Goal: Task Accomplishment & Management: Manage account settings

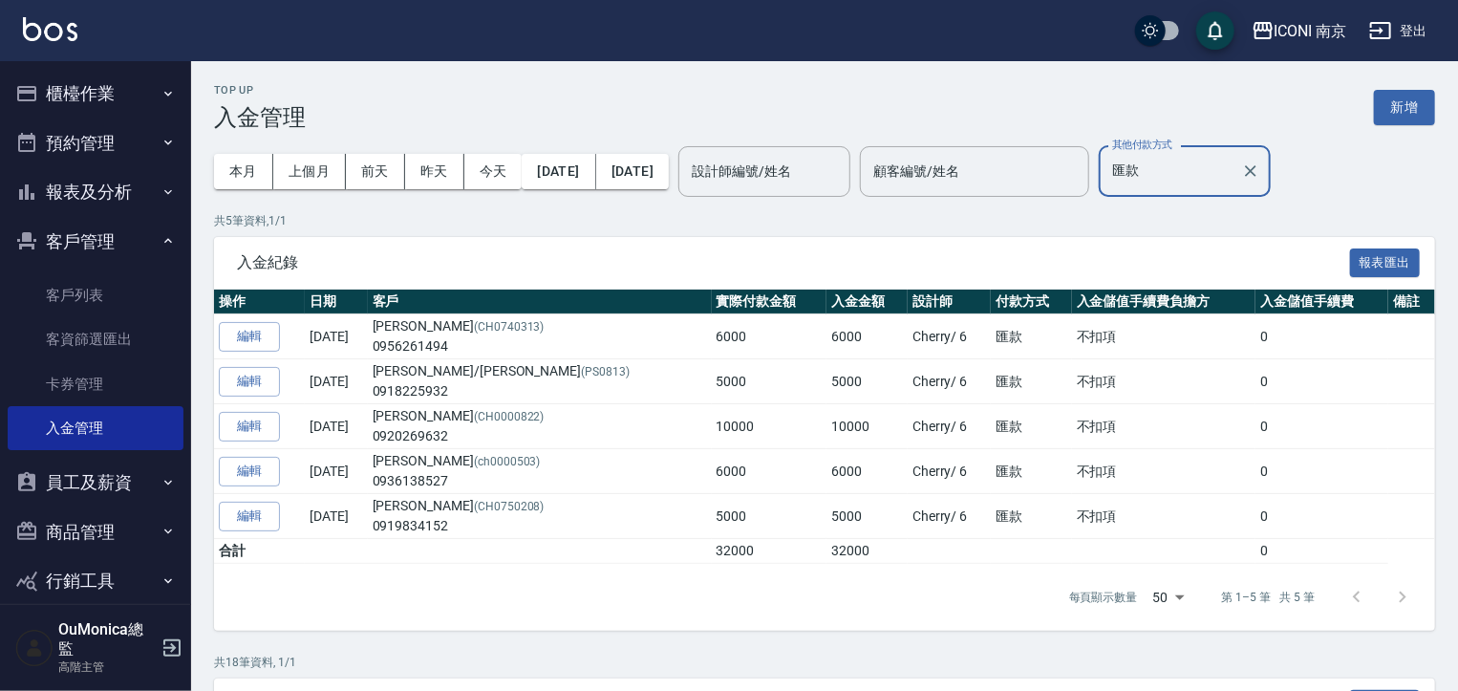
click at [171, 483] on button "員工及薪資" at bounding box center [96, 483] width 176 height 50
click at [173, 465] on button "員工及薪資" at bounding box center [96, 483] width 176 height 50
click at [135, 76] on button "櫃檯作業" at bounding box center [96, 94] width 176 height 50
click at [135, 77] on button "櫃檯作業" at bounding box center [96, 94] width 176 height 50
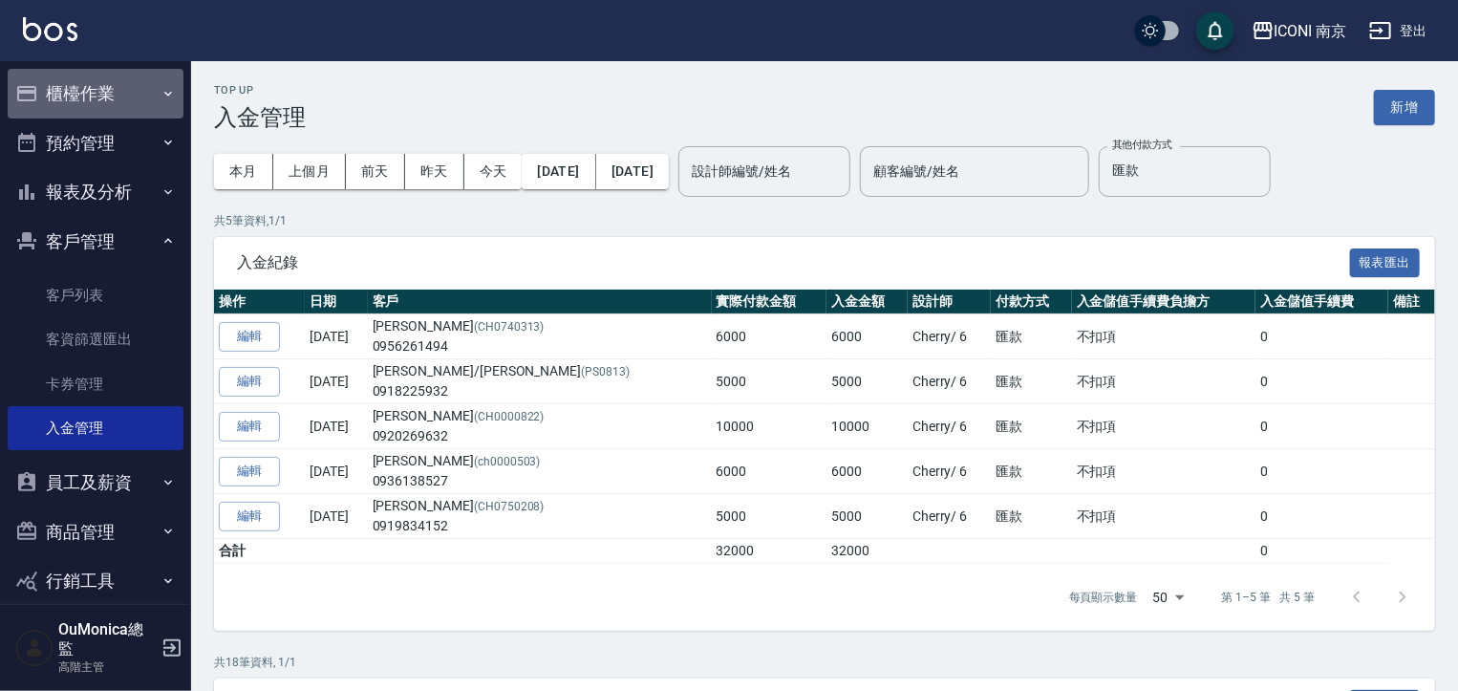
click at [134, 78] on button "櫃檯作業" at bounding box center [96, 94] width 176 height 50
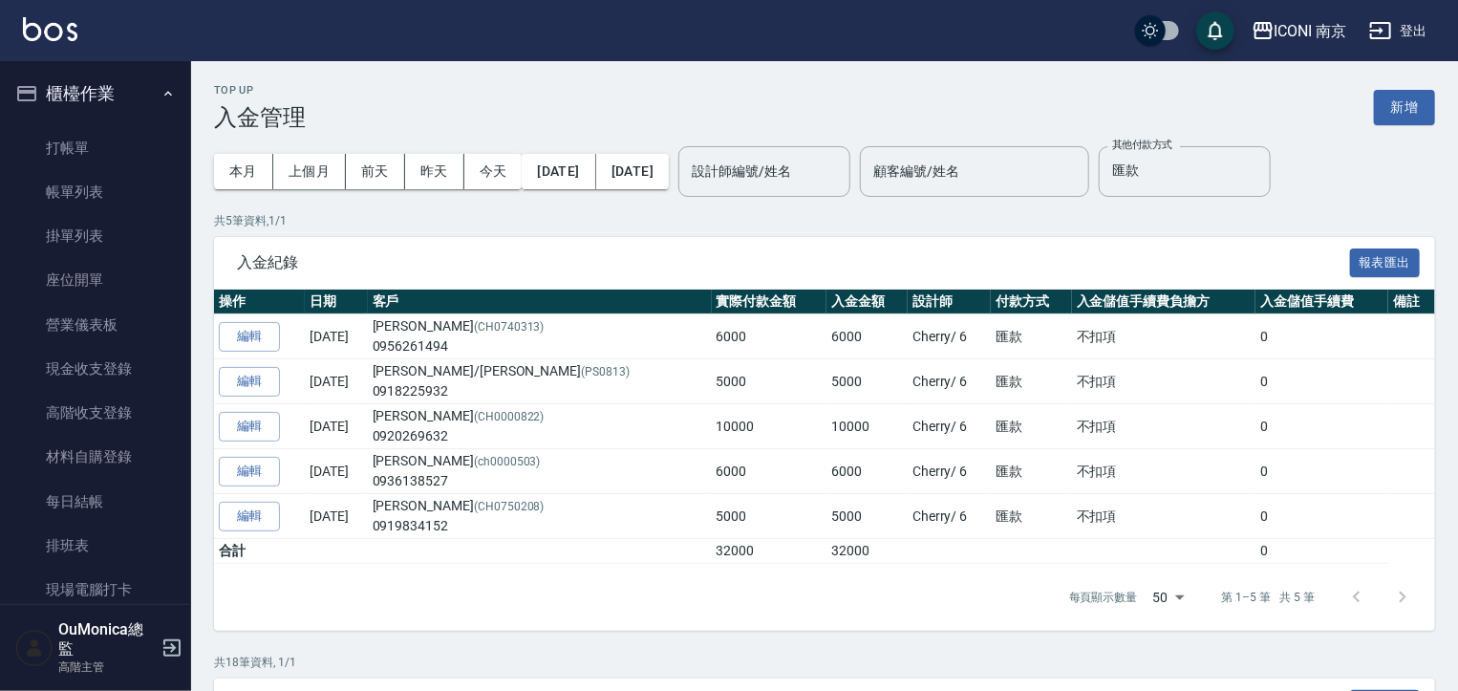
click at [122, 118] on ul "打帳單 帳單列表 掛單列表 座位開單 營業儀表板 現金收支登錄 高階收支登錄 材料自購登錄 每日結帳 排班表 現場電腦打卡 掃碼打卡" at bounding box center [96, 390] width 176 height 545
click at [118, 96] on button "櫃檯作業" at bounding box center [96, 94] width 176 height 50
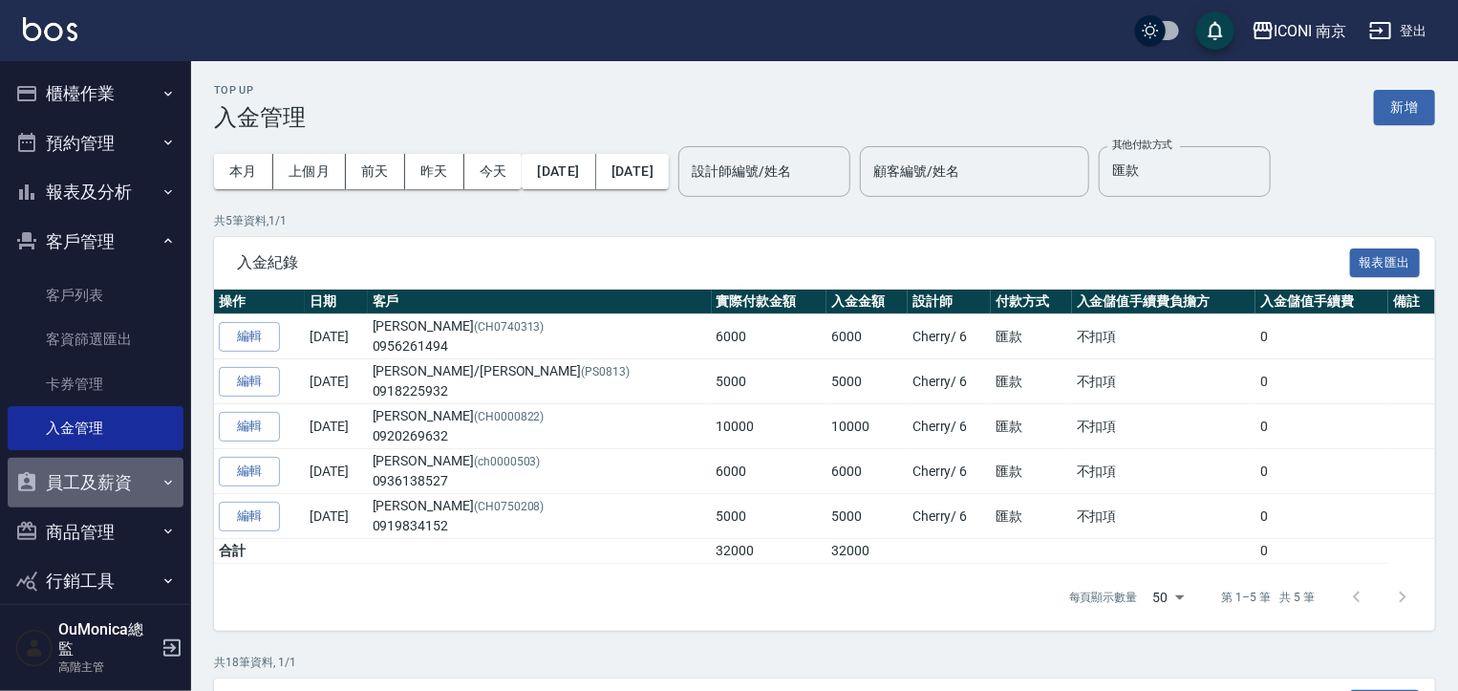
click at [112, 477] on button "員工及薪資" at bounding box center [96, 483] width 176 height 50
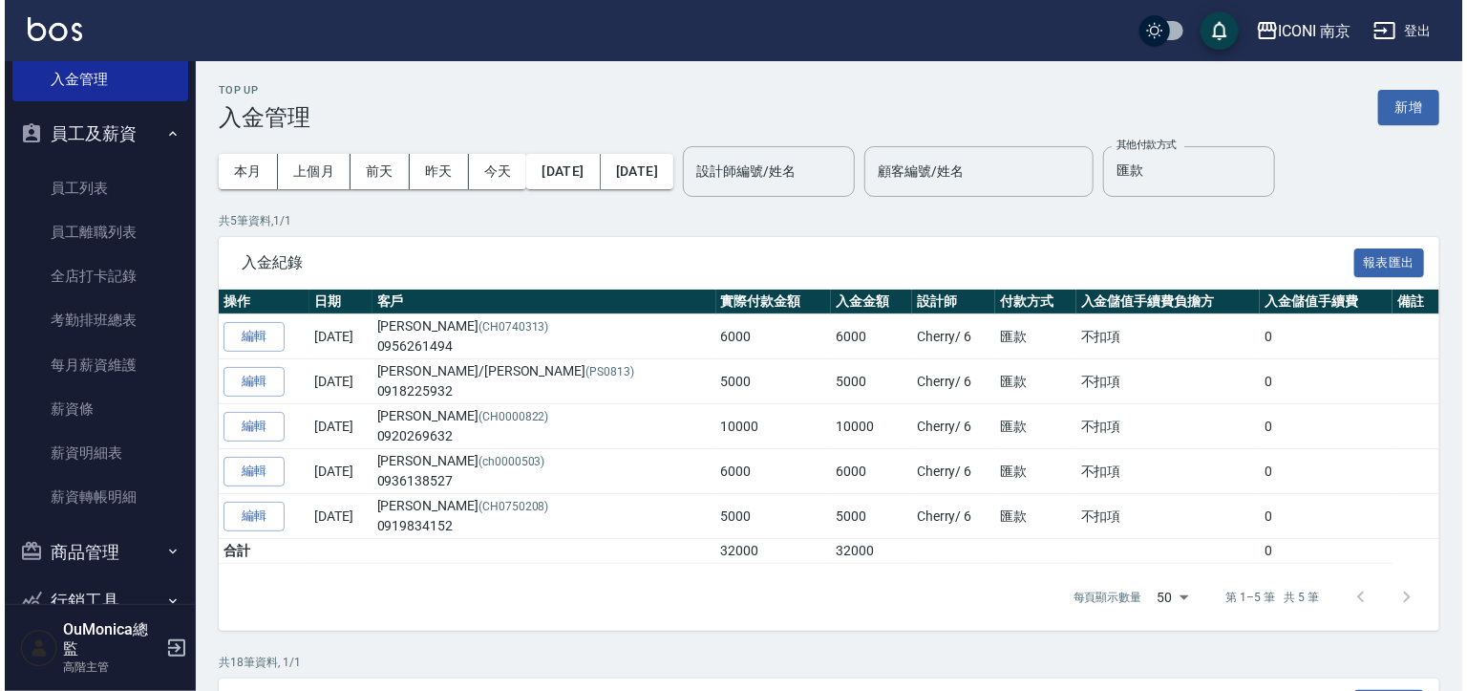
scroll to position [362, 0]
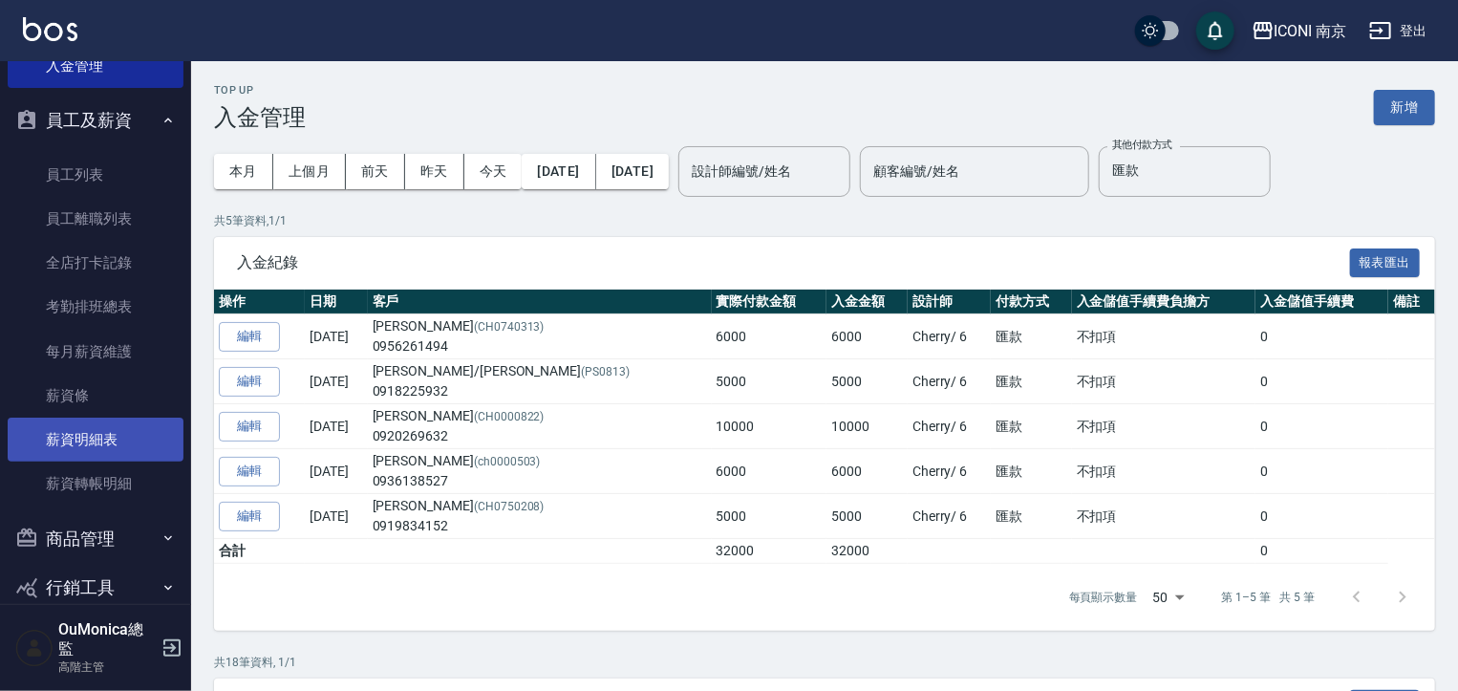
click at [84, 431] on link "薪資明細表" at bounding box center [96, 439] width 176 height 44
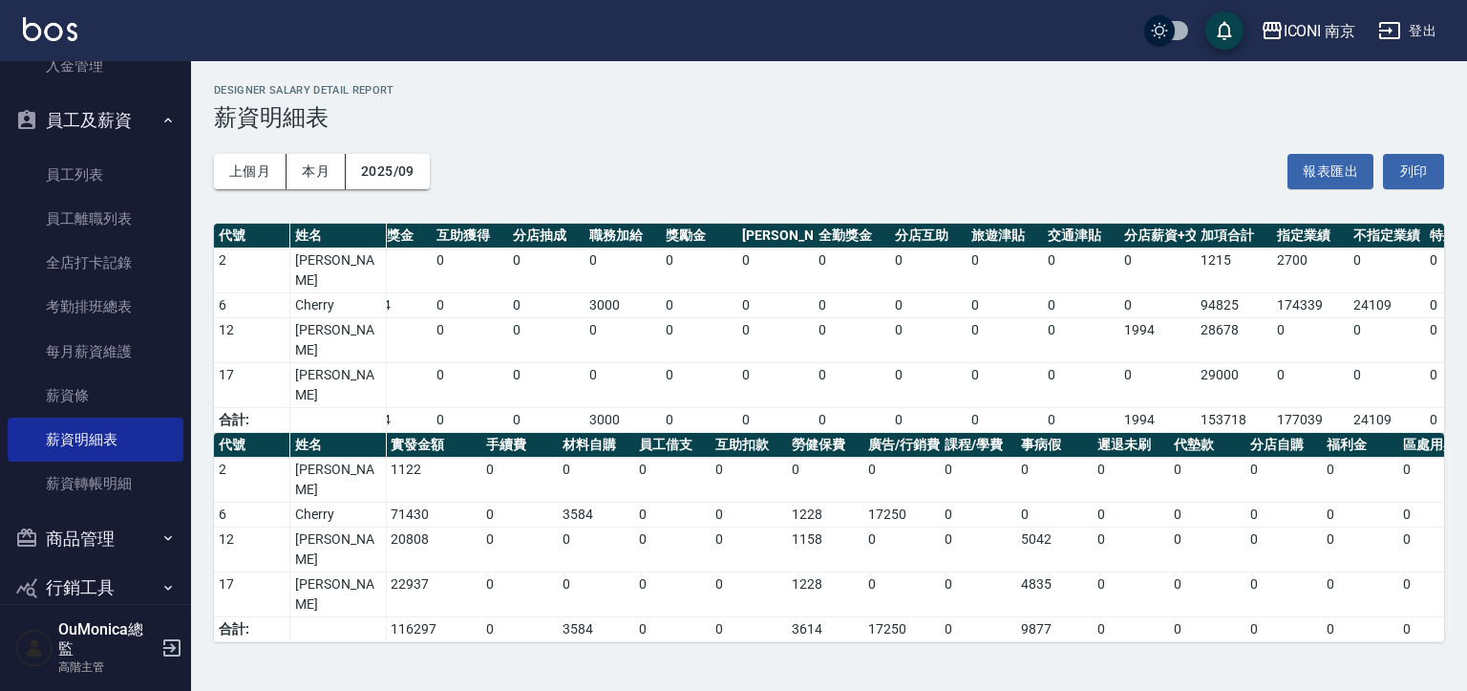
scroll to position [0, 566]
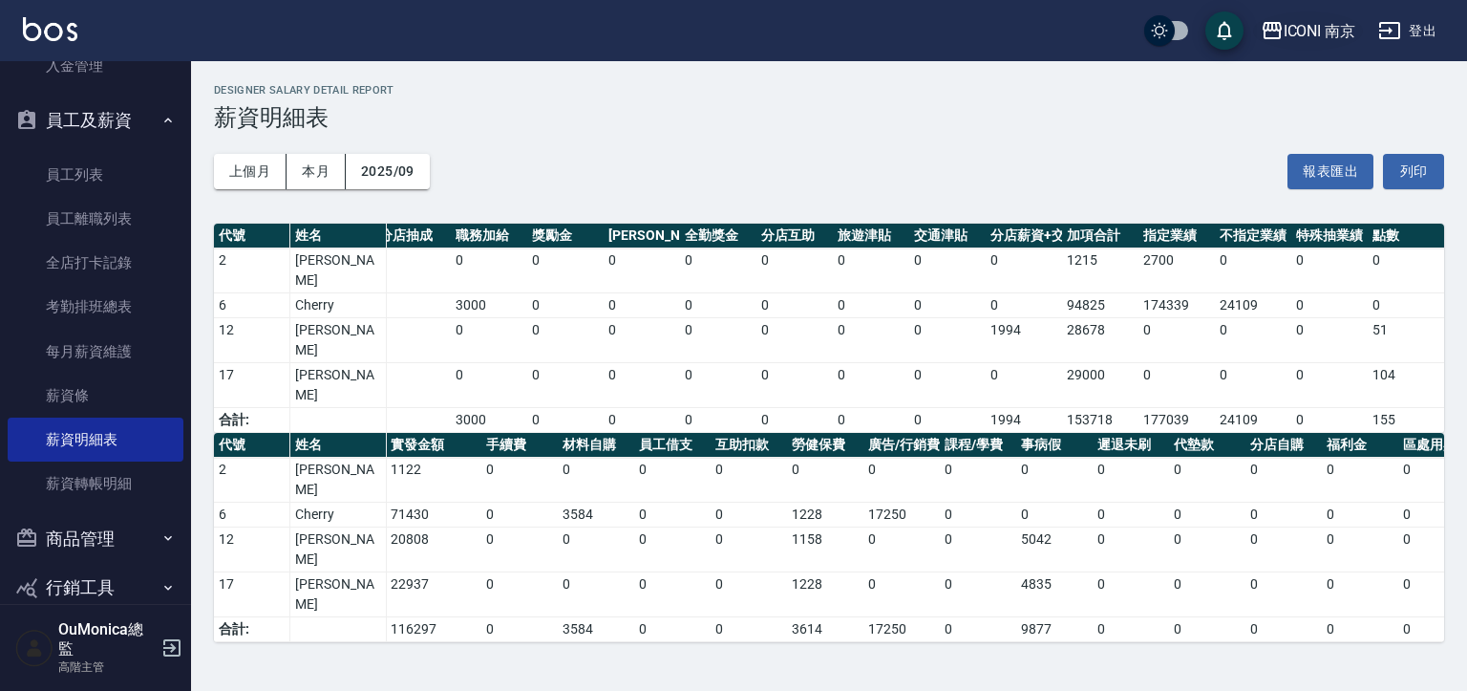
click at [1295, 38] on div "ICONI 南京" at bounding box center [1320, 31] width 73 height 24
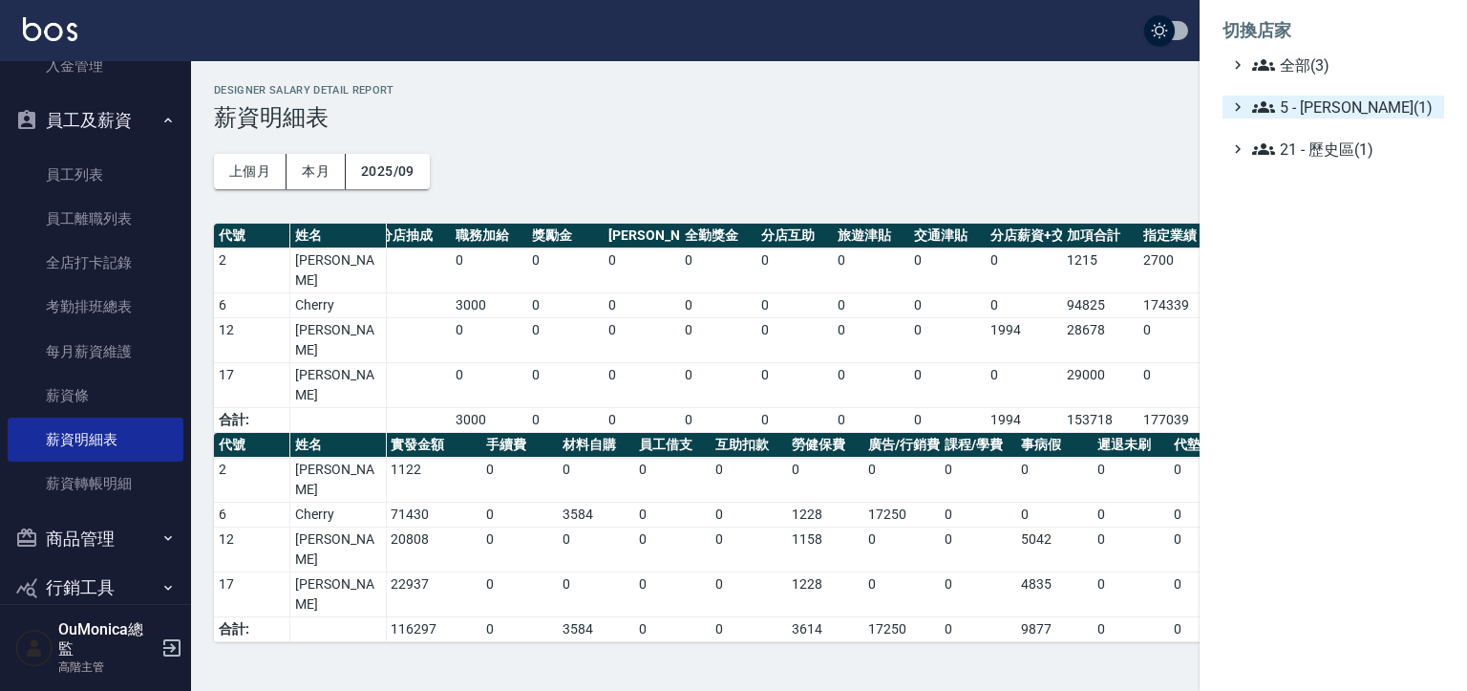
click at [1297, 112] on span "5 - 陳嘉宏(1)" at bounding box center [1344, 107] width 184 height 23
click at [1294, 138] on icon at bounding box center [1283, 129] width 23 height 23
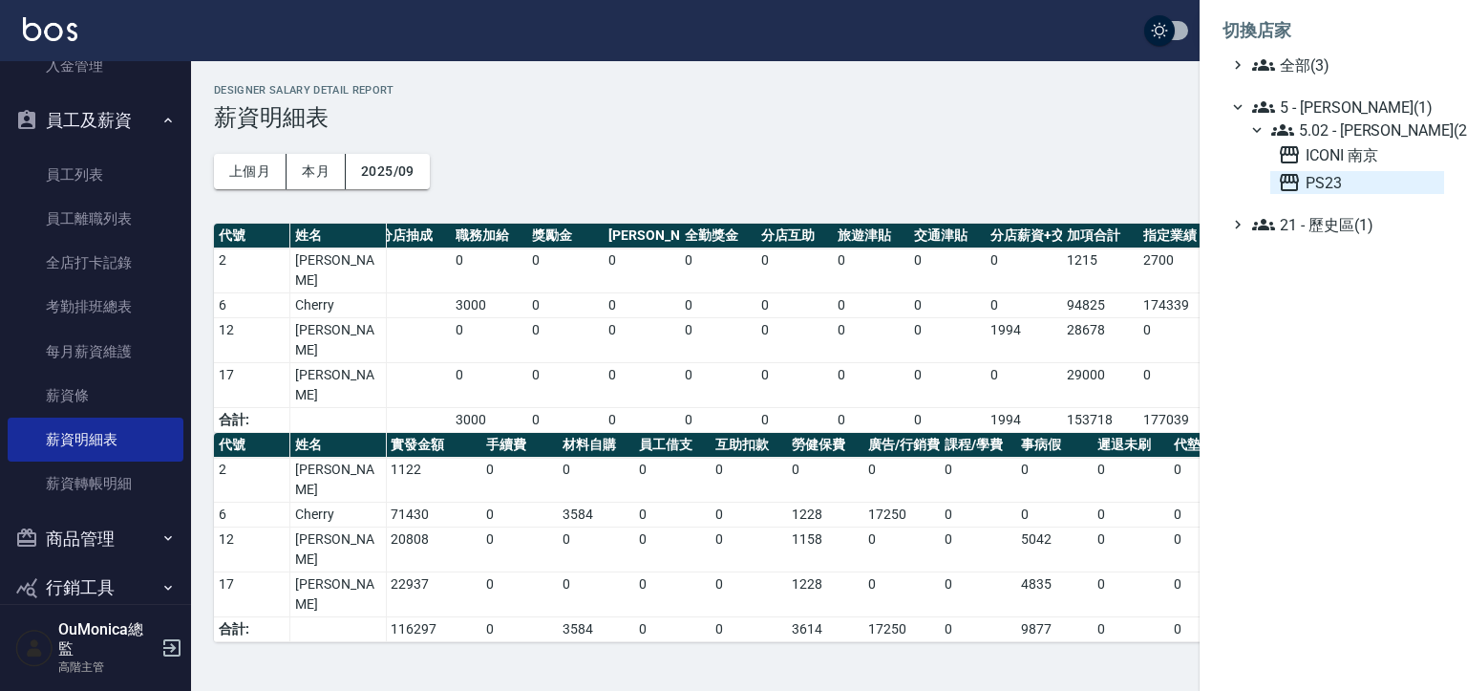
click at [1295, 184] on icon at bounding box center [1289, 182] width 23 height 23
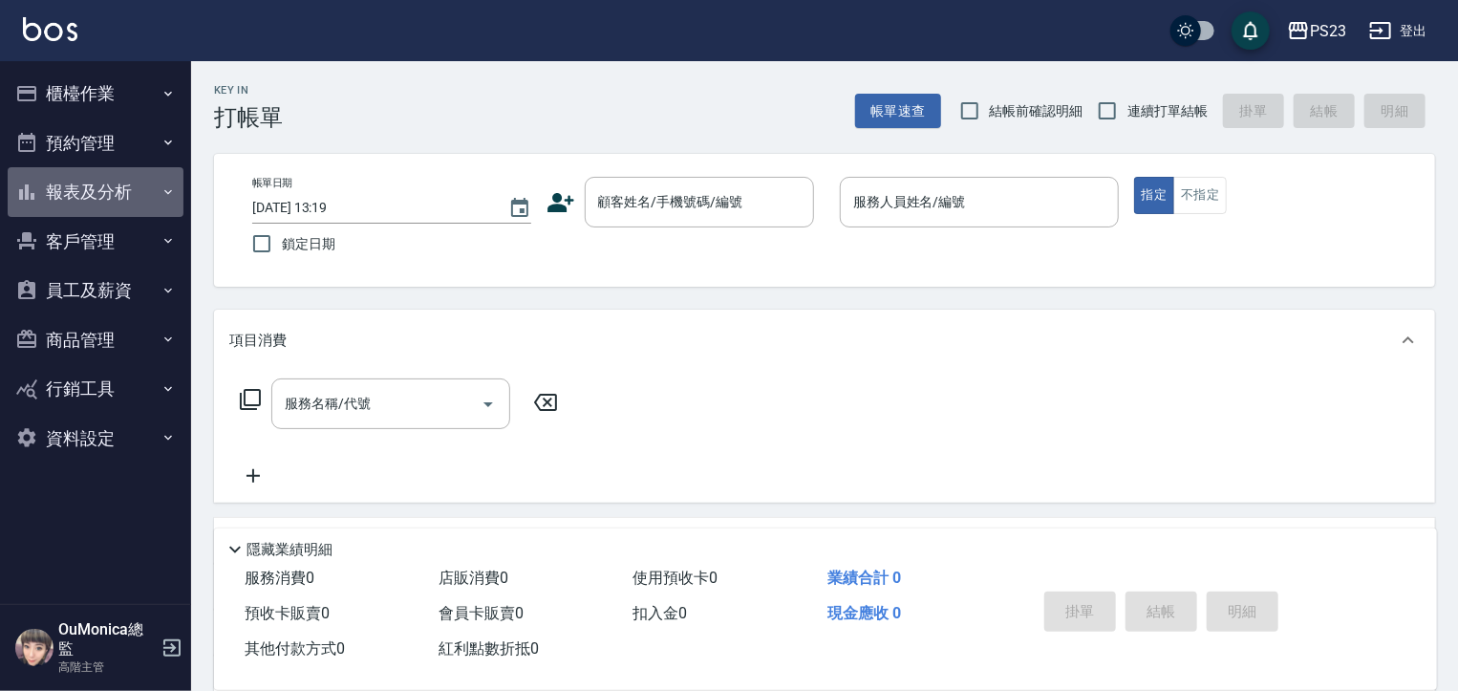
click at [116, 189] on button "報表及分析" at bounding box center [96, 192] width 176 height 50
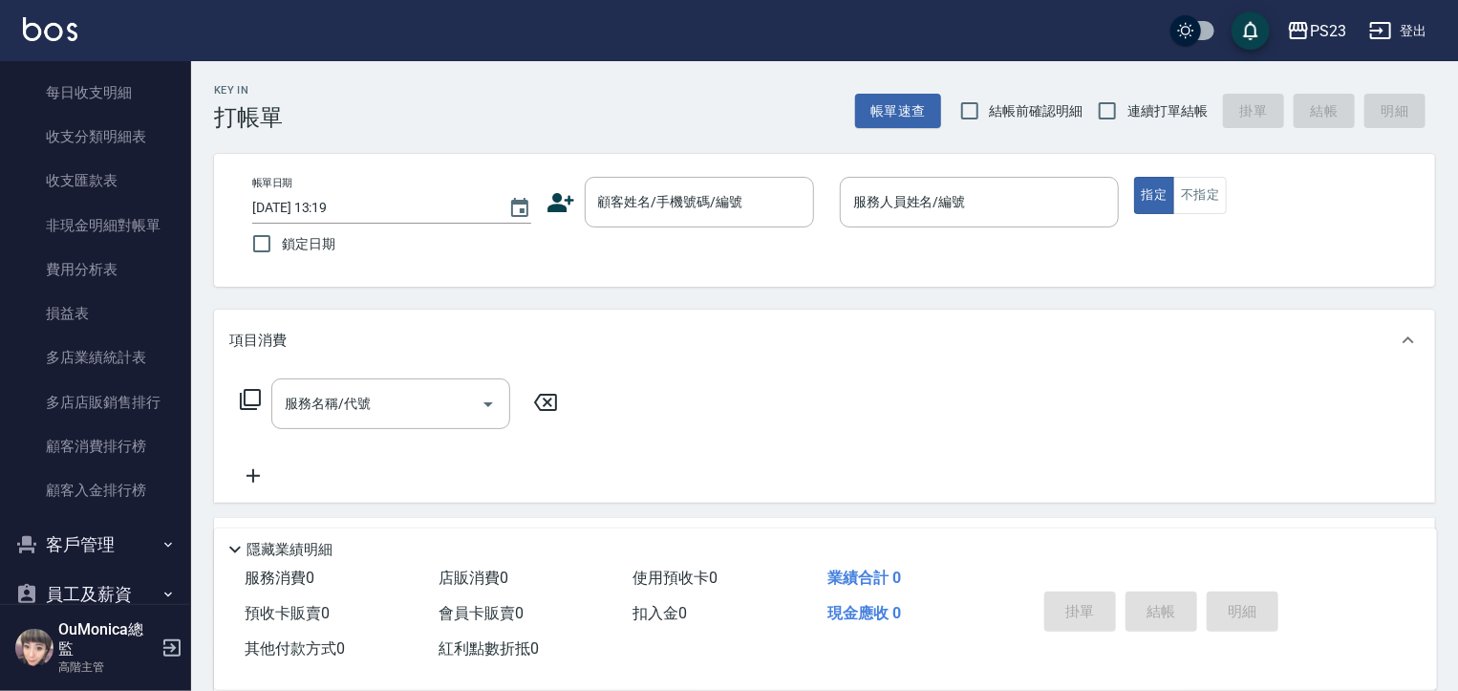
scroll to position [1572, 0]
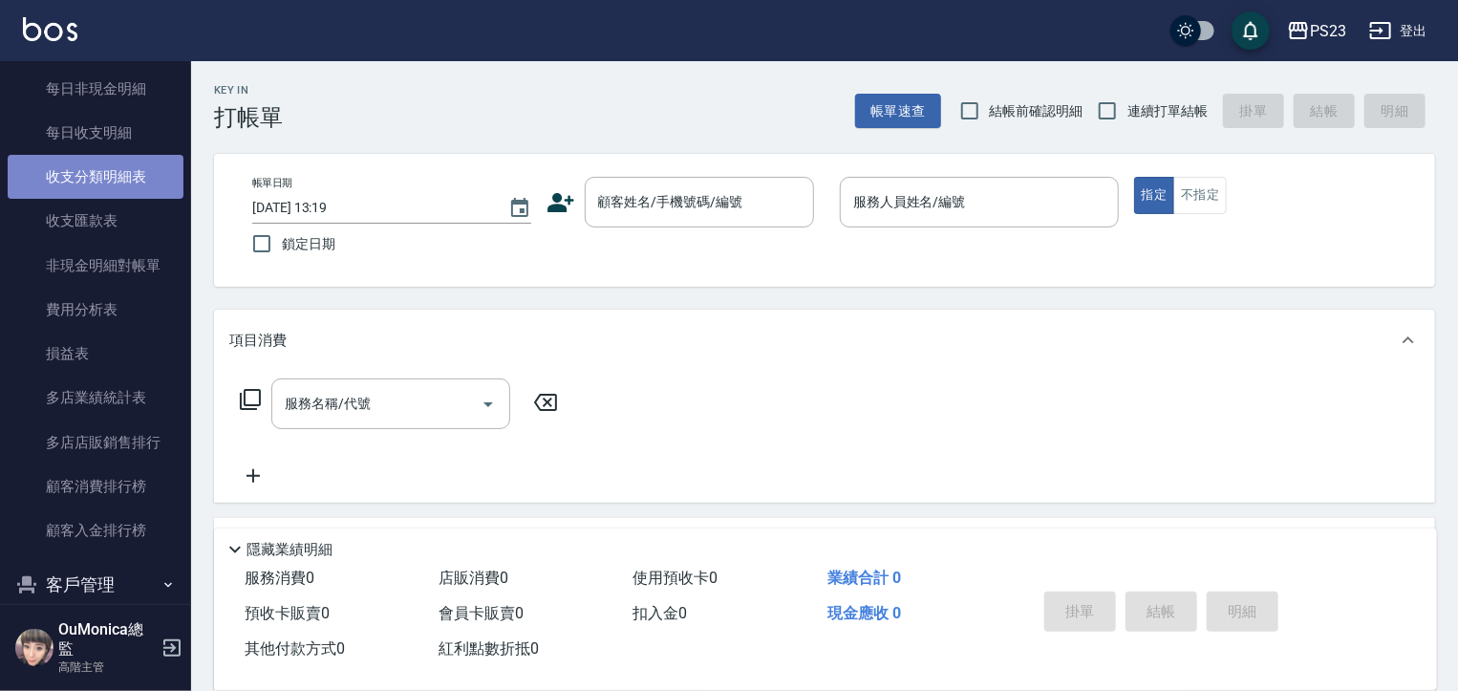
click at [118, 178] on link "收支分類明細表" at bounding box center [96, 177] width 176 height 44
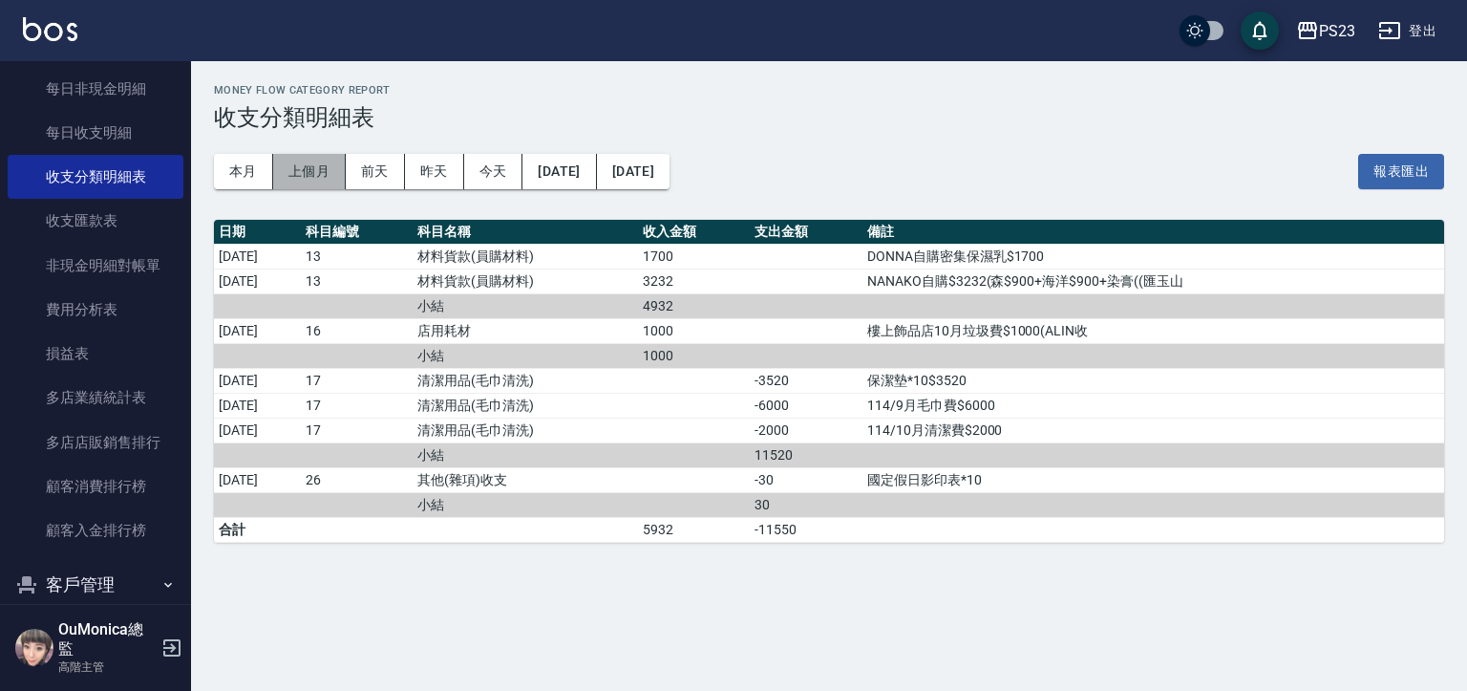
click at [305, 173] on button "上個月" at bounding box center [309, 171] width 73 height 35
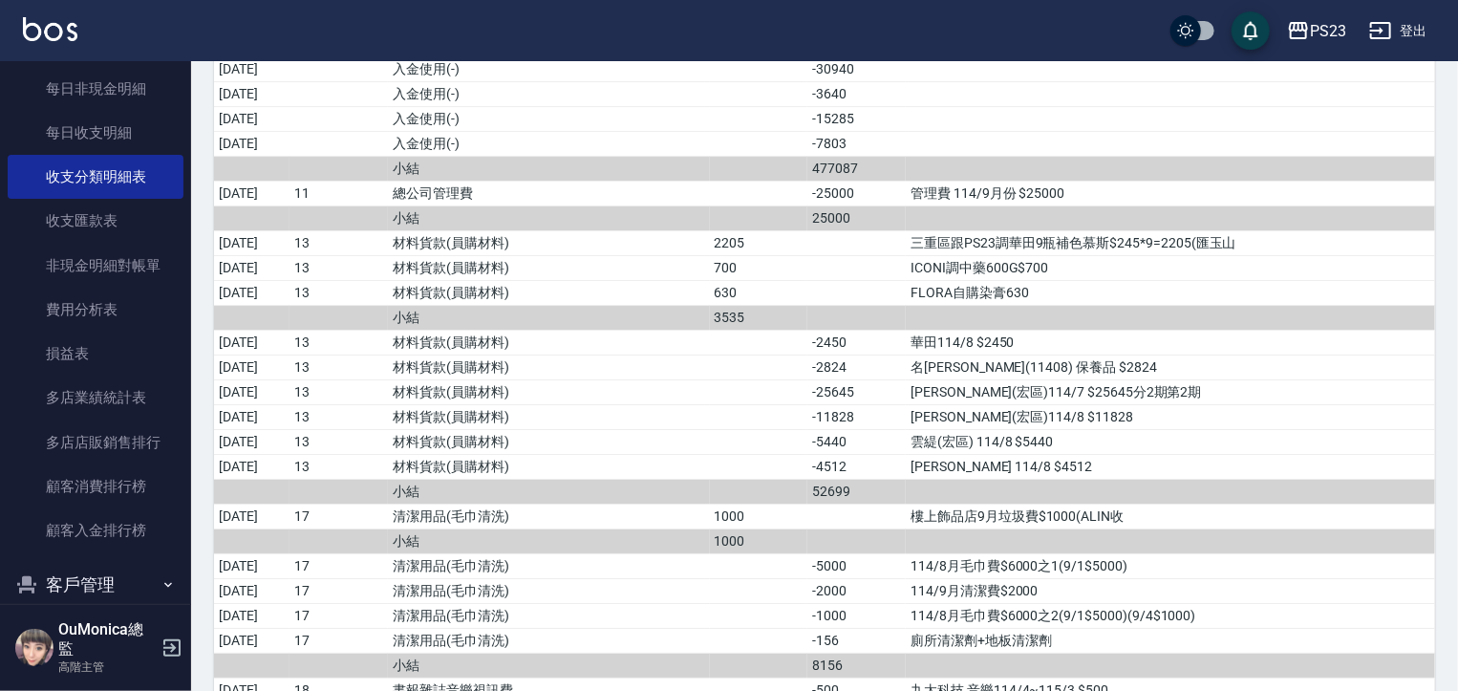
scroll to position [3279, 0]
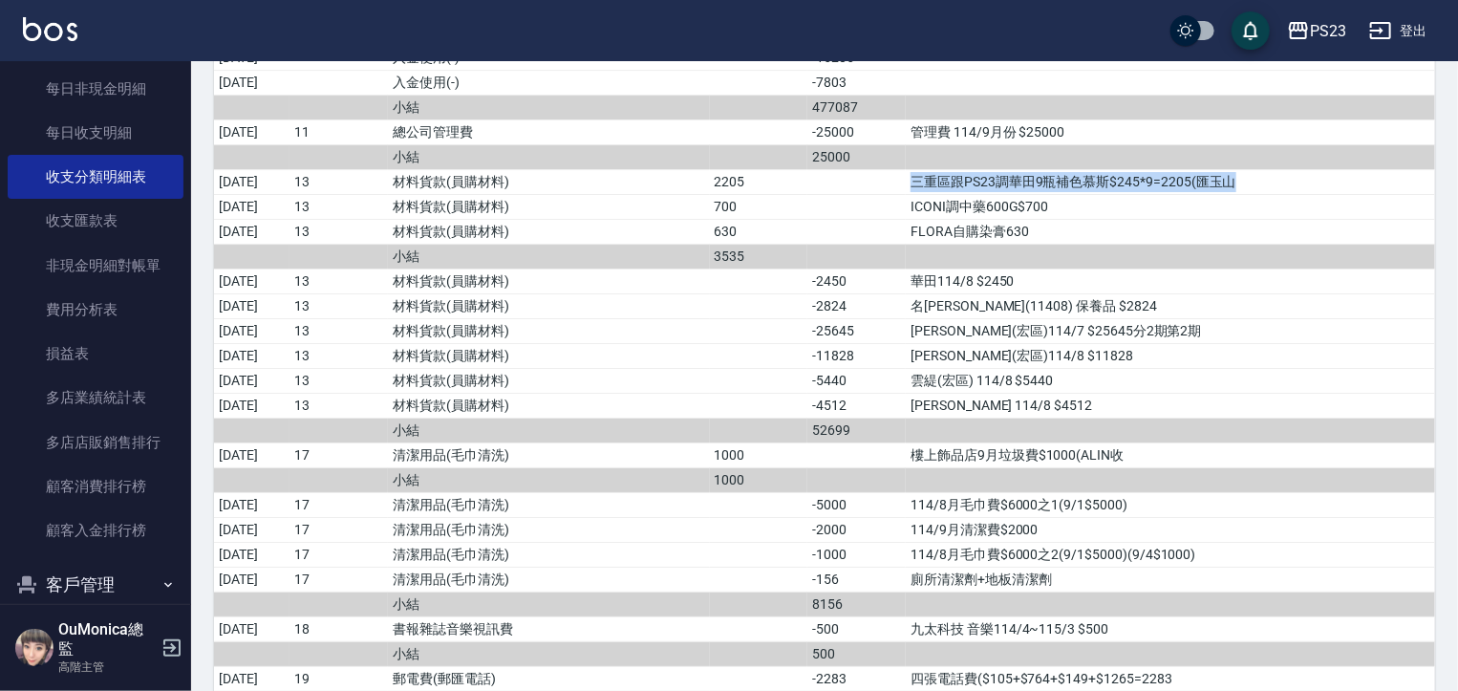
drag, startPoint x: 932, startPoint y: 155, endPoint x: 1277, endPoint y: 152, distance: 344.9
click at [1277, 169] on td "三重區跟PS23調華田9瓶補色慕斯$245*9=2205(匯玉山" at bounding box center [1170, 181] width 529 height 25
copy td "三重區跟PS23調華田9瓶補色慕斯$245*9=2205(匯玉山"
drag, startPoint x: 1058, startPoint y: 204, endPoint x: 936, endPoint y: 211, distance: 121.5
click at [936, 219] on td "FLORA自購染膏630" at bounding box center [1170, 231] width 529 height 25
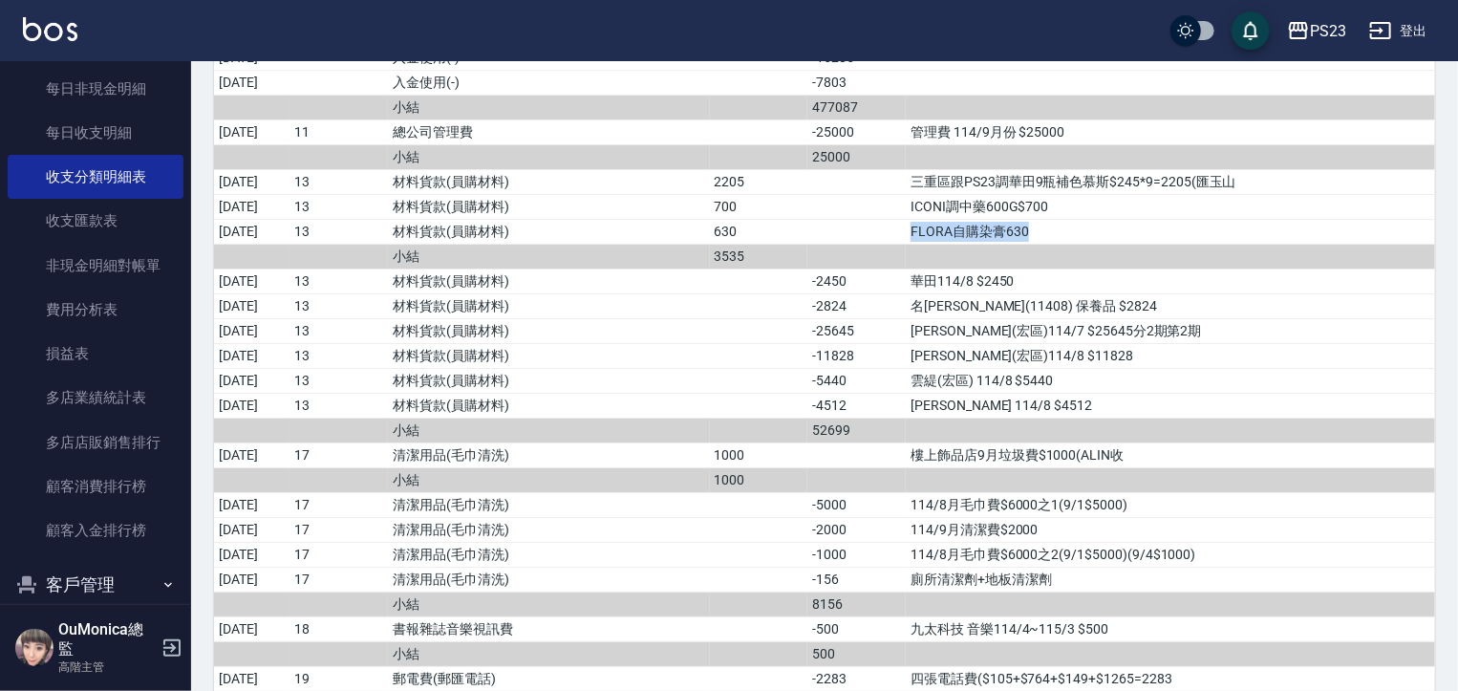
copy td "FLORA自購染膏630"
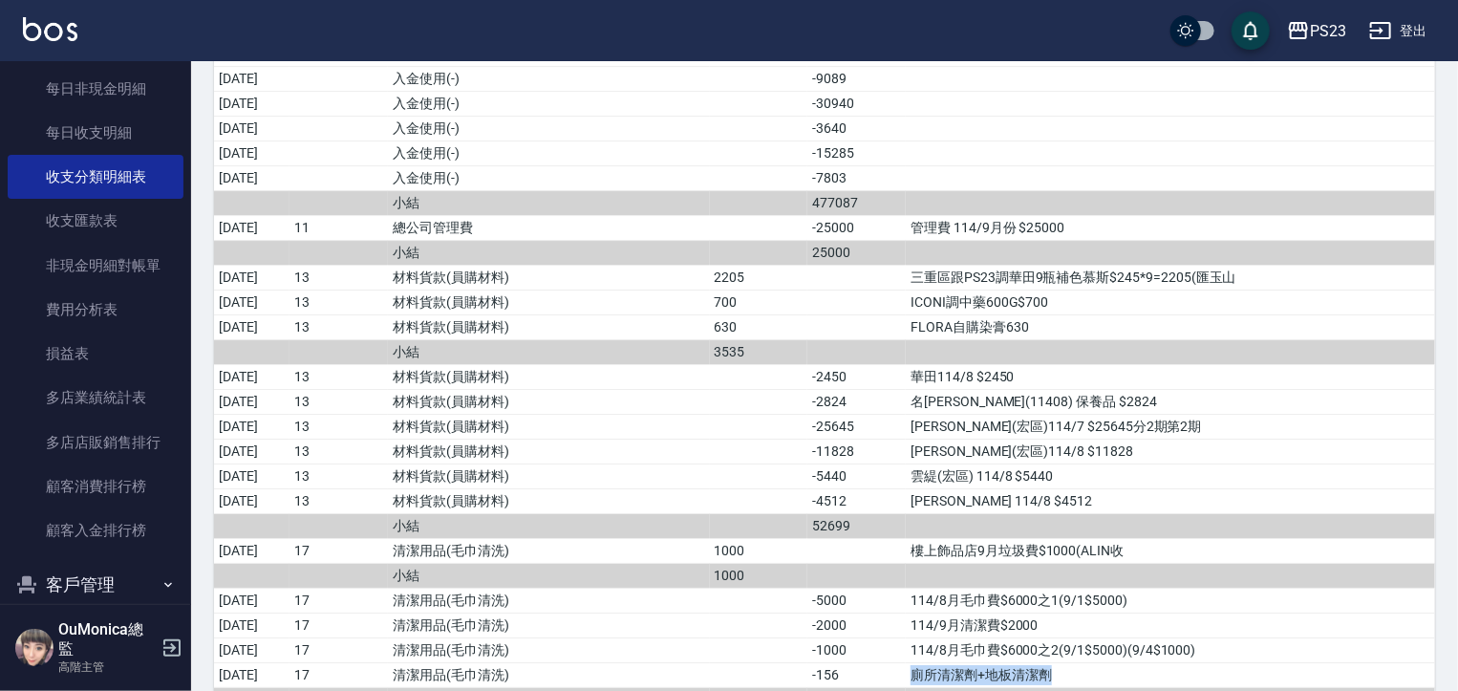
drag, startPoint x: 1089, startPoint y: 652, endPoint x: 914, endPoint y: 655, distance: 174.9
click at [914, 662] on tr "2025/09/25 17 清潔用品(毛巾清洗) -156 廁所清潔劑+地板清潔劑" at bounding box center [824, 674] width 1221 height 25
copy tr "廁所清潔劑+地板清潔劑"
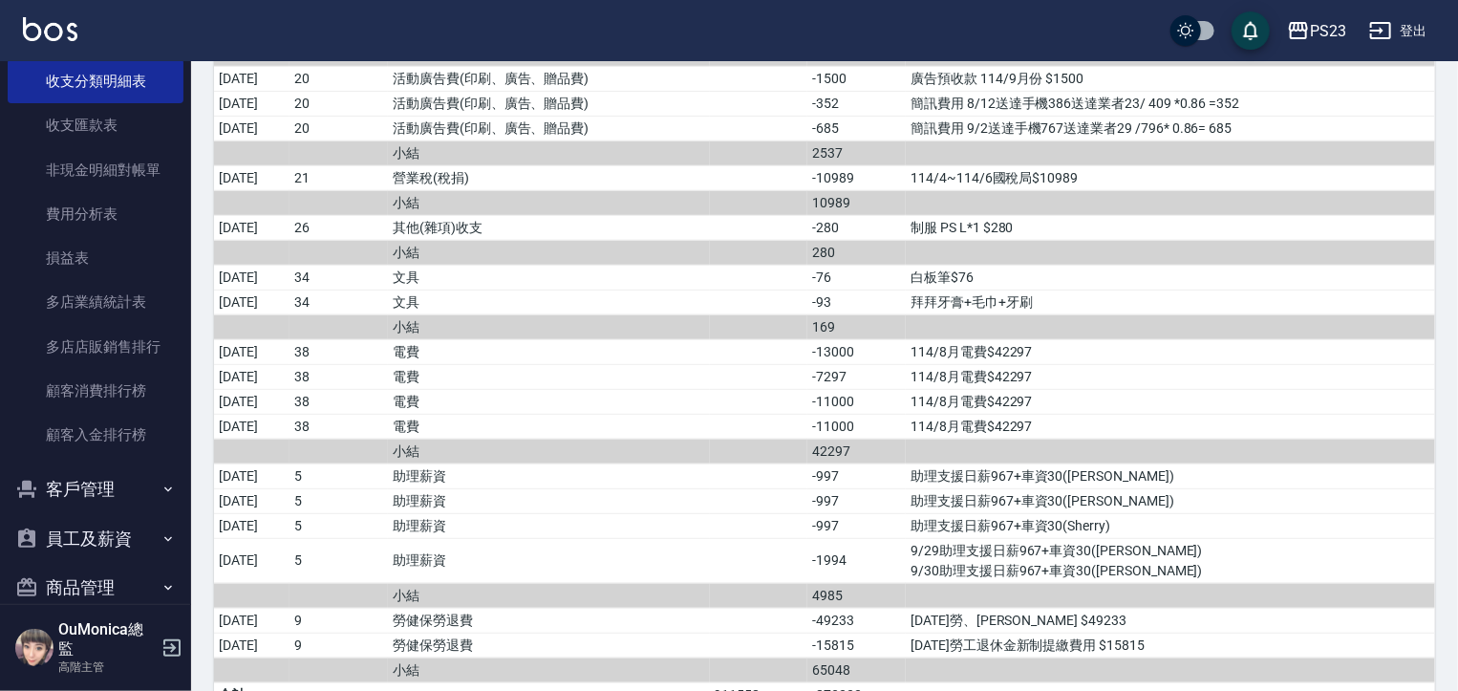
scroll to position [3933, 0]
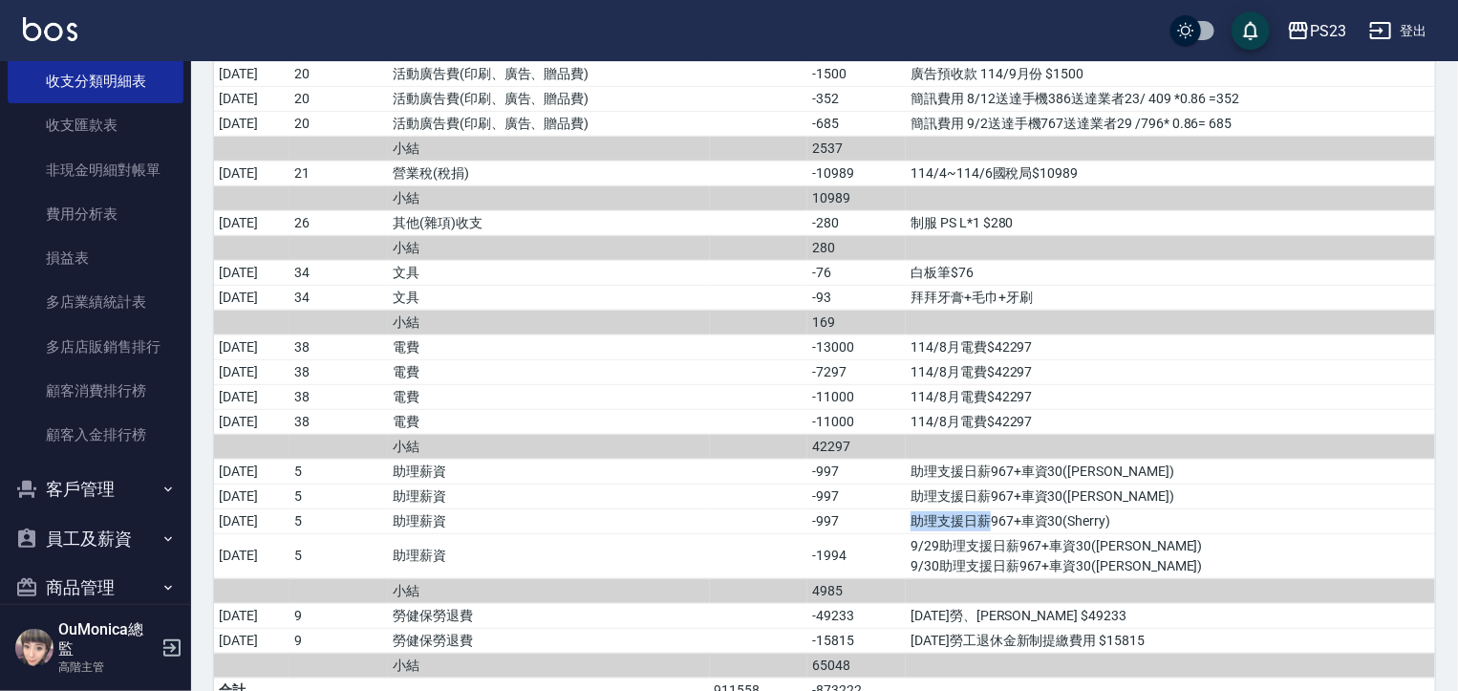
drag, startPoint x: 934, startPoint y: 484, endPoint x: 1016, endPoint y: 483, distance: 82.2
click at [1016, 508] on td "助理支援日薪967+車資30(Sherry)" at bounding box center [1170, 520] width 529 height 25
click at [952, 508] on td "助理支援日薪967+車資30(Sherry)" at bounding box center [1170, 520] width 529 height 25
drag, startPoint x: 931, startPoint y: 492, endPoint x: 1001, endPoint y: 486, distance: 70.0
click at [1001, 508] on td "助理支援日薪967+車資30(Sherry)" at bounding box center [1170, 520] width 529 height 25
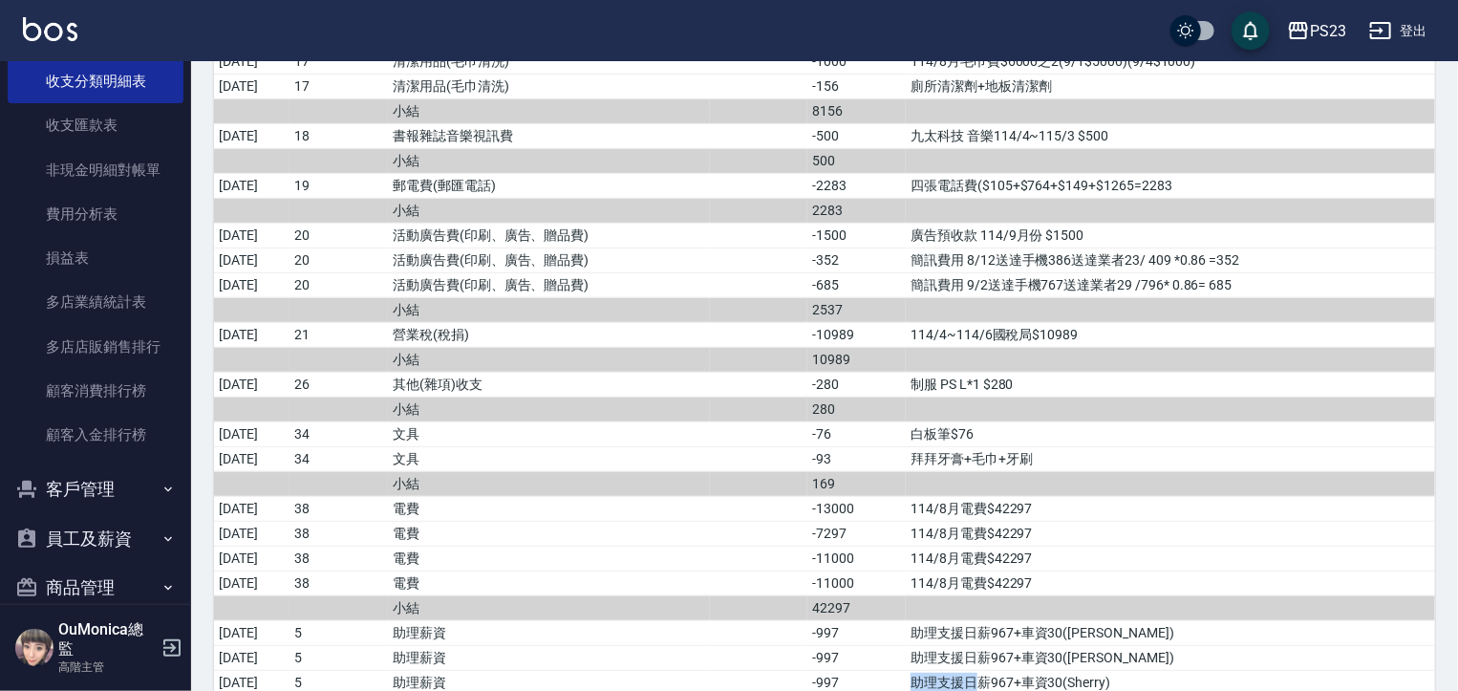
scroll to position [3742, 0]
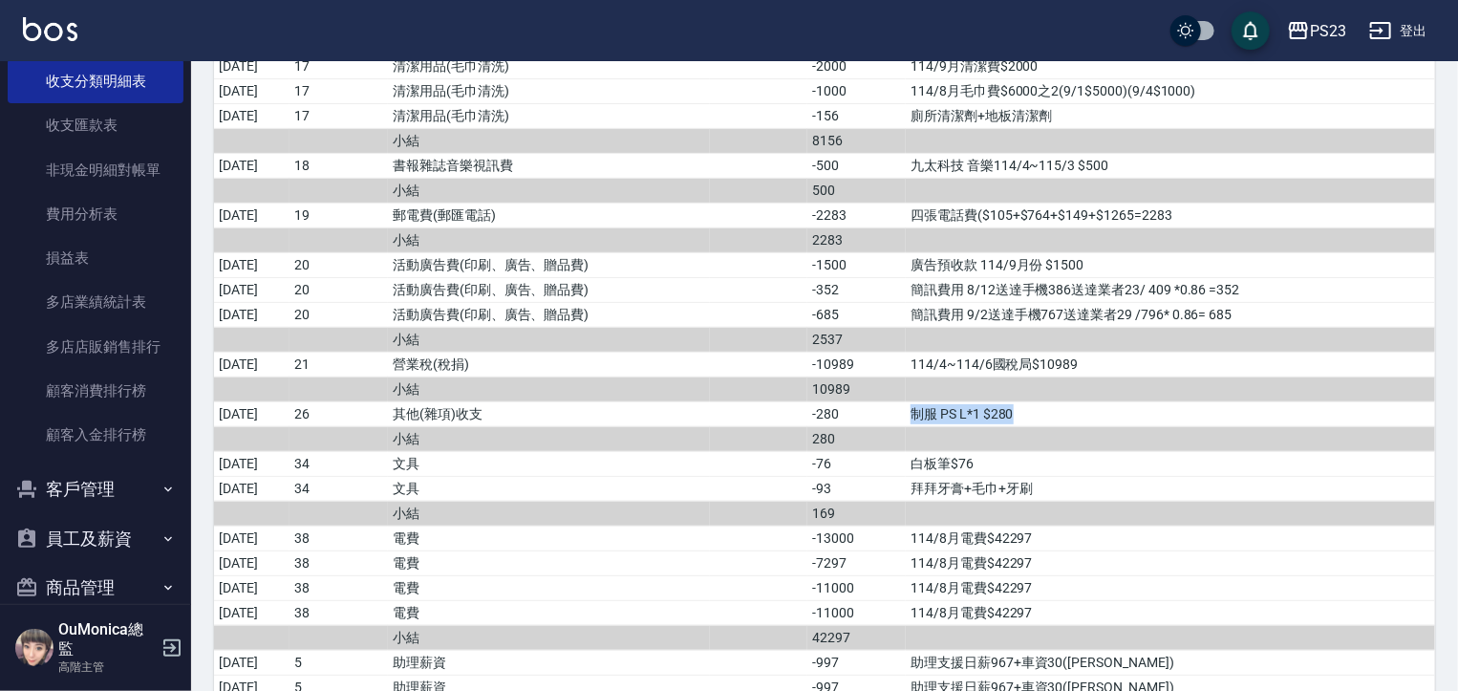
drag, startPoint x: 932, startPoint y: 382, endPoint x: 1040, endPoint y: 383, distance: 108.0
click at [1040, 401] on td "制服 PS L*1 $280" at bounding box center [1170, 413] width 529 height 25
copy td "制服 PS L*1 $280"
drag, startPoint x: 933, startPoint y: 434, endPoint x: 1009, endPoint y: 432, distance: 75.5
click at [1009, 451] on td "白板筆$76" at bounding box center [1170, 463] width 529 height 25
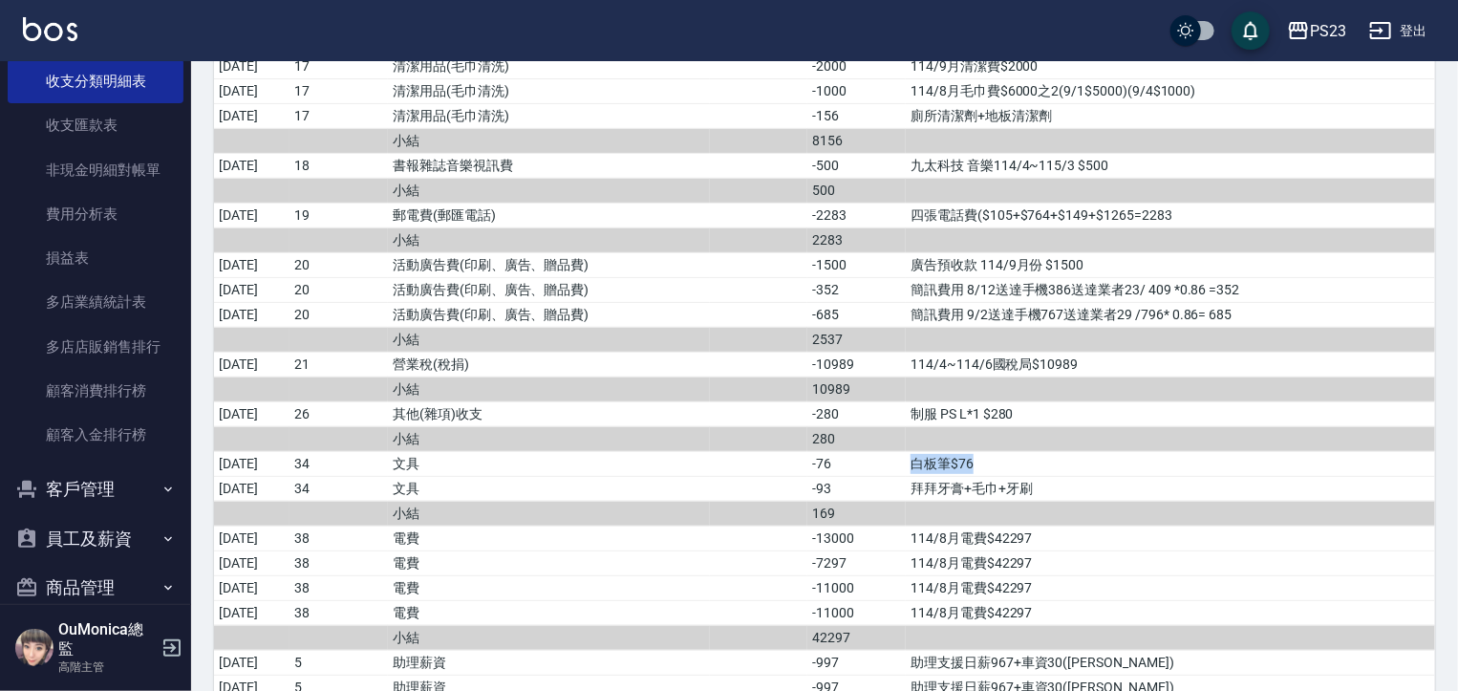
click at [990, 451] on td "白板筆$76" at bounding box center [1170, 463] width 529 height 25
drag, startPoint x: 930, startPoint y: 434, endPoint x: 1009, endPoint y: 430, distance: 79.4
click at [1009, 451] on td "白板筆$76" at bounding box center [1170, 463] width 529 height 25
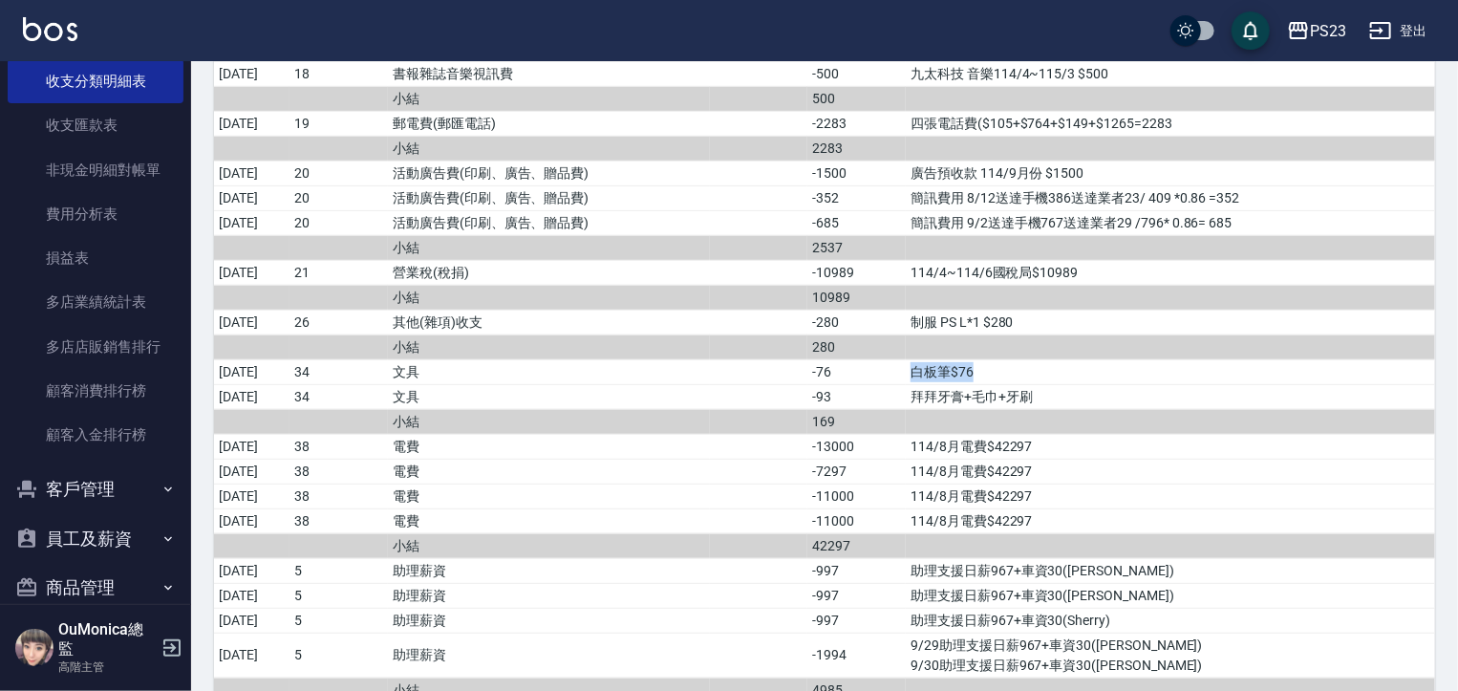
scroll to position [3838, 0]
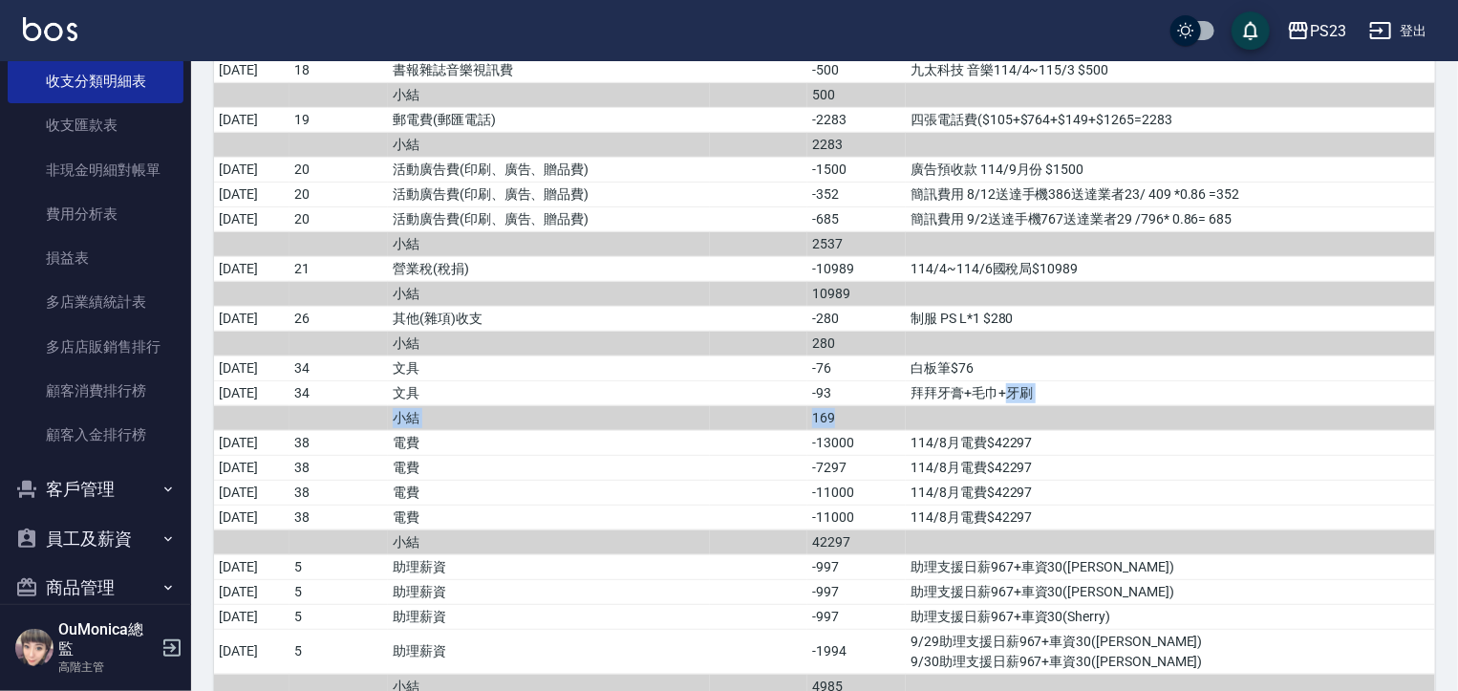
drag, startPoint x: 927, startPoint y: 333, endPoint x: 1014, endPoint y: 333, distance: 86.9
click at [1014, 355] on tr "2025/09/01 34 文具 -76 白板筆$76" at bounding box center [824, 367] width 1221 height 25
copy tr "白板筆$76"
drag, startPoint x: 937, startPoint y: 359, endPoint x: 1064, endPoint y: 361, distance: 127.1
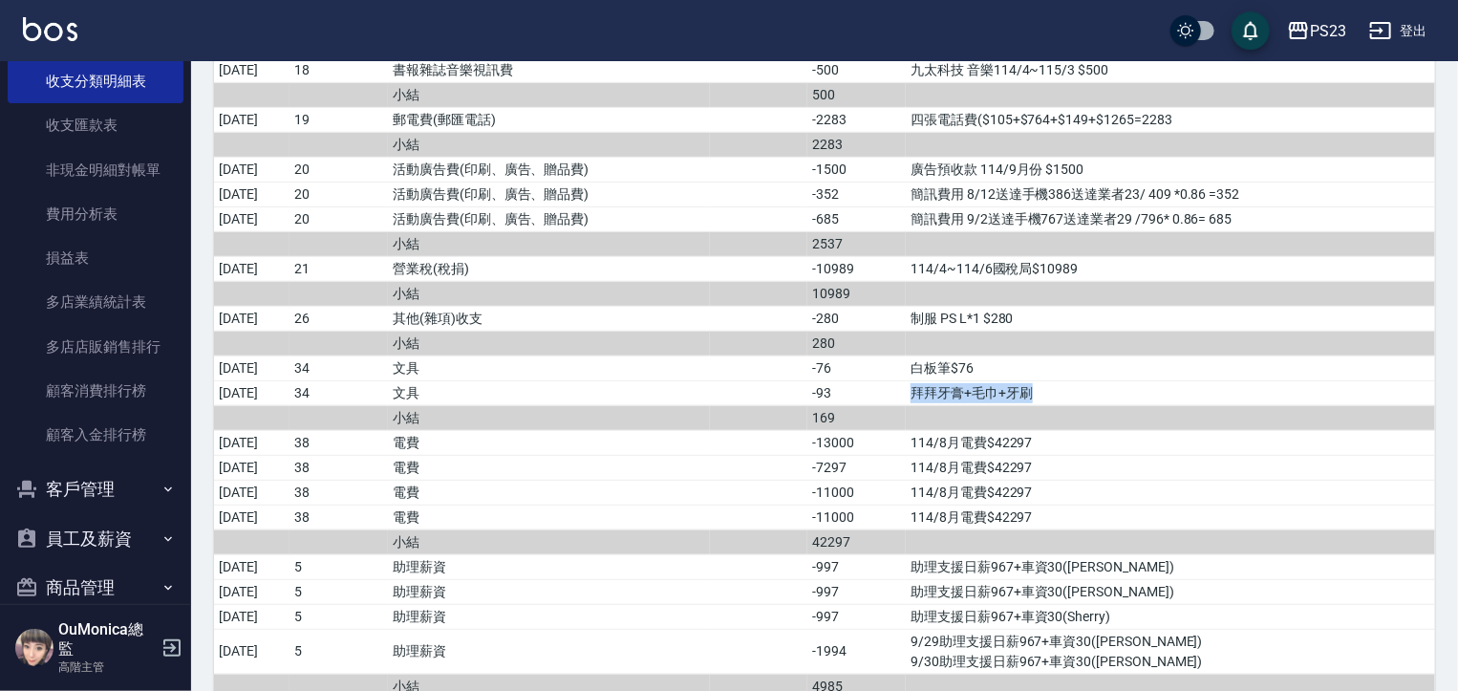
click at [1064, 380] on td "拜拜牙膏+毛巾+牙刷" at bounding box center [1170, 392] width 529 height 25
copy td "拜拜牙膏+毛巾+牙刷"
drag, startPoint x: 1104, startPoint y: 237, endPoint x: 932, endPoint y: 243, distance: 172.1
click at [934, 256] on td "114/4~114/6國稅局$10989" at bounding box center [1170, 268] width 529 height 25
click at [932, 256] on td "114/4~114/6國稅局$10989" at bounding box center [1170, 268] width 529 height 25
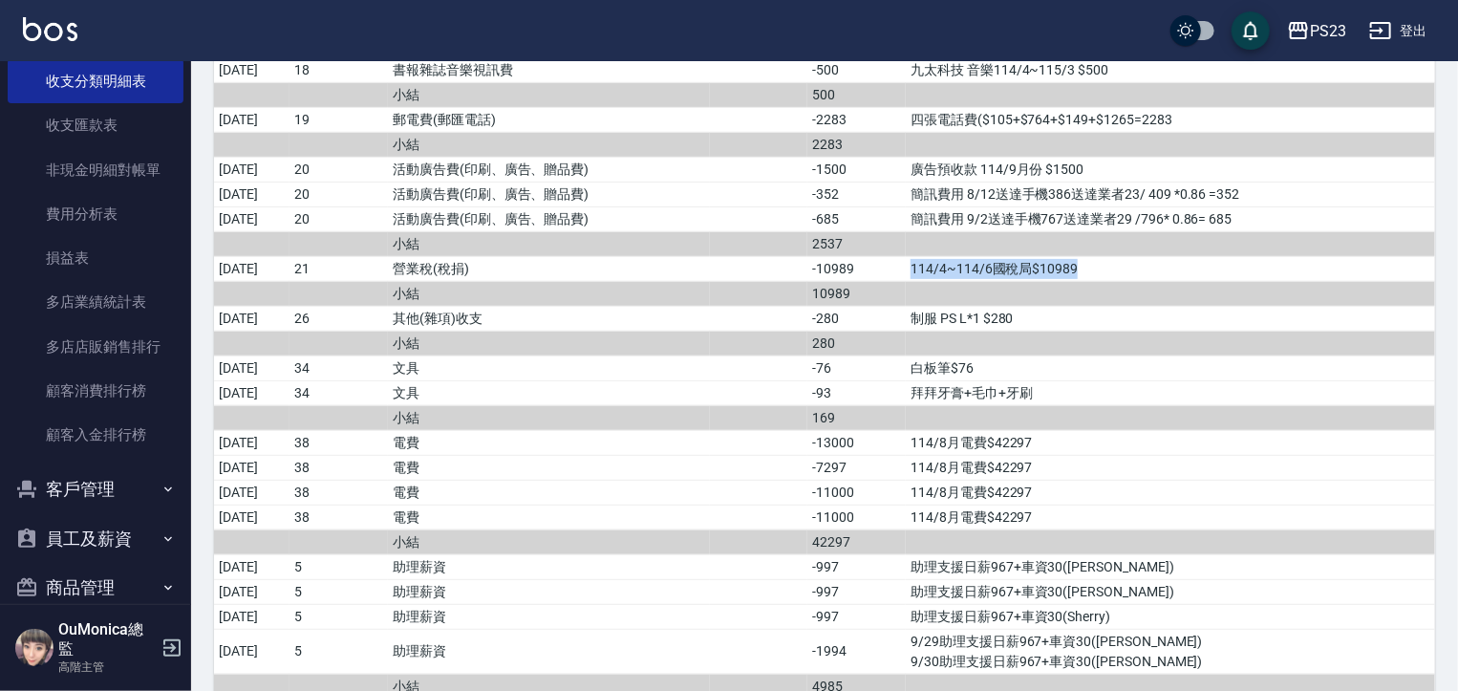
drag, startPoint x: 995, startPoint y: 237, endPoint x: 1135, endPoint y: 234, distance: 139.5
click at [1135, 256] on td "114/4~114/6國稅局$10989" at bounding box center [1170, 268] width 529 height 25
copy td "114/4~114/6國稅局$10989"
drag, startPoint x: 930, startPoint y: 193, endPoint x: 993, endPoint y: 187, distance: 63.3
click at [993, 206] on td "簡訊費用 9/2送達手機767送達業者29 /796* 0.86= 685" at bounding box center [1170, 218] width 529 height 25
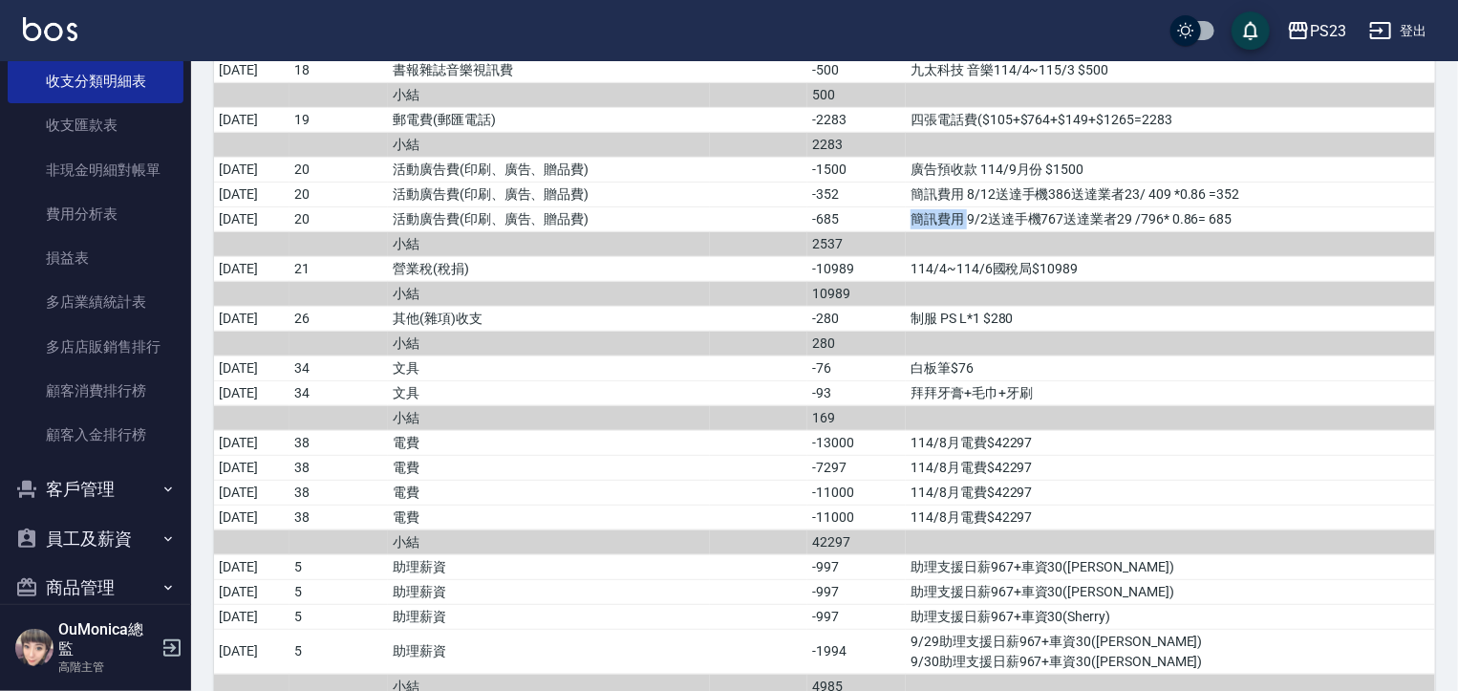
copy td "簡訊費用"
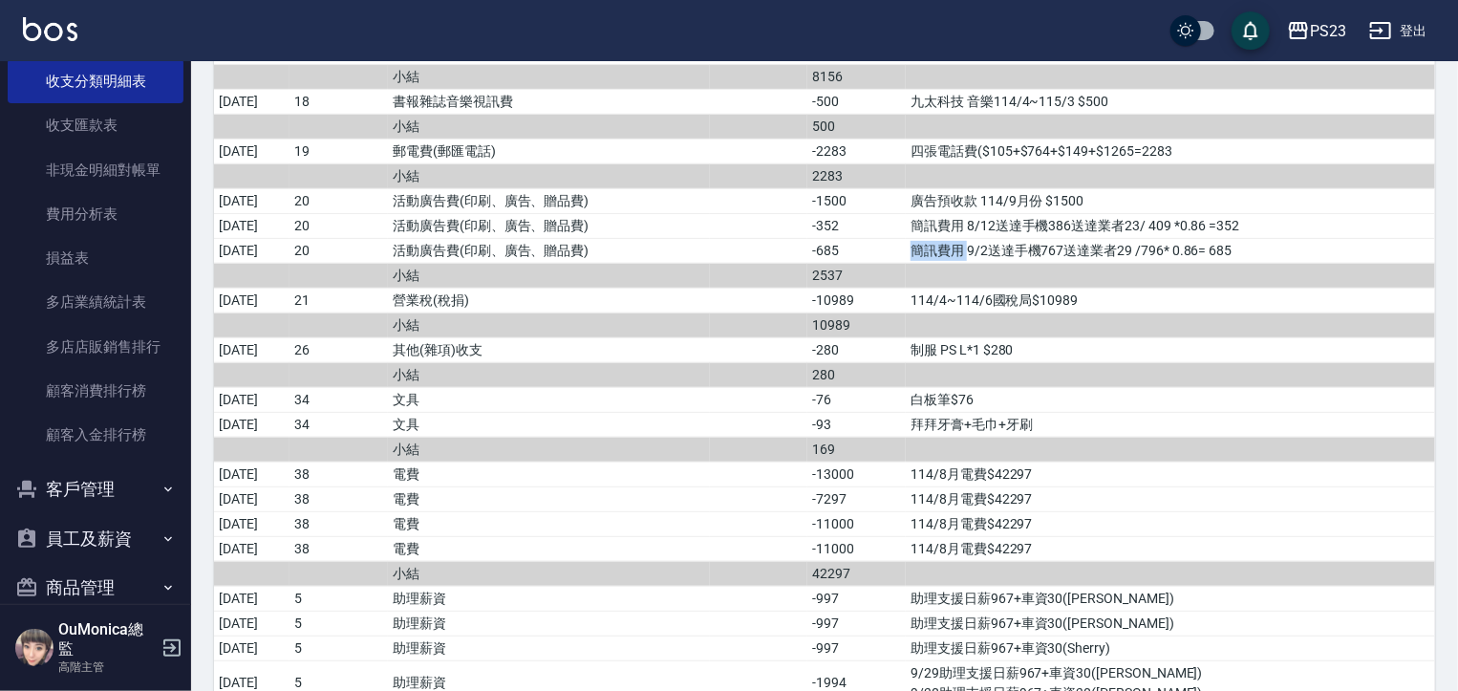
scroll to position [3856, 0]
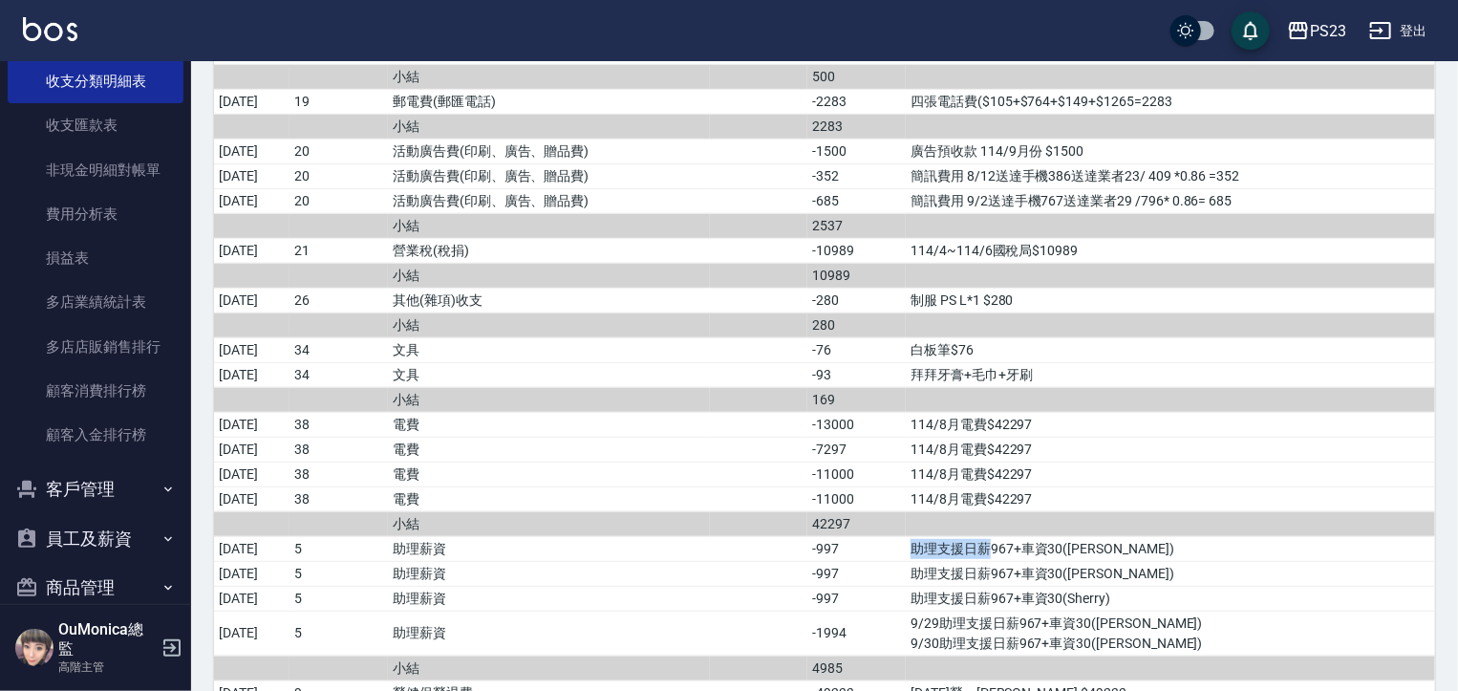
drag, startPoint x: 934, startPoint y: 520, endPoint x: 1010, endPoint y: 520, distance: 75.5
click at [1010, 536] on td "助理支援日薪967+車資30([PERSON_NAME])" at bounding box center [1170, 548] width 529 height 25
copy td "助理支援日薪"
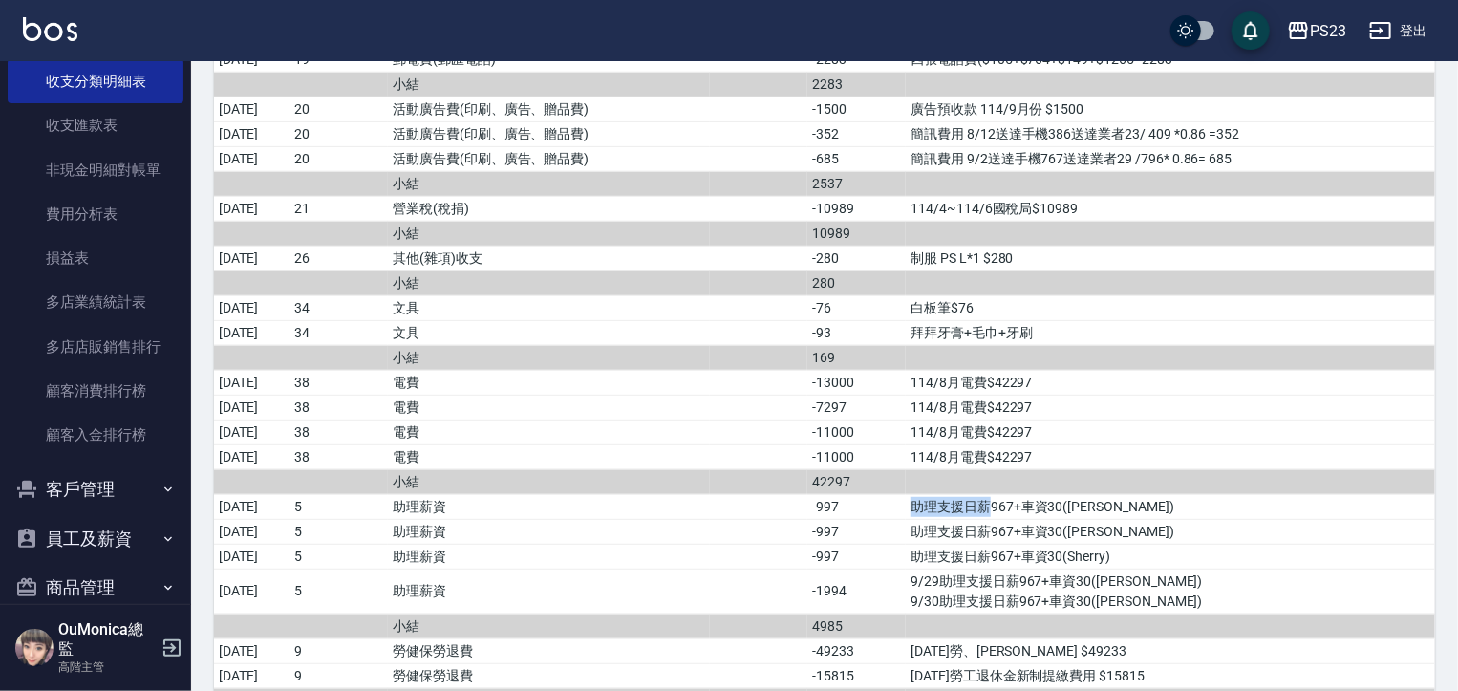
scroll to position [3933, 0]
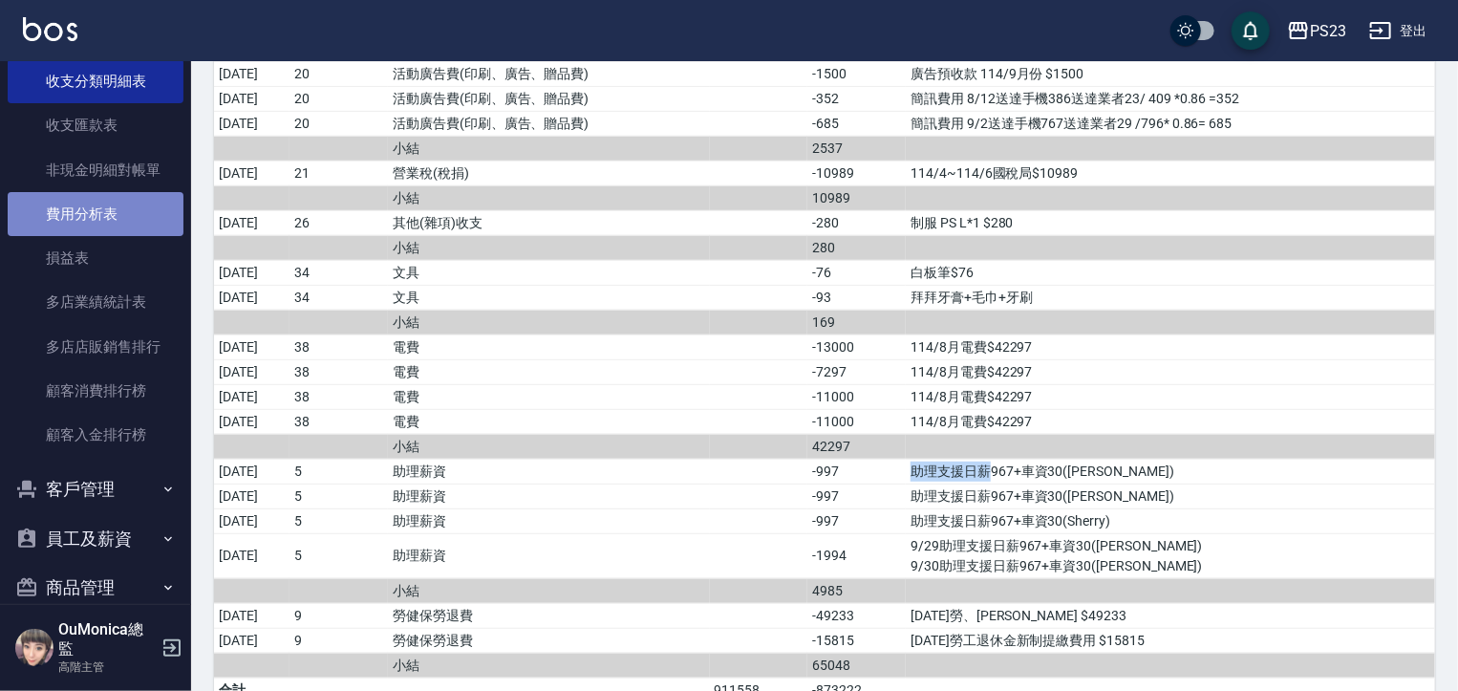
click at [99, 212] on link "費用分析表" at bounding box center [96, 214] width 176 height 44
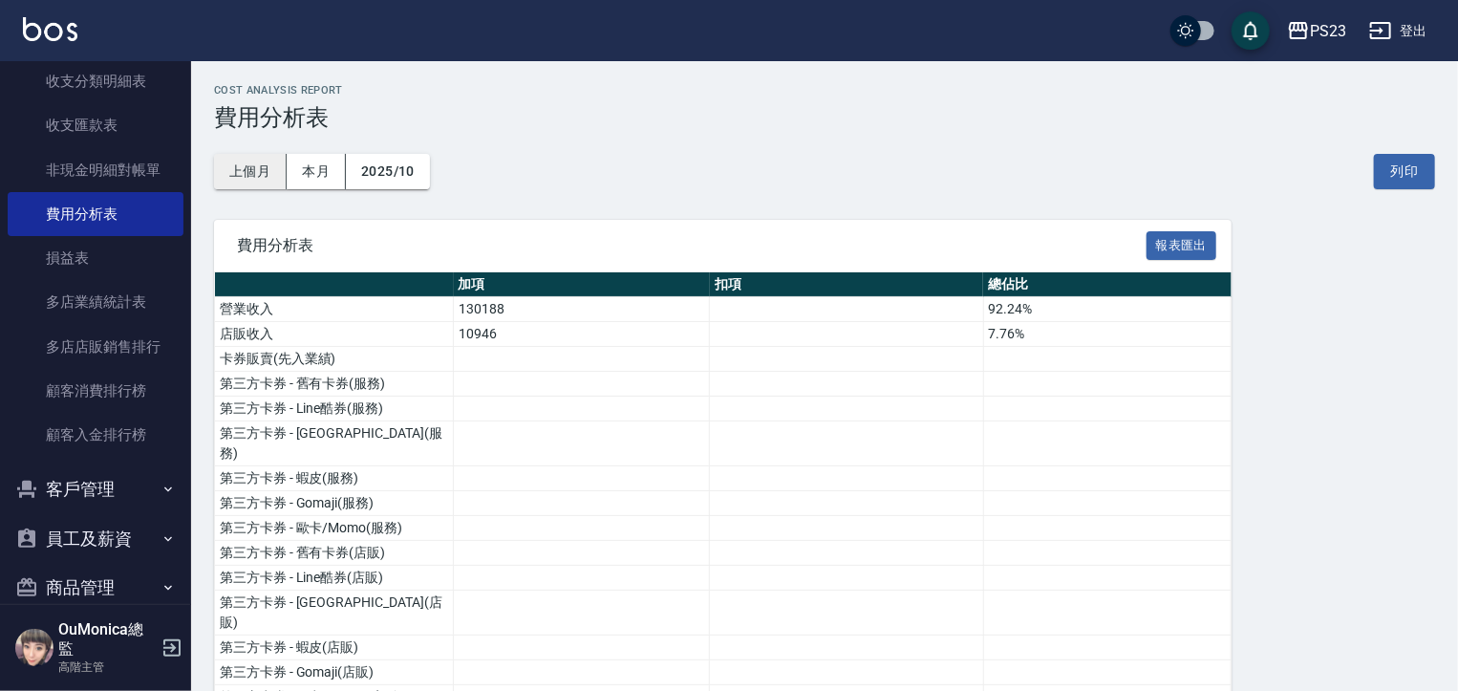
click at [245, 174] on button "上個月" at bounding box center [250, 171] width 73 height 35
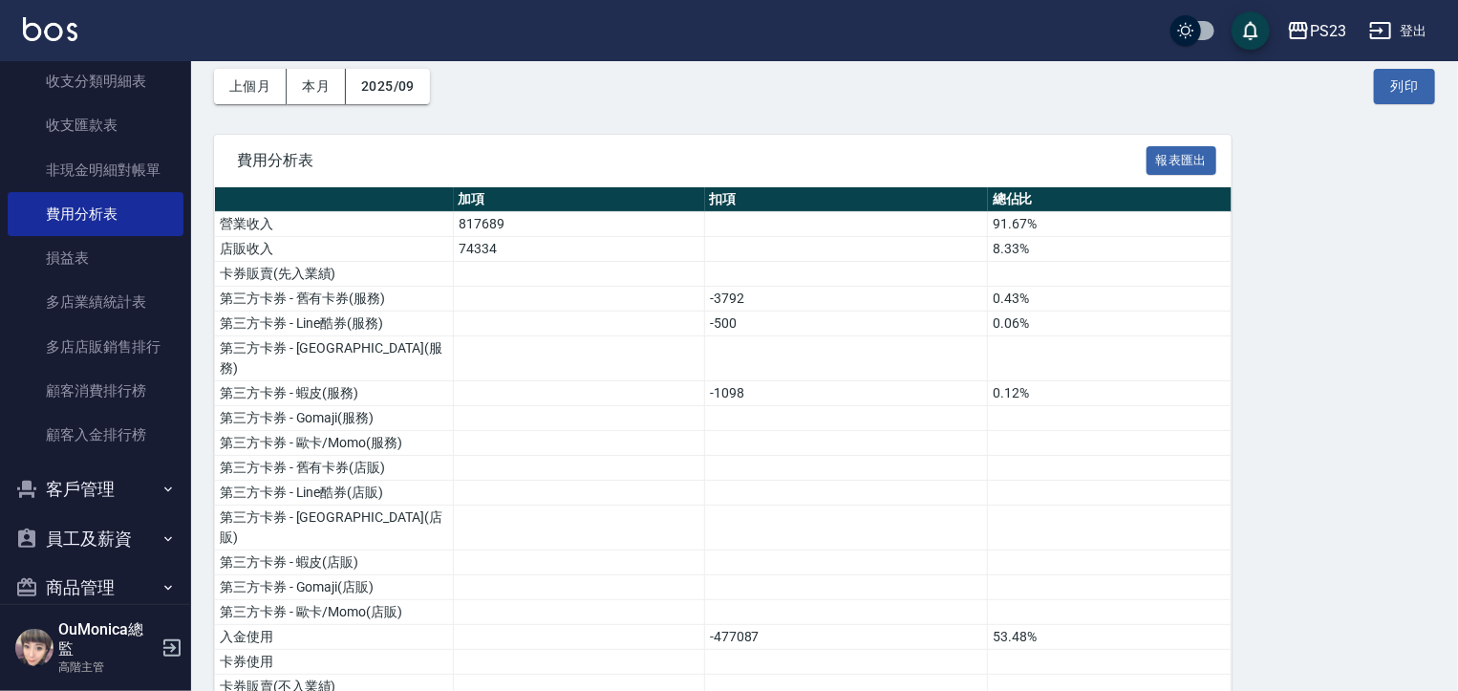
scroll to position [122, 0]
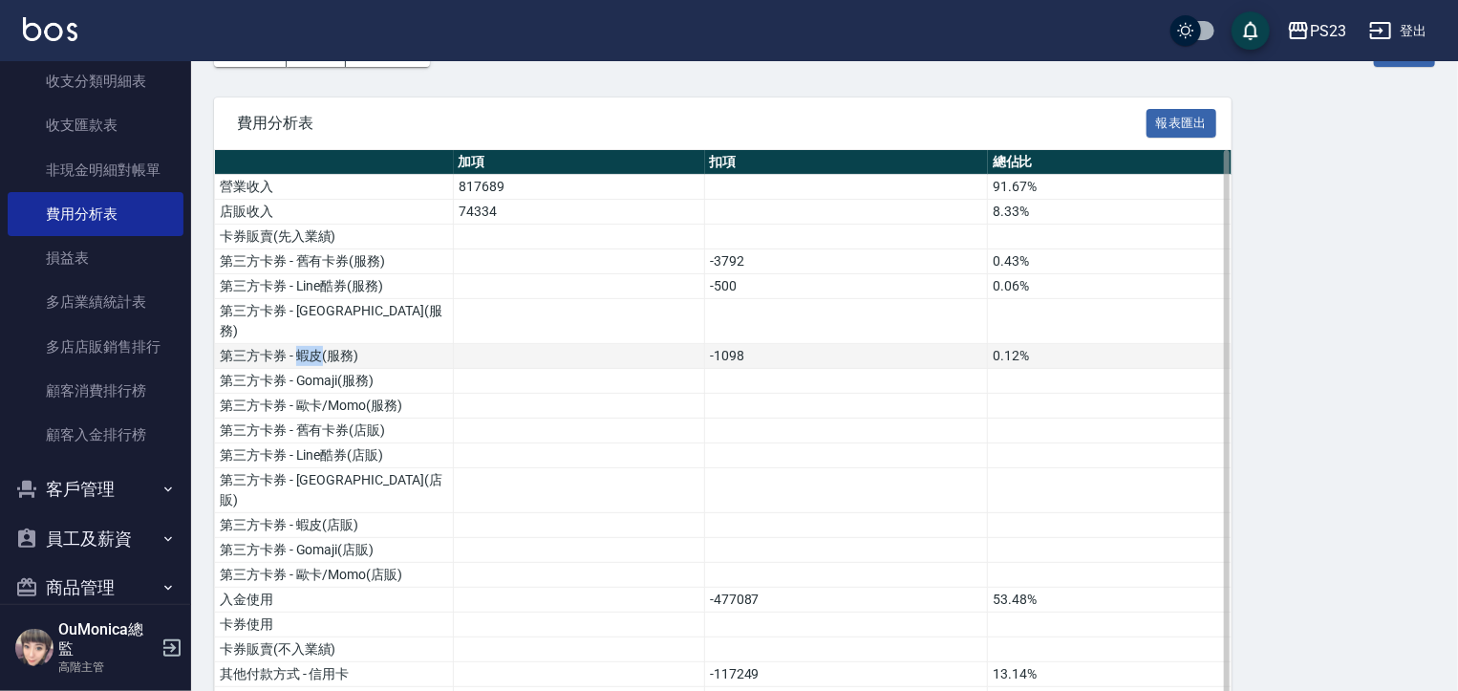
drag, startPoint x: 298, startPoint y: 328, endPoint x: 322, endPoint y: 332, distance: 24.2
click at [322, 344] on td "第三方卡券 - 蝦皮(服務)" at bounding box center [334, 356] width 239 height 25
copy td "蝦皮"
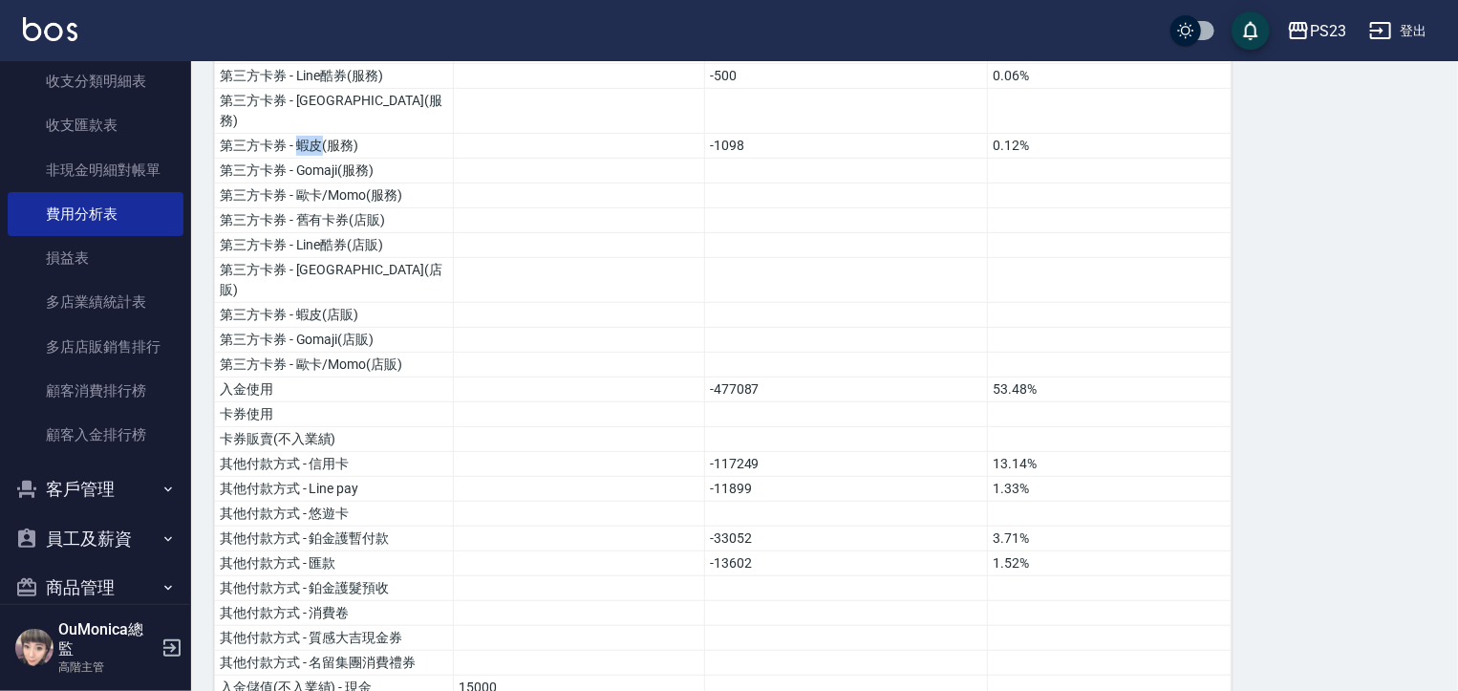
scroll to position [455, 0]
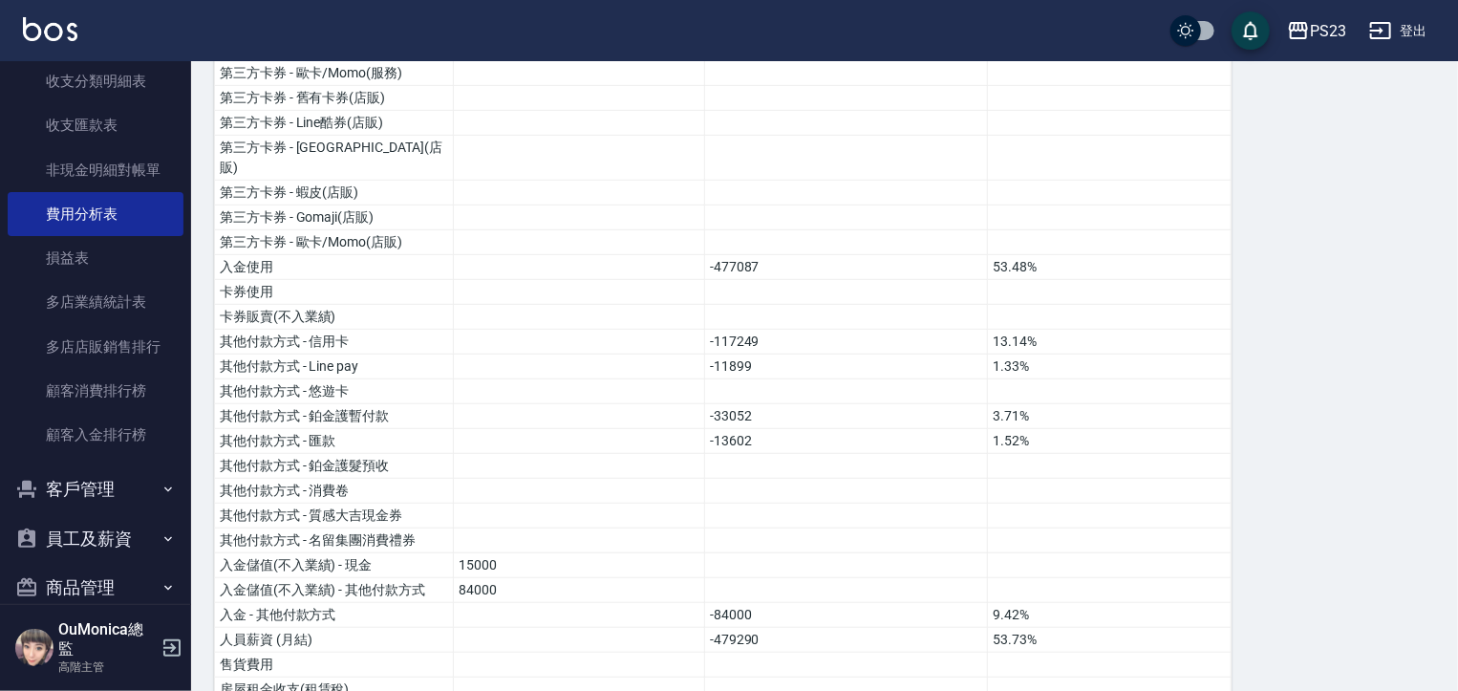
drag, startPoint x: 1456, startPoint y: 232, endPoint x: 1448, endPoint y: 277, distance: 45.5
click at [1448, 277] on div "PS23 2025-09 費用分析表 列印時間： 2025-10-06-14:43 Cost analysis Report 費用分析表 上個月 本月 202…" at bounding box center [824, 649] width 1267 height 2040
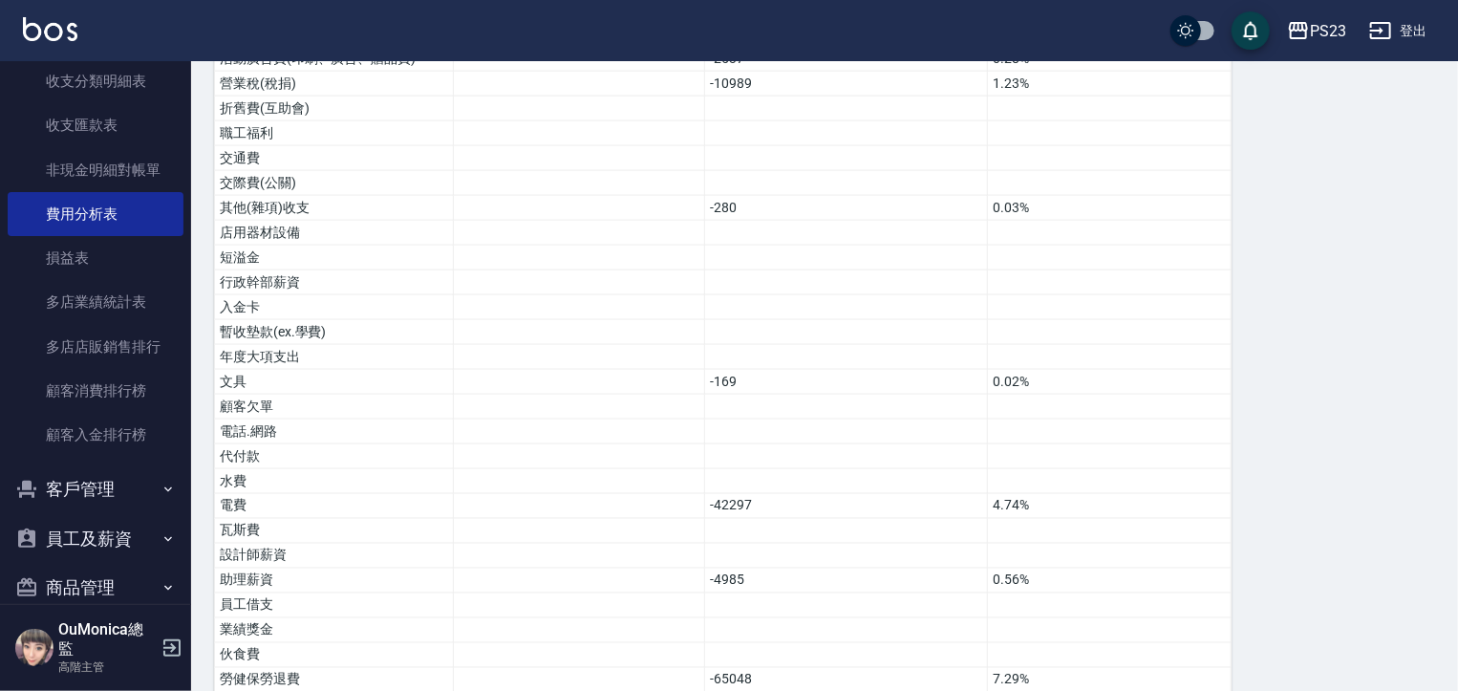
scroll to position [1401, 0]
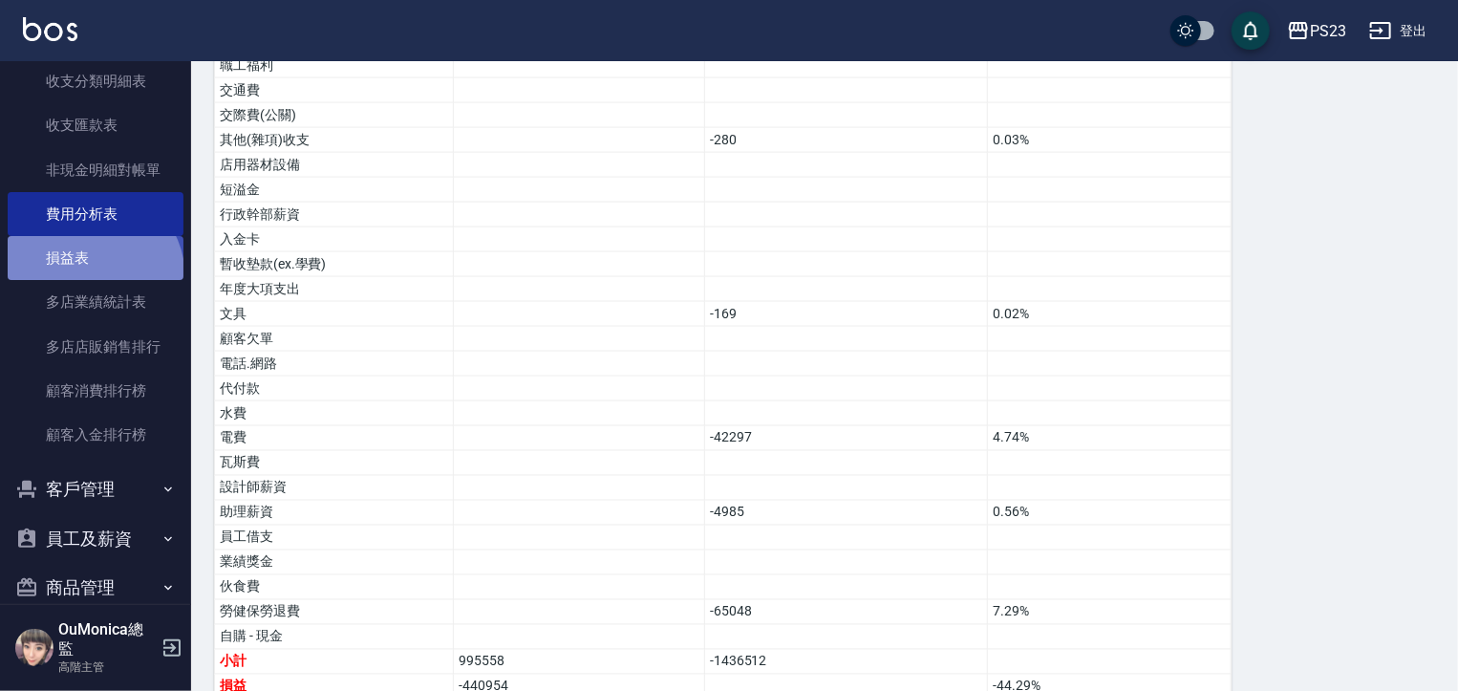
click at [88, 277] on link "損益表" at bounding box center [96, 258] width 176 height 44
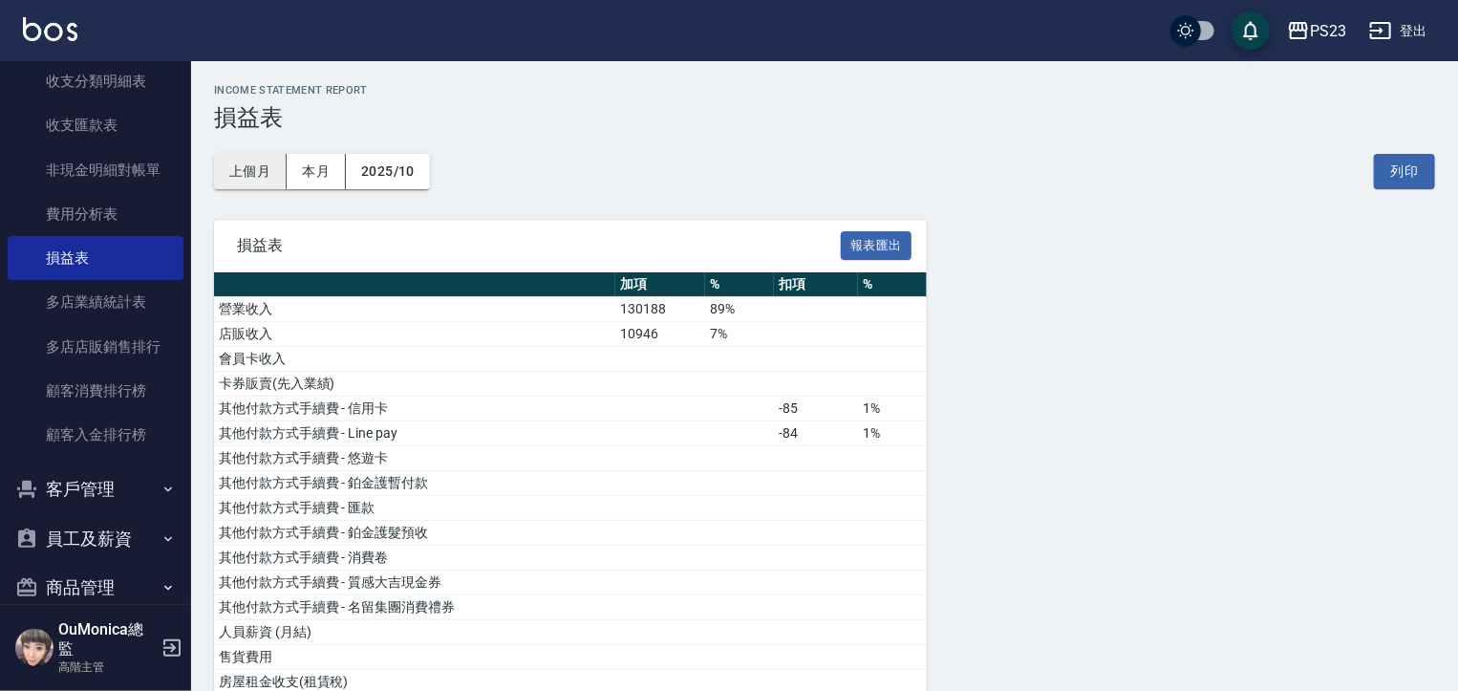
click at [251, 169] on button "上個月" at bounding box center [250, 171] width 73 height 35
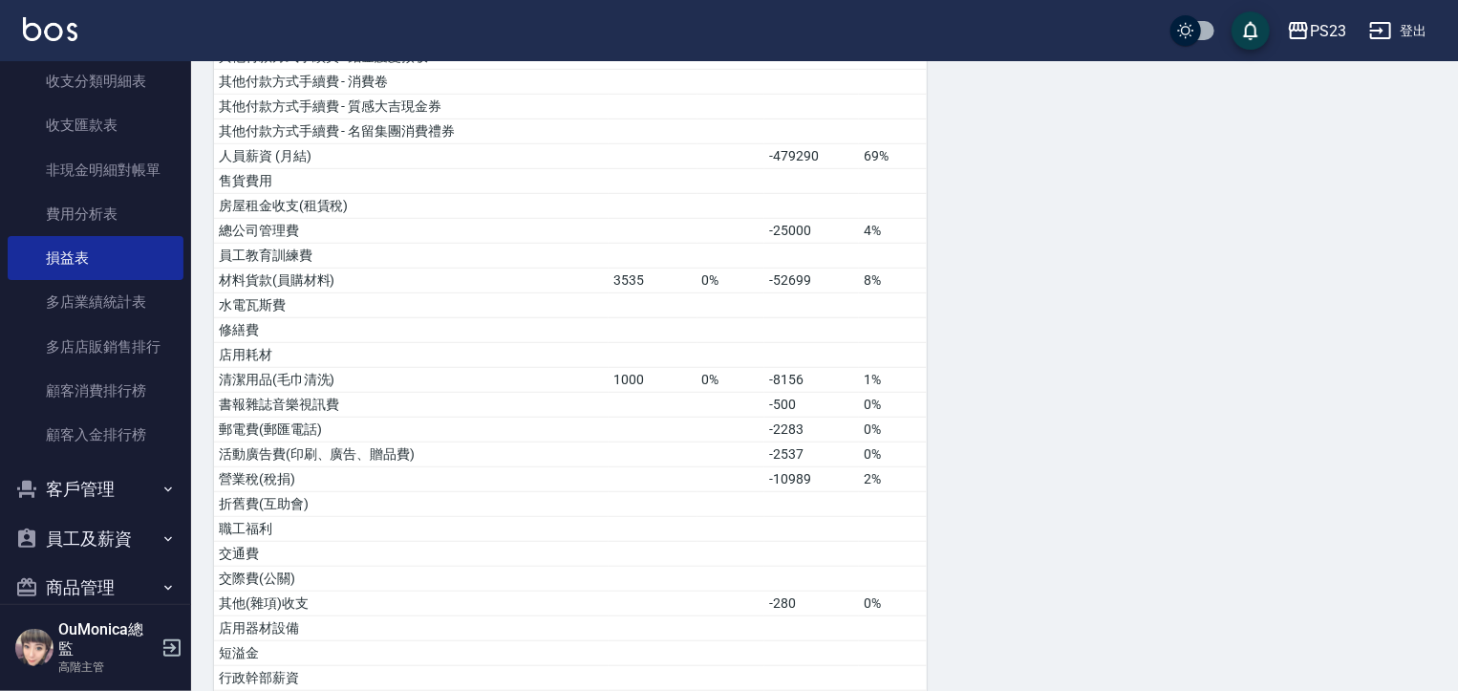
scroll to position [514, 0]
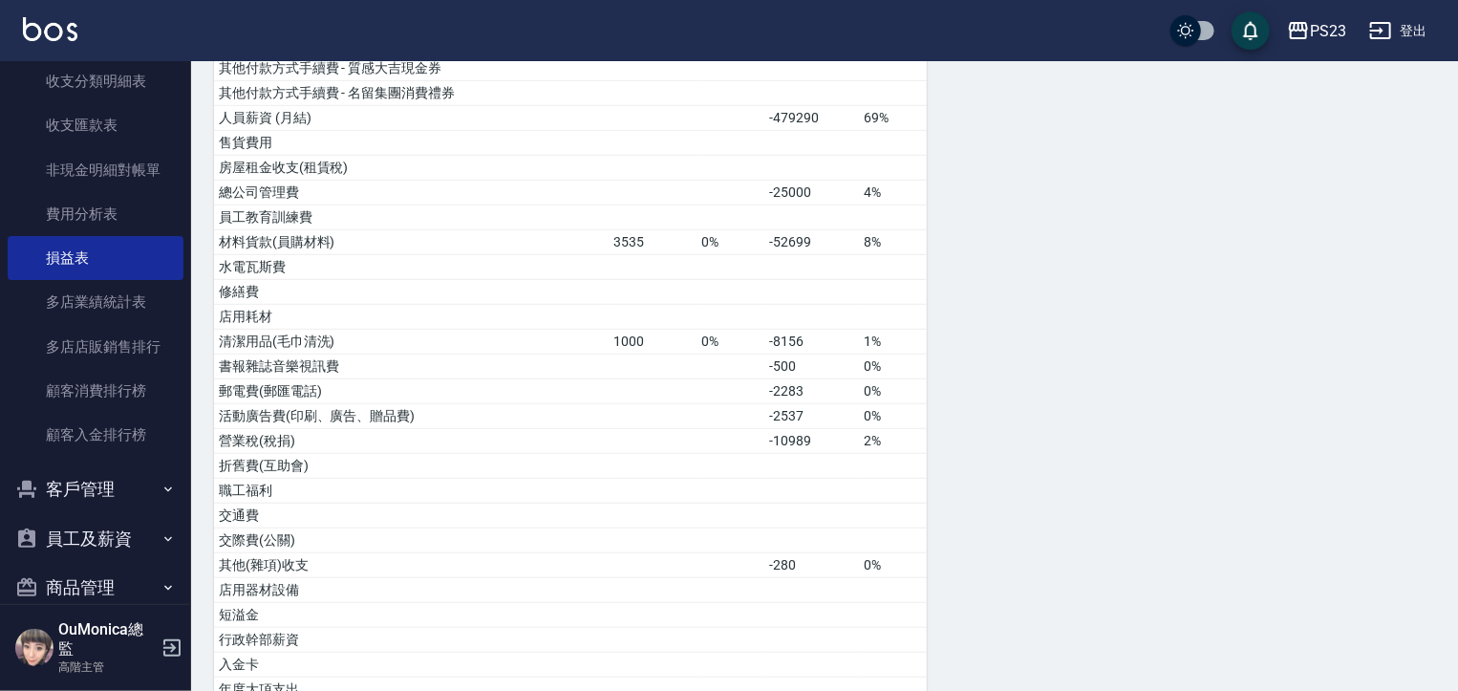
drag, startPoint x: 1368, startPoint y: 385, endPoint x: 1391, endPoint y: 605, distance: 220.9
click at [1391, 605] on div "損益表 報表匯出 加項 % 扣項 % 營業收入 817689 91% 店販收入 74334 8% 會員卡收入 卡券販賣(先入業績) 其他付款方式手續費 - 信…" at bounding box center [824, 452] width 1221 height 1492
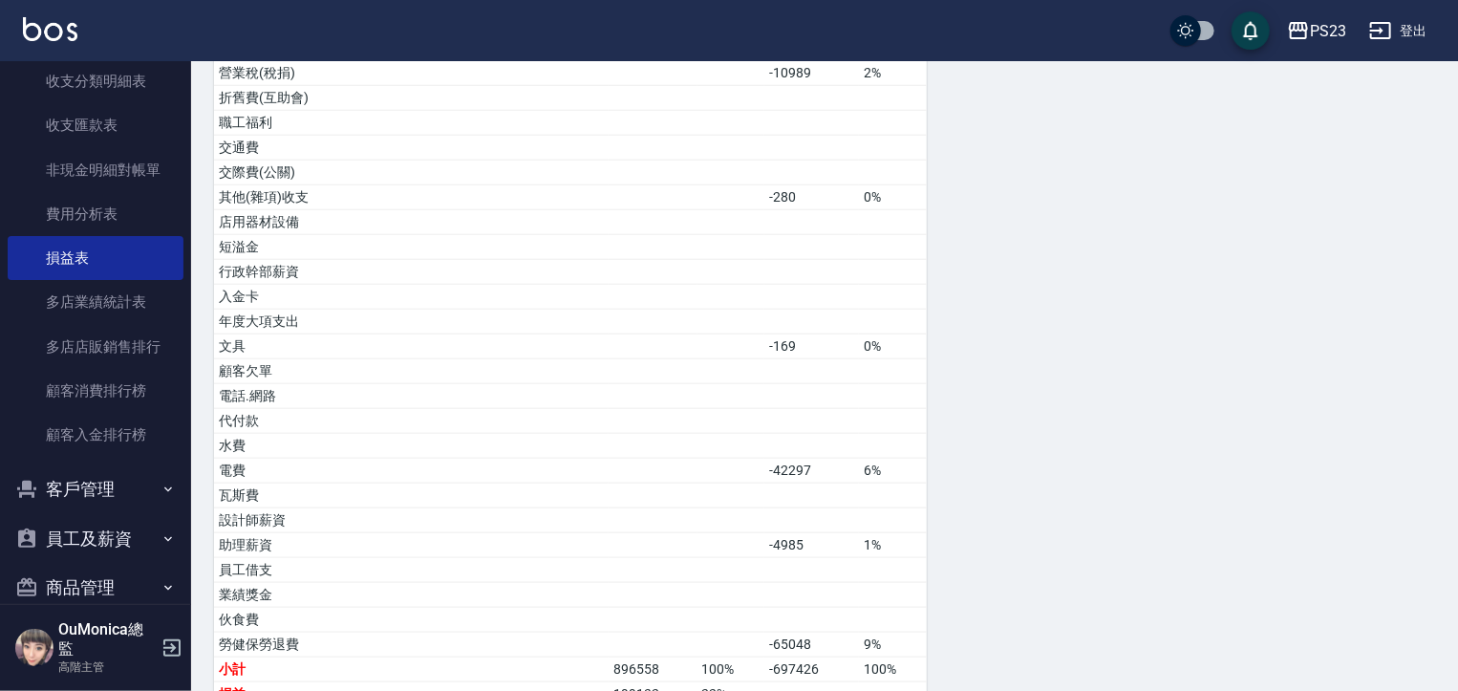
scroll to position [901, 0]
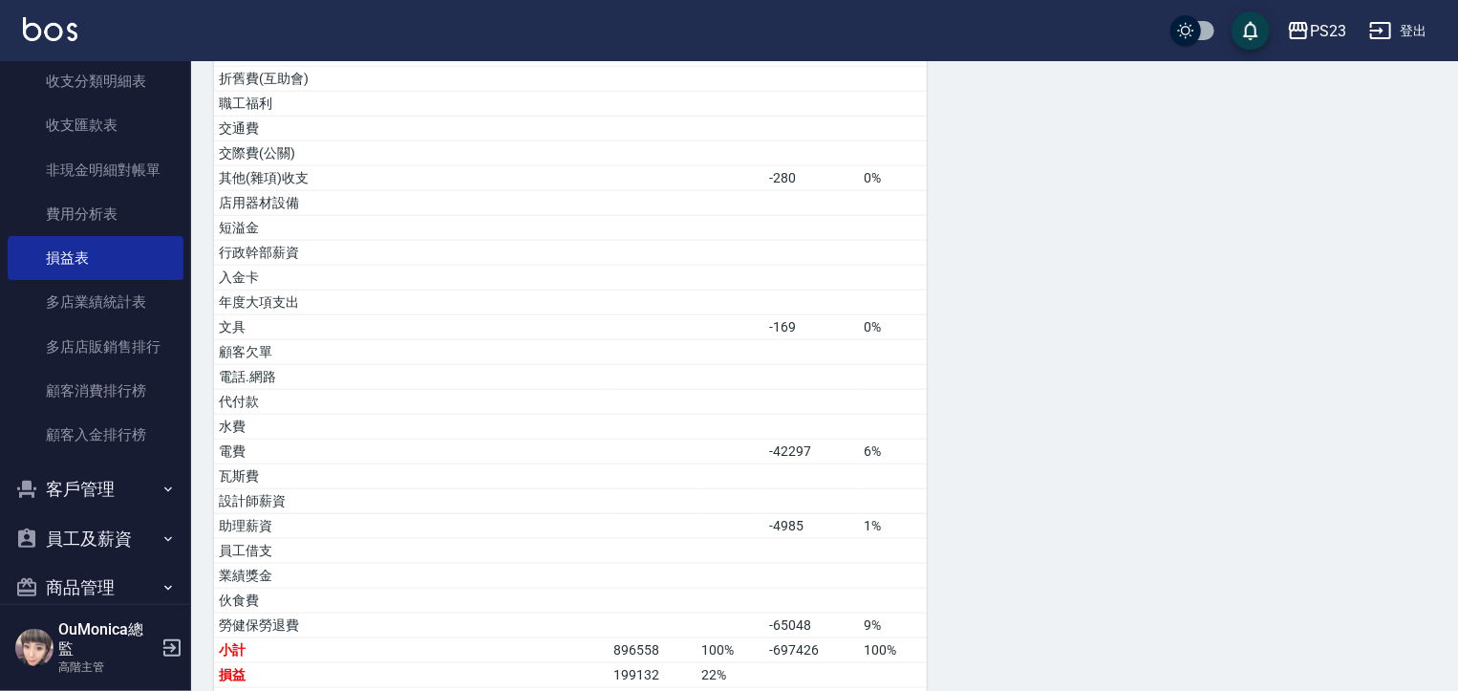
drag, startPoint x: 1444, startPoint y: 525, endPoint x: 1436, endPoint y: 610, distance: 85.5
click at [160, 490] on icon "button" at bounding box center [167, 488] width 15 height 15
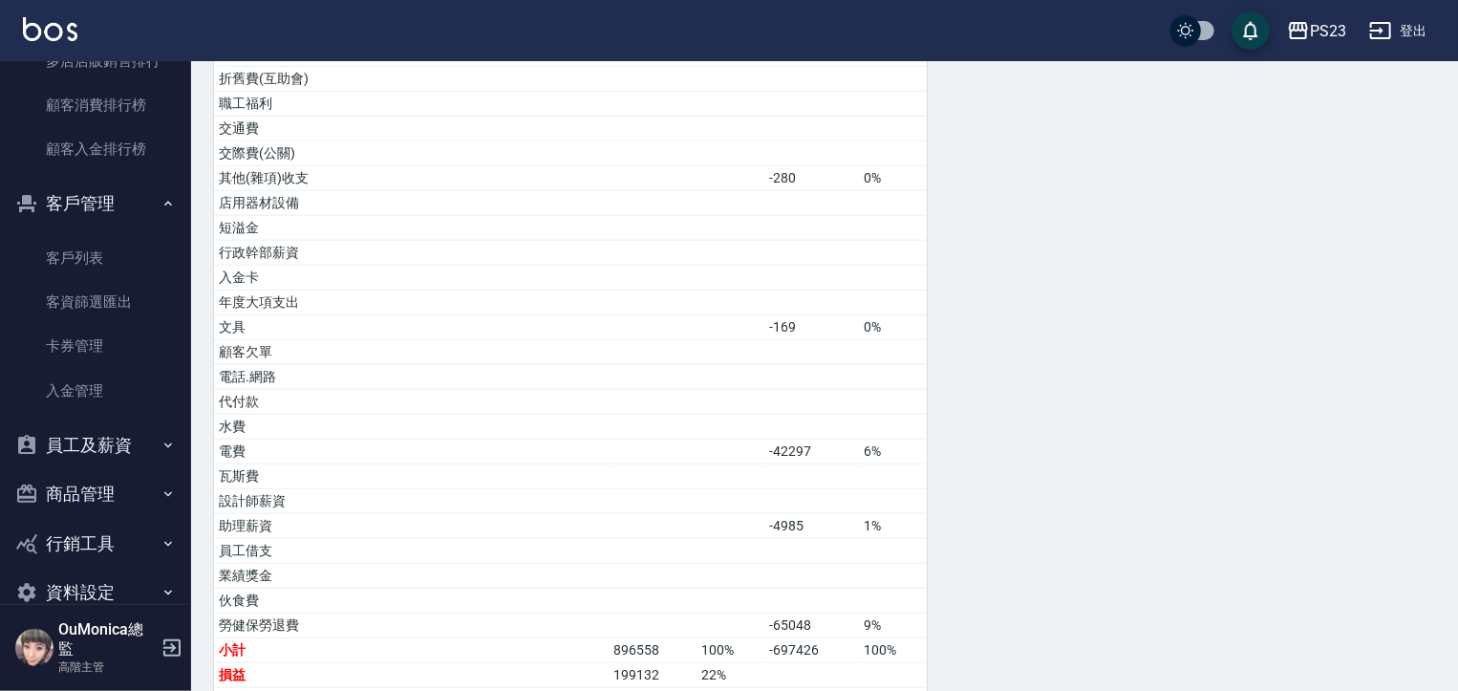
scroll to position [1987, 0]
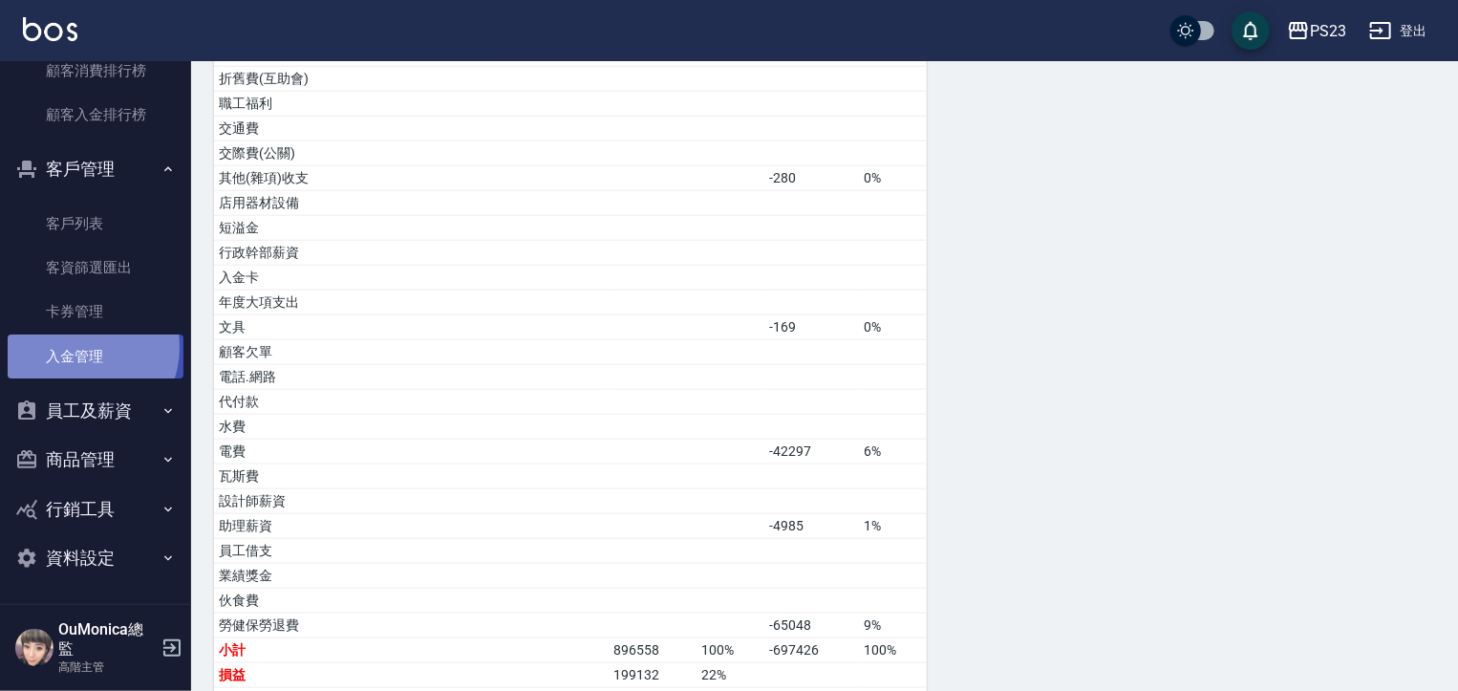
click at [81, 347] on link "入金管理" at bounding box center [96, 356] width 176 height 44
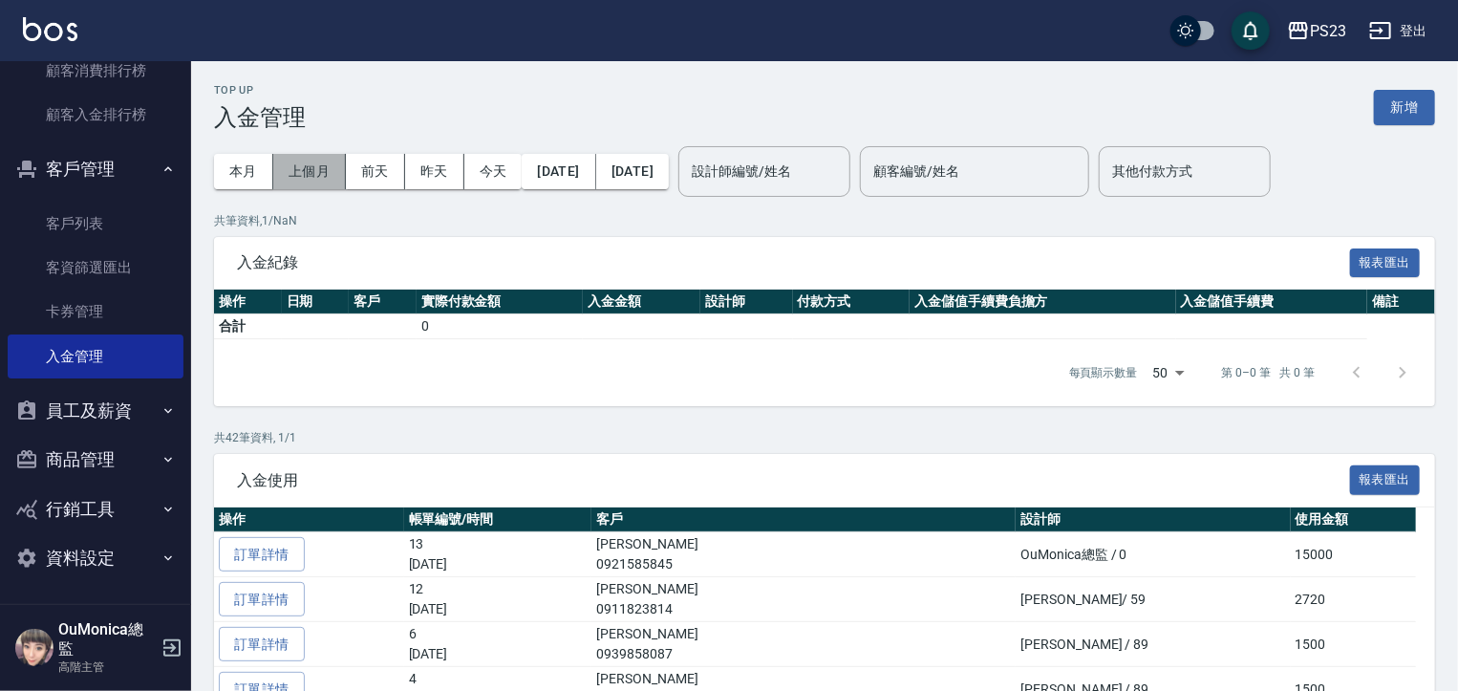
click at [319, 166] on button "上個月" at bounding box center [309, 171] width 73 height 35
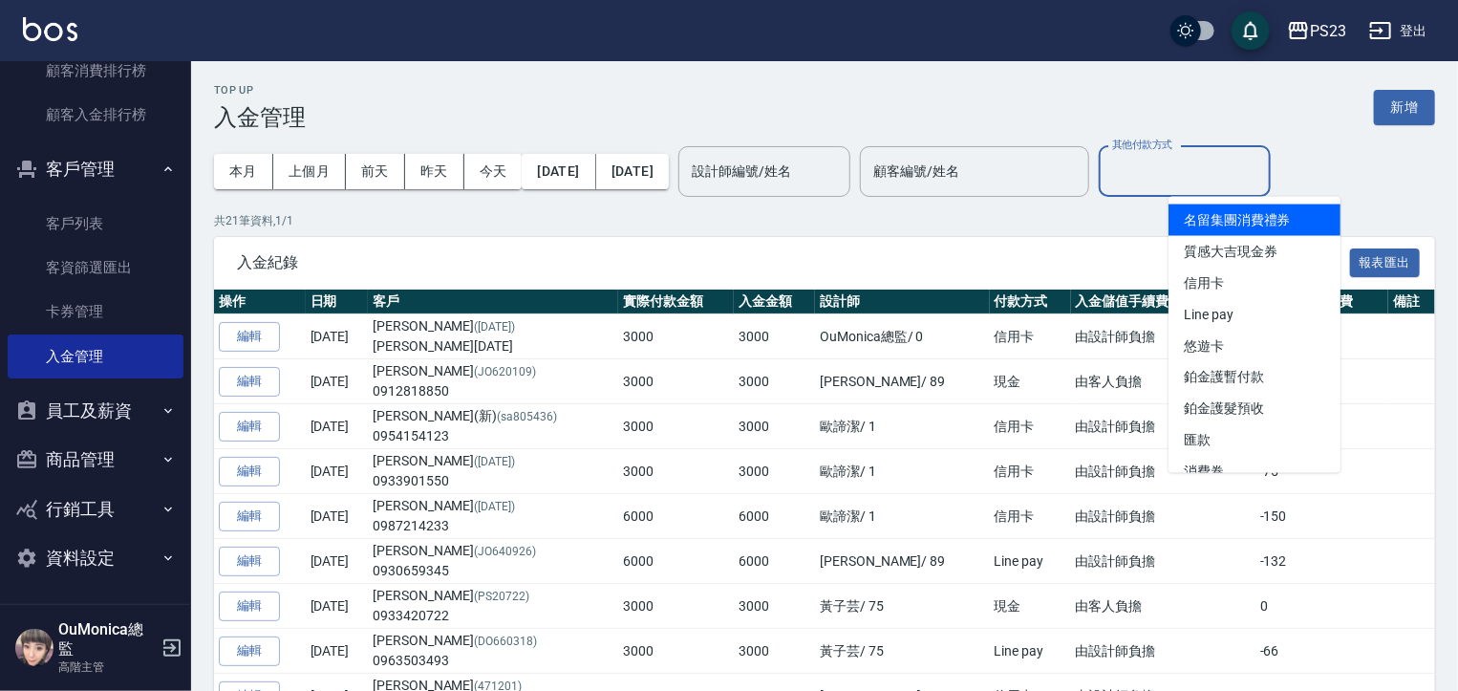
click at [1252, 177] on input "其他付款方式" at bounding box center [1184, 171] width 155 height 33
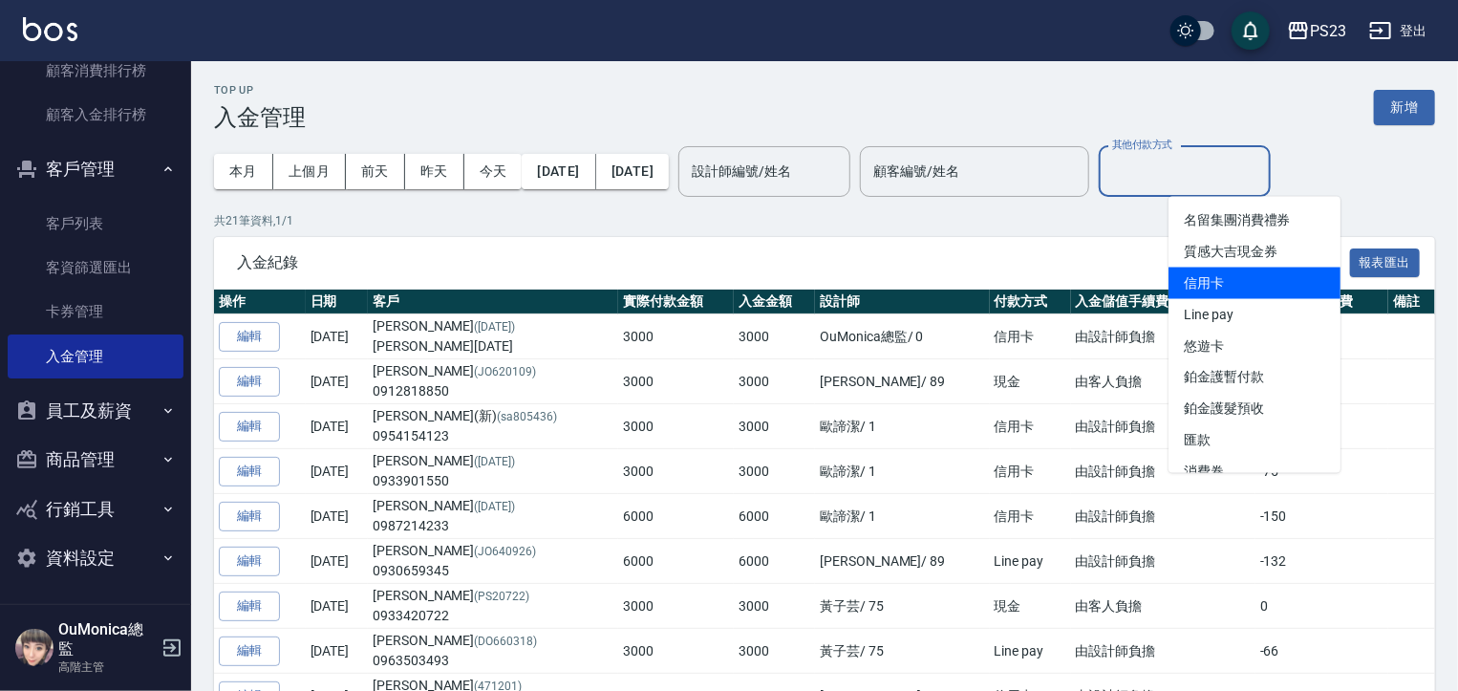
click at [1202, 282] on span "信用卡" at bounding box center [1254, 283] width 172 height 32
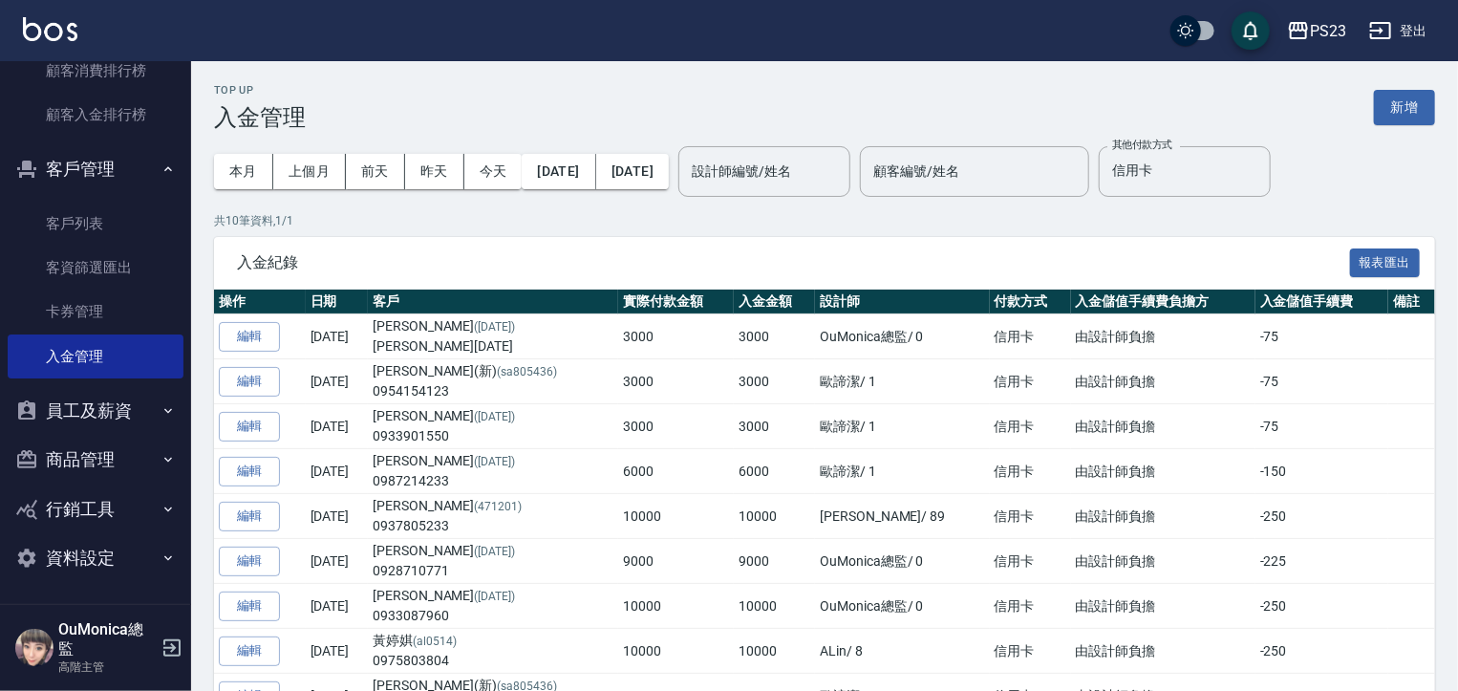
click at [1202, 282] on div "入金紀錄 報表匯出" at bounding box center [824, 263] width 1221 height 53
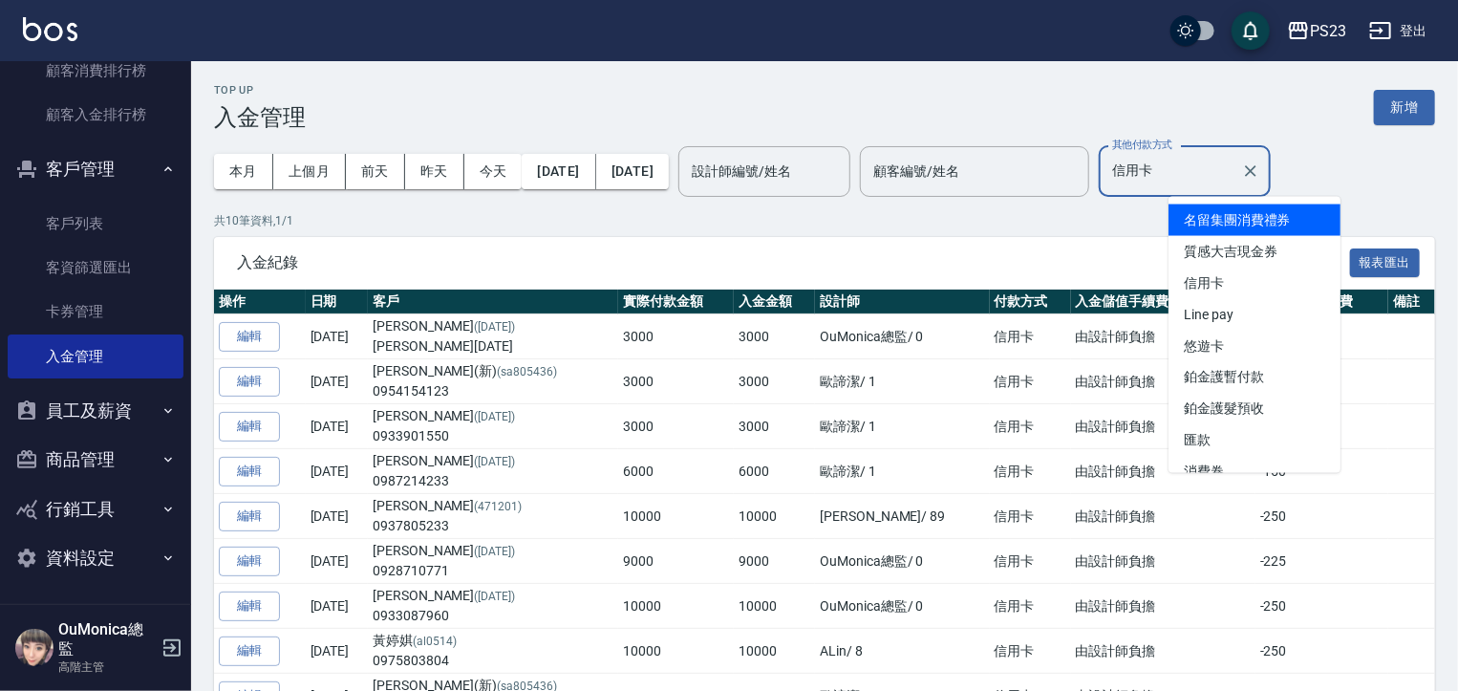
click at [1185, 159] on input "信用卡" at bounding box center [1170, 171] width 126 height 33
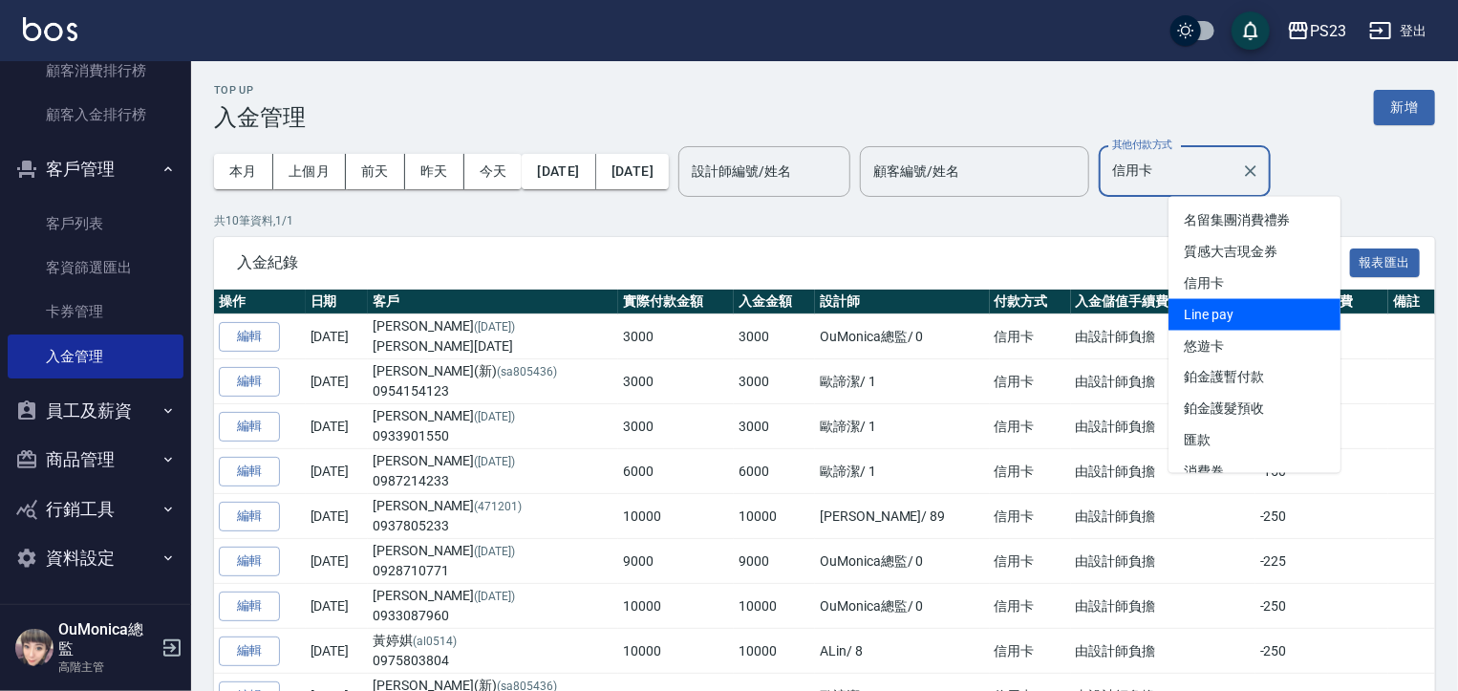
click at [1192, 303] on span "Line pay" at bounding box center [1254, 315] width 172 height 32
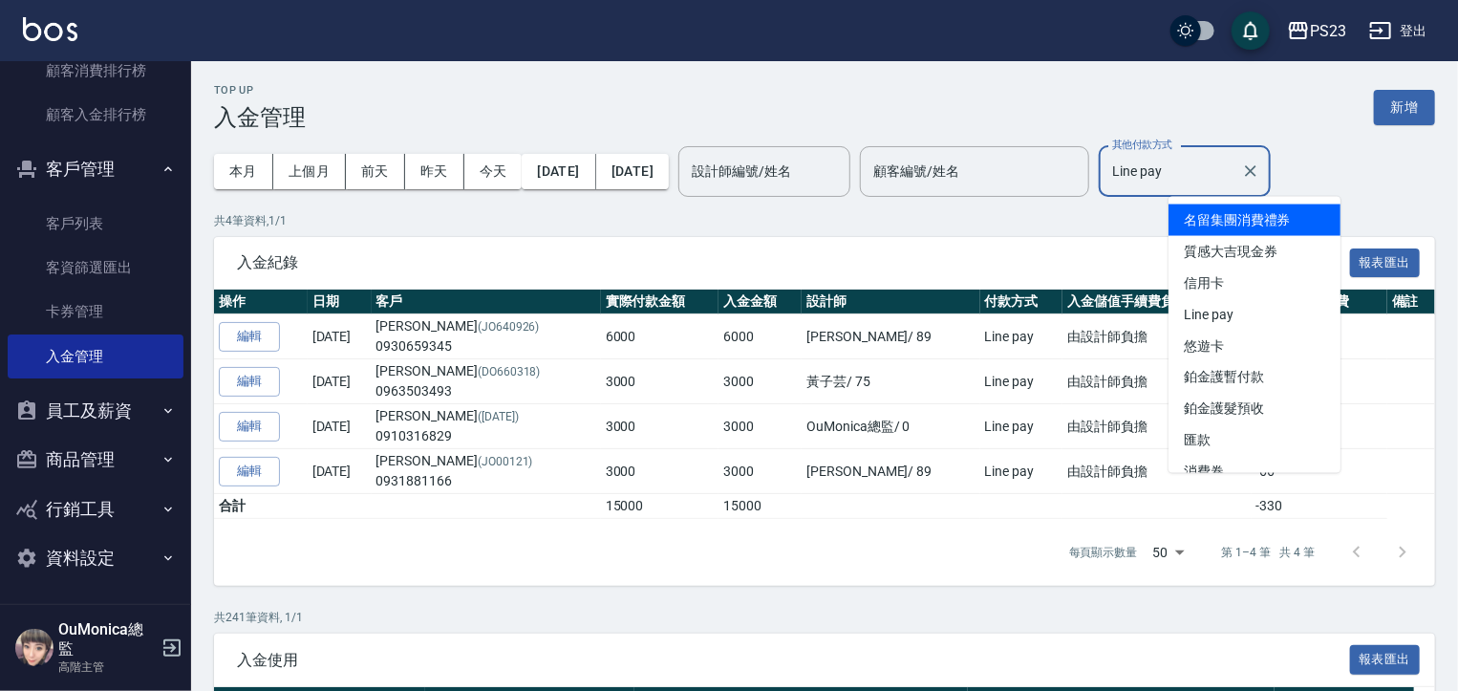
click at [1233, 175] on input "Line pay" at bounding box center [1170, 171] width 126 height 33
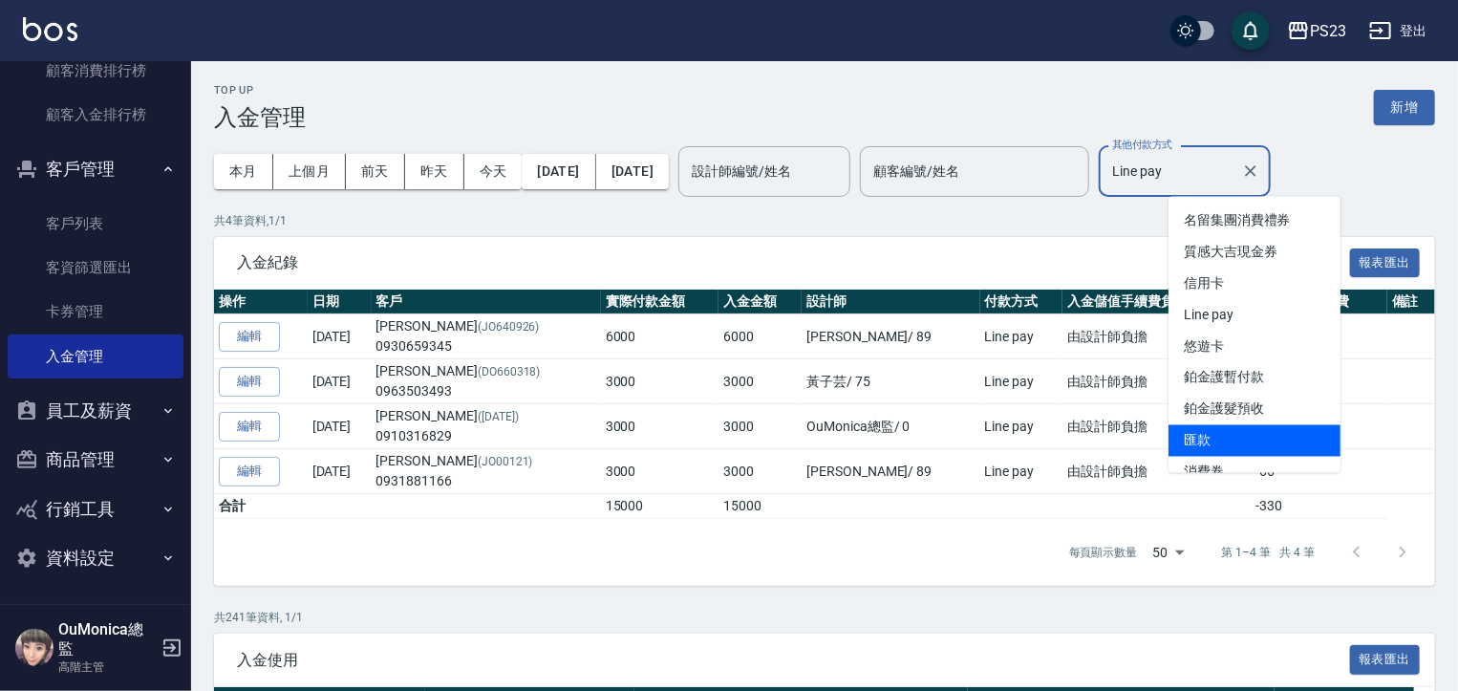
click at [1219, 443] on span "匯款" at bounding box center [1254, 441] width 172 height 32
type input "匯款"
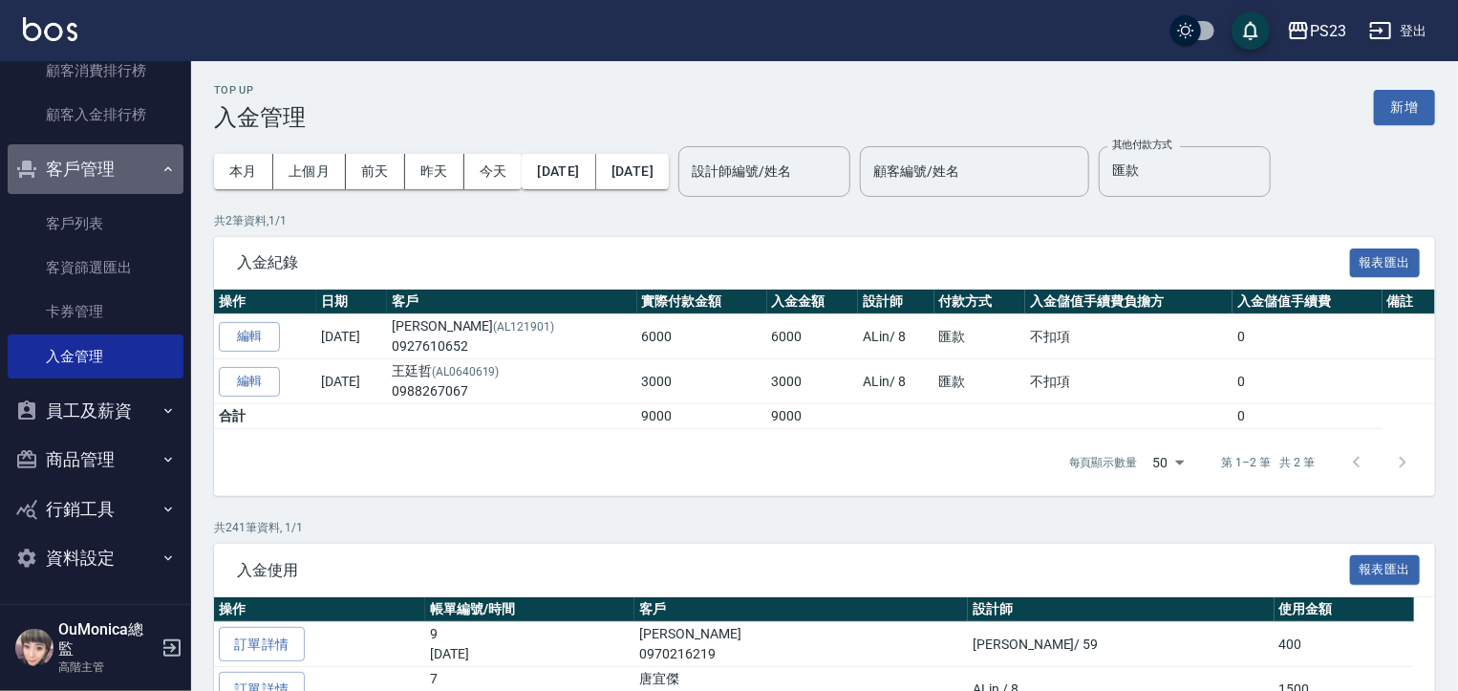
click at [124, 169] on button "客戶管理" at bounding box center [96, 169] width 176 height 50
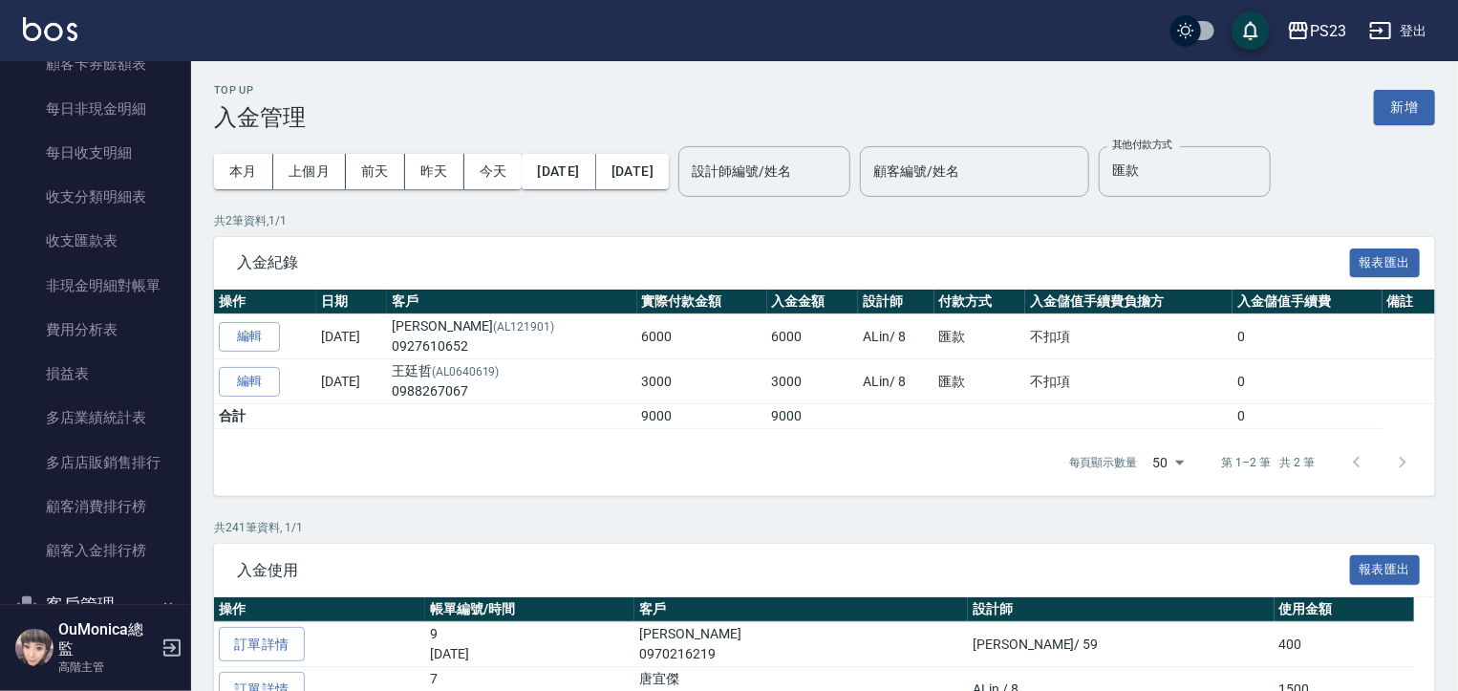
scroll to position [1546, 0]
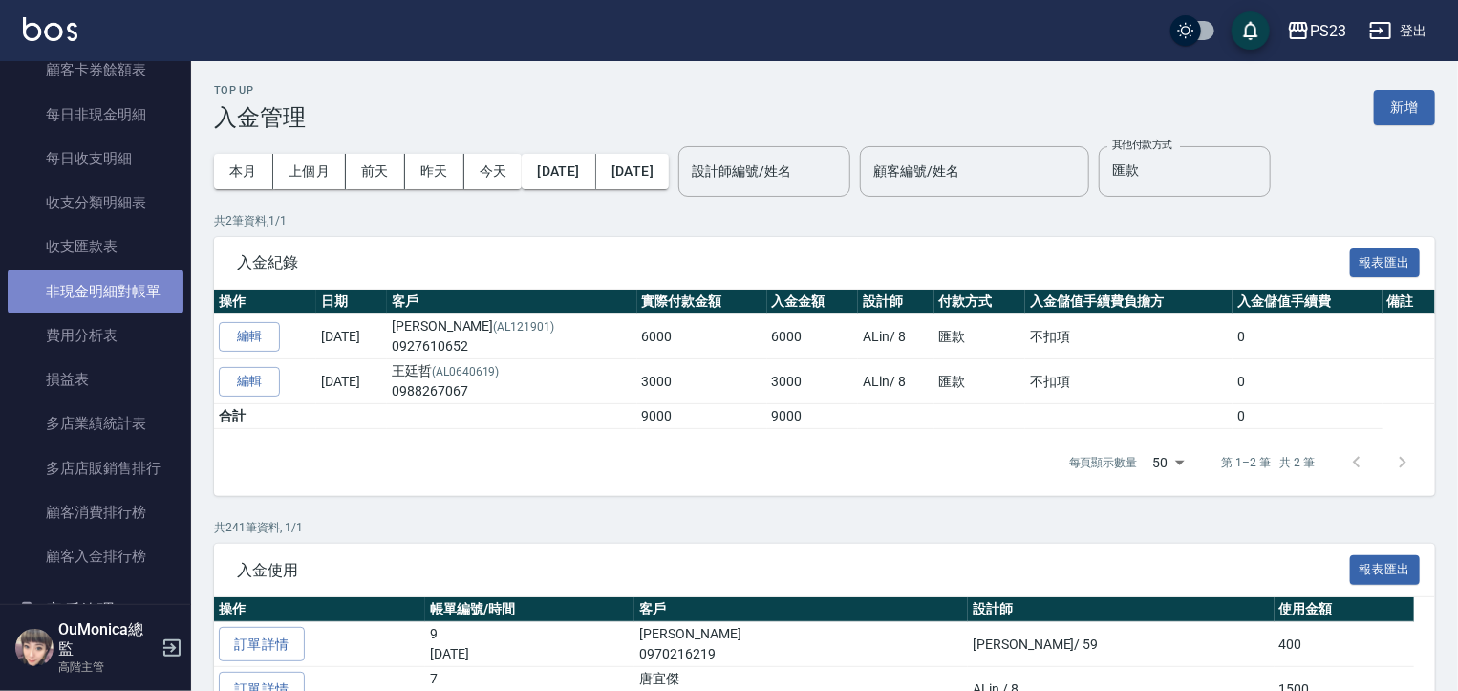
click at [103, 289] on link "非現金明細對帳單" at bounding box center [96, 291] width 176 height 44
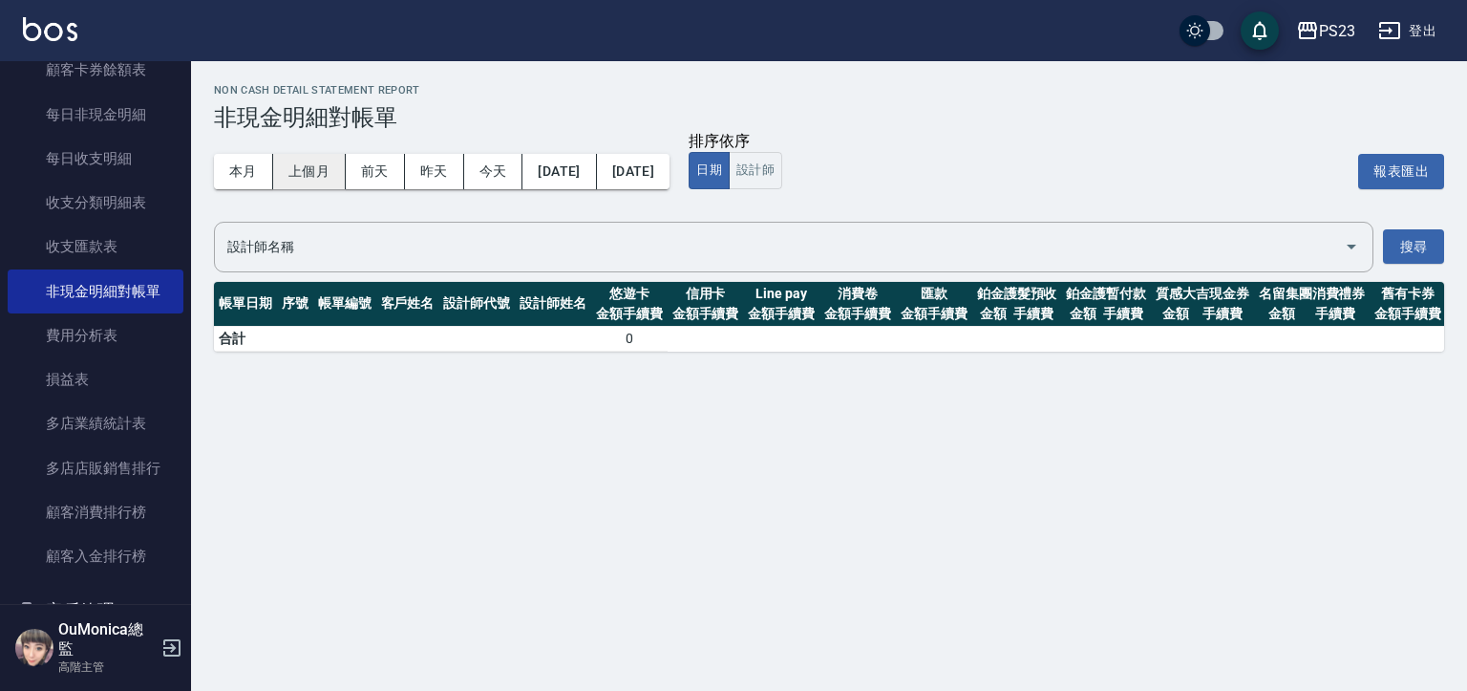
click at [301, 184] on button "上個月" at bounding box center [309, 171] width 73 height 35
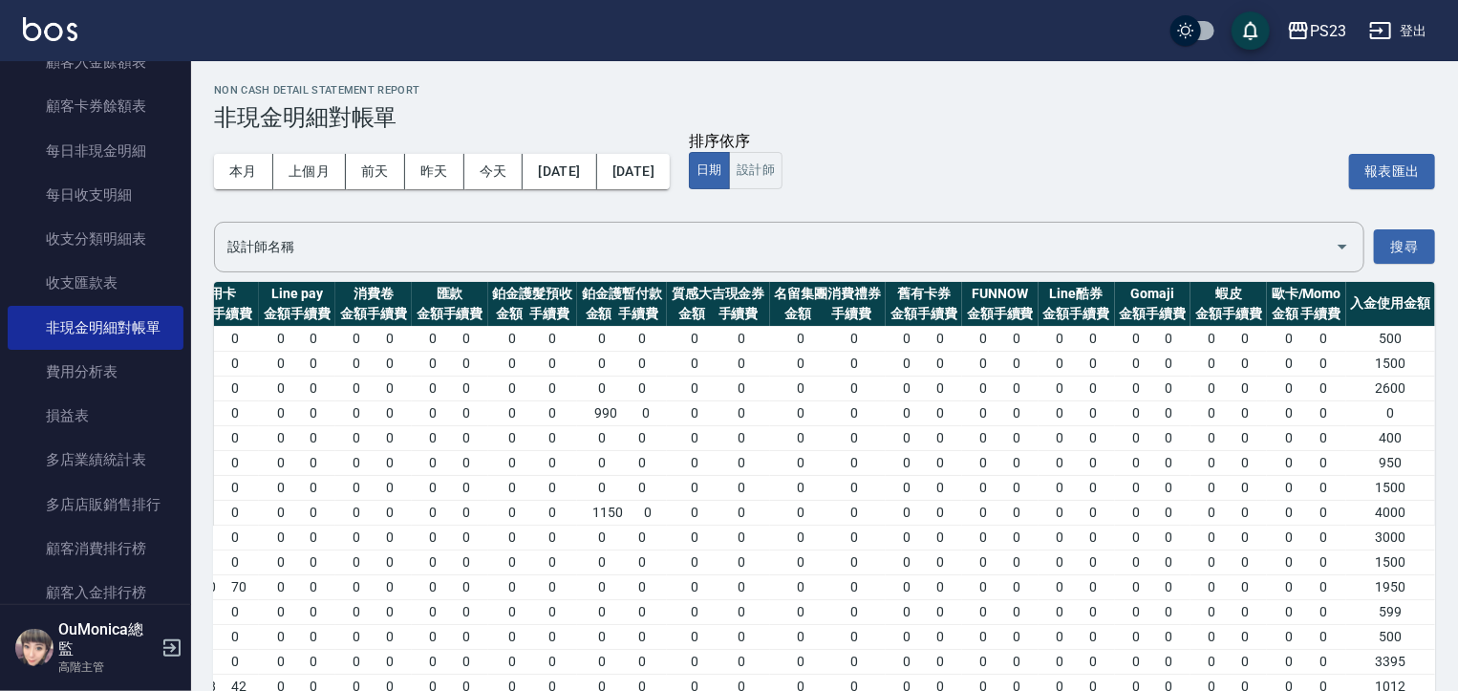
scroll to position [1796, 0]
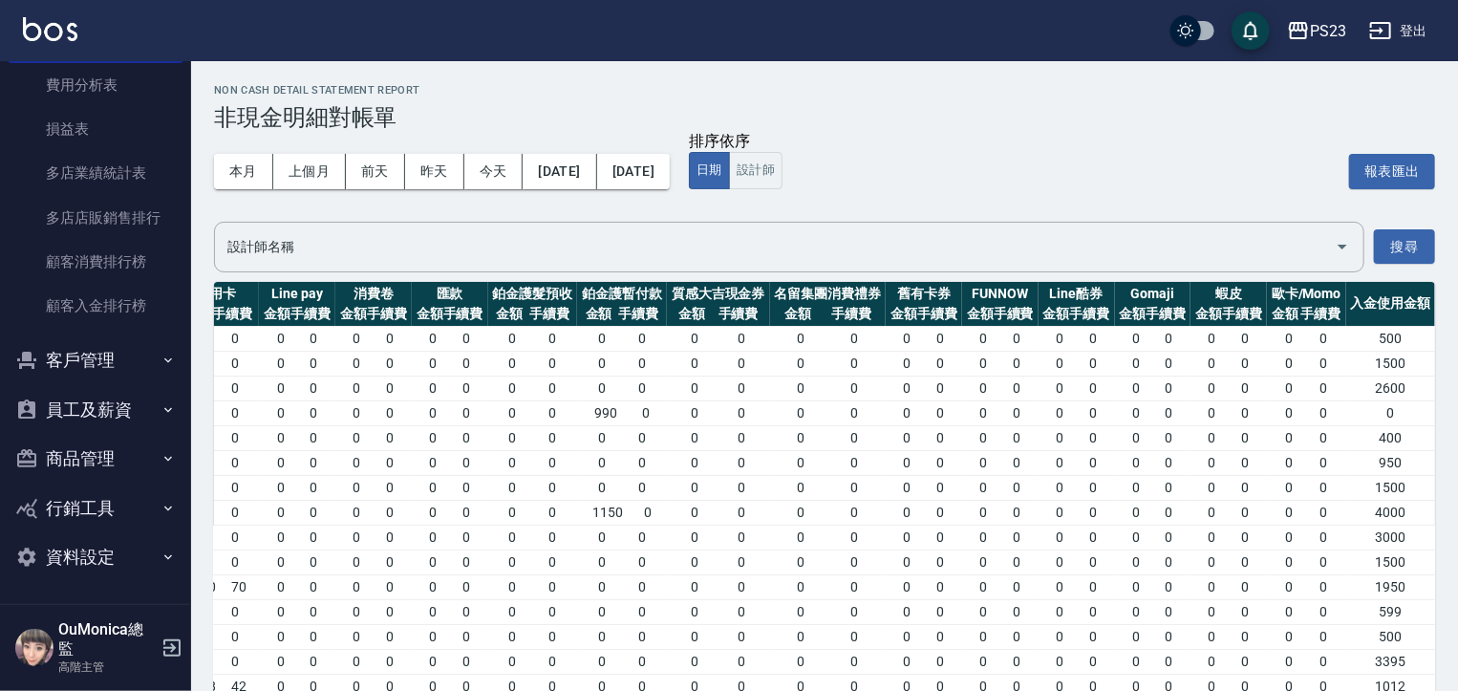
click at [140, 421] on button "員工及薪資" at bounding box center [96, 410] width 176 height 50
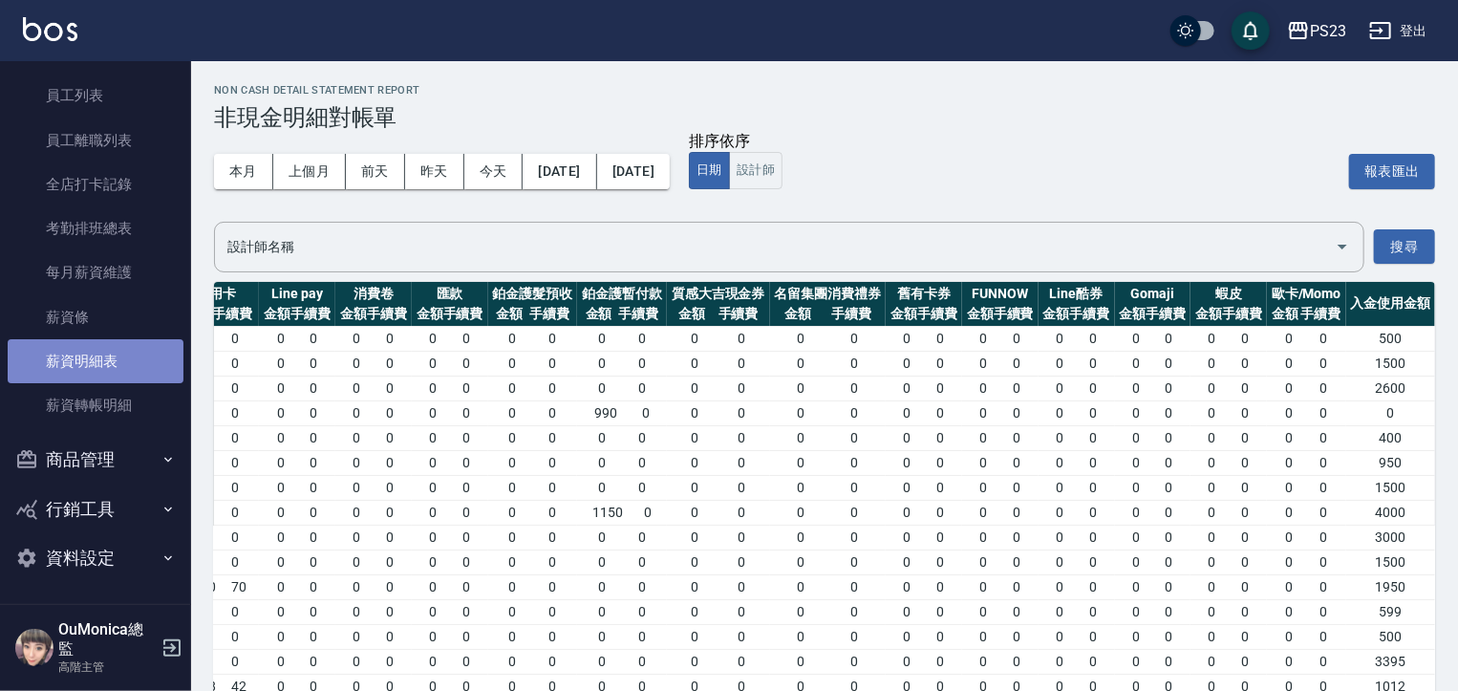
click at [107, 353] on link "薪資明細表" at bounding box center [96, 361] width 176 height 44
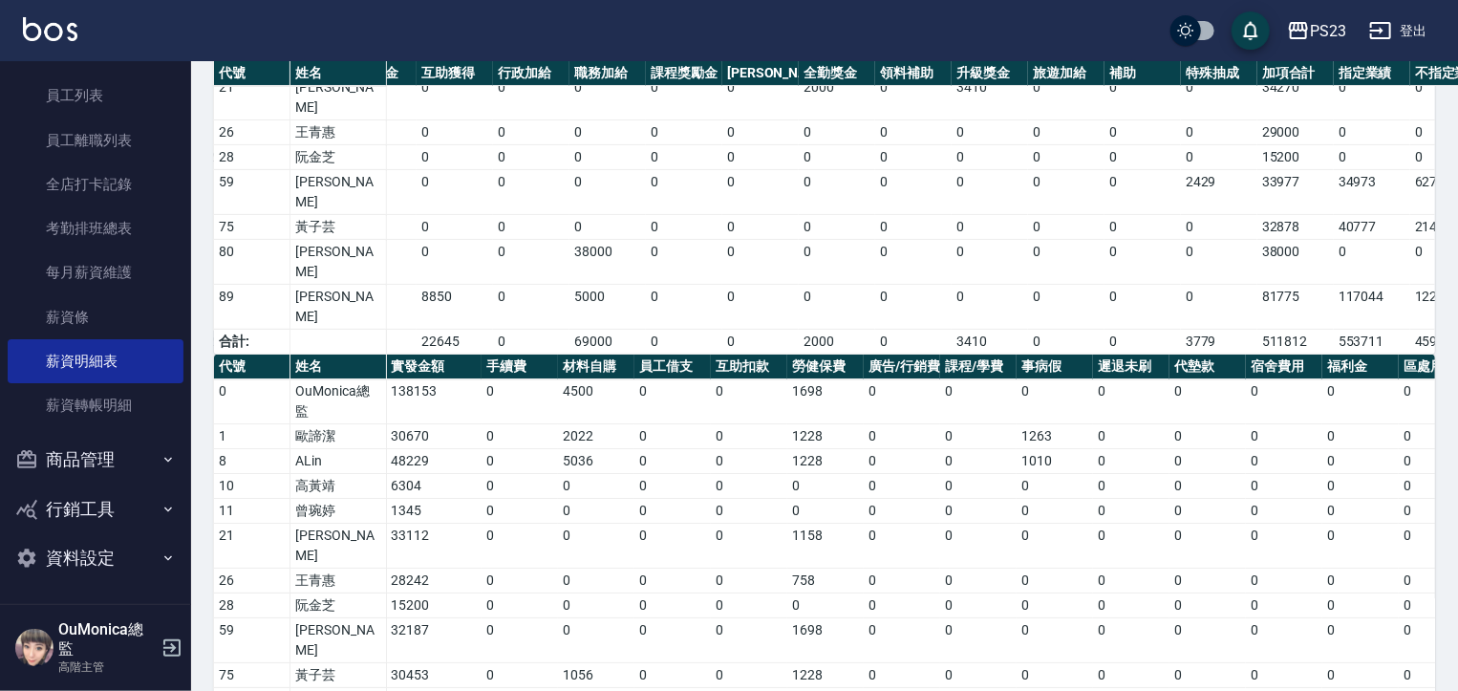
click at [184, 510] on nav "櫃檯作業 打帳單 帳單列表 掛單列表 座位開單 營業儀表板 現金收支登錄 高階收支登錄 材料自購登錄 每日結帳 排班表 現場電腦打卡 掃碼打卡 預約管理 預約…" at bounding box center [95, 332] width 191 height 543
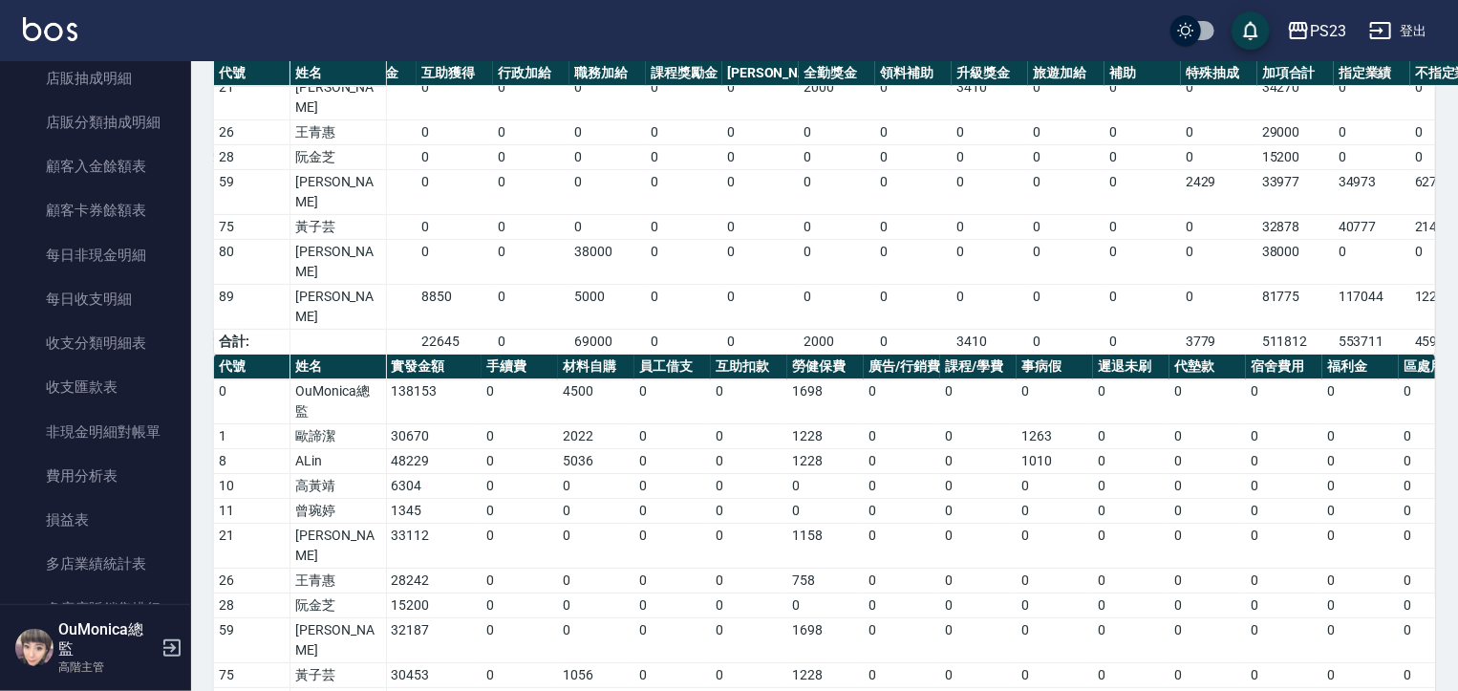
scroll to position [1399, 0]
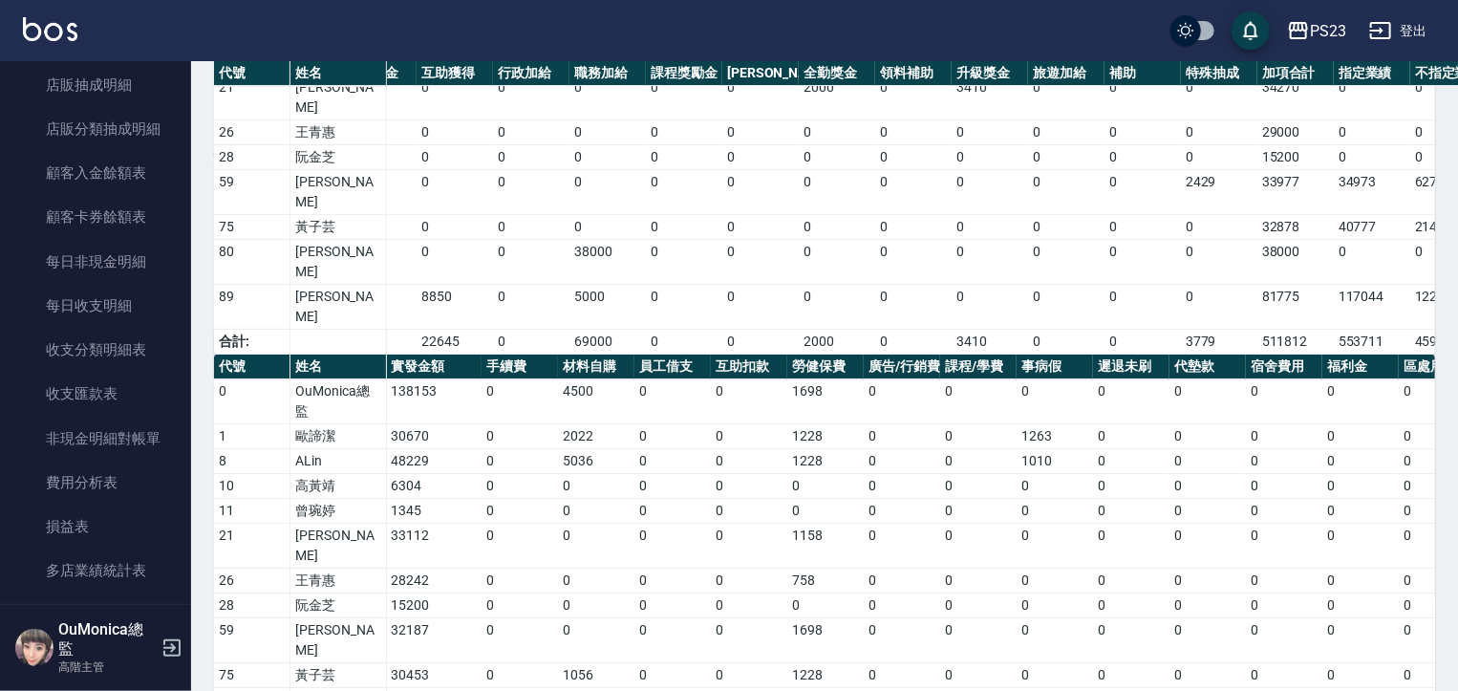
drag, startPoint x: 145, startPoint y: 436, endPoint x: 225, endPoint y: 449, distance: 81.4
click at [146, 436] on link "非現金明細對帳單" at bounding box center [96, 439] width 176 height 44
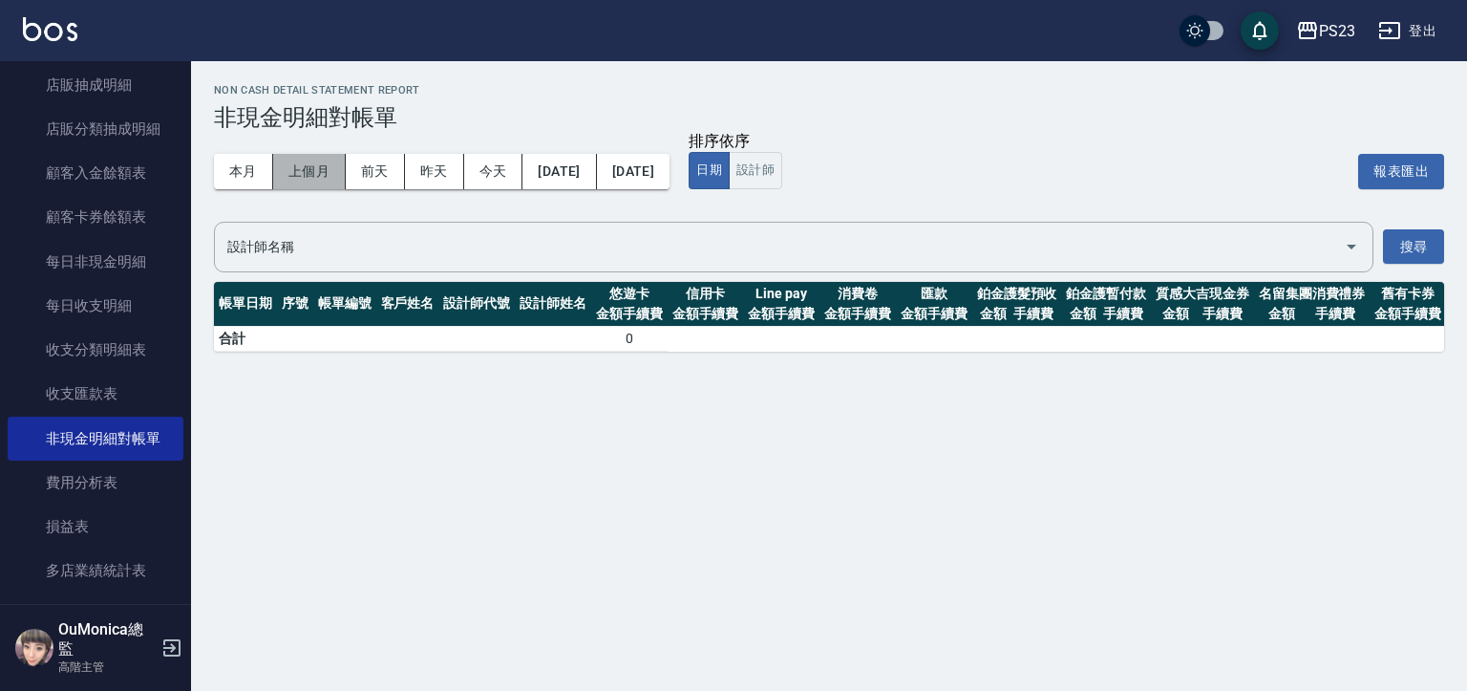
click at [288, 164] on button "上個月" at bounding box center [309, 171] width 73 height 35
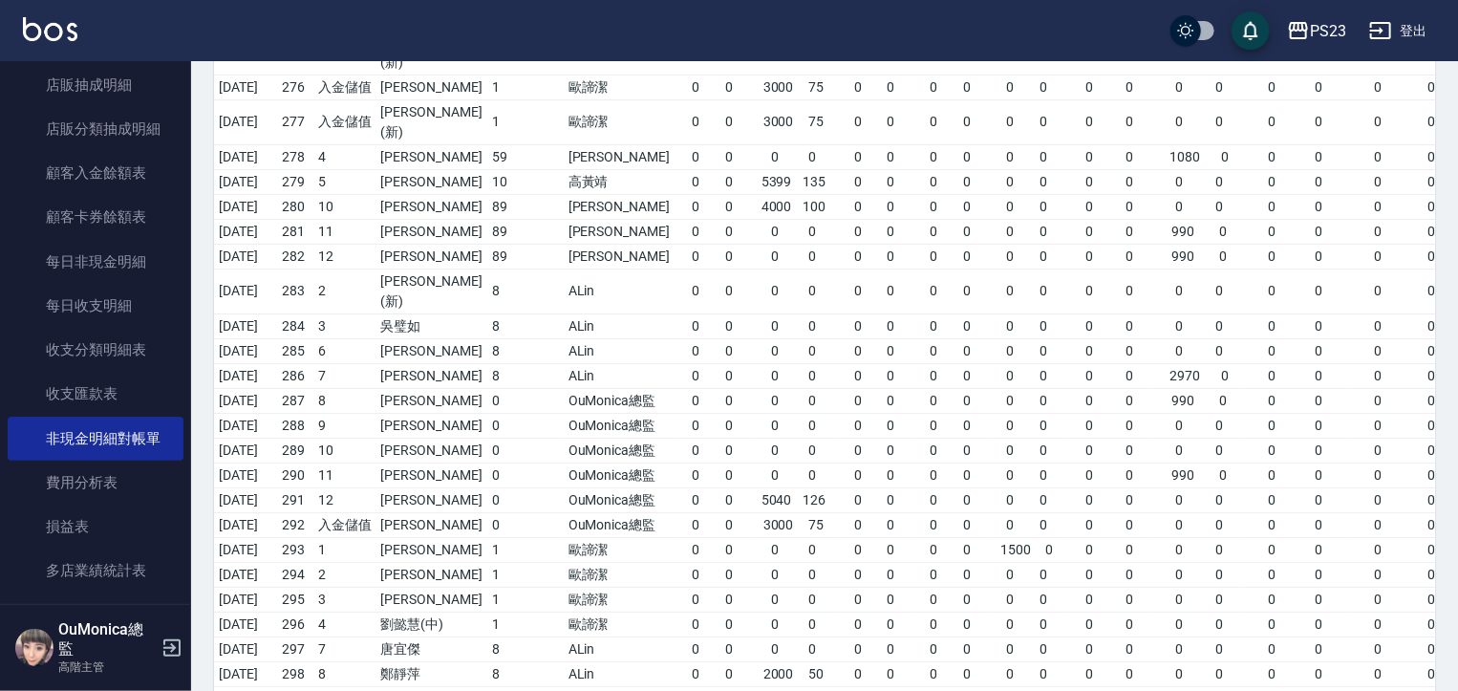
scroll to position [8762, 0]
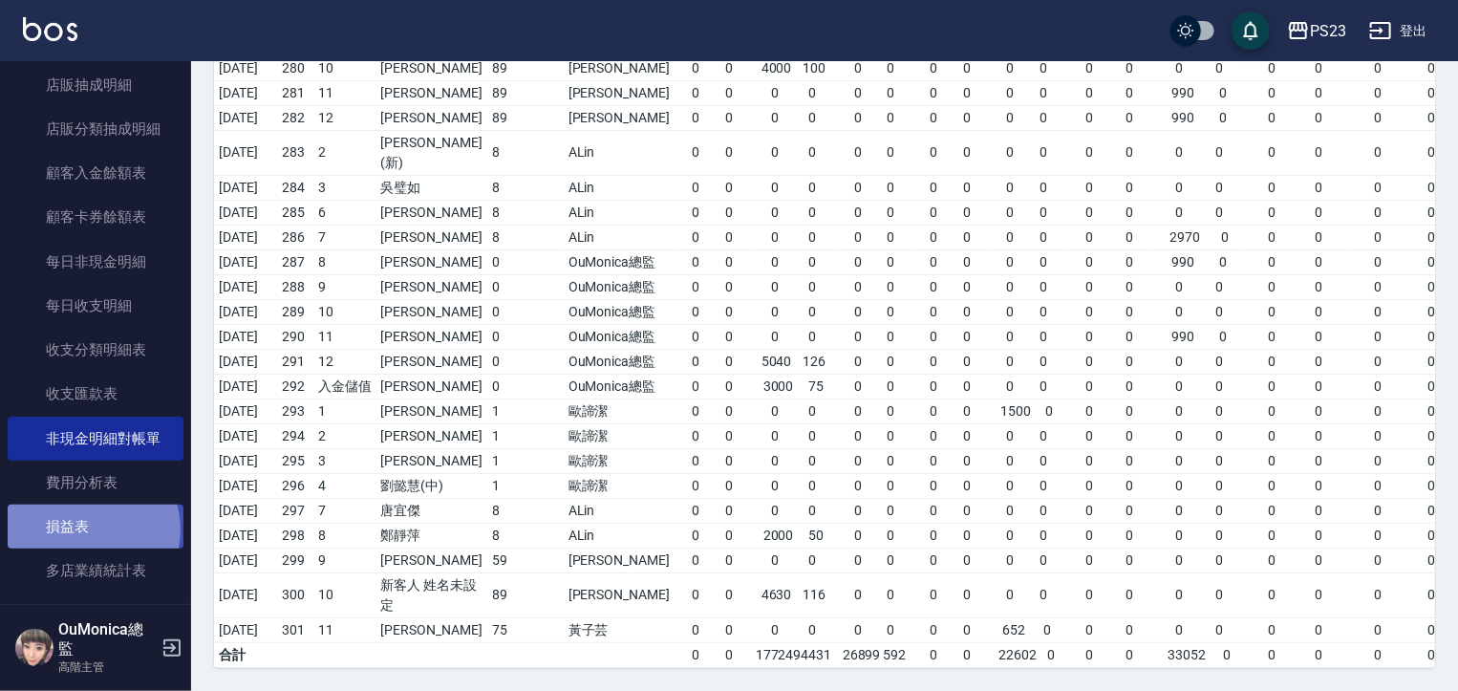
click at [92, 529] on link "損益表" at bounding box center [96, 526] width 176 height 44
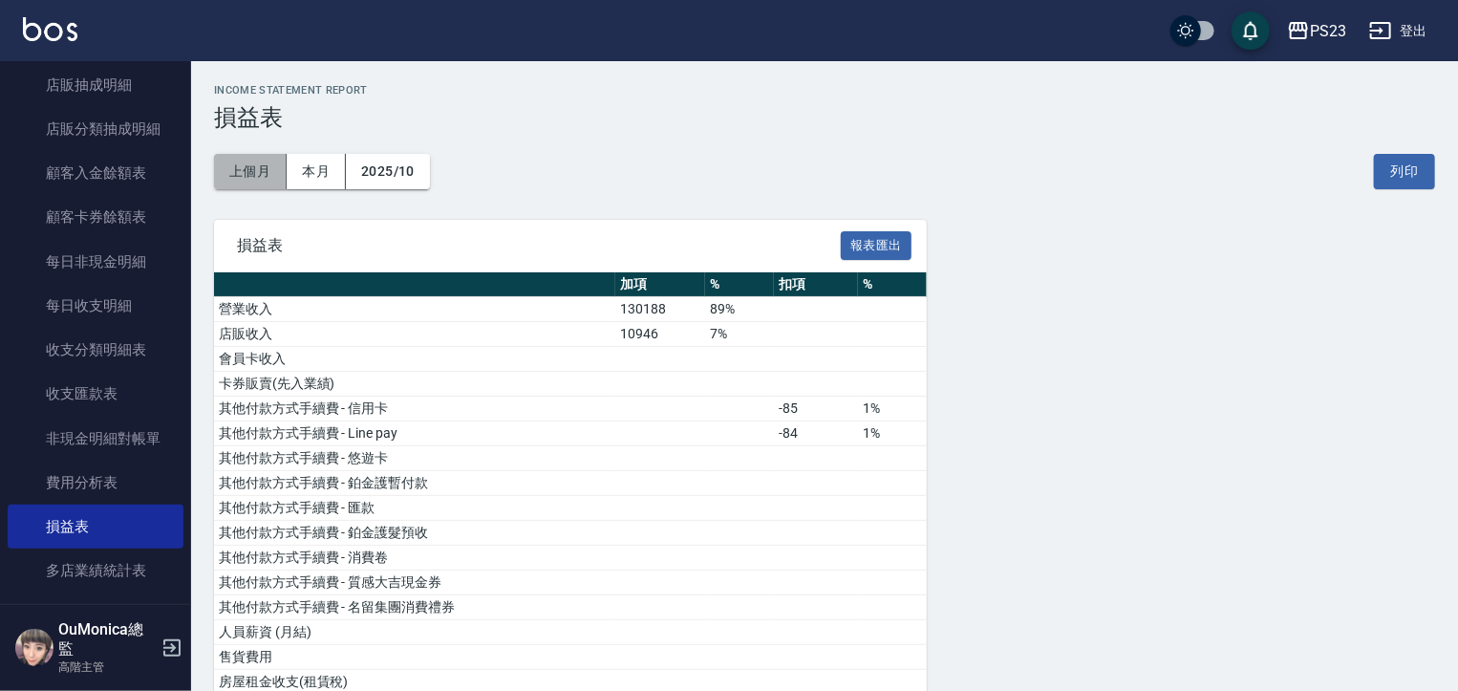
click at [238, 161] on button "上個月" at bounding box center [250, 171] width 73 height 35
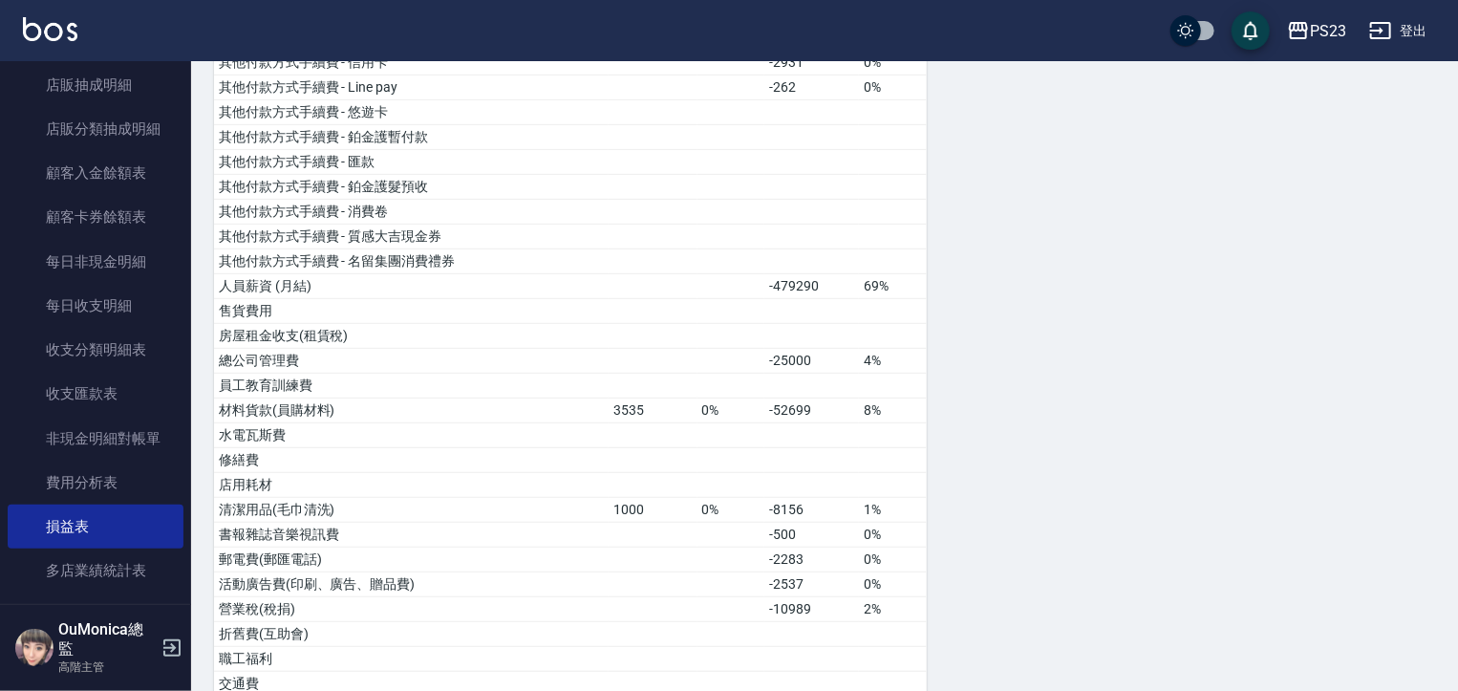
scroll to position [347, 0]
click at [75, 489] on link "費用分析表" at bounding box center [96, 482] width 176 height 44
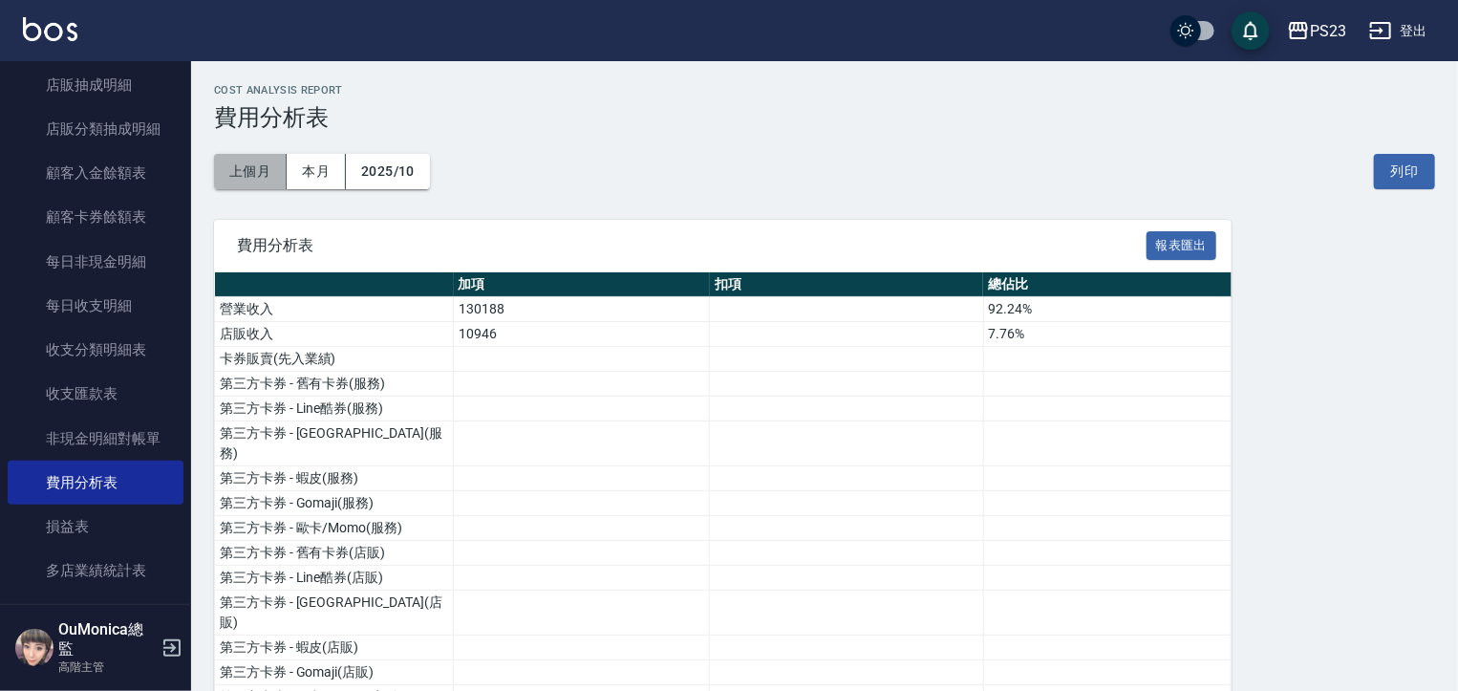
click at [250, 160] on button "上個月" at bounding box center [250, 171] width 73 height 35
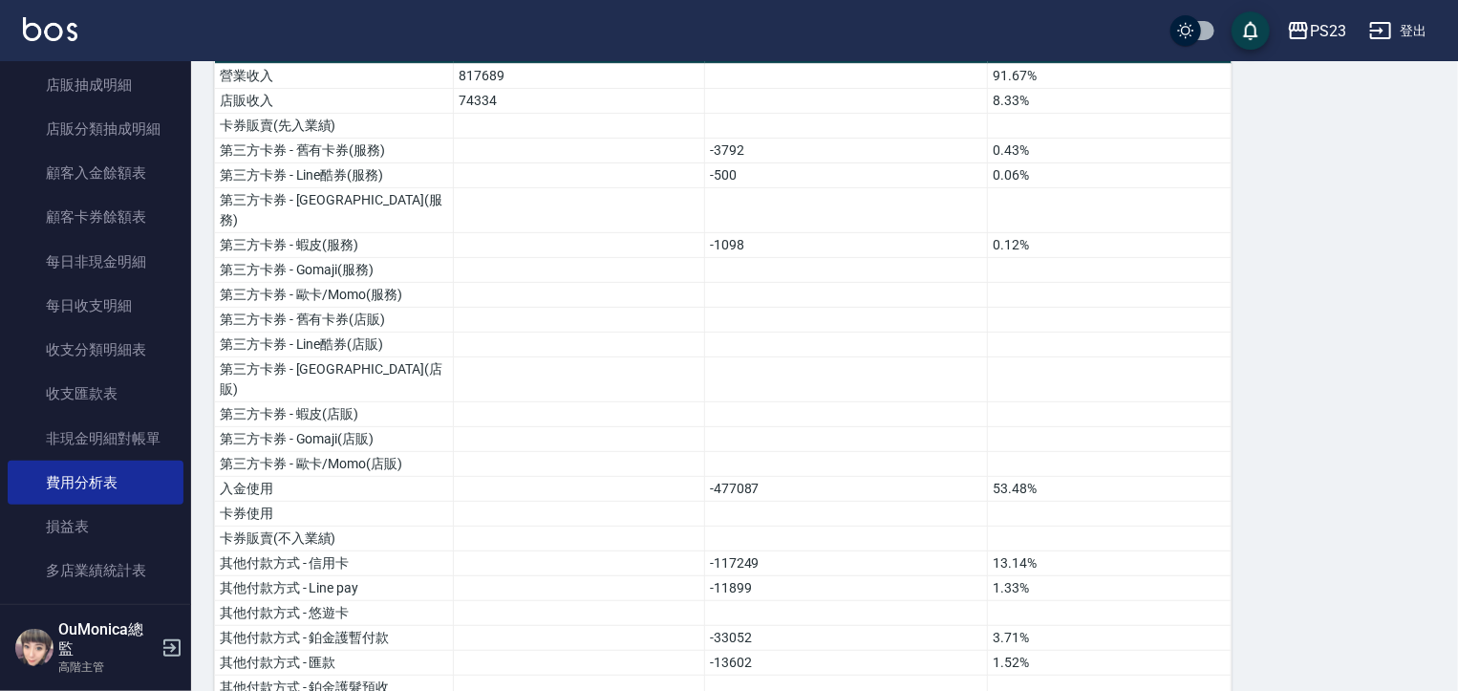
scroll to position [228, 0]
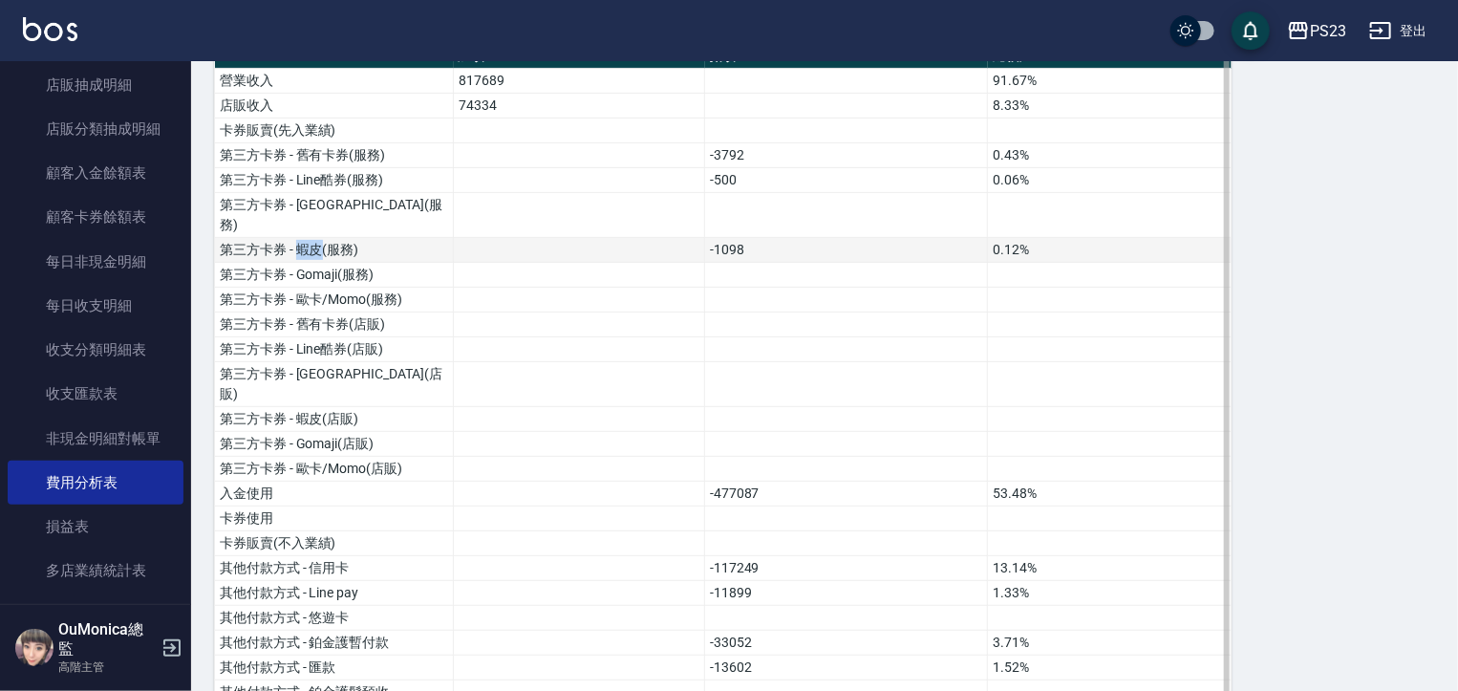
drag, startPoint x: 326, startPoint y: 225, endPoint x: 304, endPoint y: 228, distance: 22.2
click at [304, 238] on td "第三方卡券 - 蝦皮(服務)" at bounding box center [334, 250] width 239 height 25
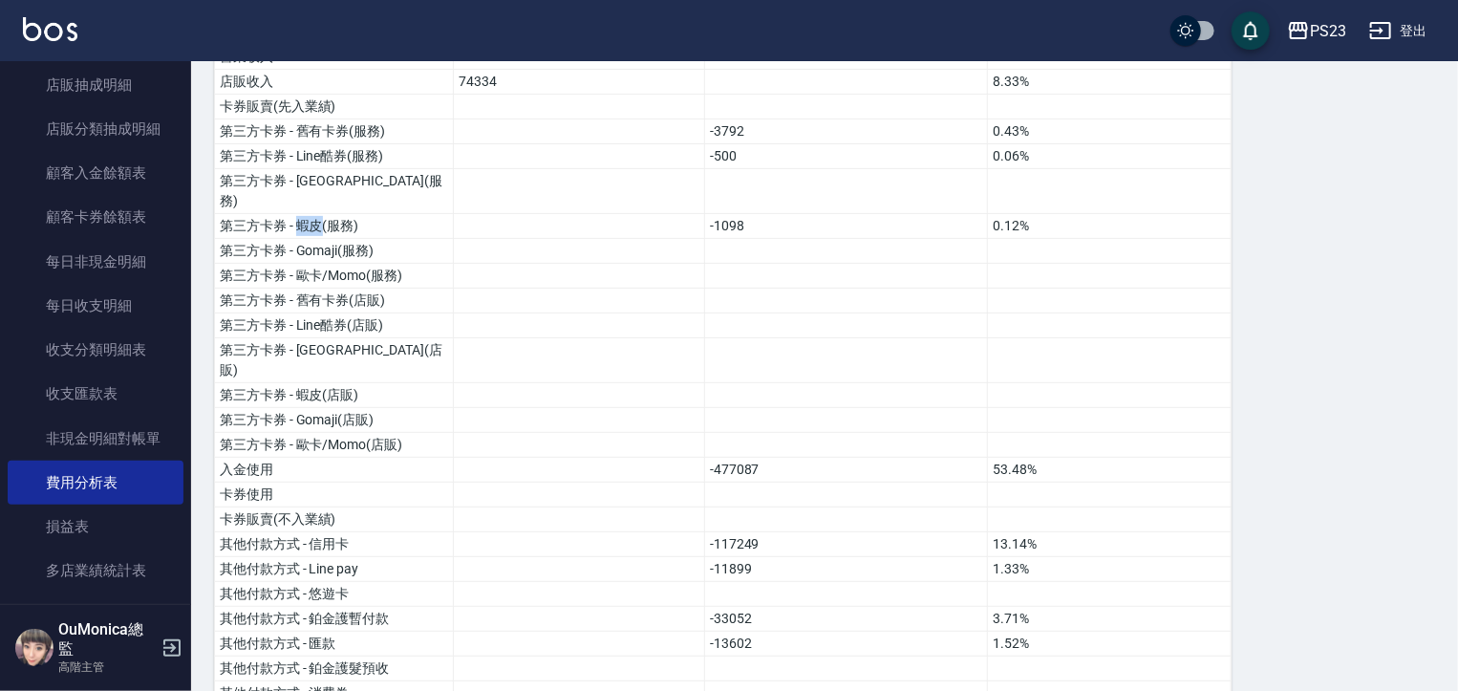
scroll to position [264, 0]
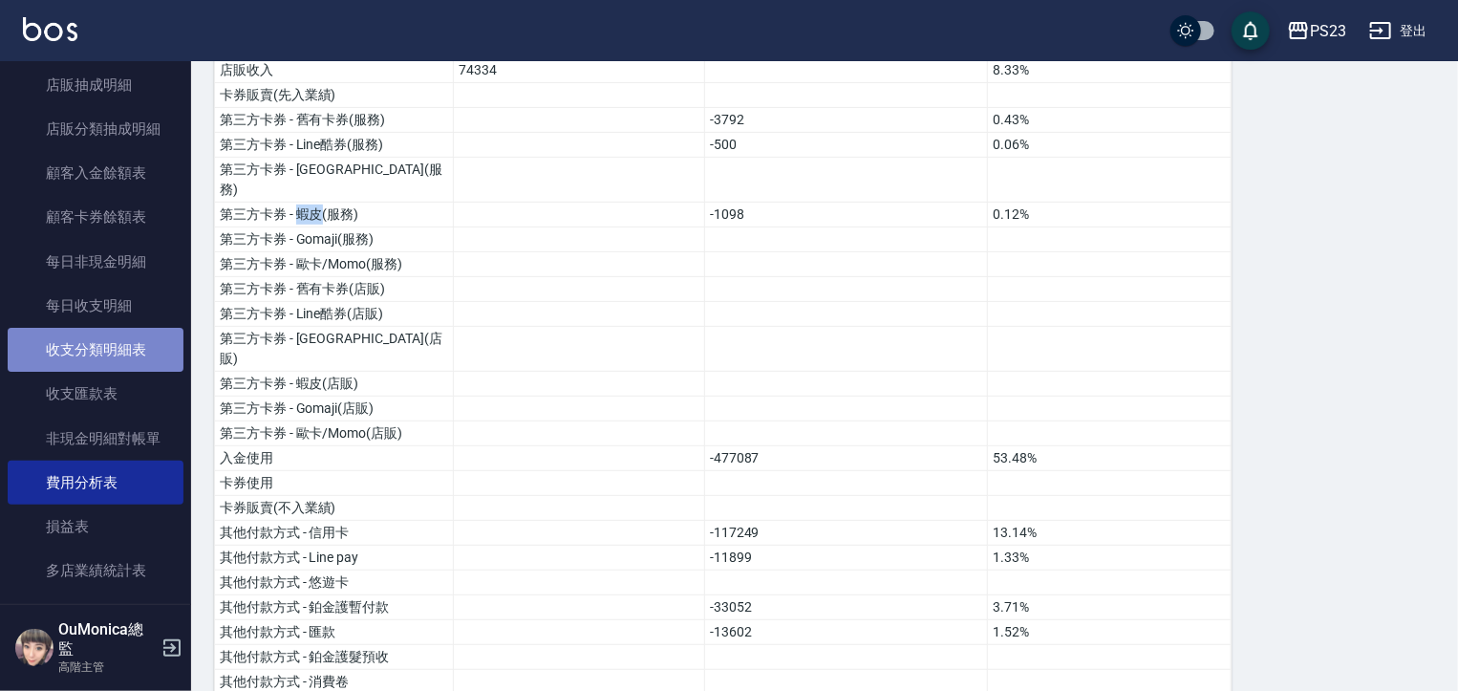
click at [159, 350] on link "收支分類明細表" at bounding box center [96, 350] width 176 height 44
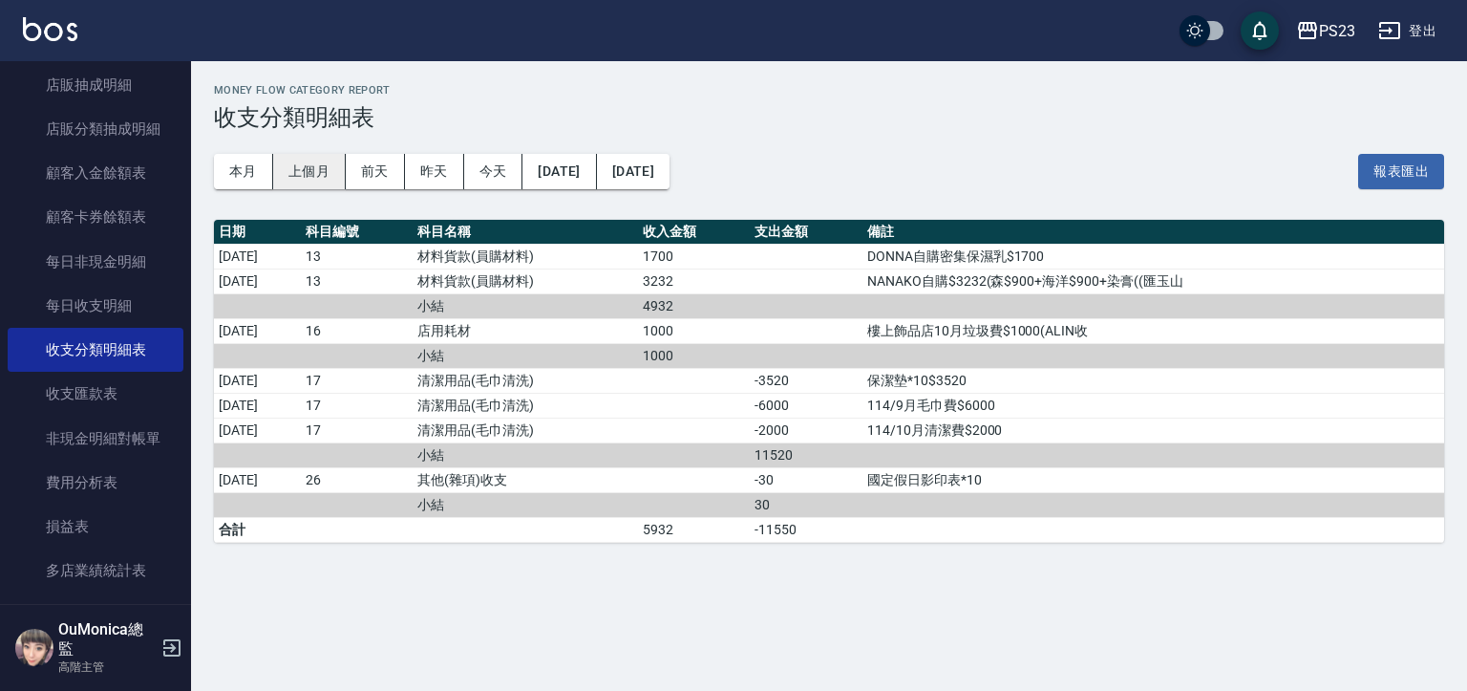
click at [294, 171] on button "上個月" at bounding box center [309, 171] width 73 height 35
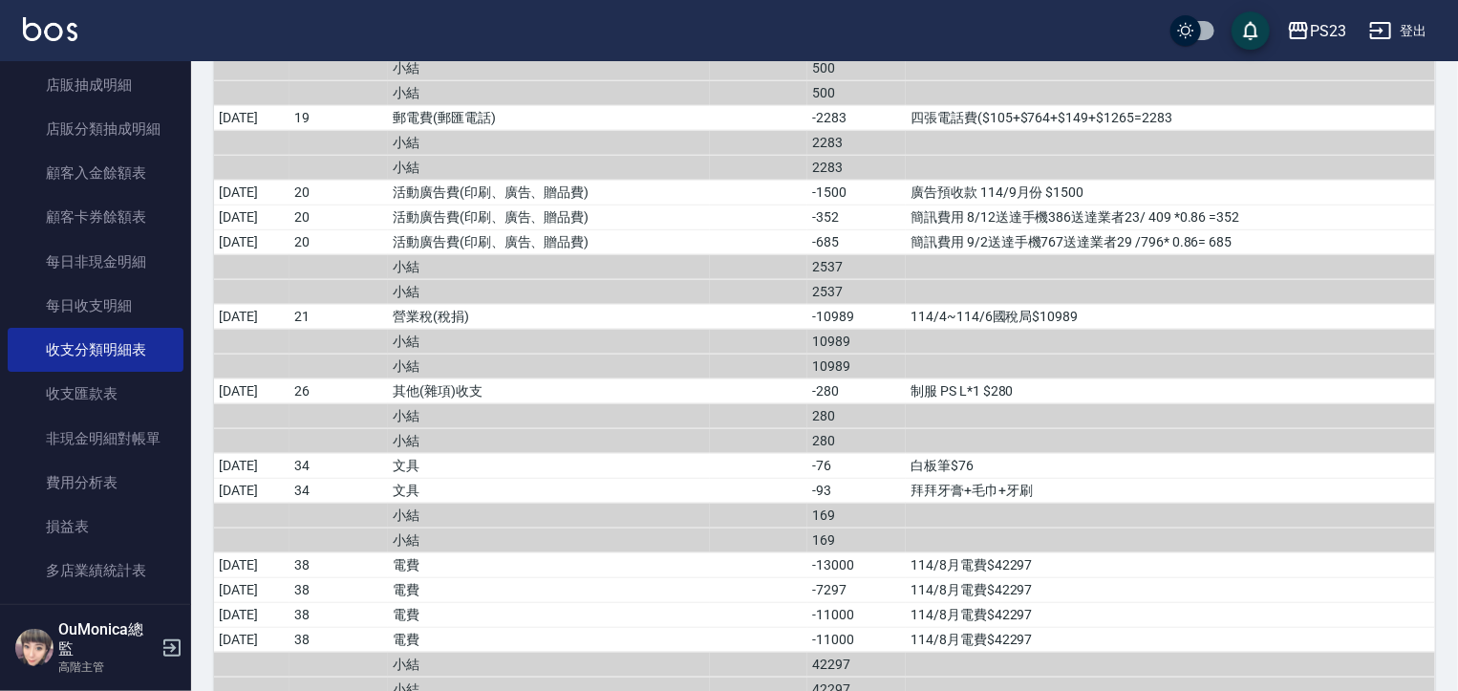
scroll to position [4426, 0]
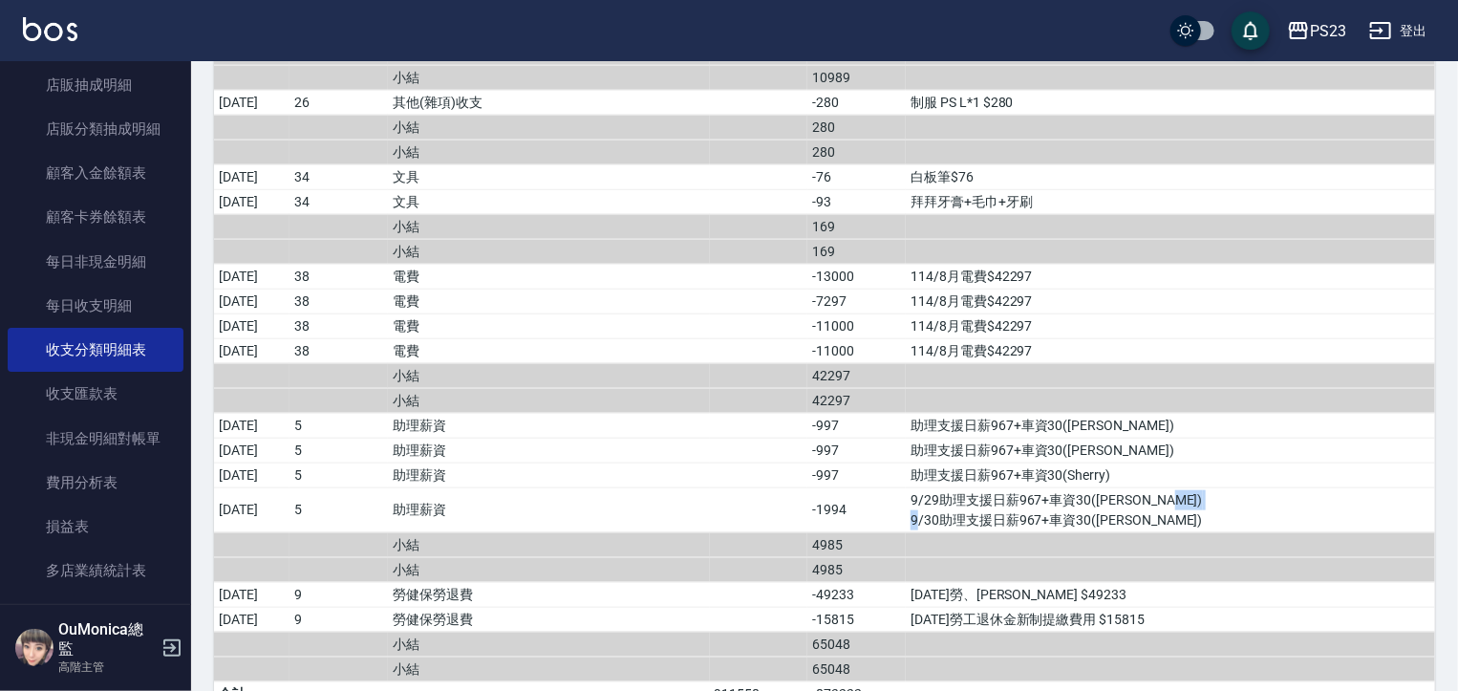
drag, startPoint x: 963, startPoint y: 480, endPoint x: 1042, endPoint y: 480, distance: 79.3
click at [1042, 487] on td "9/29助理支援日薪967+車資30([PERSON_NAME]) 9/30助理支援日薪967+車資30([PERSON_NAME])" at bounding box center [1170, 509] width 529 height 45
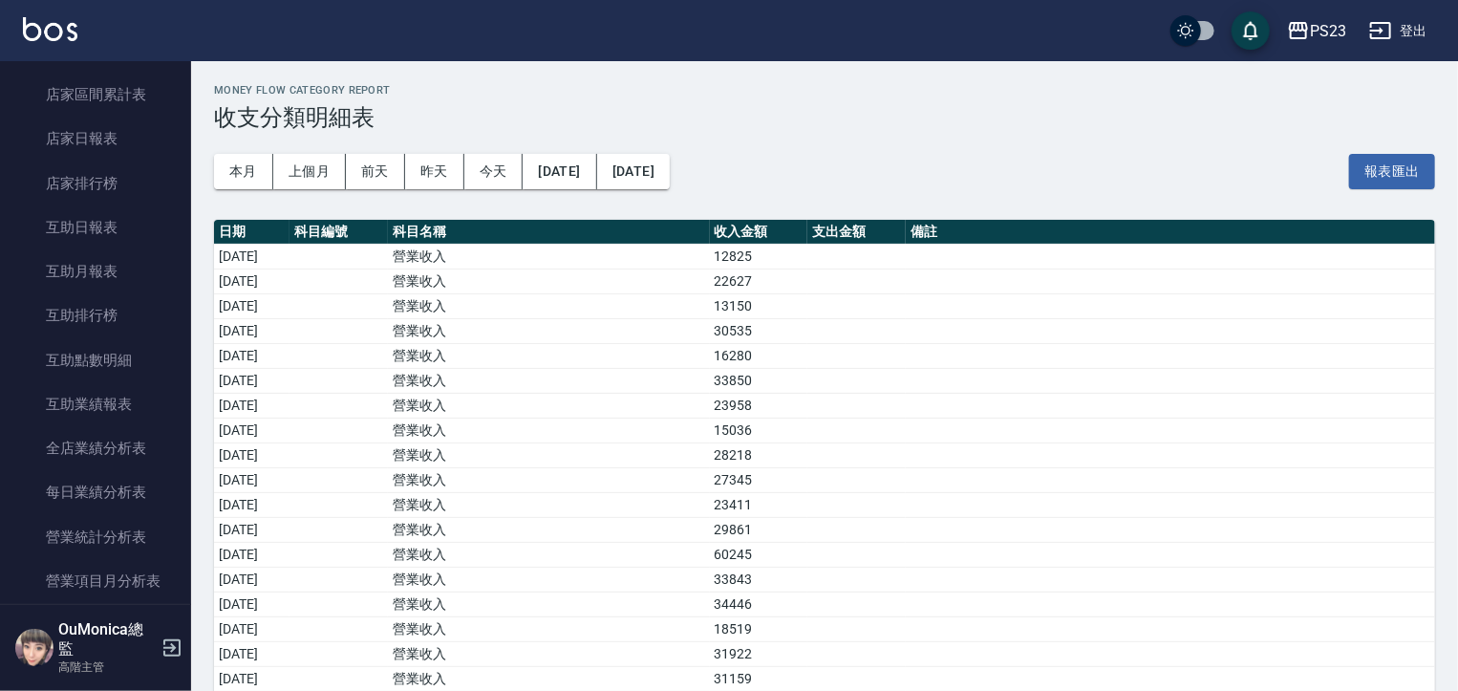
scroll to position [0, 0]
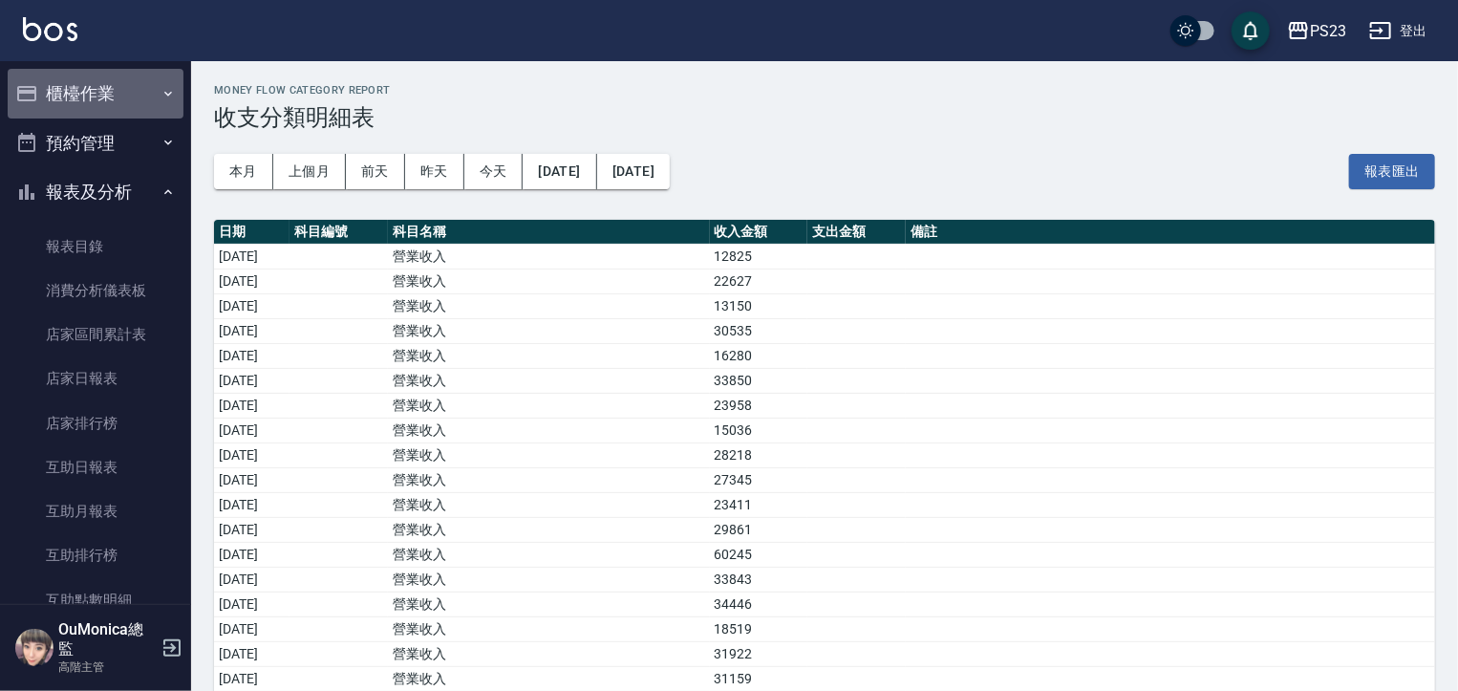
click at [142, 91] on button "櫃檯作業" at bounding box center [96, 94] width 176 height 50
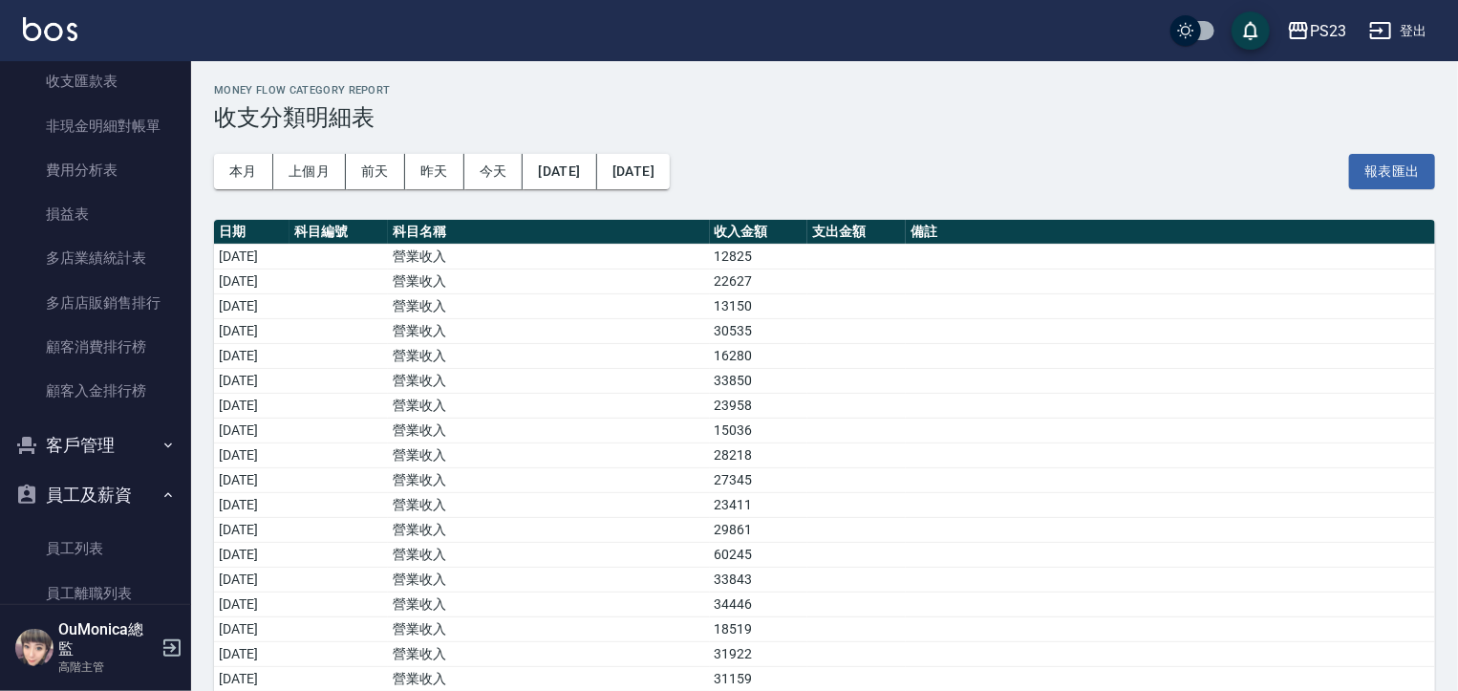
scroll to position [2234, 0]
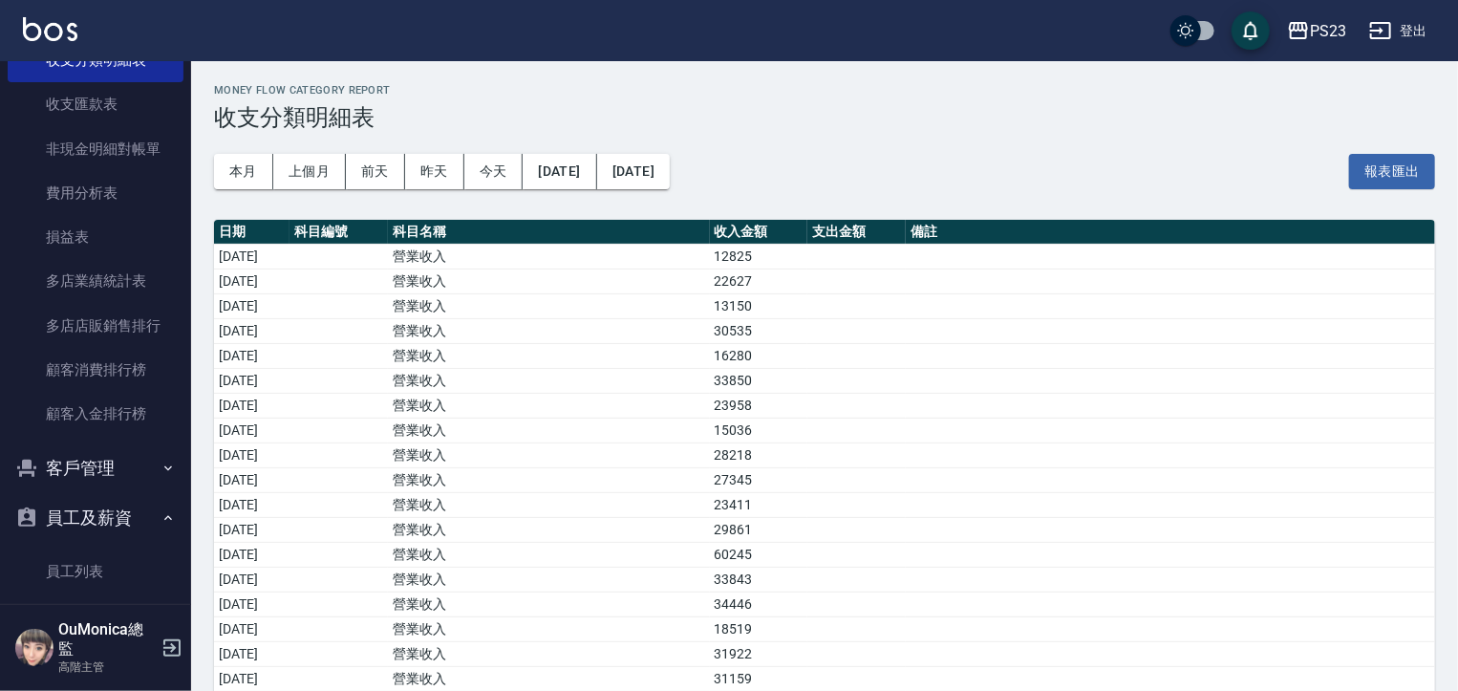
click at [138, 457] on button "客戶管理" at bounding box center [96, 468] width 176 height 50
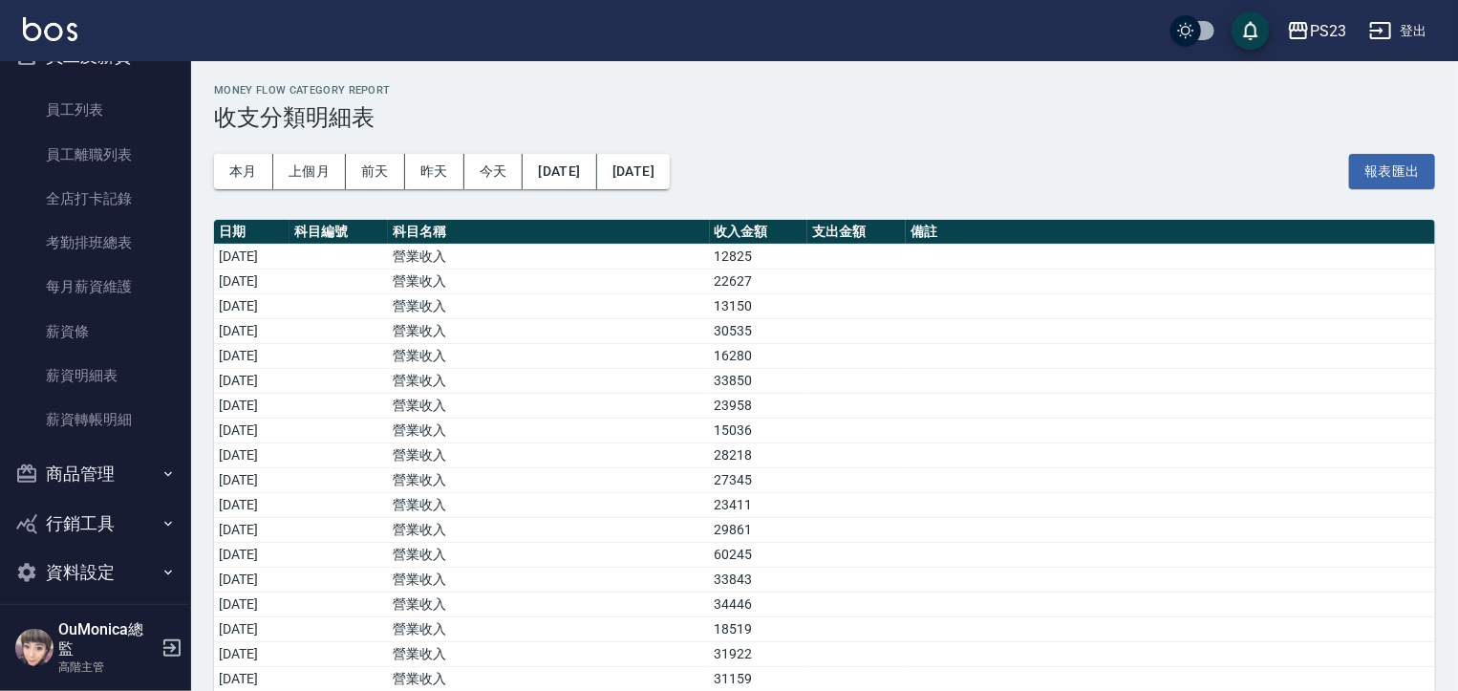
scroll to position [2867, 0]
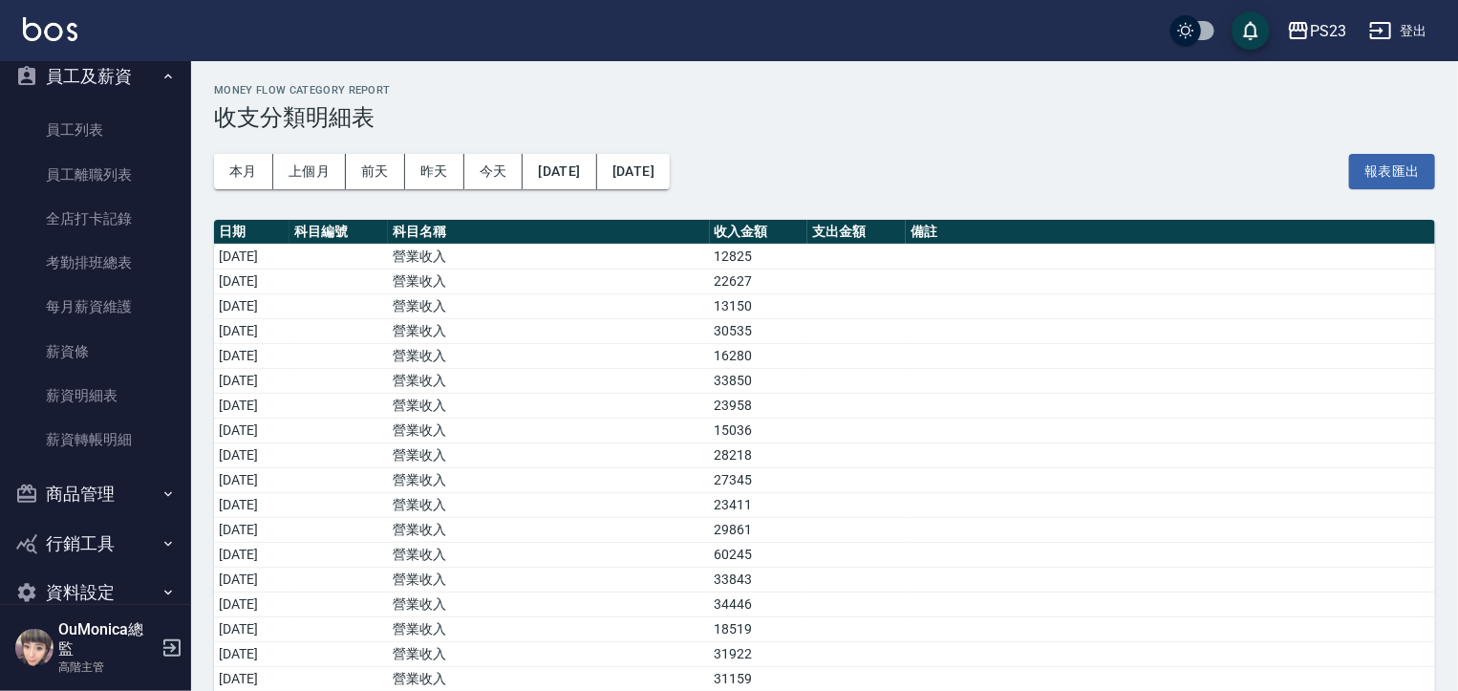
drag, startPoint x: 179, startPoint y: 530, endPoint x: 183, endPoint y: 483, distance: 47.1
click at [183, 483] on nav "櫃檯作業 打帳單 帳單列表 掛單列表 座位開單 營業儀表板 現金收支登錄 高階收支登錄 材料自購登錄 每日結帳 排班表 現場電腦打卡 掃碼打卡 預約管理 預約…" at bounding box center [95, 332] width 191 height 543
click at [130, 73] on button "員工及薪資" at bounding box center [96, 77] width 176 height 50
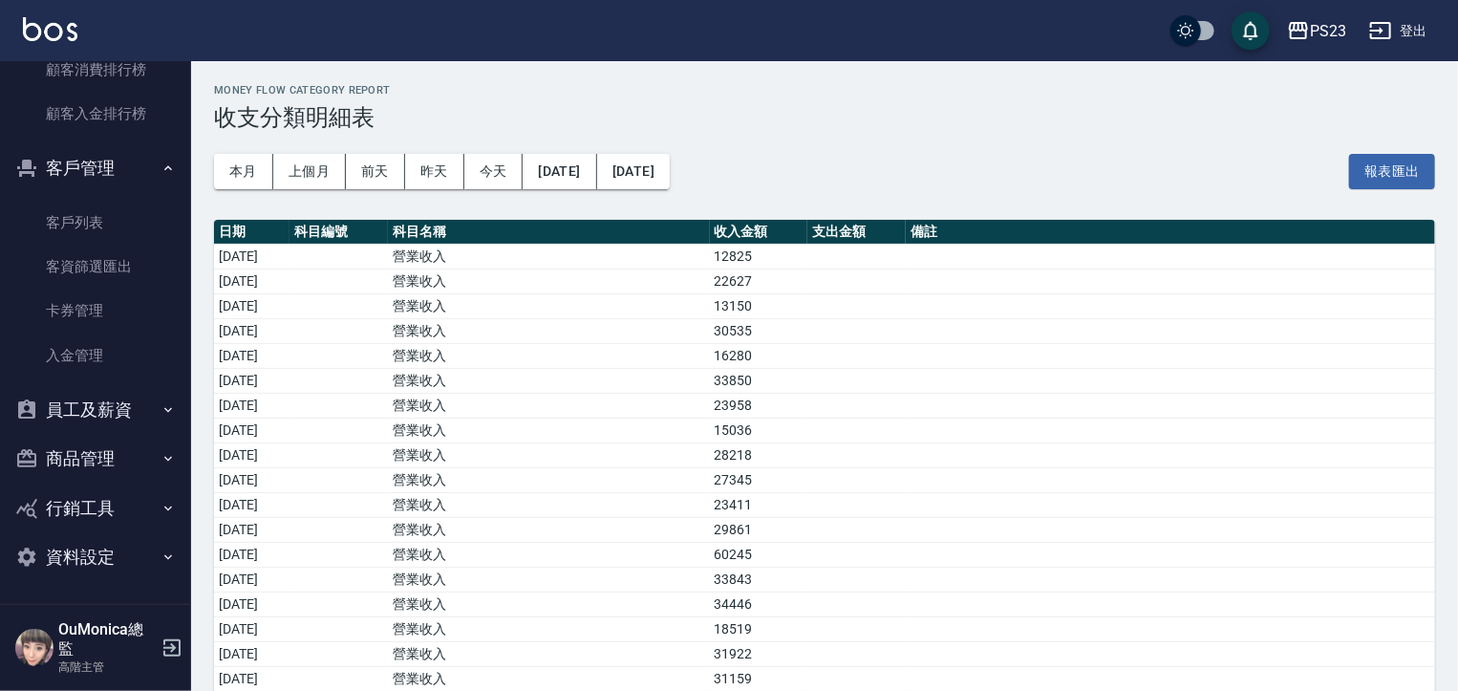
scroll to position [2534, 0]
click at [54, 349] on link "入金管理" at bounding box center [96, 355] width 176 height 44
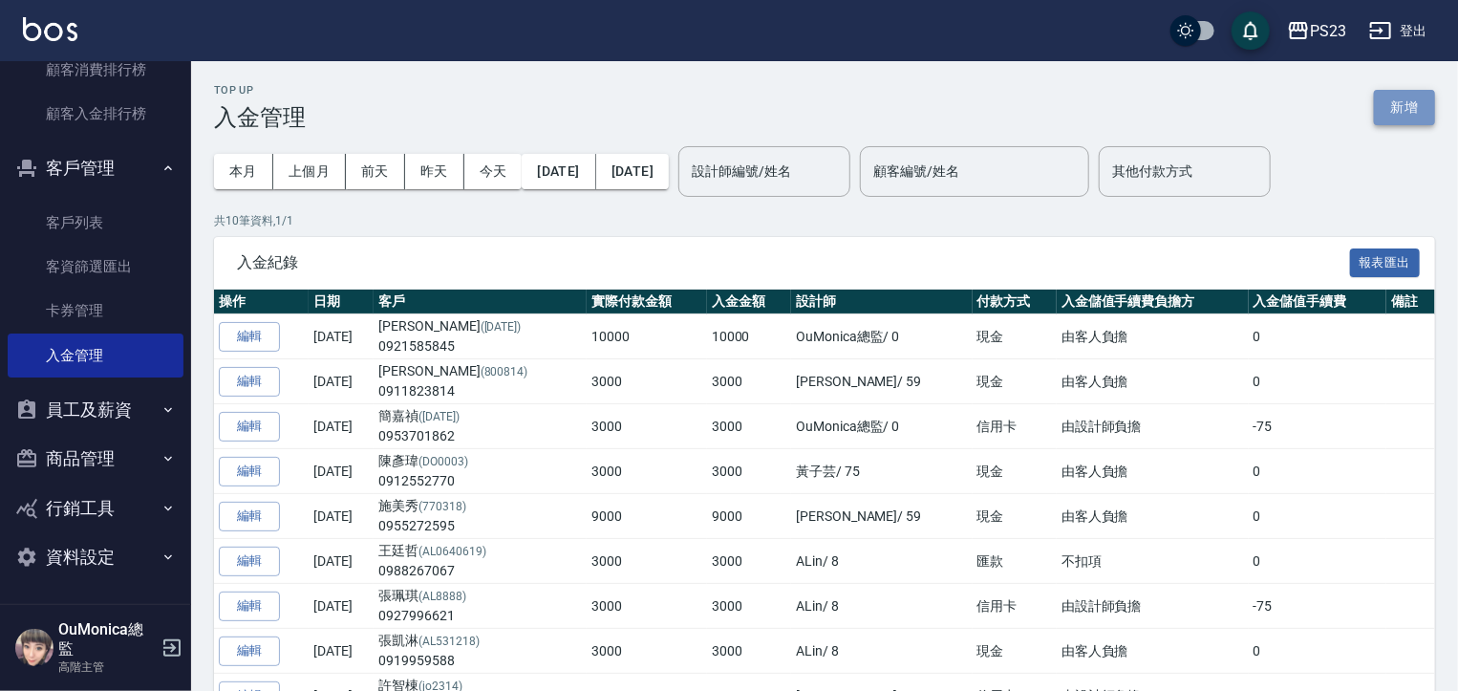
click at [1394, 112] on button "新增" at bounding box center [1404, 107] width 61 height 35
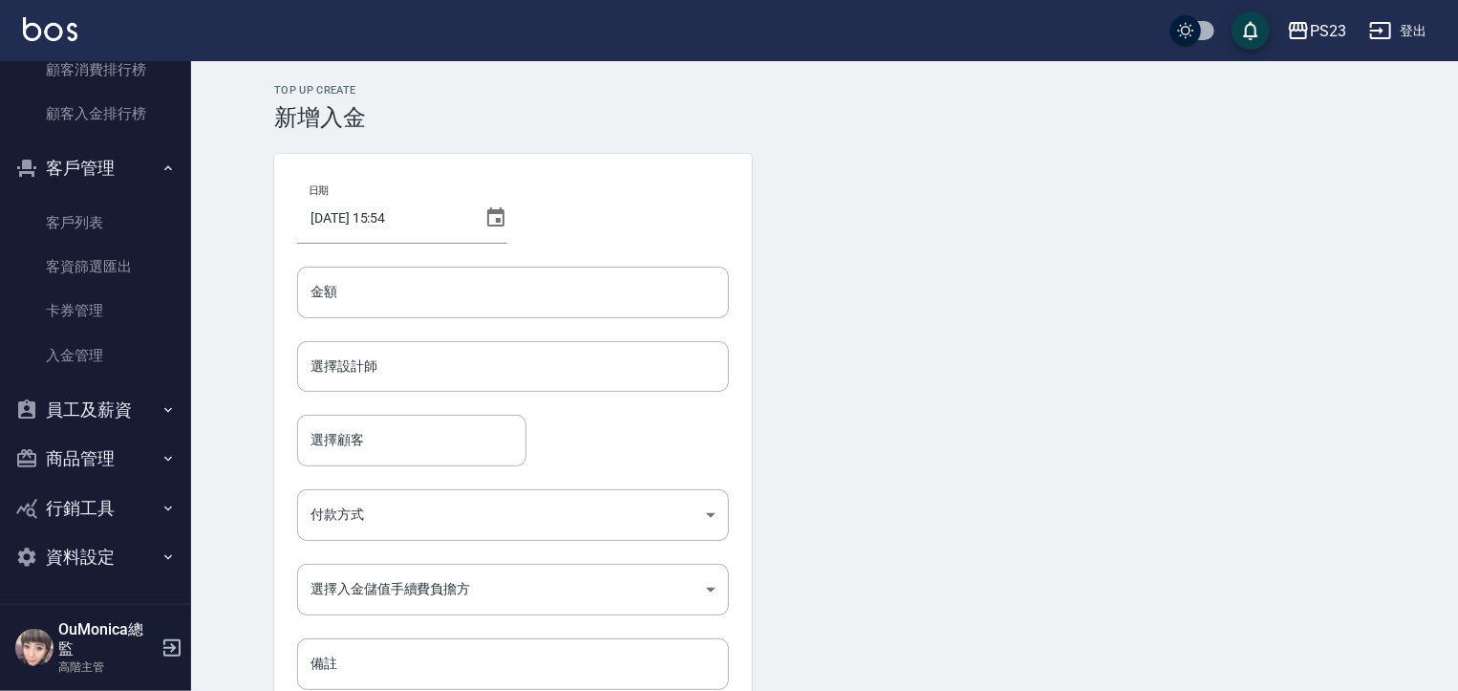
click at [489, 211] on icon at bounding box center [495, 216] width 17 height 19
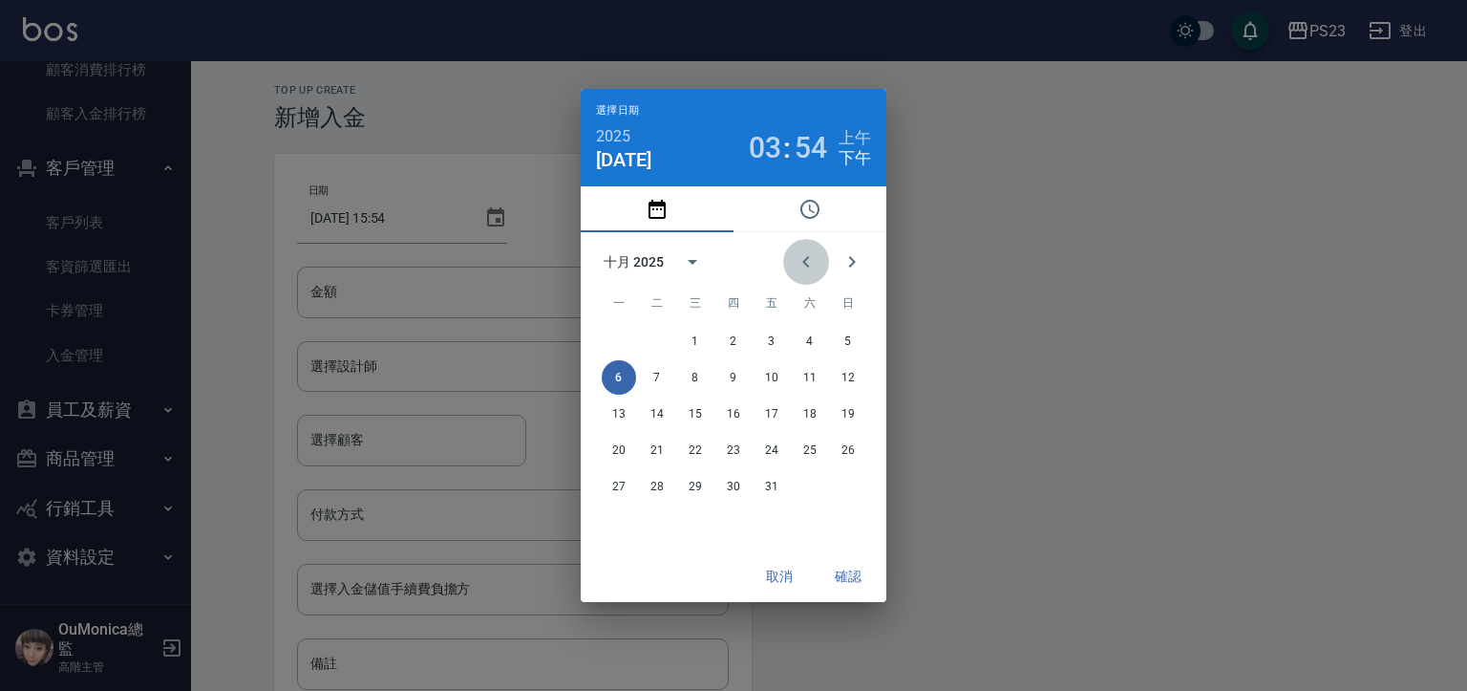
click at [813, 260] on icon "Previous month" at bounding box center [806, 261] width 23 height 23
click at [611, 486] on button "29" at bounding box center [619, 486] width 34 height 34
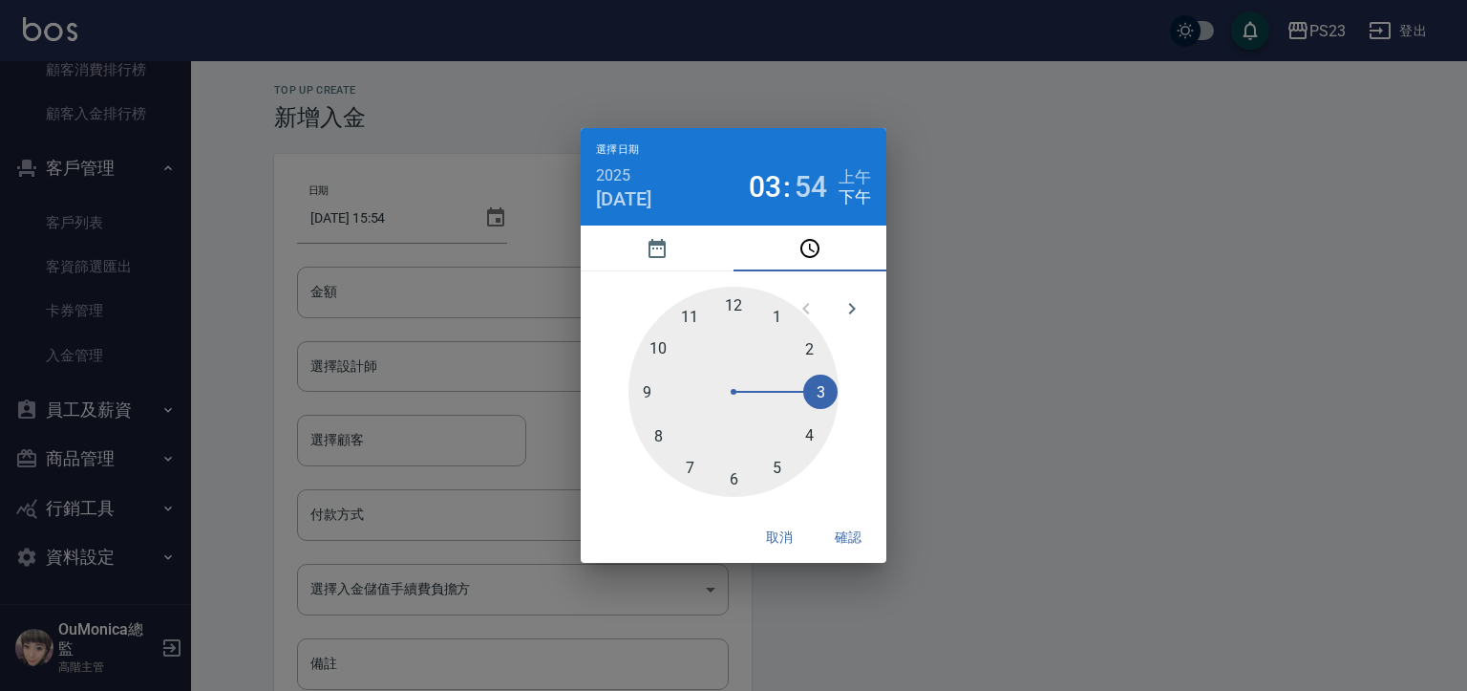
click at [611, 486] on div "1 2 3 4 5 6 7 8 9 10 11 12" at bounding box center [733, 392] width 275 height 210
click at [863, 527] on button "確認" at bounding box center [848, 537] width 61 height 35
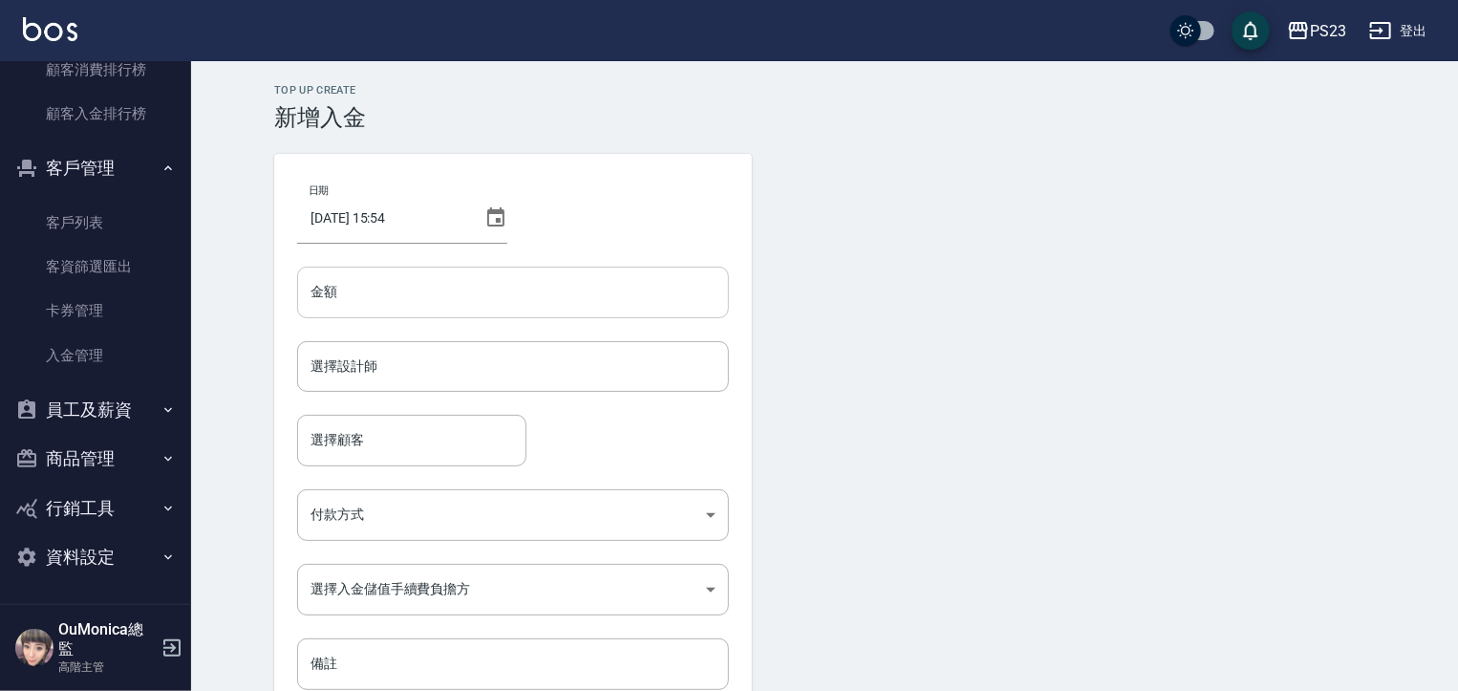
click at [401, 300] on input "金額" at bounding box center [513, 293] width 432 height 52
type input "20000"
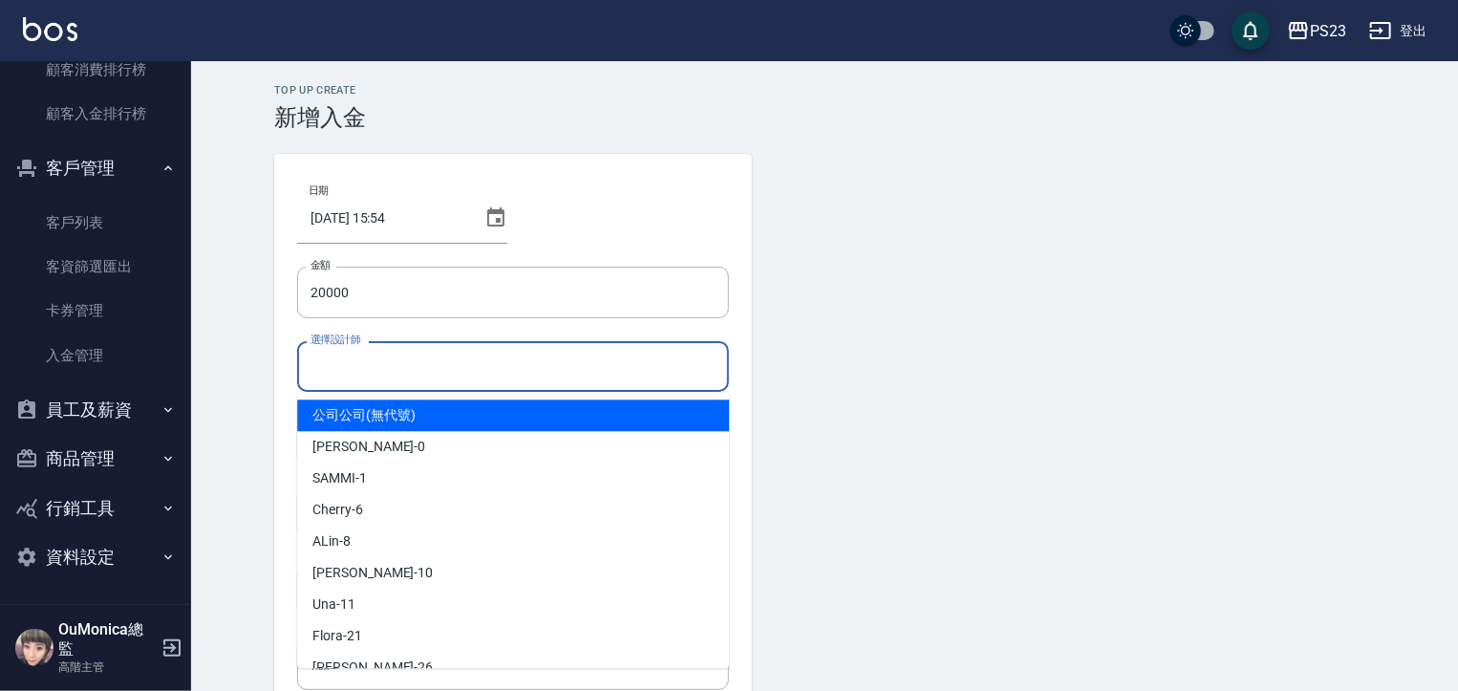
click at [402, 366] on input "選擇設計師" at bounding box center [513, 366] width 415 height 33
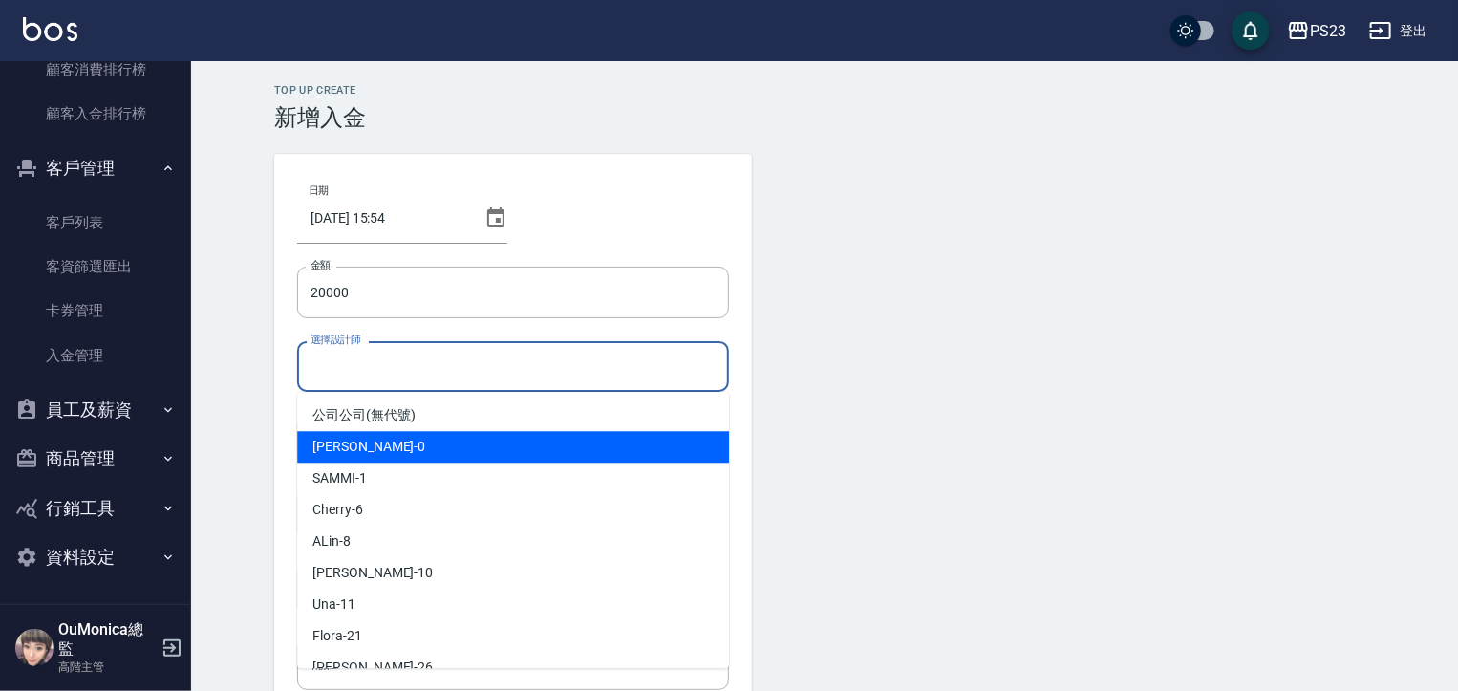
click at [381, 451] on div "Monica -0" at bounding box center [513, 447] width 432 height 32
type input "Monica-0"
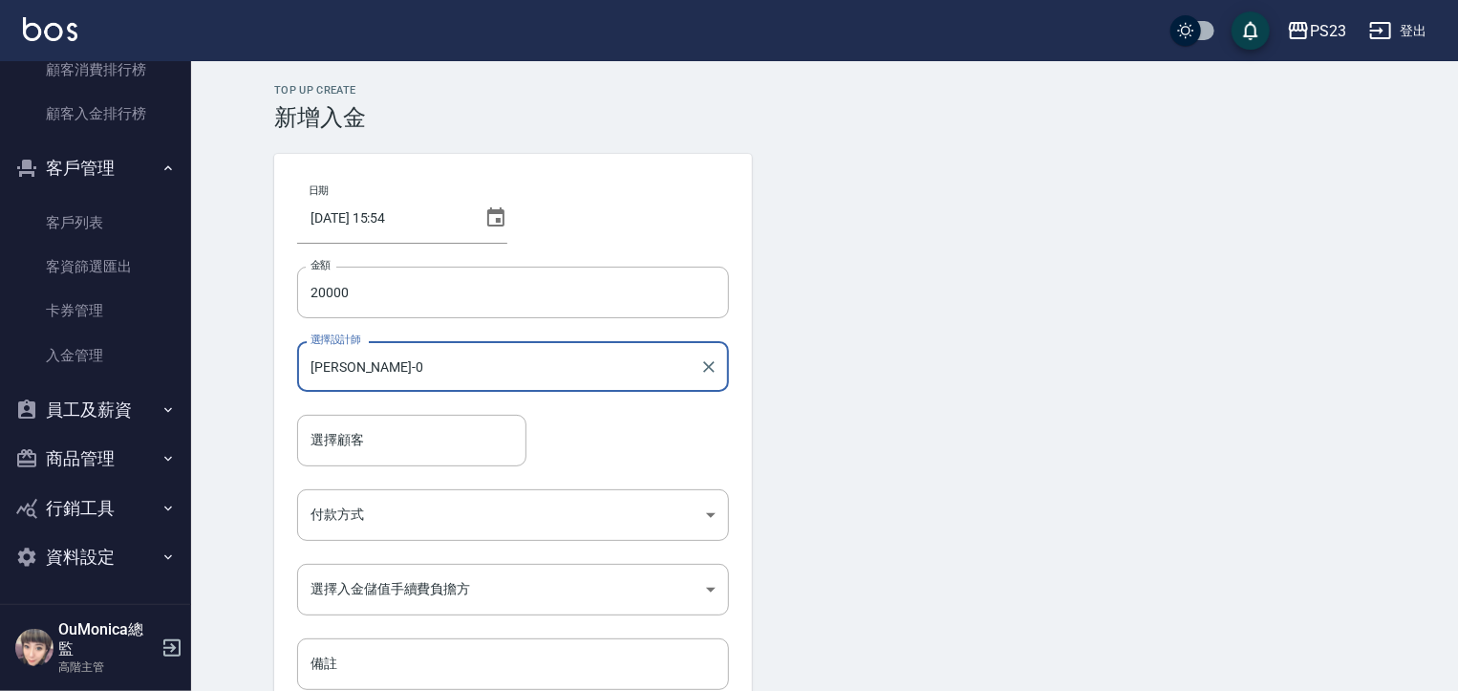
click at [381, 451] on input "選擇顧客" at bounding box center [412, 439] width 212 height 33
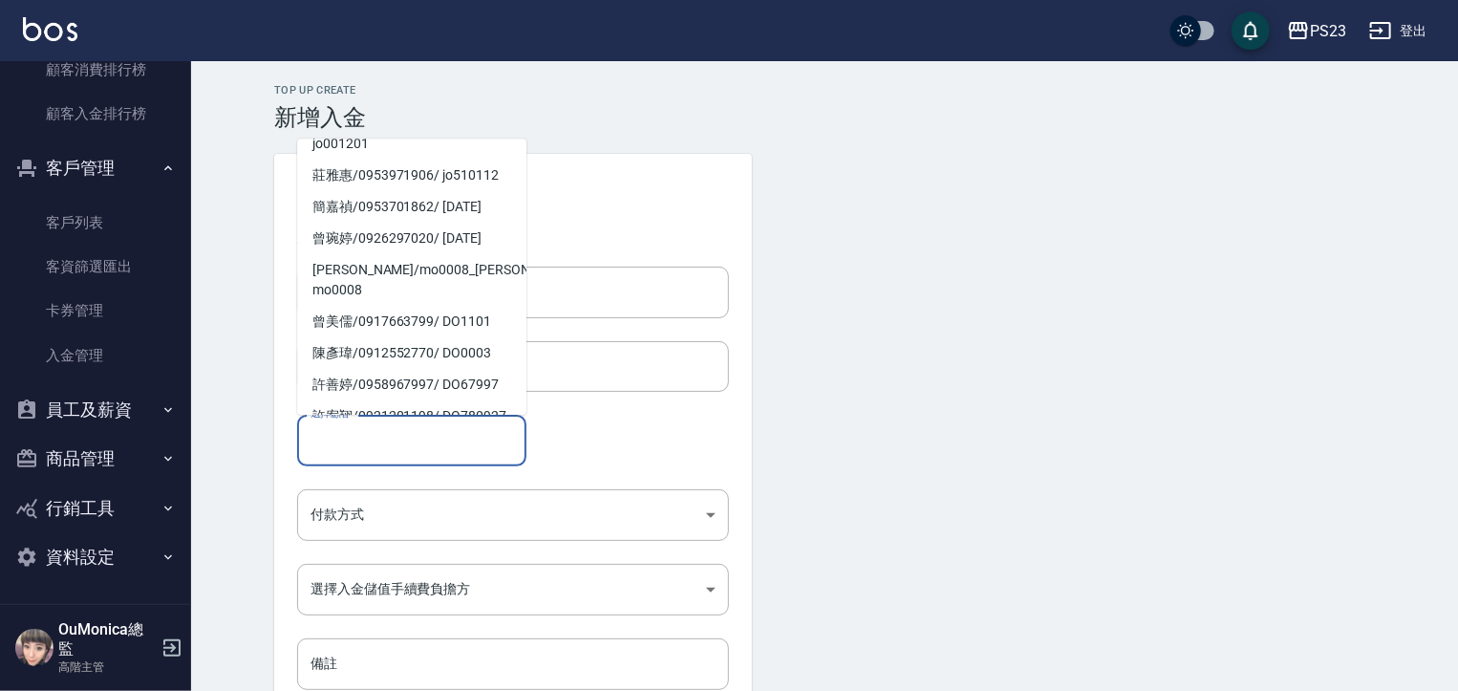
scroll to position [610, 0]
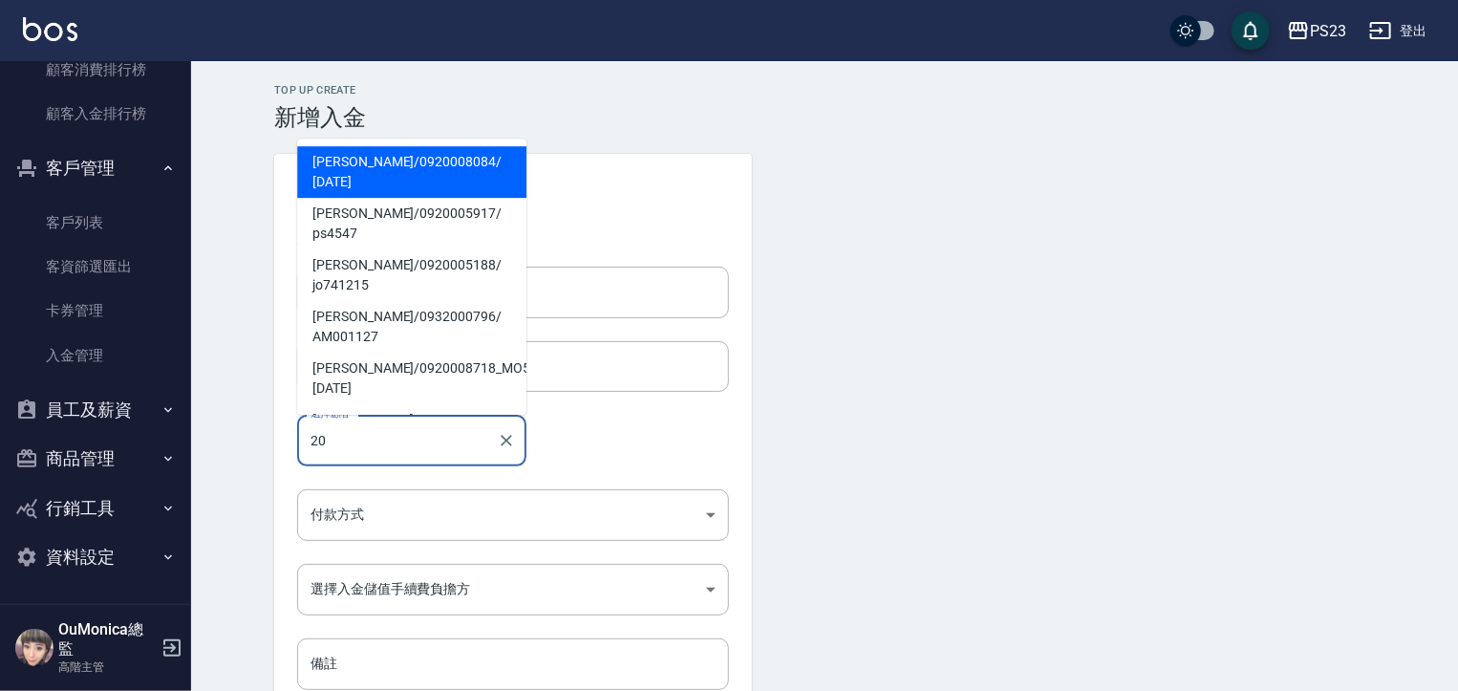
type input "2"
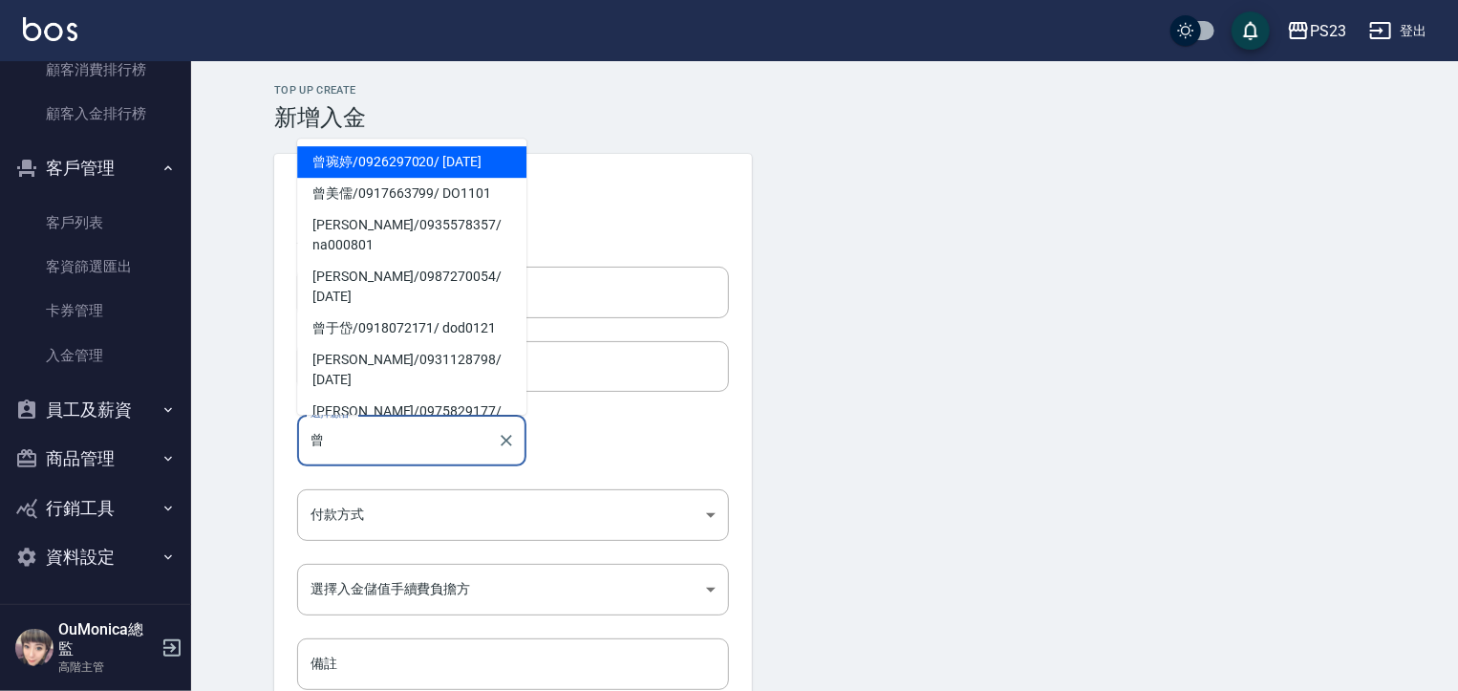
click at [391, 176] on span "曾琬婷 / 0926297020 / MO670313" at bounding box center [411, 162] width 229 height 32
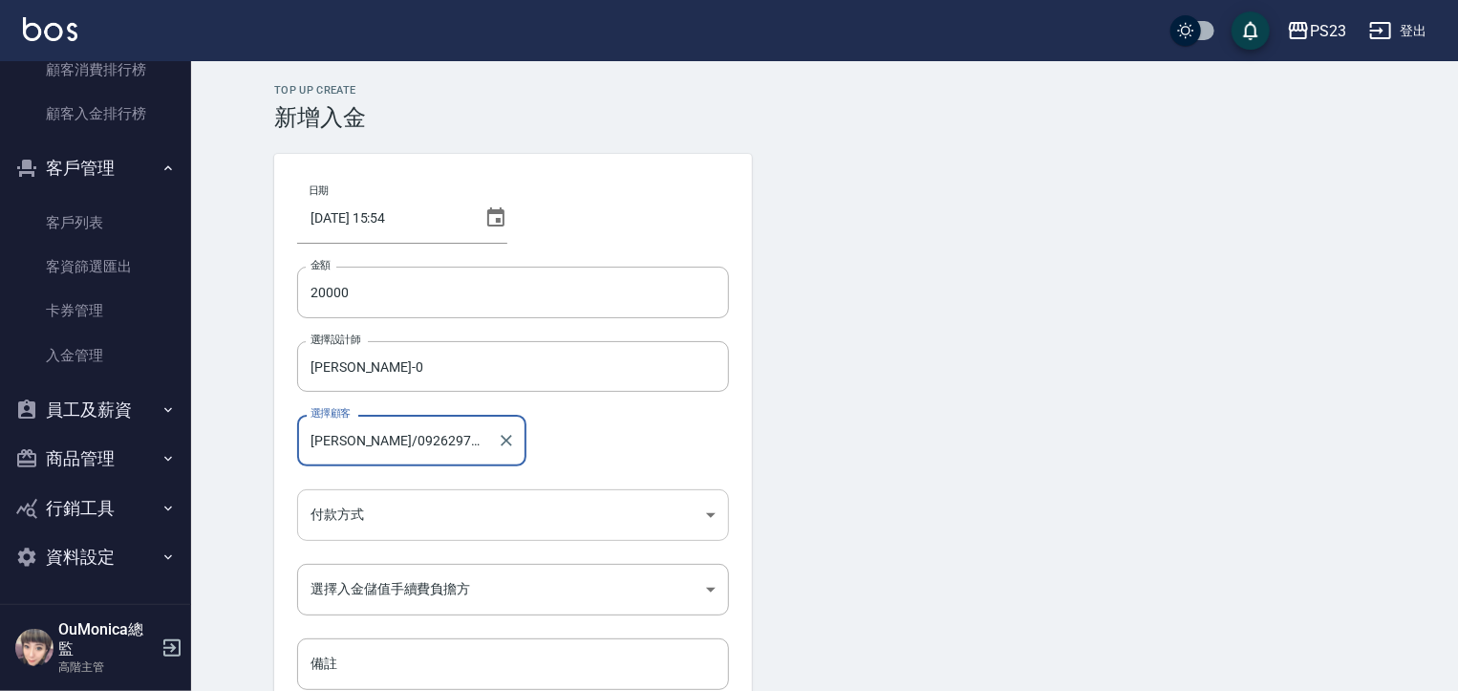
type input "曾琬婷/0926297020/MO670313"
click at [390, 520] on body "PS23 登出 櫃檯作業 打帳單 帳單列表 掛單列表 座位開單 營業儀表板 現金收支登錄 高階收支登錄 材料自購登錄 每日結帳 排班表 現場電腦打卡 掃碼打卡…" at bounding box center [729, 396] width 1458 height 793
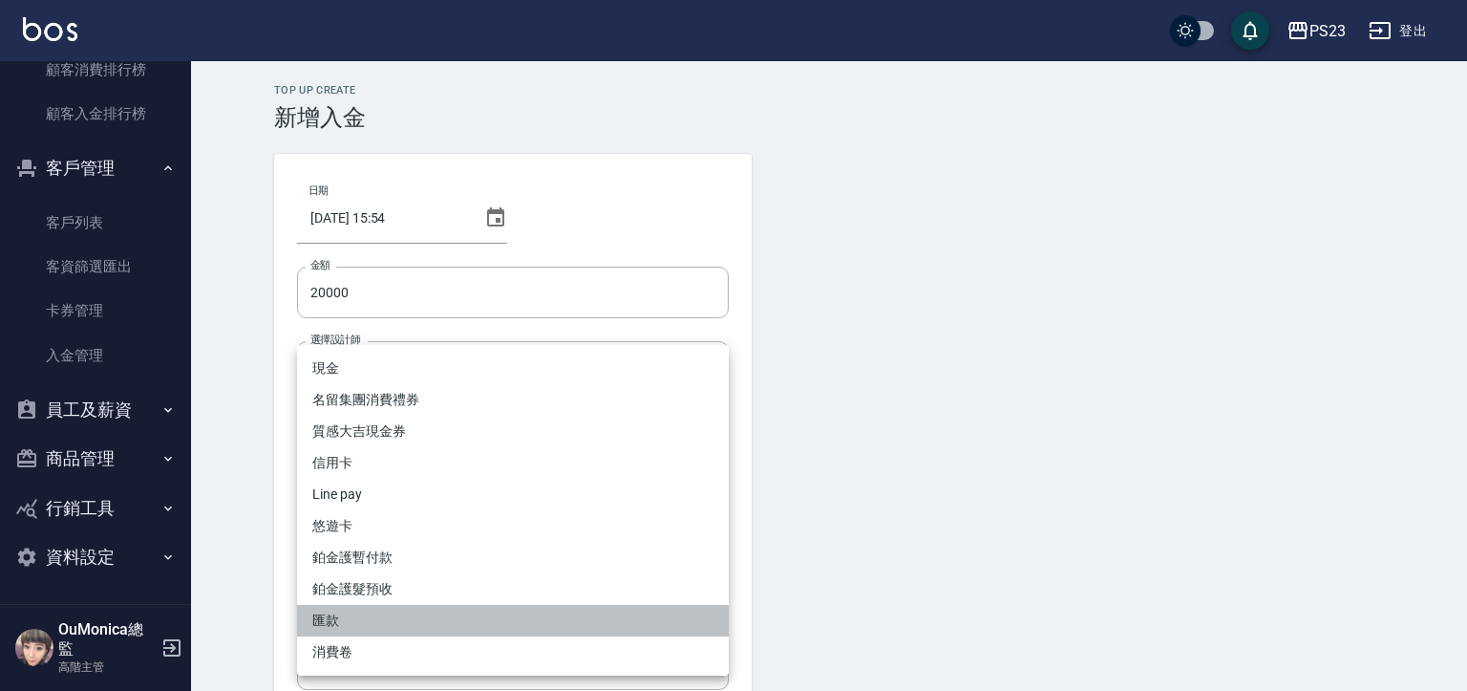
click at [383, 608] on li "匯款" at bounding box center [513, 621] width 432 height 32
type input "匯款"
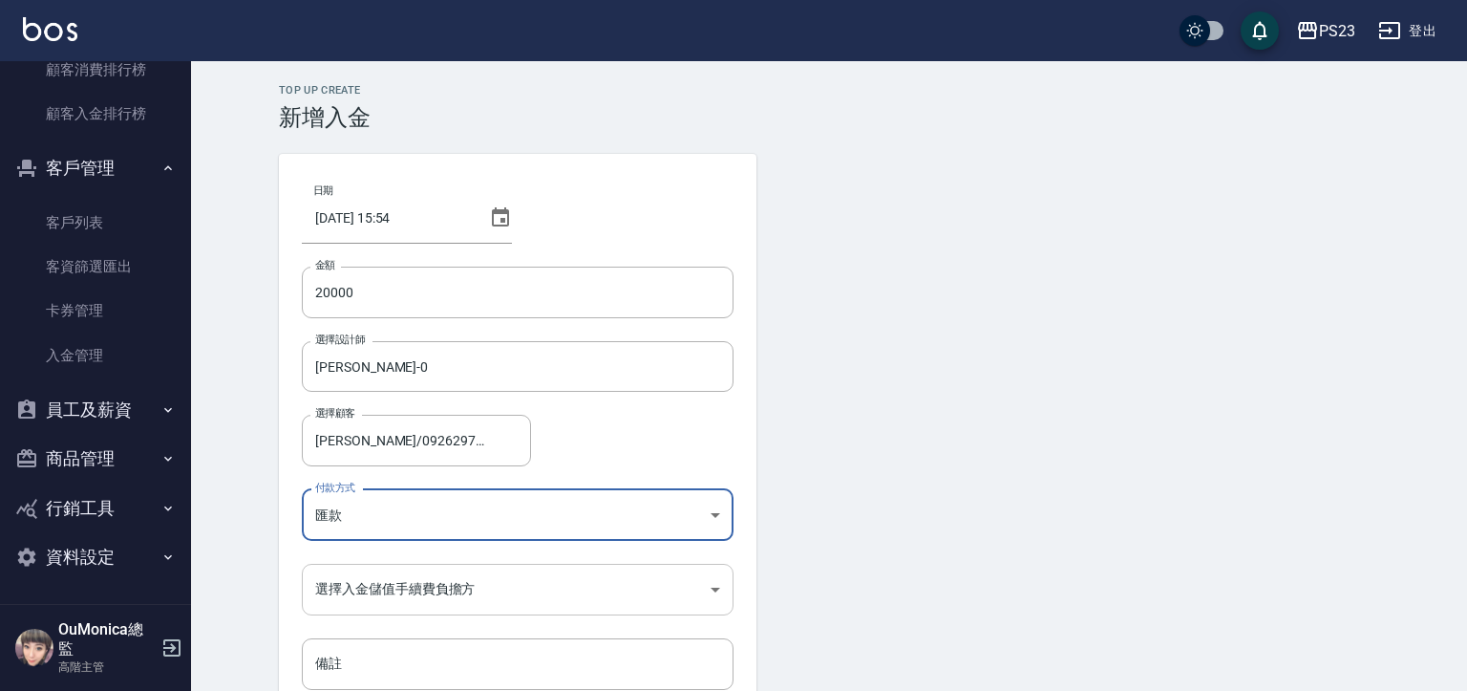
click at [396, 594] on body "PS23 登出 櫃檯作業 打帳單 帳單列表 掛單列表 座位開單 營業儀表板 現金收支登錄 高階收支登錄 材料自購登錄 每日結帳 排班表 現場電腦打卡 掃碼打卡…" at bounding box center [733, 396] width 1467 height 793
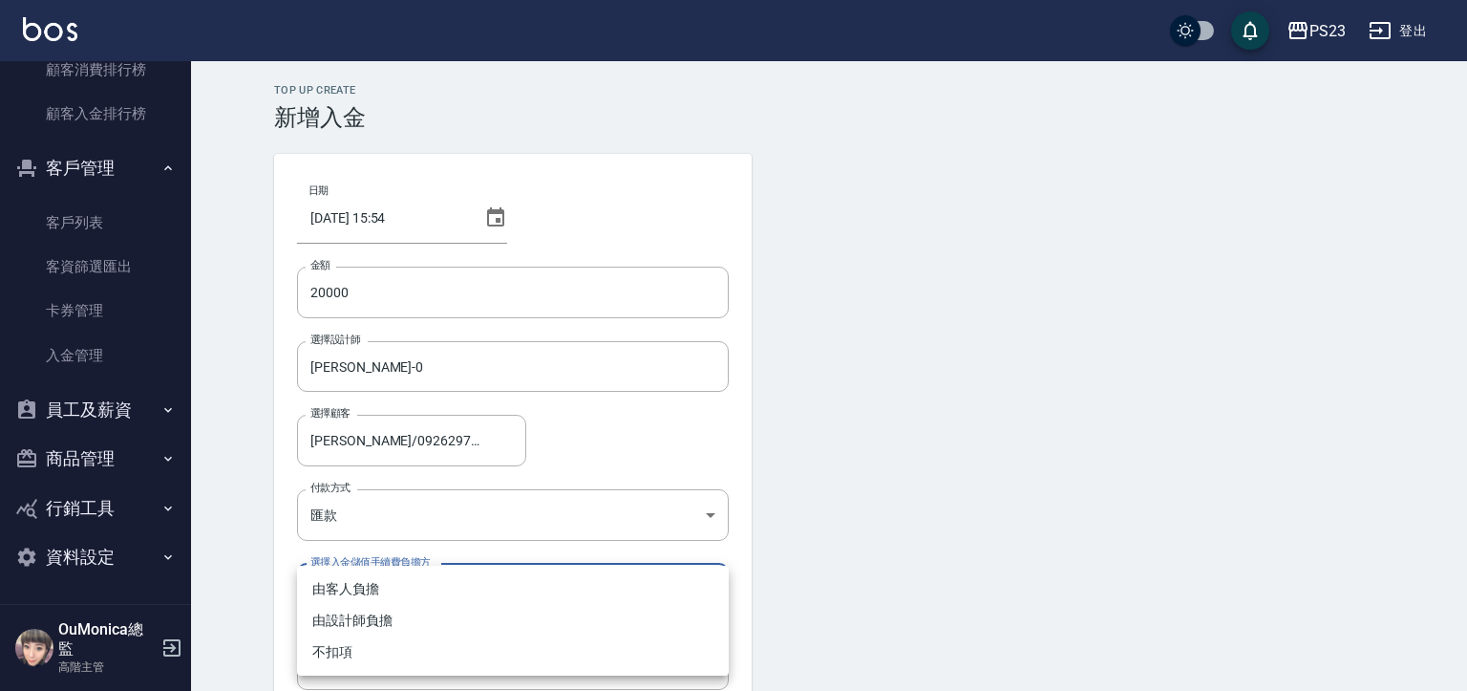
click at [348, 651] on li "不扣項" at bounding box center [513, 652] width 432 height 32
type input "WITHOUTHANDLINGFEE"
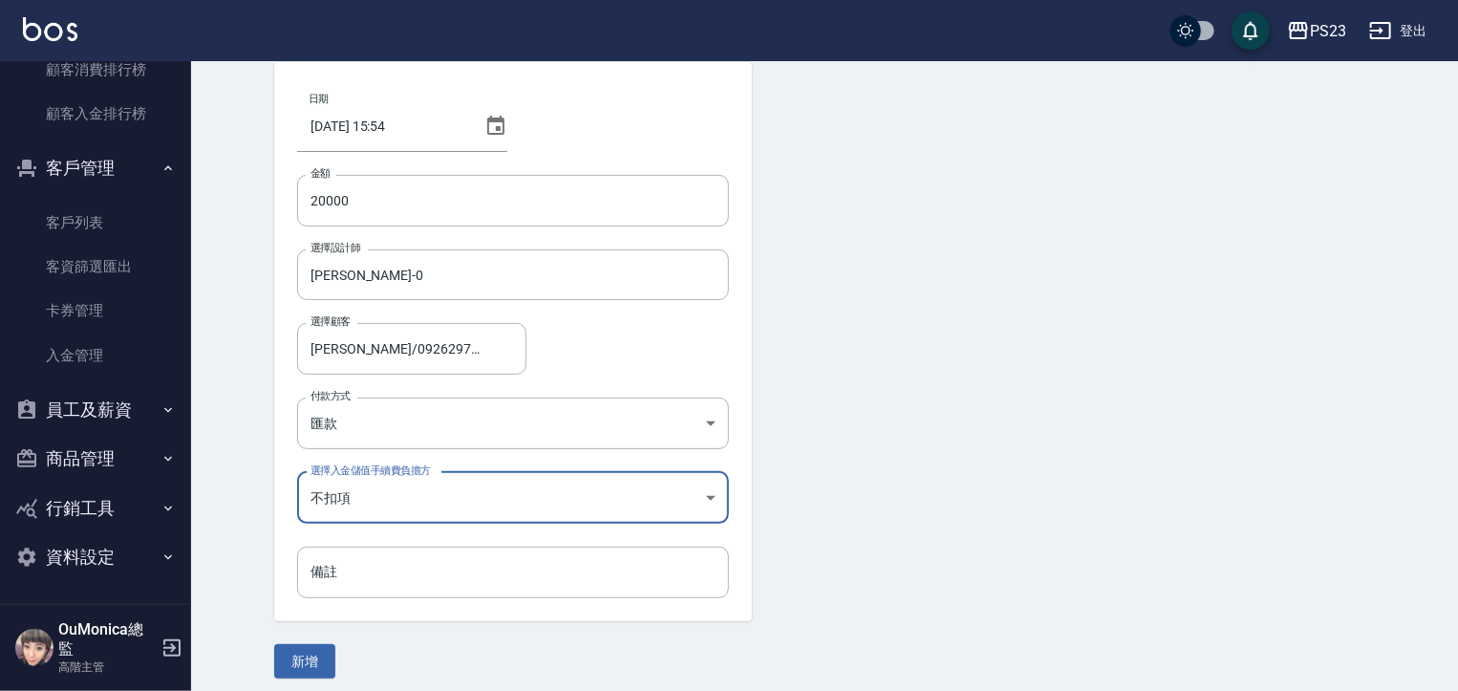
scroll to position [102, 0]
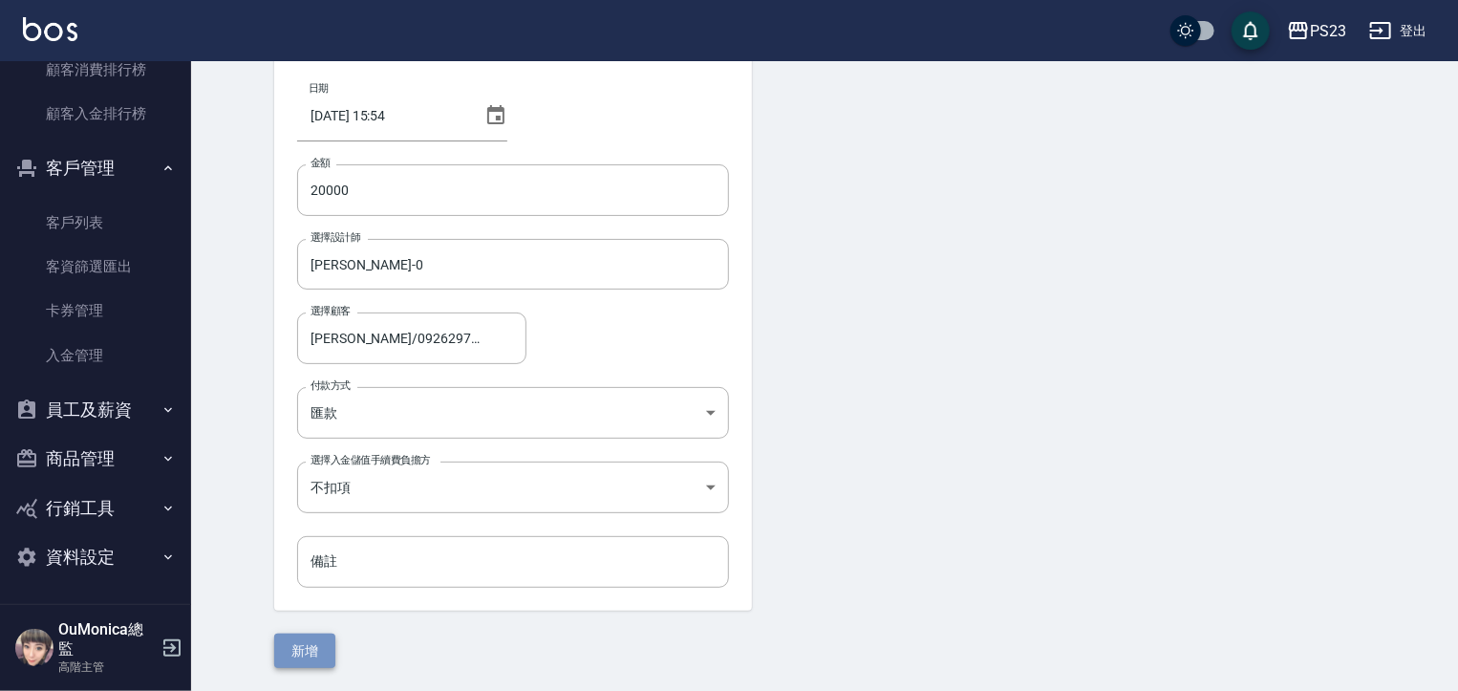
click at [306, 634] on button "新增" at bounding box center [304, 650] width 61 height 35
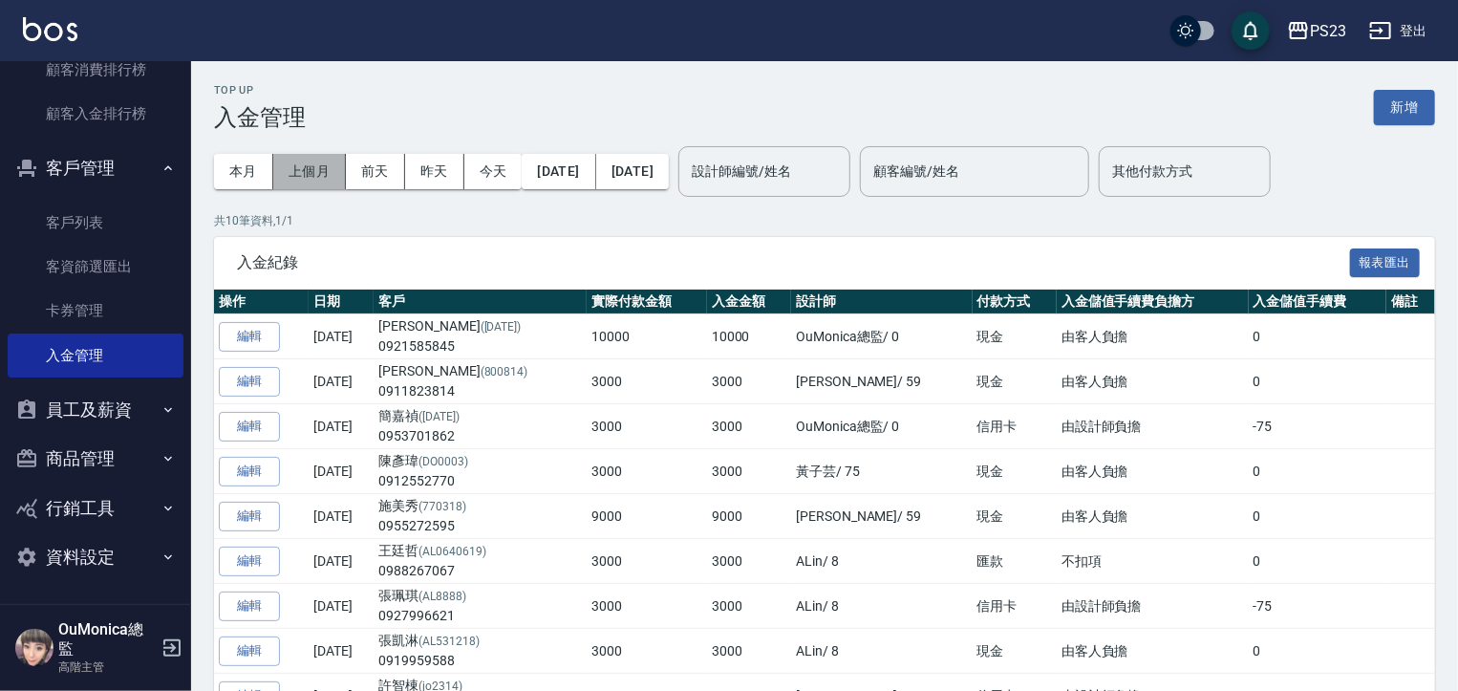
click at [314, 166] on button "上個月" at bounding box center [309, 171] width 73 height 35
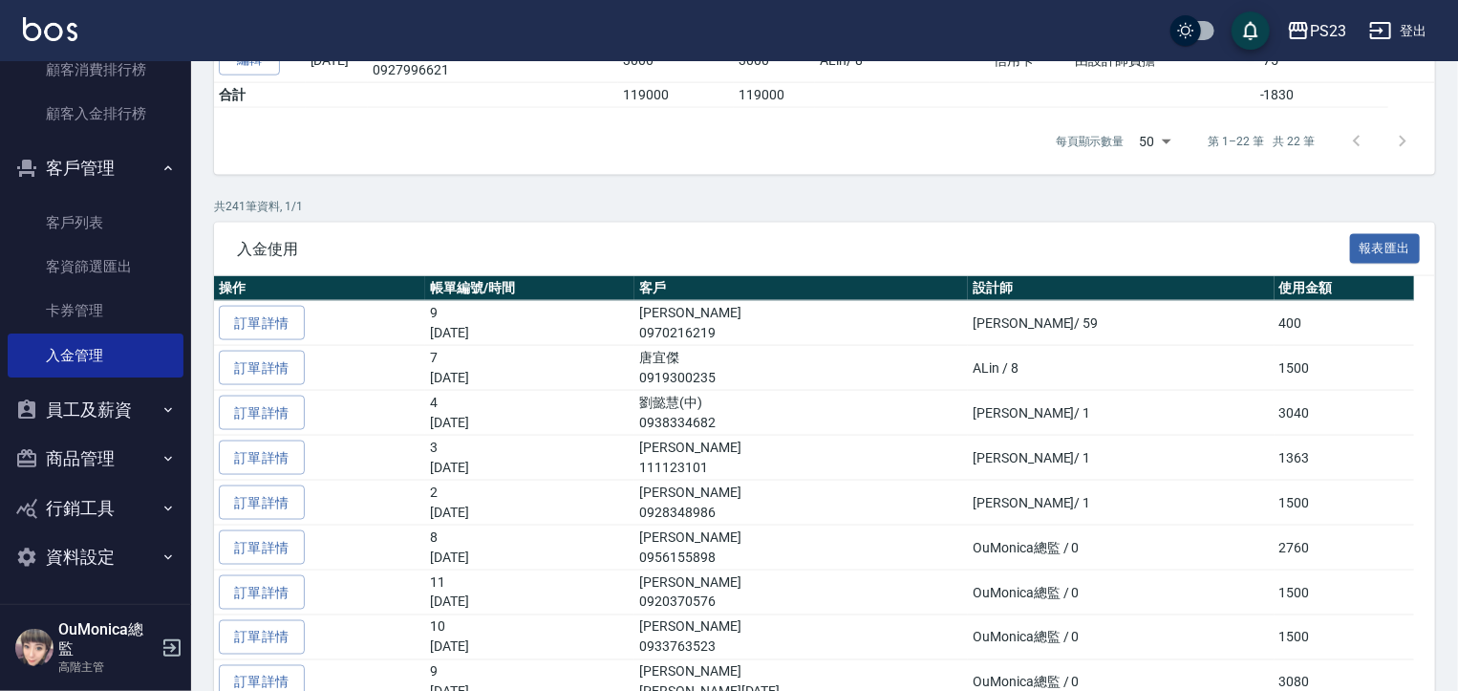
scroll to position [1078, 0]
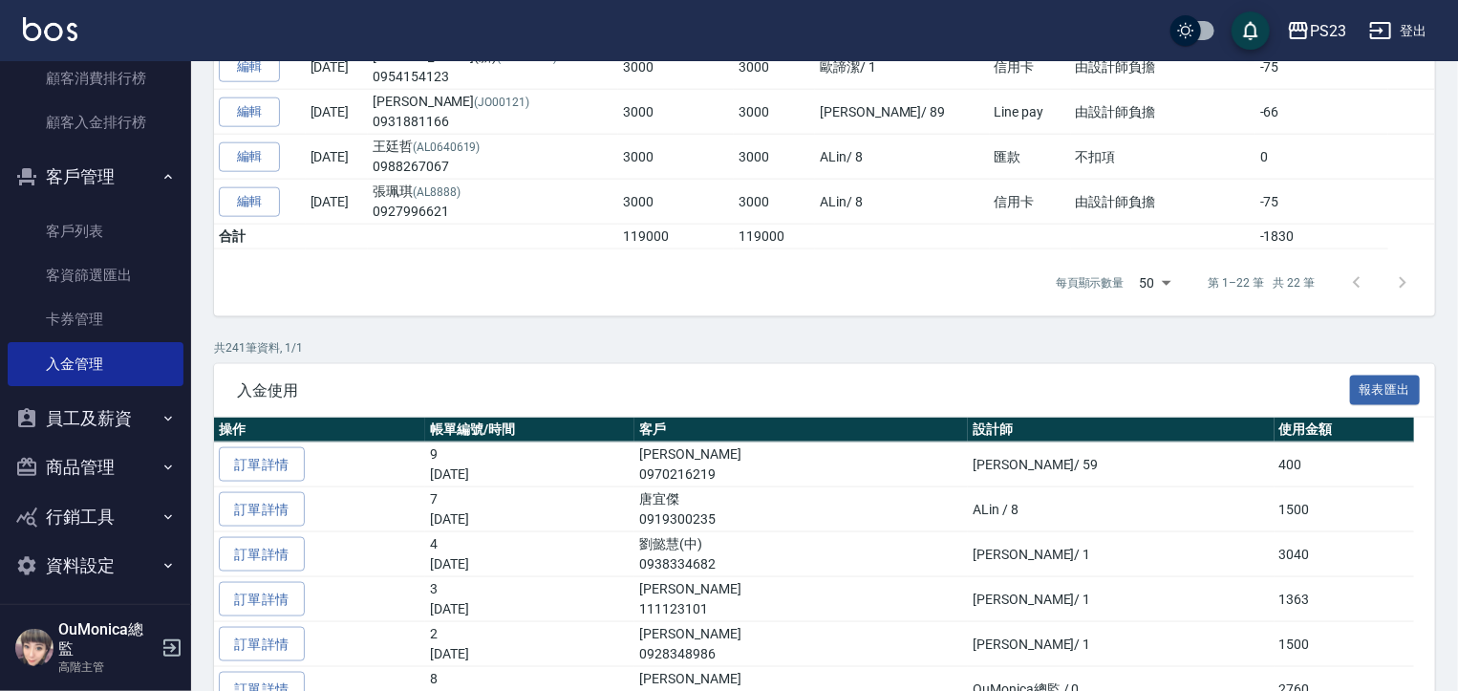
click at [188, 476] on div "櫃檯作業 打帳單 帳單列表 掛單列表 座位開單 營業儀表板 現金收支登錄 高階收支登錄 材料自購登錄 每日結帳 排班表 現場電腦打卡 掃碼打卡 預約管理 預約…" at bounding box center [96, 376] width 192 height 630
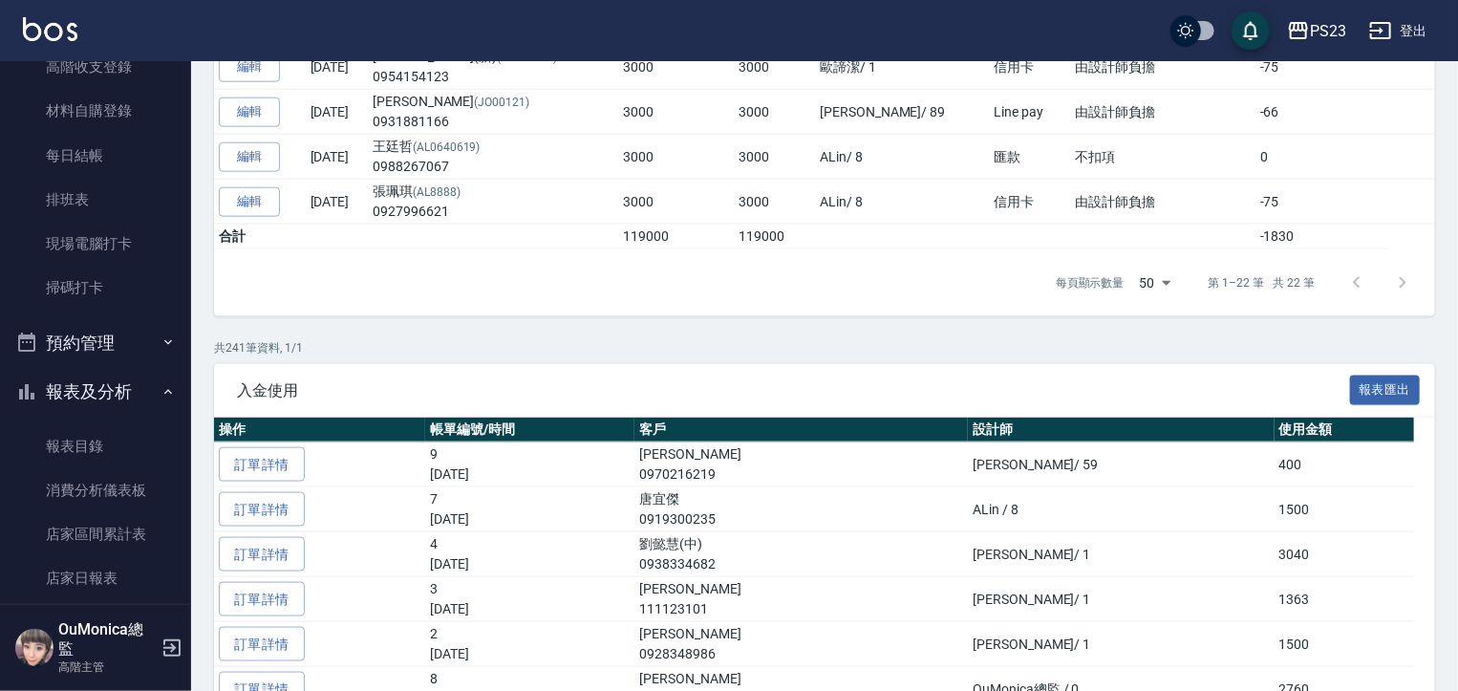
scroll to position [0, 0]
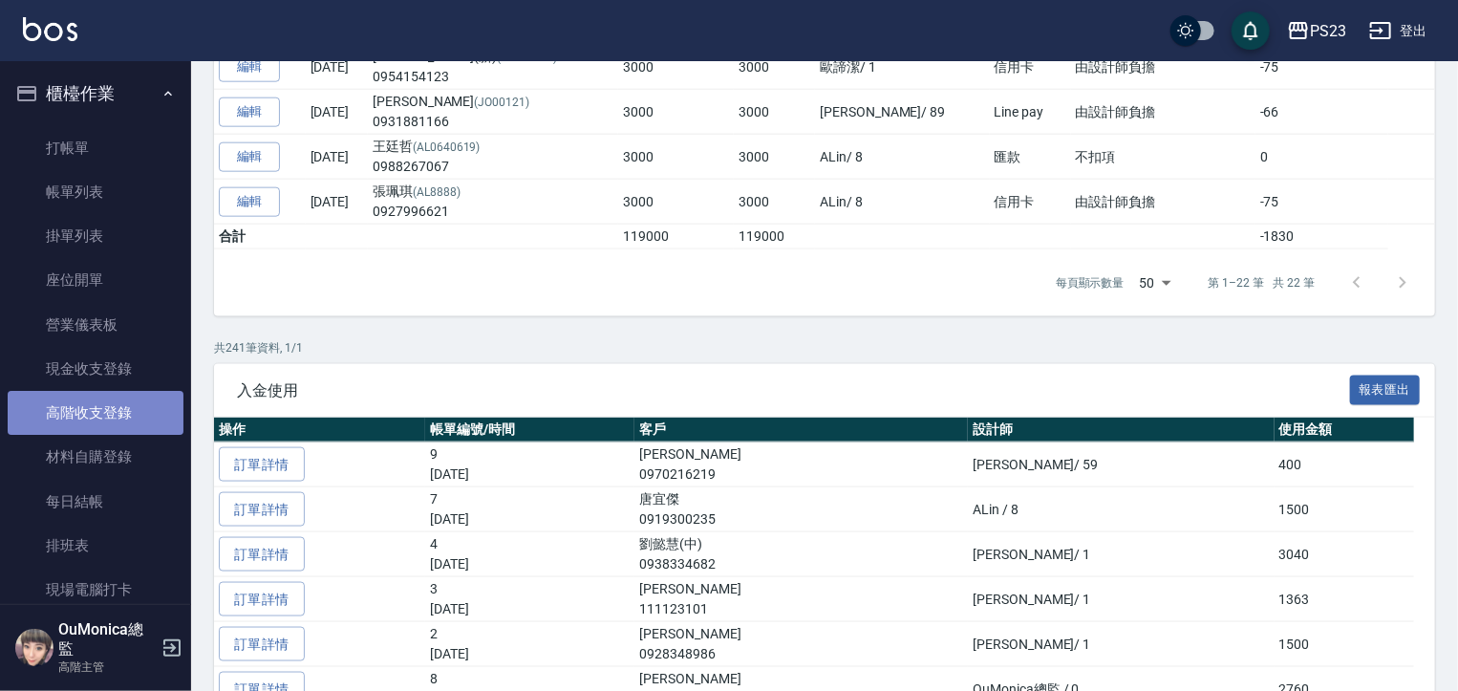
click at [138, 419] on link "高階收支登錄" at bounding box center [96, 413] width 176 height 44
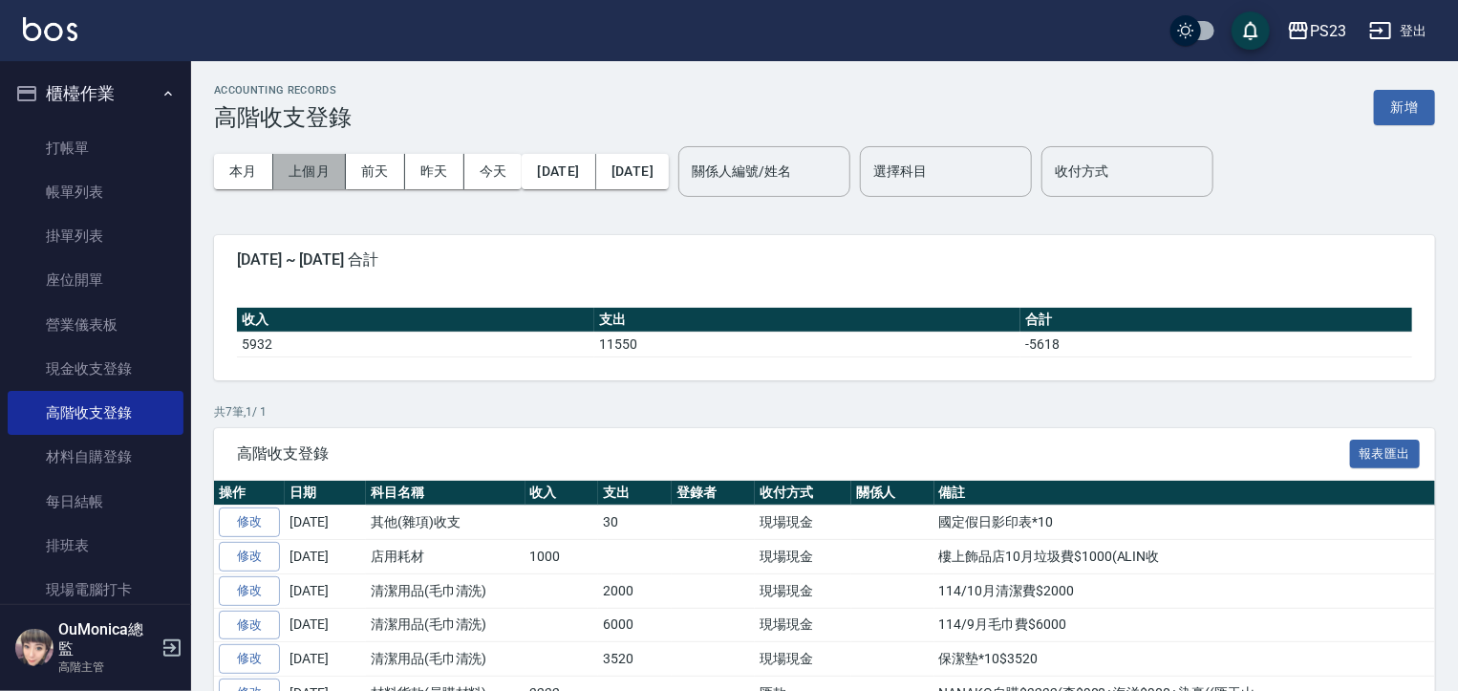
click at [294, 170] on button "上個月" at bounding box center [309, 171] width 73 height 35
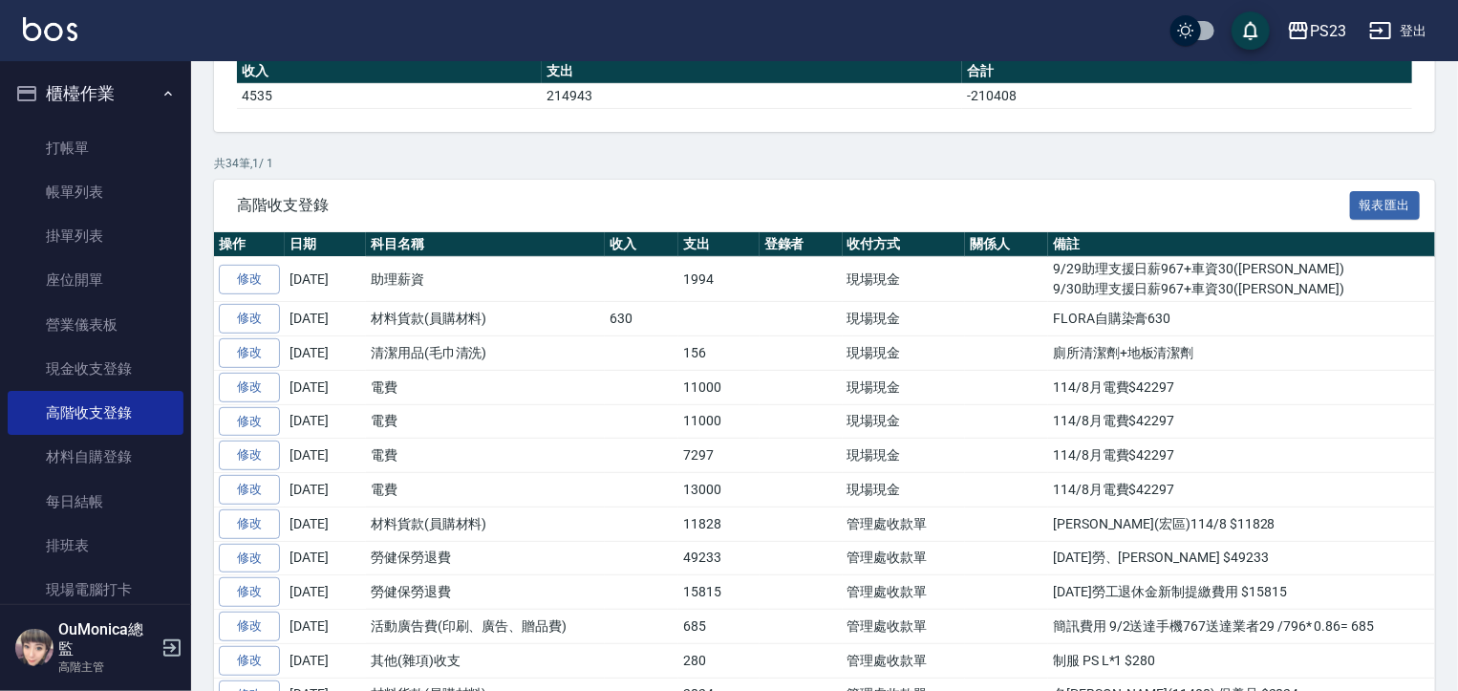
scroll to position [323, 0]
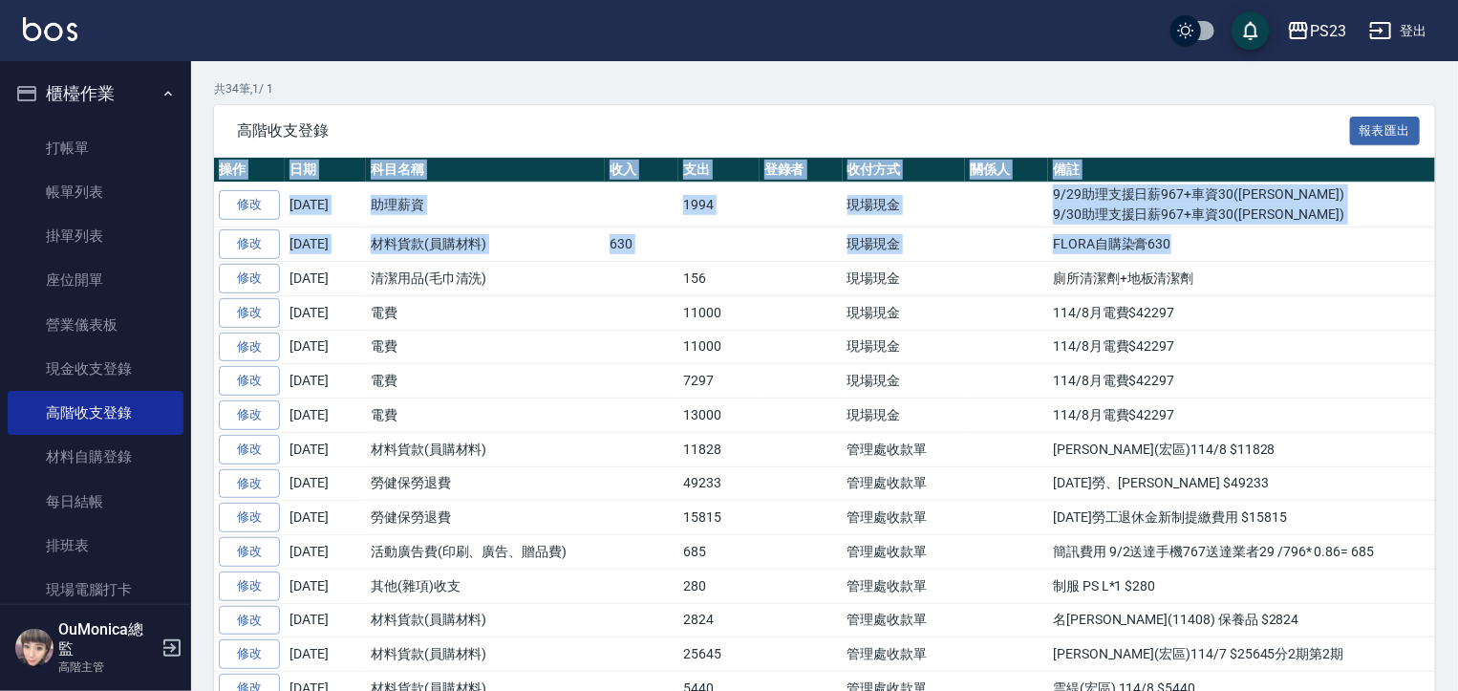
drag, startPoint x: 1454, startPoint y: 277, endPoint x: 1458, endPoint y: 328, distance: 50.8
click at [1457, 338] on html "PS23 登出 櫃檯作業 打帳單 帳單列表 掛單列表 座位開單 營業儀表板 現金收支登錄 高階收支登錄 材料自購登錄 每日結帳 排班表 現場電腦打卡 掃碼打卡…" at bounding box center [729, 553] width 1458 height 1752
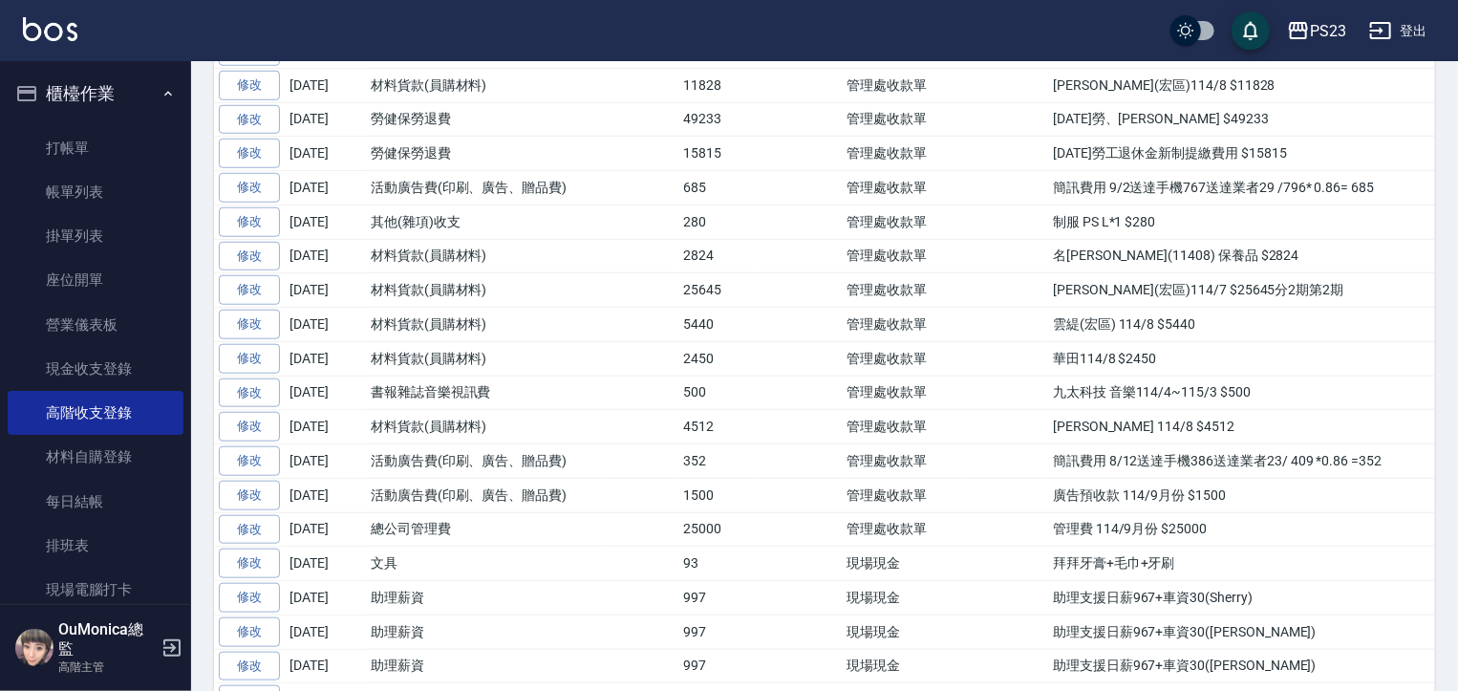
scroll to position [689, 0]
click at [1409, 383] on td "九太科技 音樂114/4~115/3 $500" at bounding box center [1252, 391] width 408 height 34
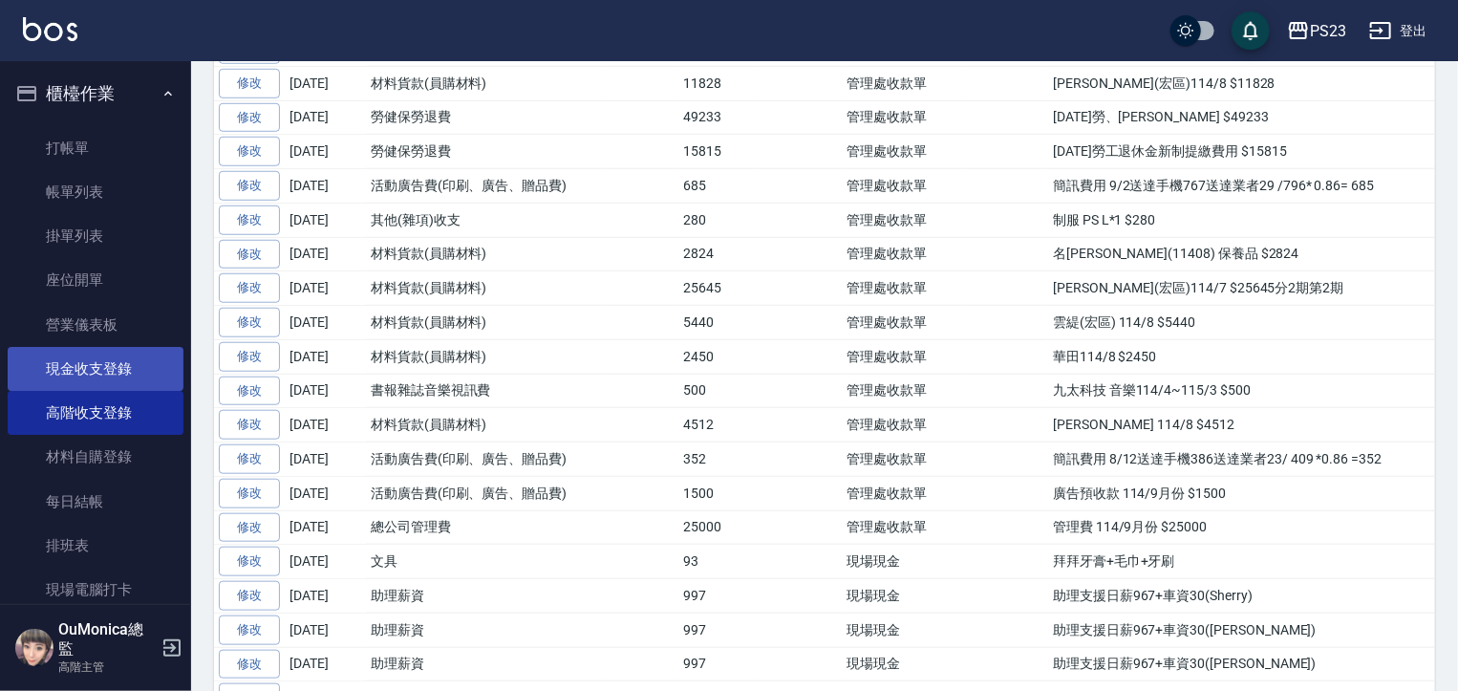
click at [77, 349] on link "現金收支登錄" at bounding box center [96, 369] width 176 height 44
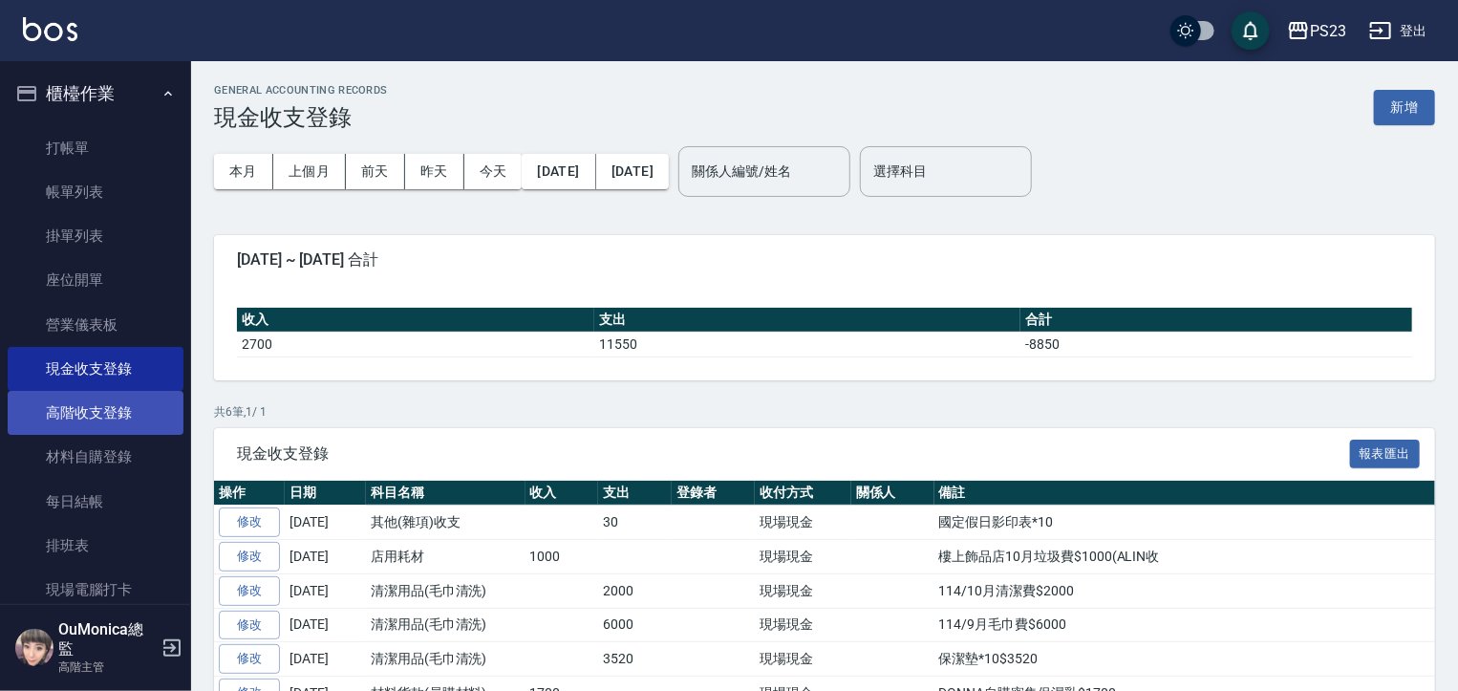
click at [79, 405] on link "高階收支登錄" at bounding box center [96, 413] width 176 height 44
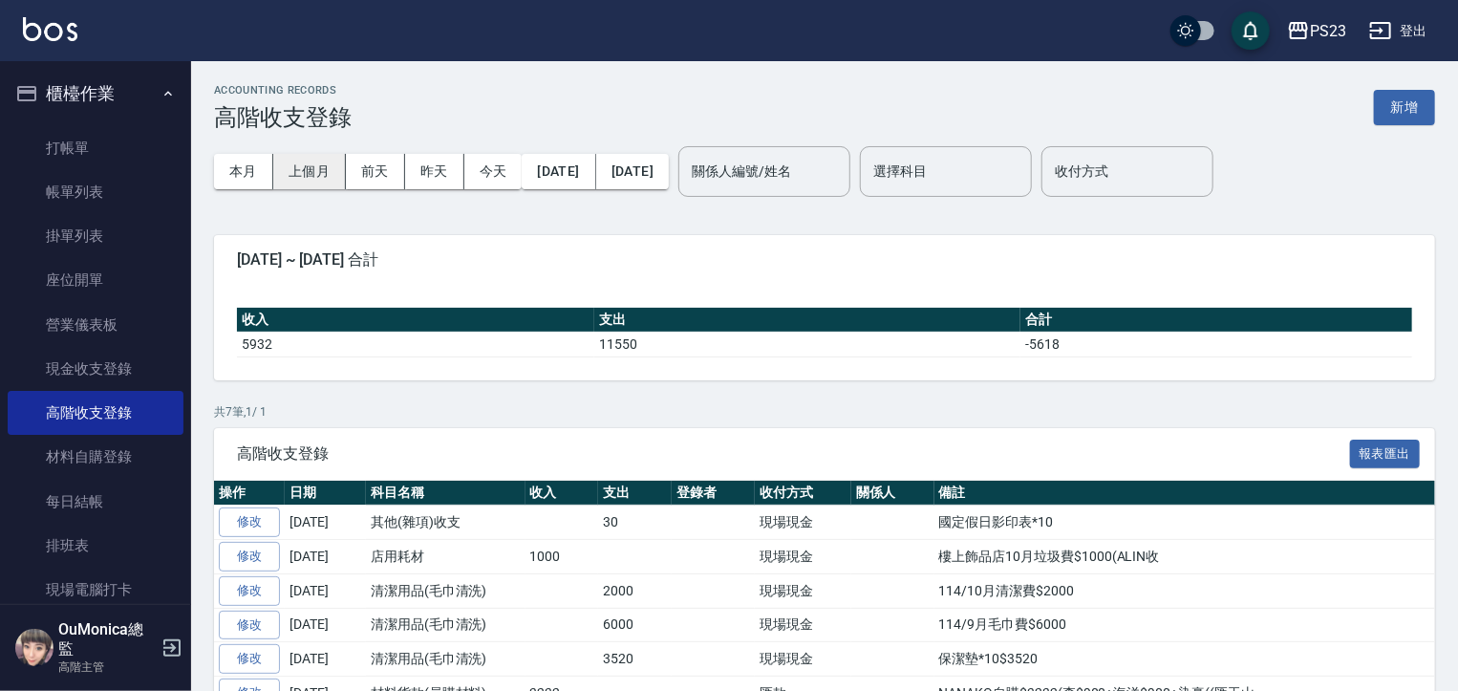
click at [314, 159] on button "上個月" at bounding box center [309, 171] width 73 height 35
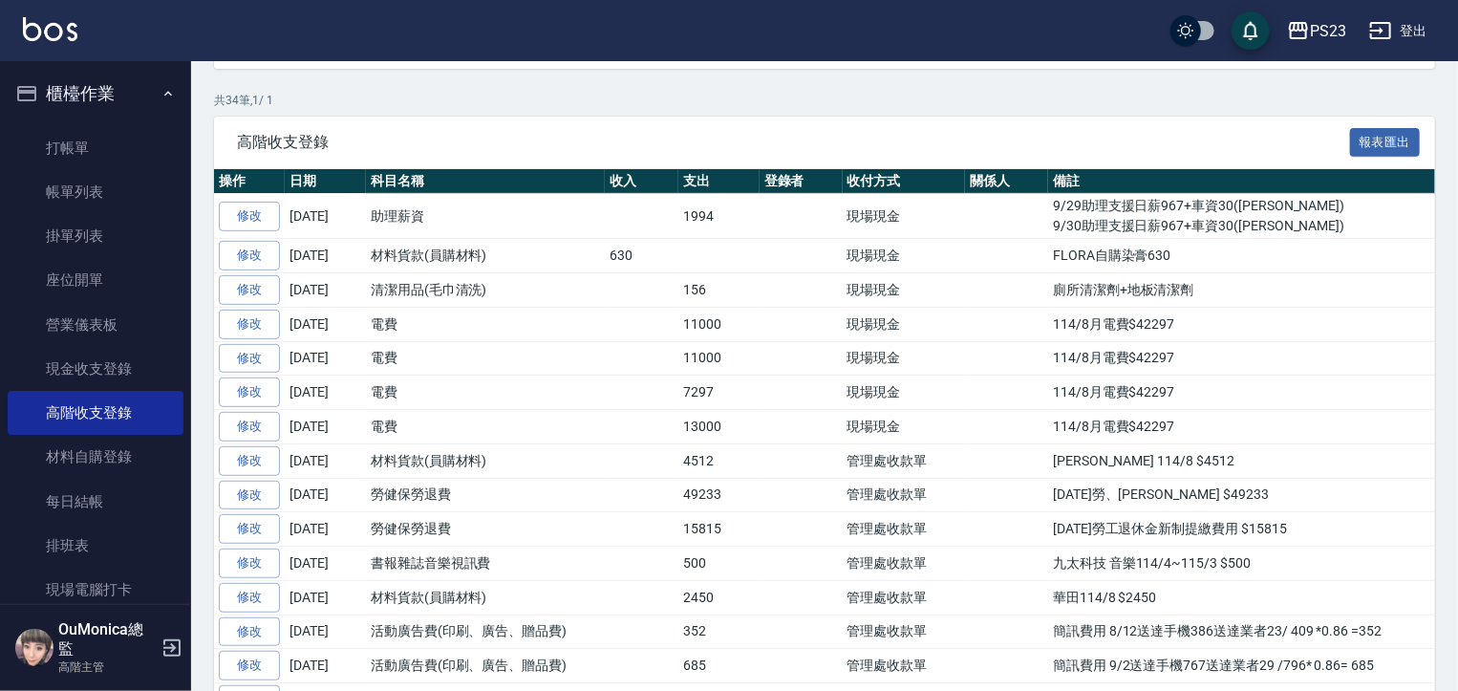
scroll to position [332, 0]
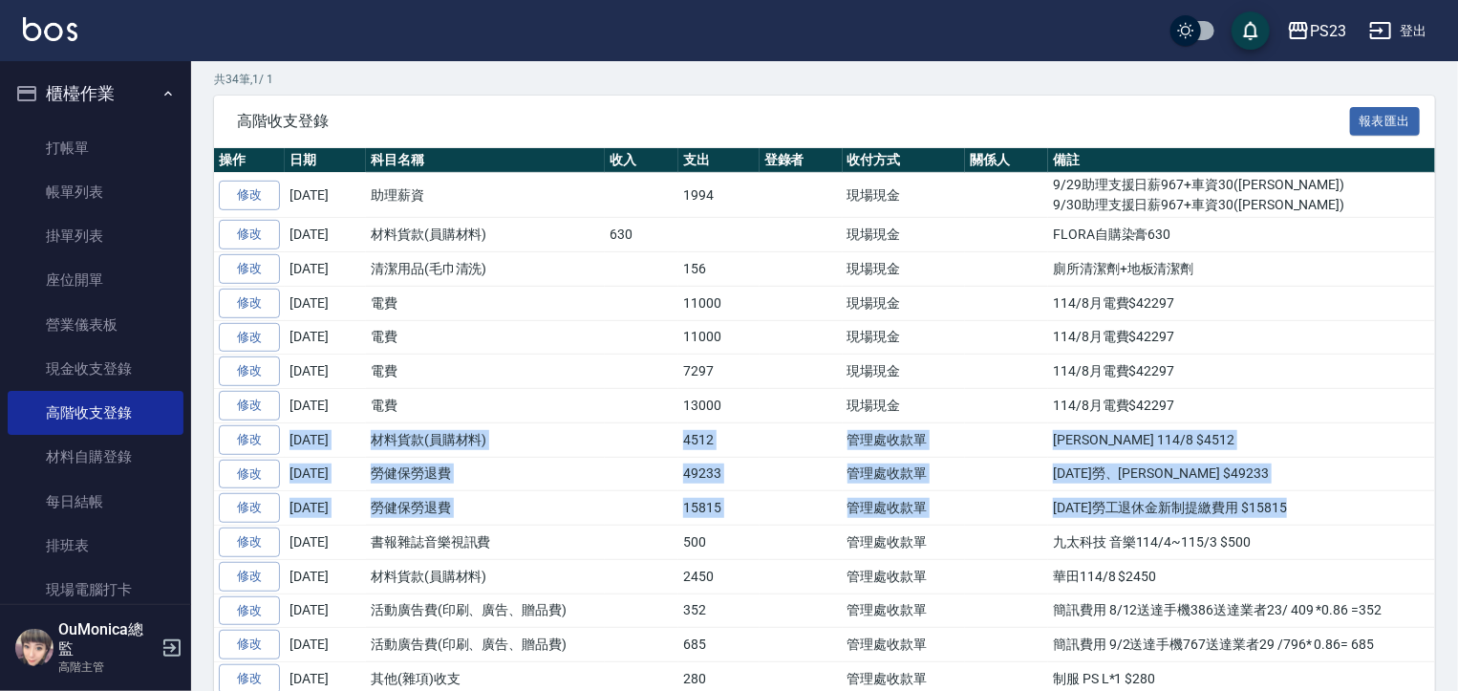
drag, startPoint x: 1448, startPoint y: 460, endPoint x: 1440, endPoint y: 509, distance: 49.5
click at [1440, 509] on div "ACCOUNTING RECORDS 高階收支登錄 新增 本月 上個月 前天 昨天 今天 2025/09/01 2025/09/30 關係人編號/姓名 關係人…" at bounding box center [824, 574] width 1267 height 1691
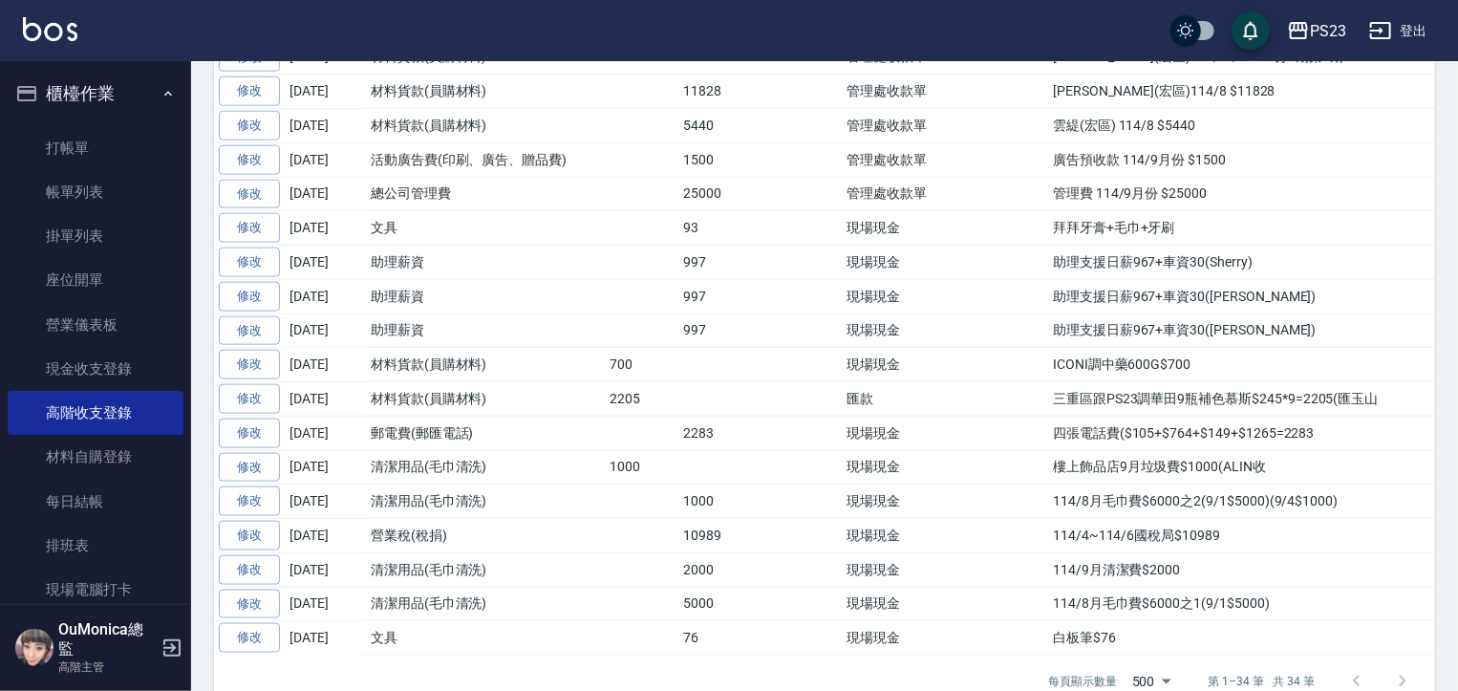
scroll to position [1041, 0]
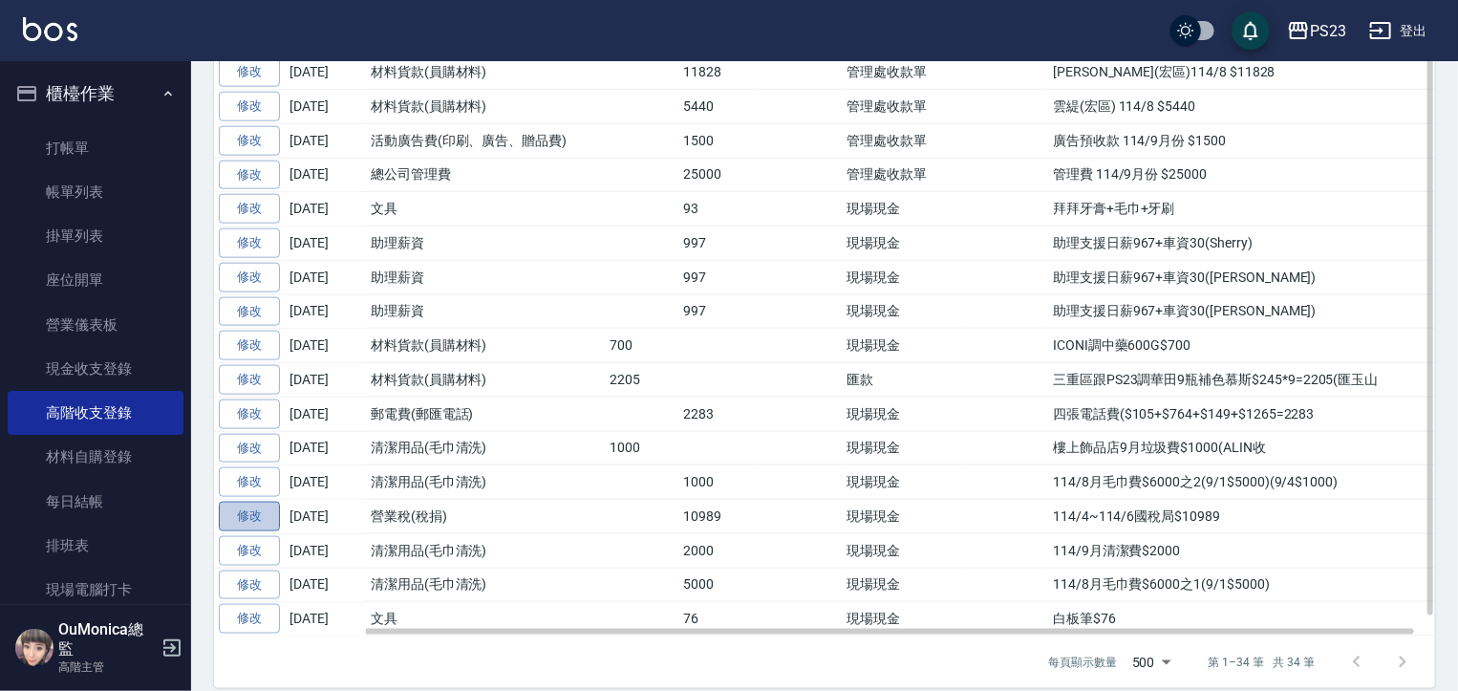
click at [253, 502] on link "修改" at bounding box center [249, 517] width 61 height 30
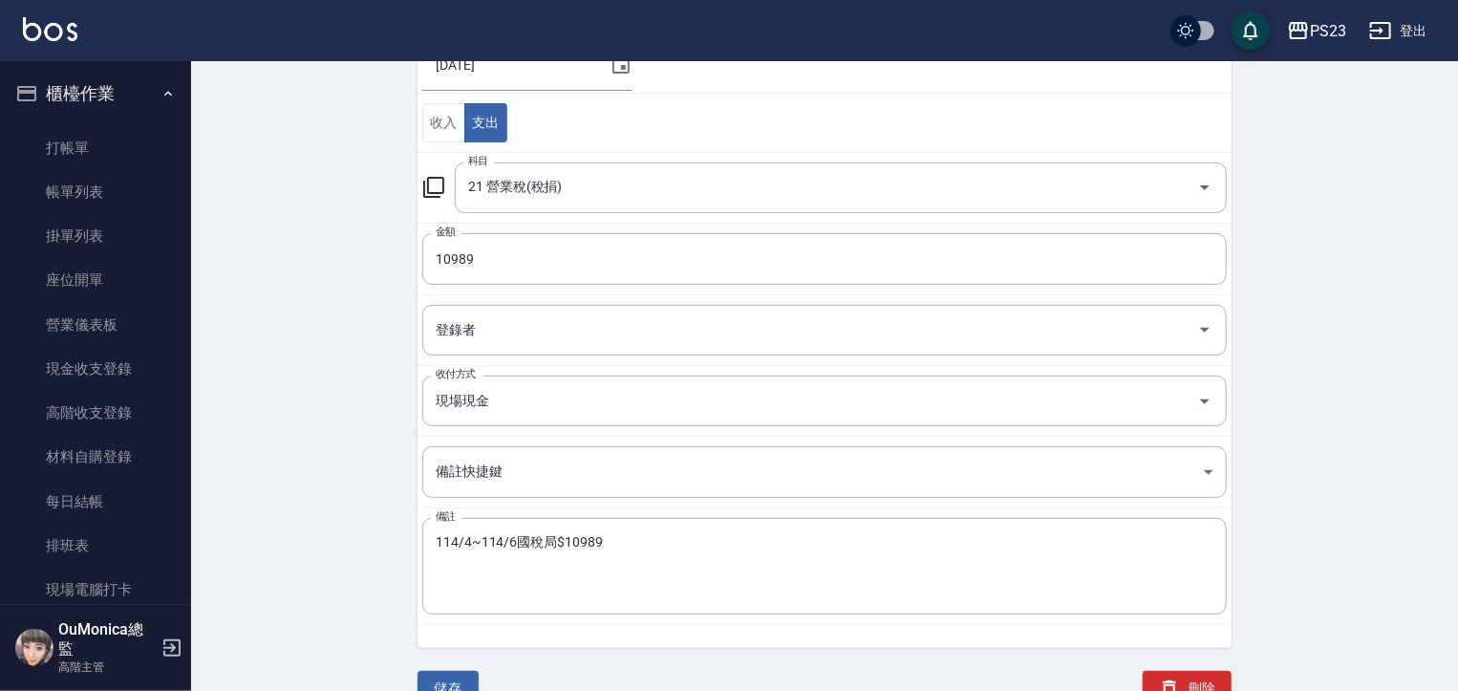
scroll to position [241, 0]
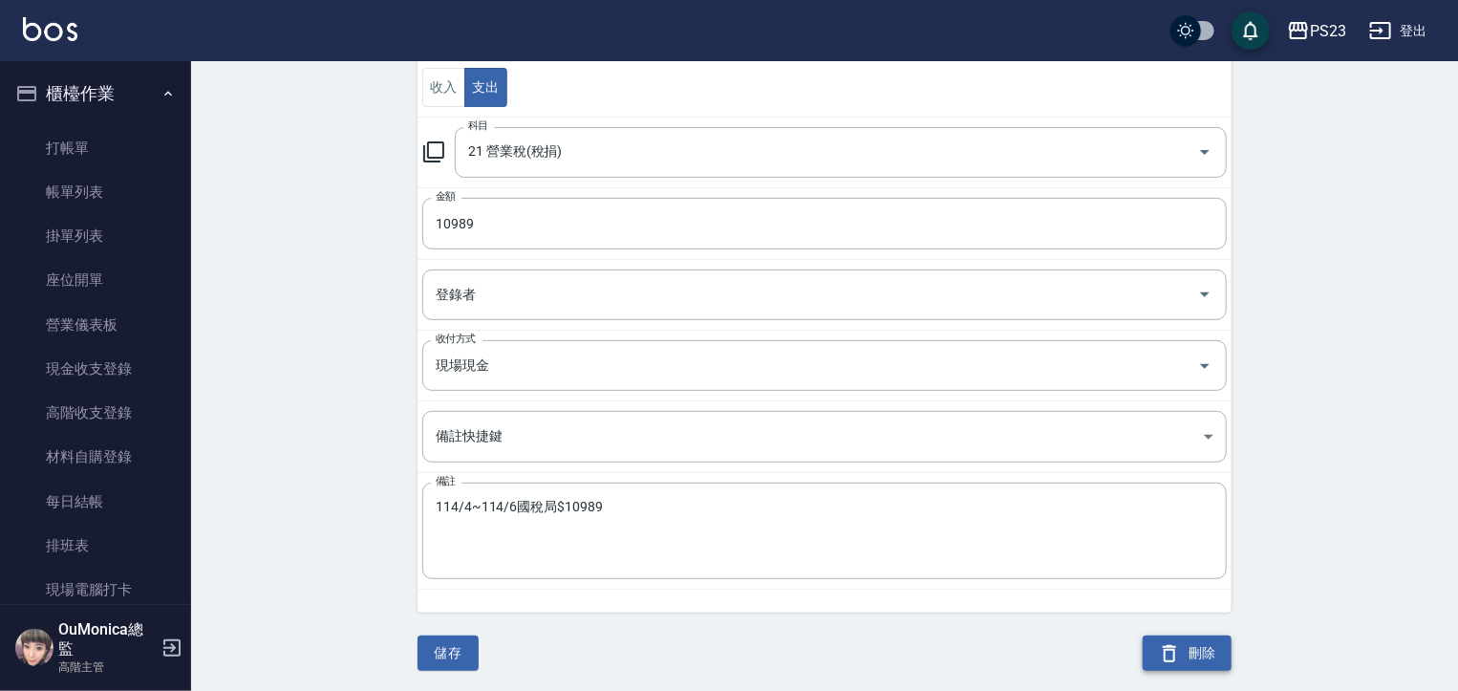
click at [1191, 651] on button "刪除" at bounding box center [1187, 652] width 89 height 35
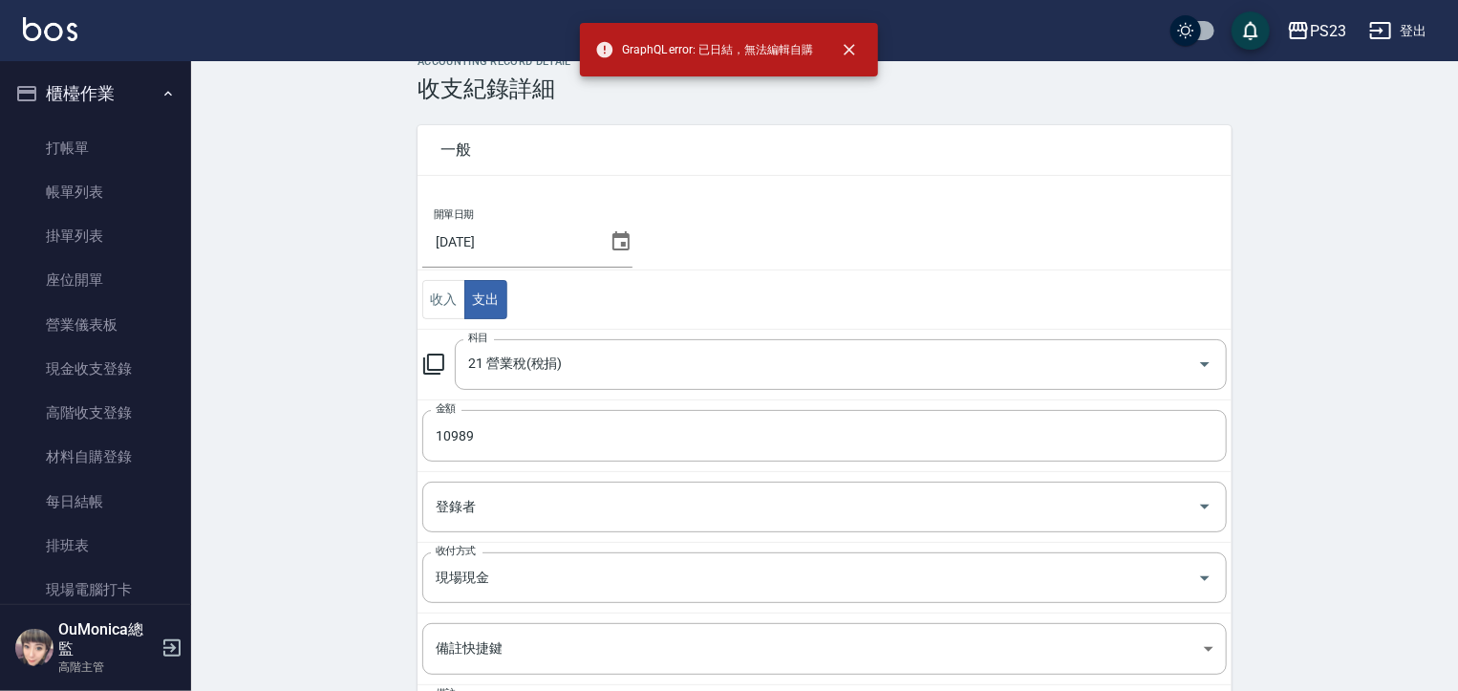
scroll to position [21, 0]
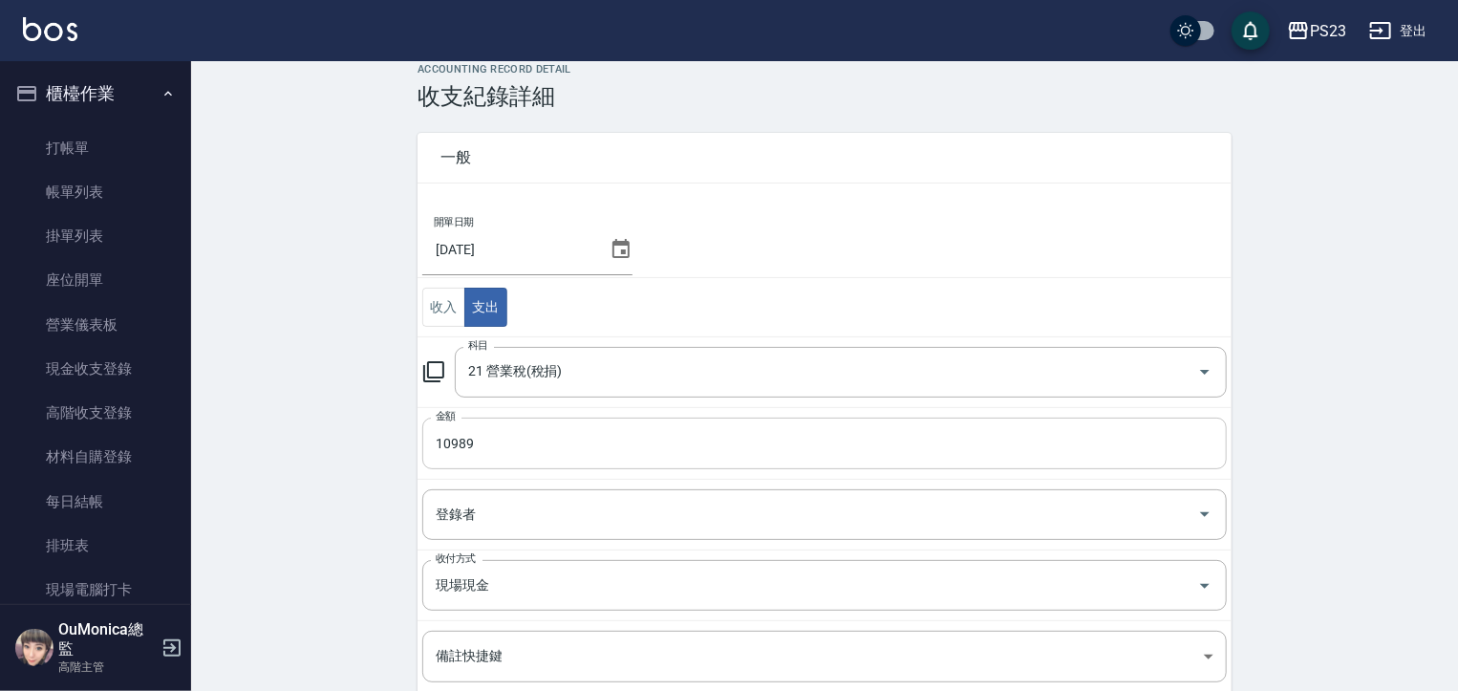
click at [521, 444] on input "10989" at bounding box center [824, 443] width 804 height 52
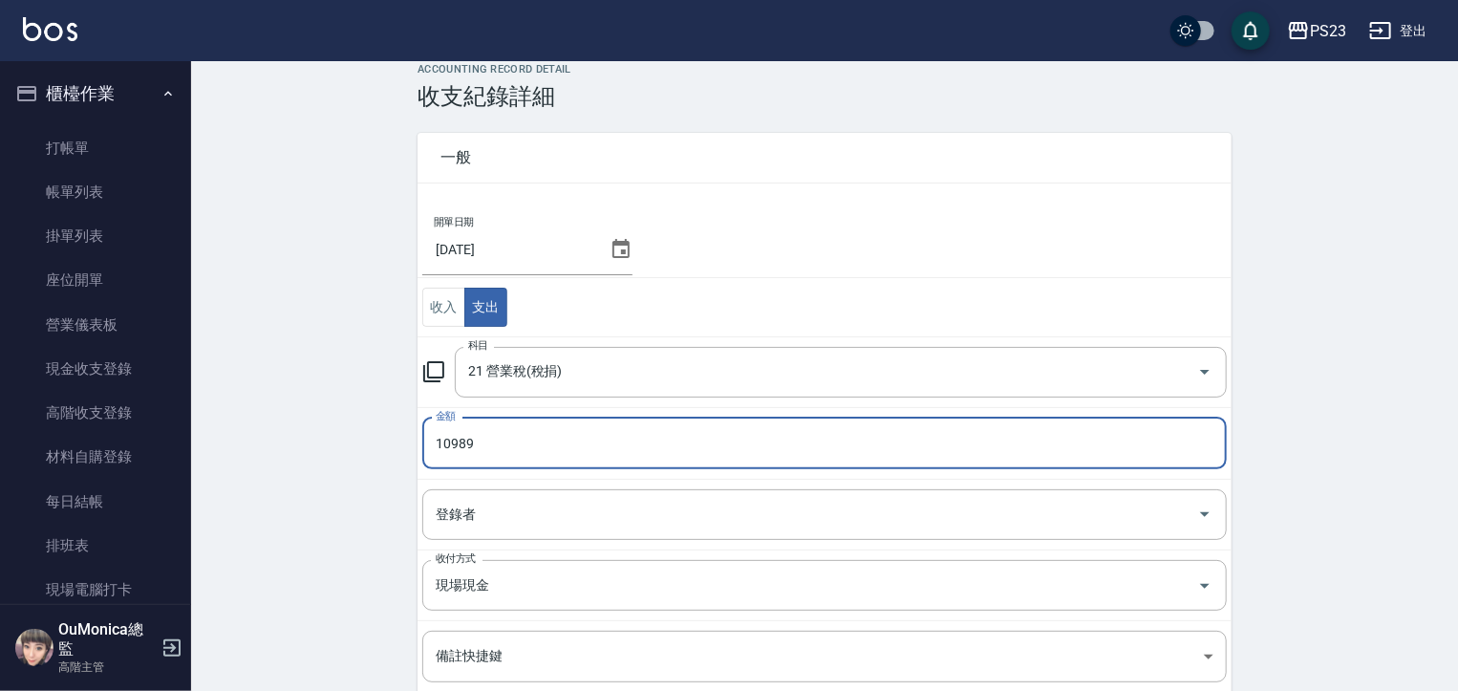
click at [506, 441] on input "10989" at bounding box center [824, 443] width 804 height 52
click at [452, 438] on input "10989" at bounding box center [824, 443] width 804 height 52
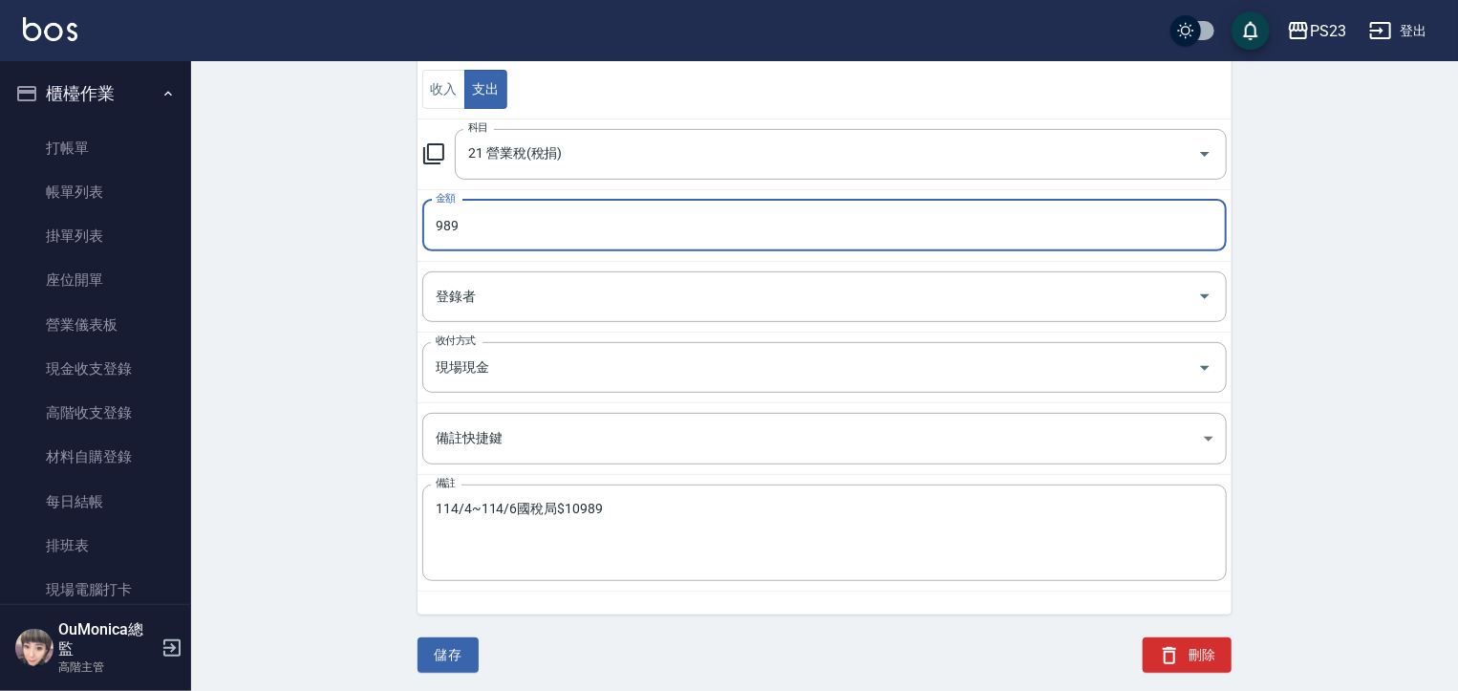
scroll to position [241, 0]
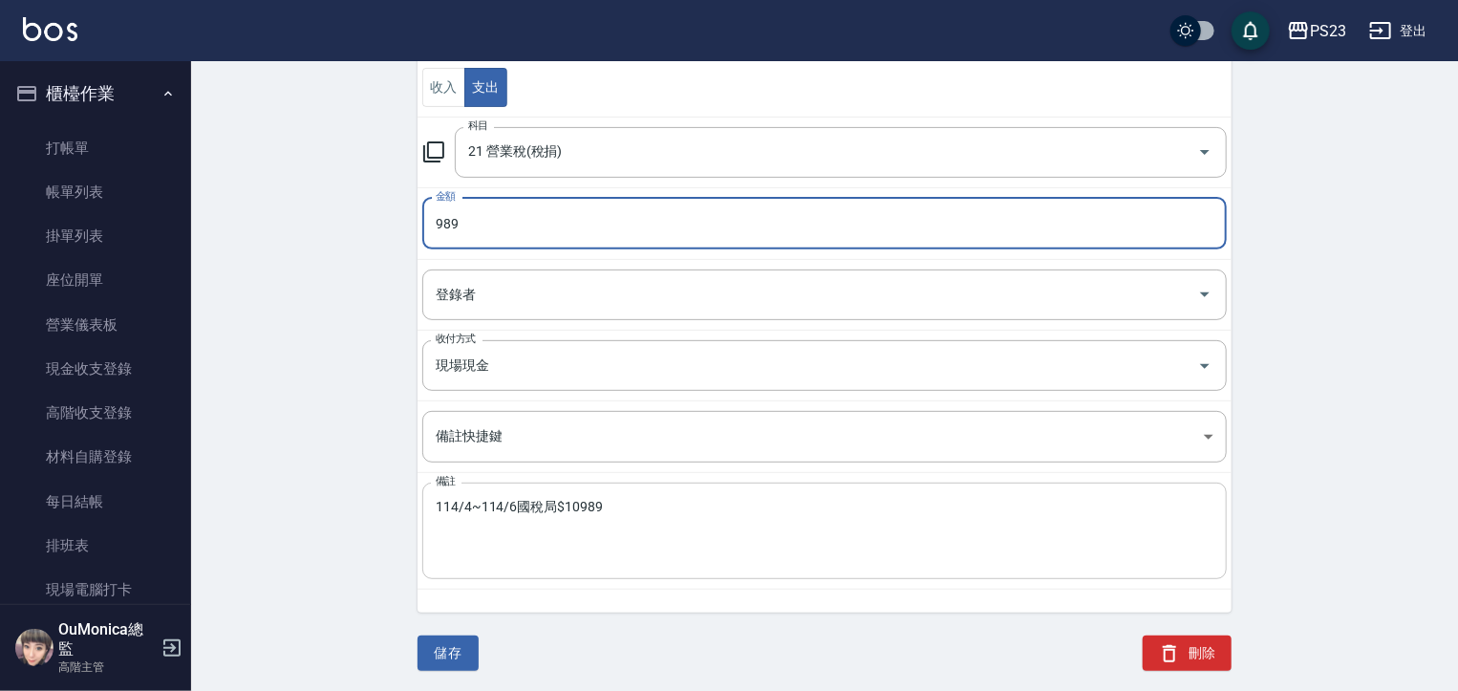
type input "989"
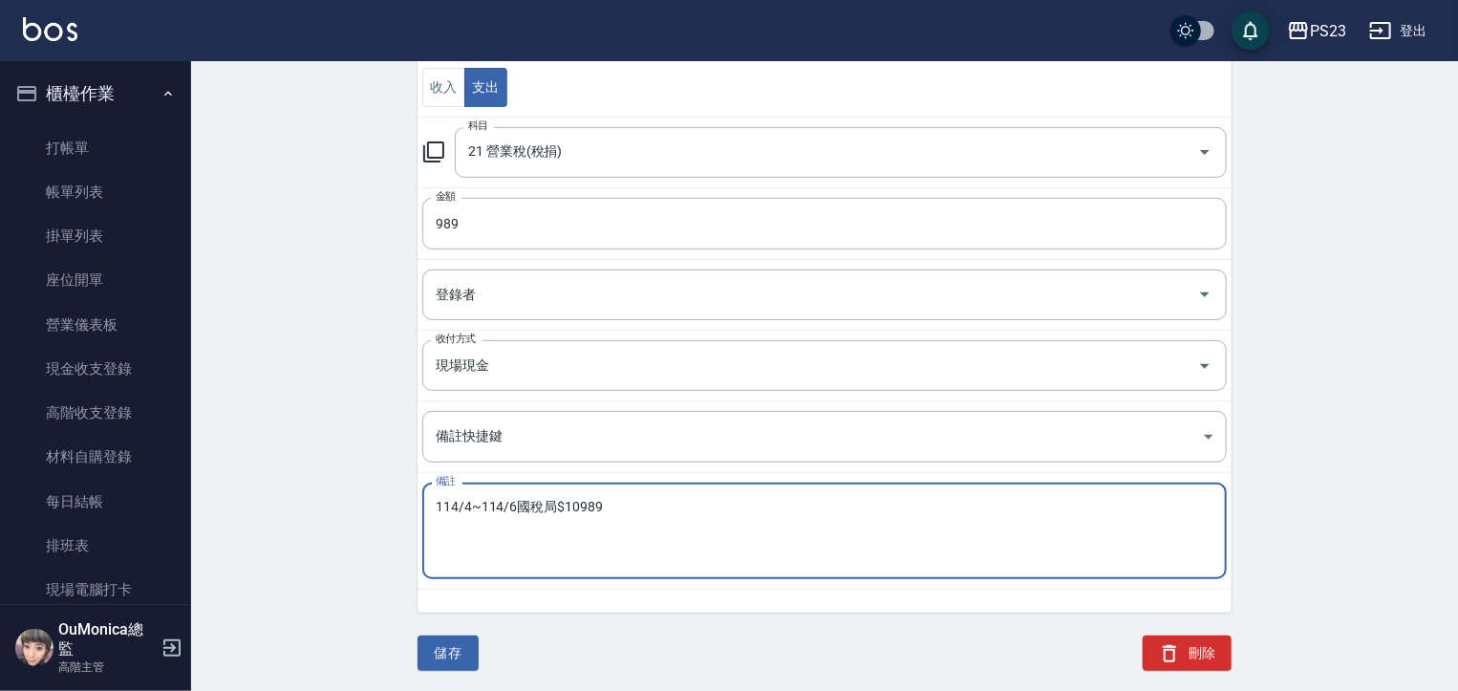
click at [582, 503] on textarea "114/4~114/6國稅局$10989" at bounding box center [825, 531] width 778 height 65
type textarea "114/4~114/6國稅局$989"
click at [443, 650] on button "儲存" at bounding box center [447, 652] width 61 height 35
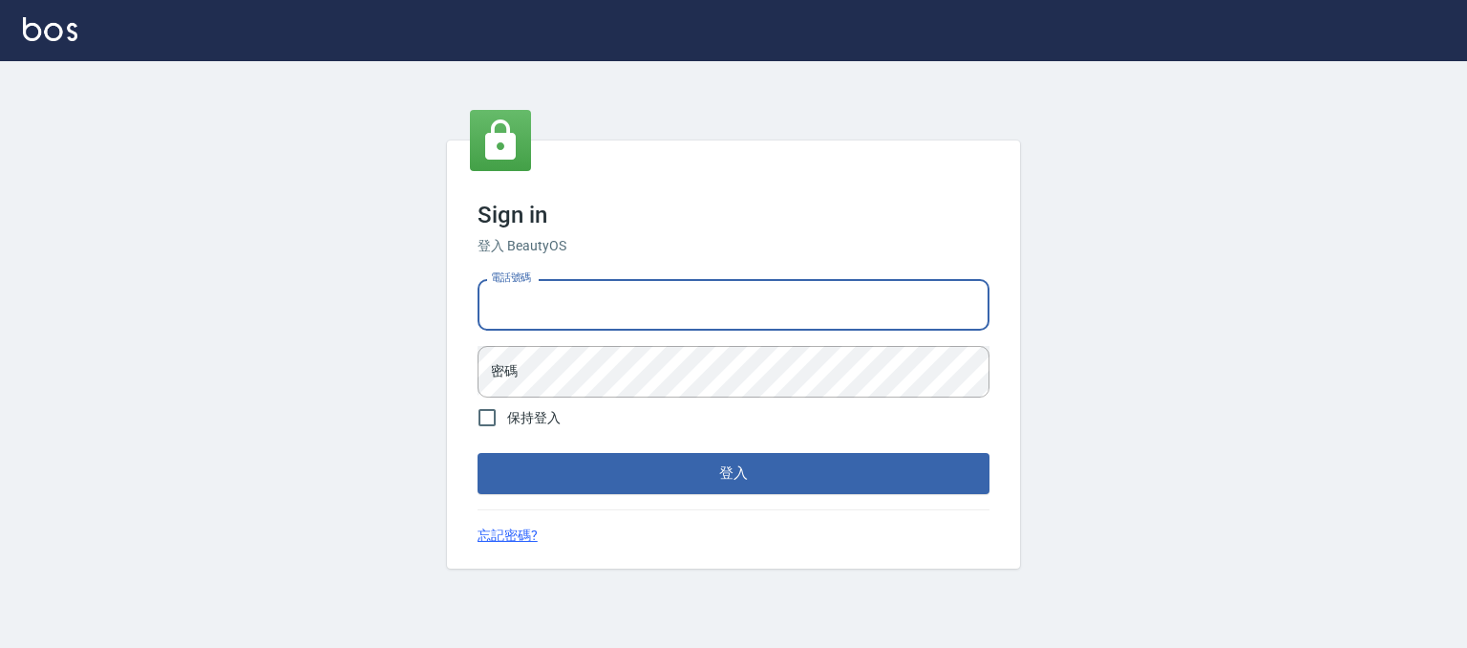
click at [562, 305] on input "電話號碼" at bounding box center [734, 305] width 512 height 52
type input "0930798111"
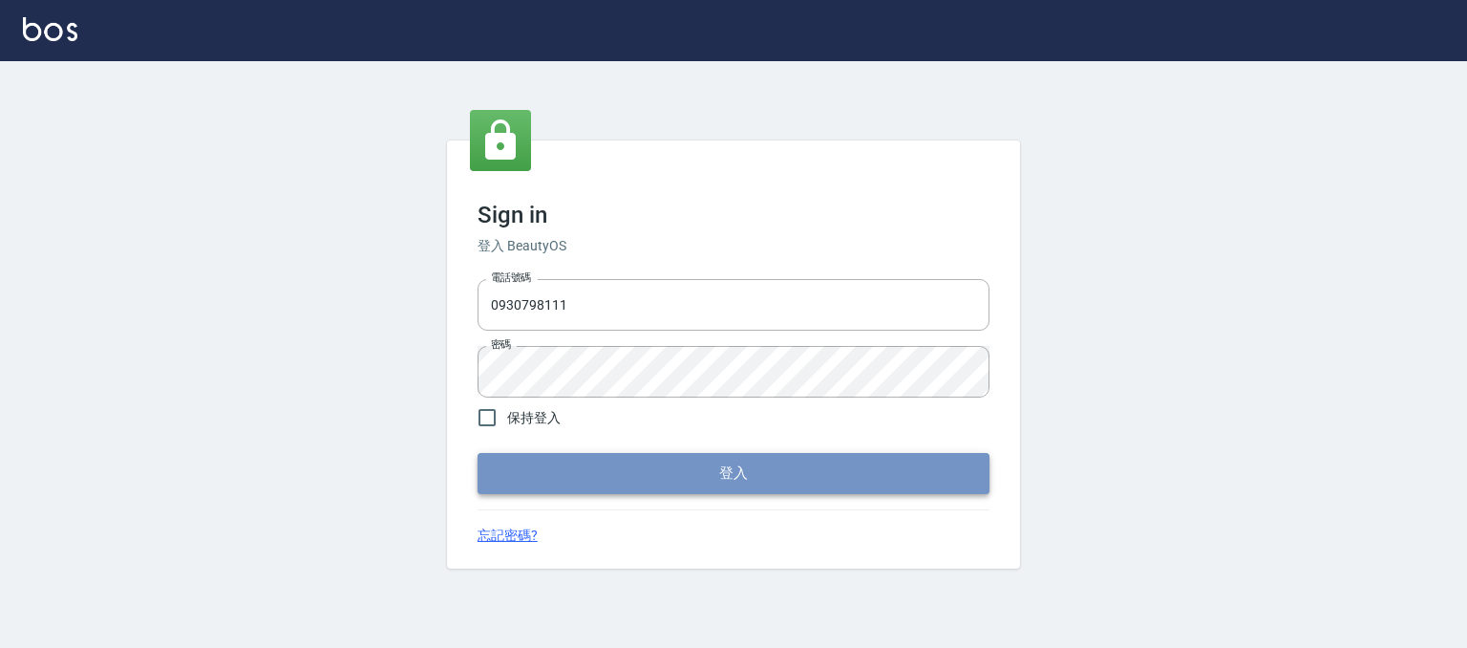
click at [650, 478] on button "登入" at bounding box center [734, 473] width 512 height 40
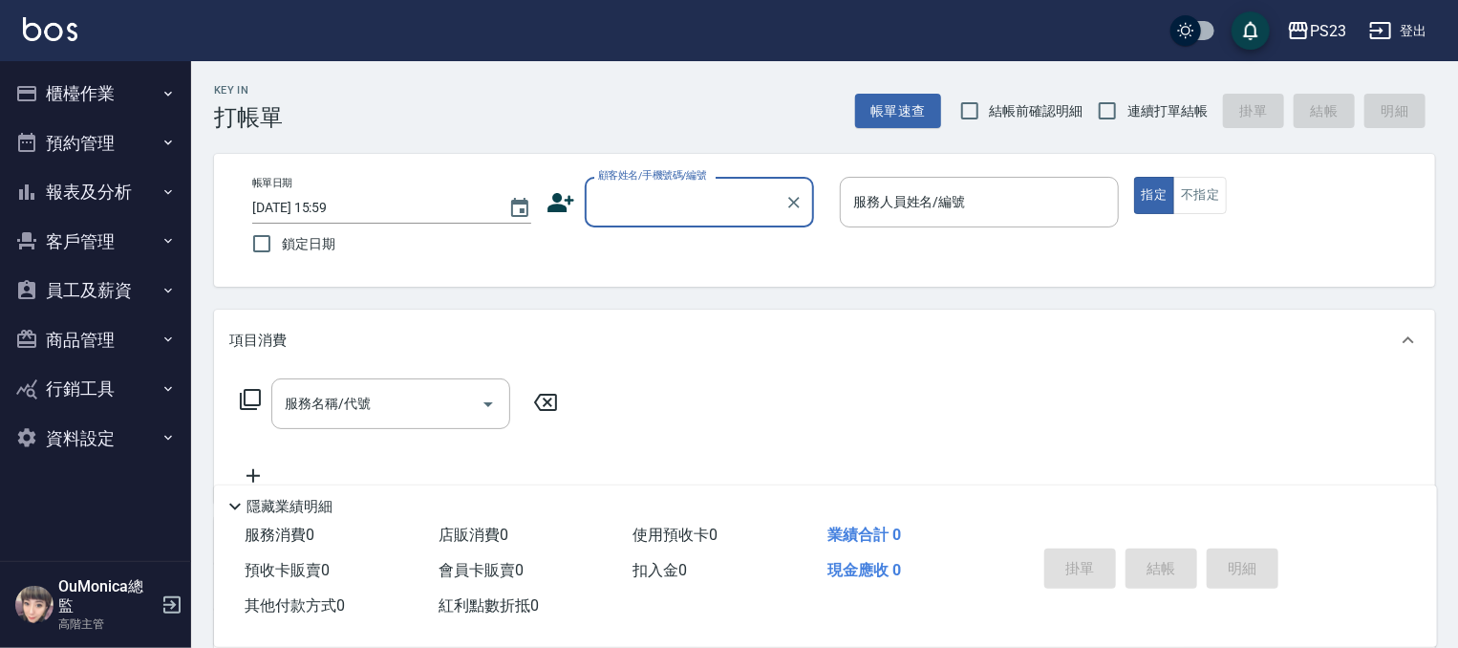
click at [117, 80] on button "櫃檯作業" at bounding box center [96, 94] width 176 height 50
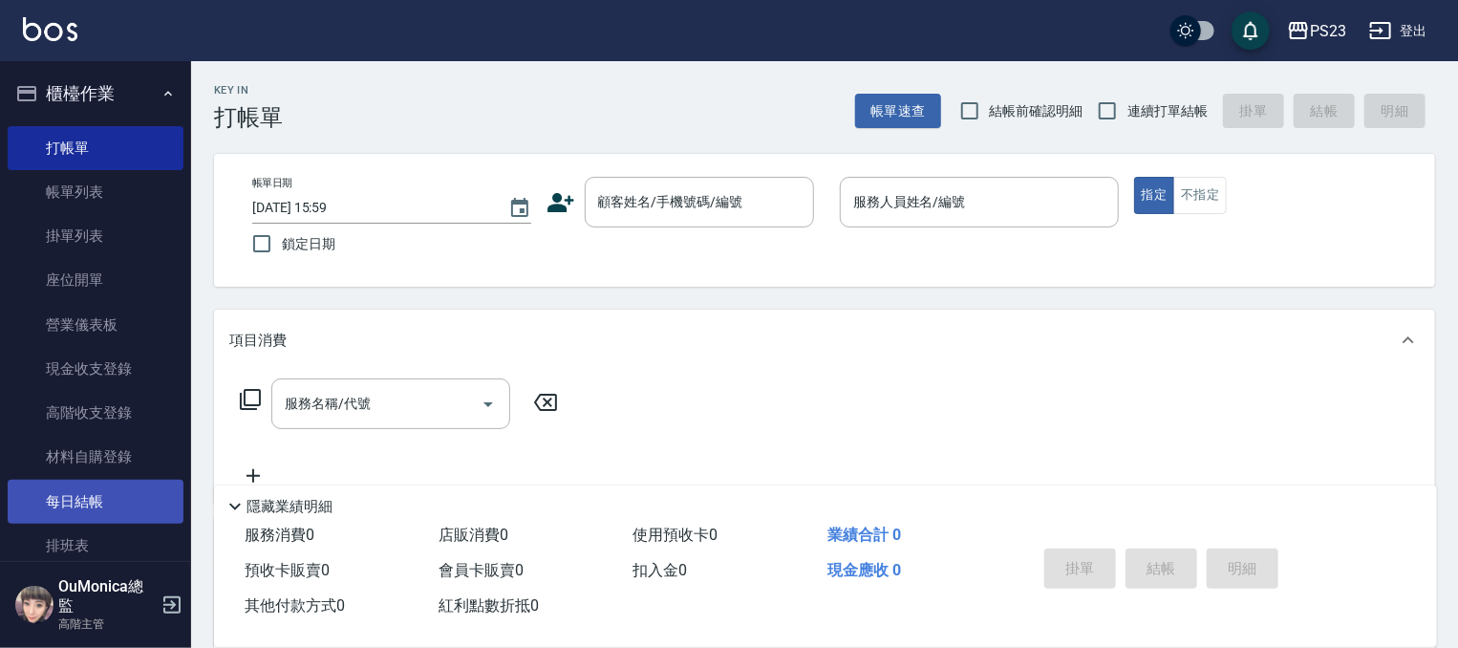
click at [84, 499] on link "每日結帳" at bounding box center [96, 502] width 176 height 44
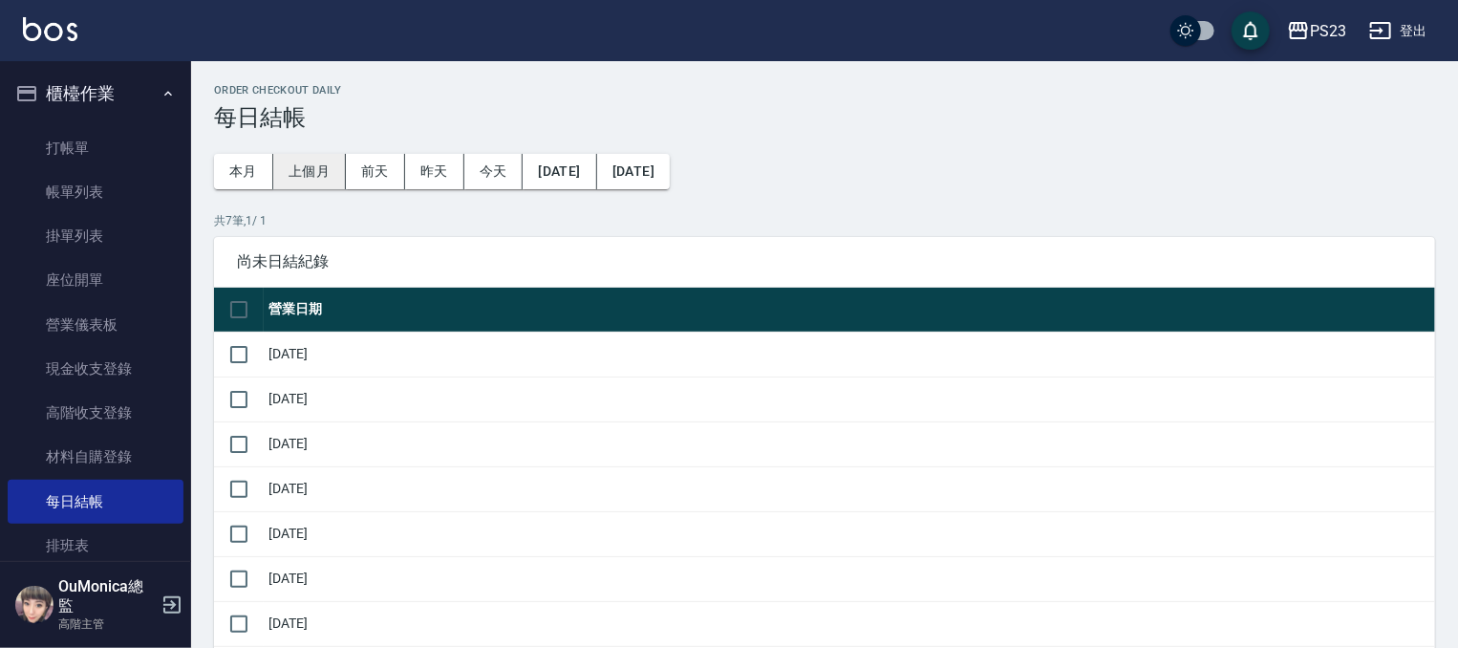
click at [310, 162] on button "上個月" at bounding box center [309, 171] width 73 height 35
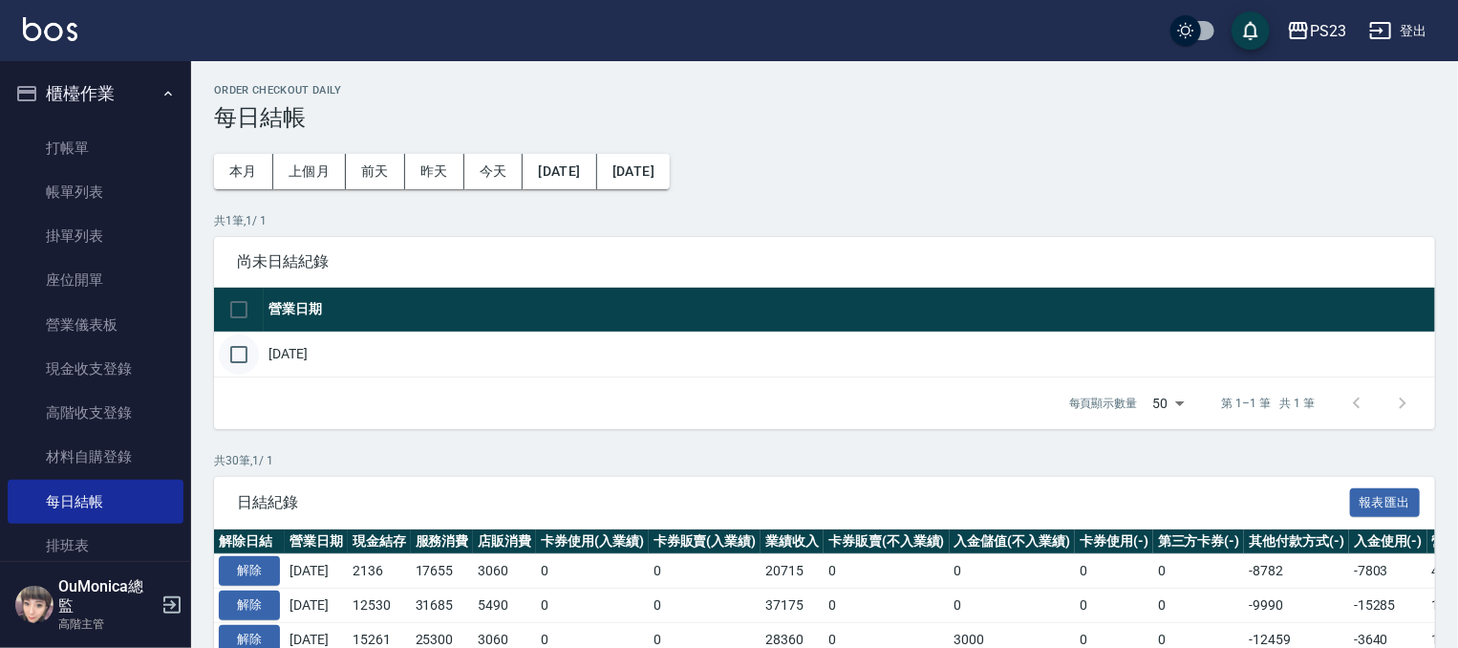
click at [233, 355] on input "checkbox" at bounding box center [239, 354] width 40 height 40
checkbox input "true"
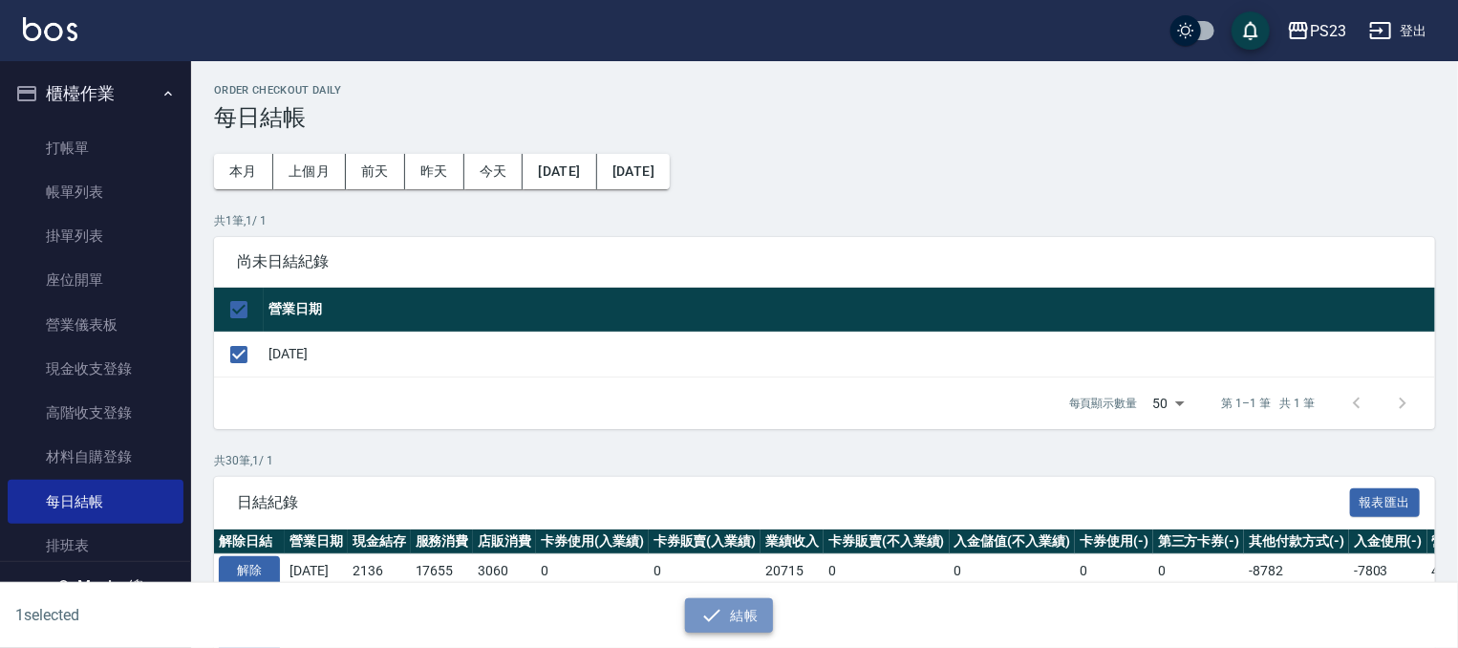
click at [738, 613] on button "結帳" at bounding box center [729, 615] width 89 height 35
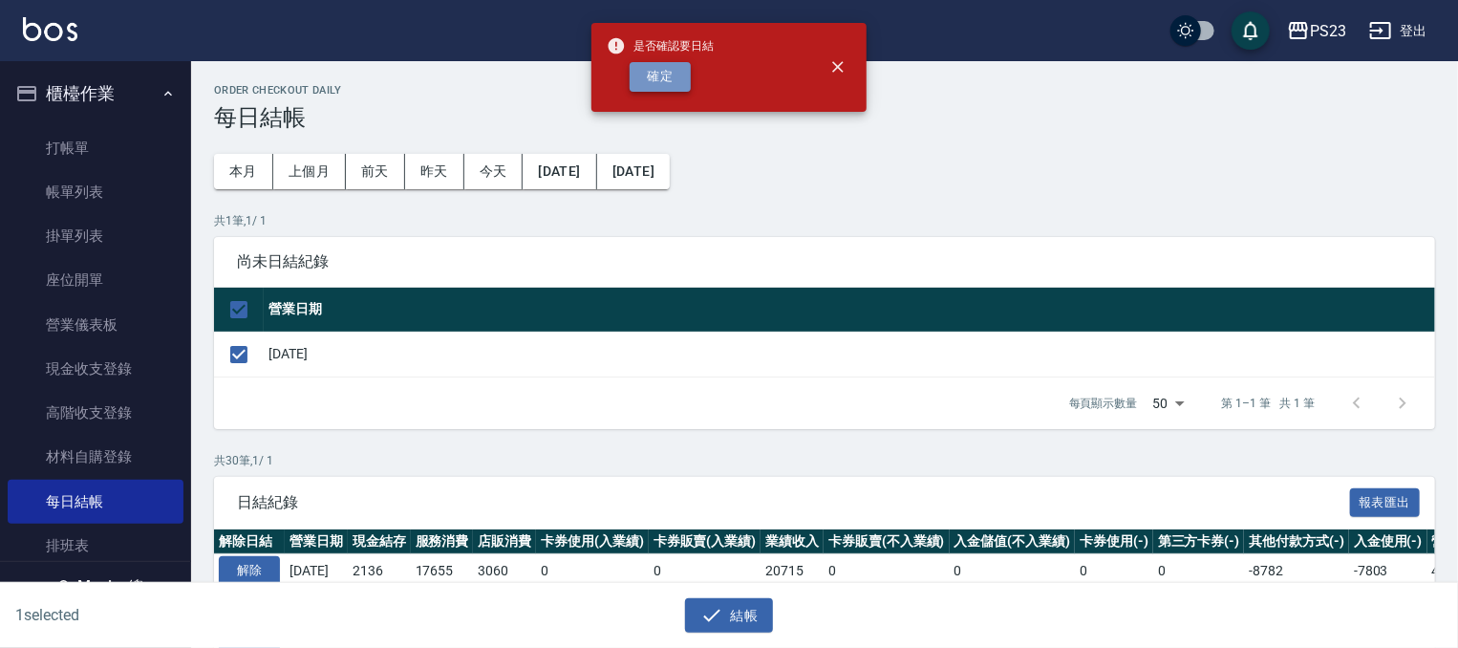
click at [656, 77] on button "確定" at bounding box center [660, 77] width 61 height 30
checkbox input "false"
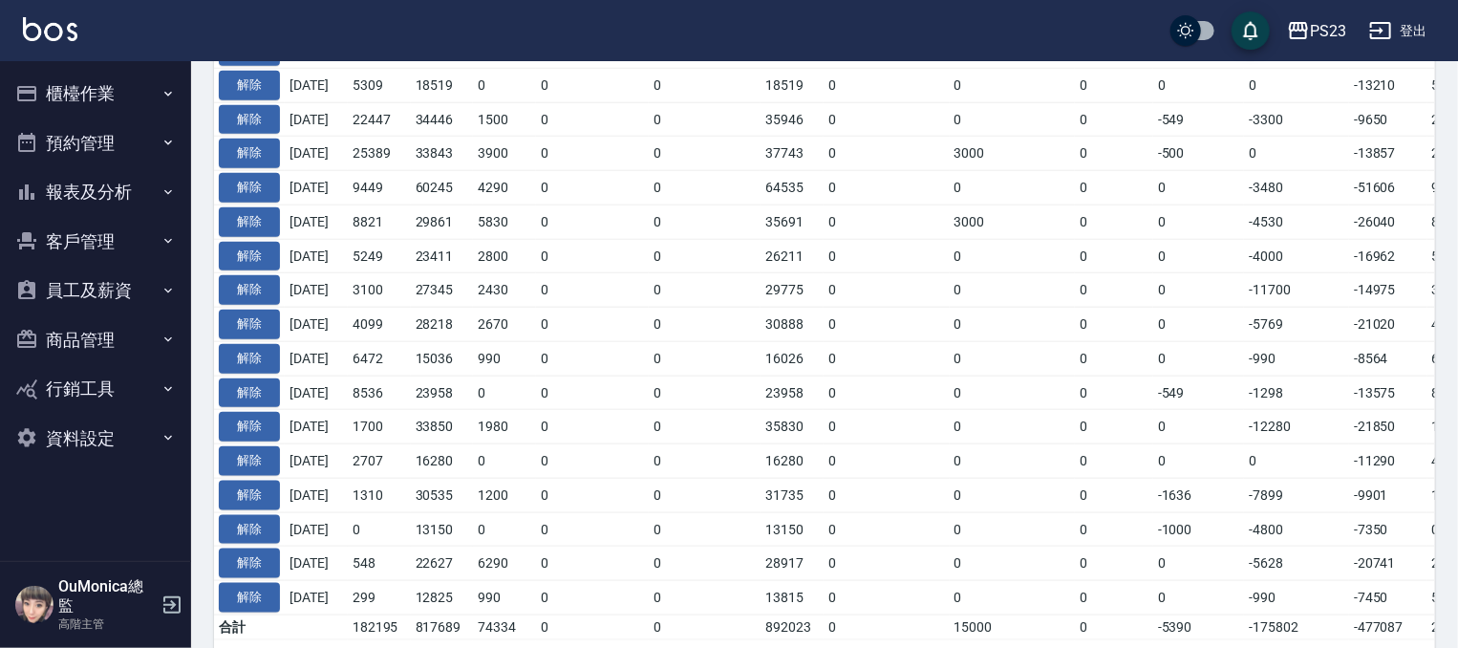
scroll to position [995, 0]
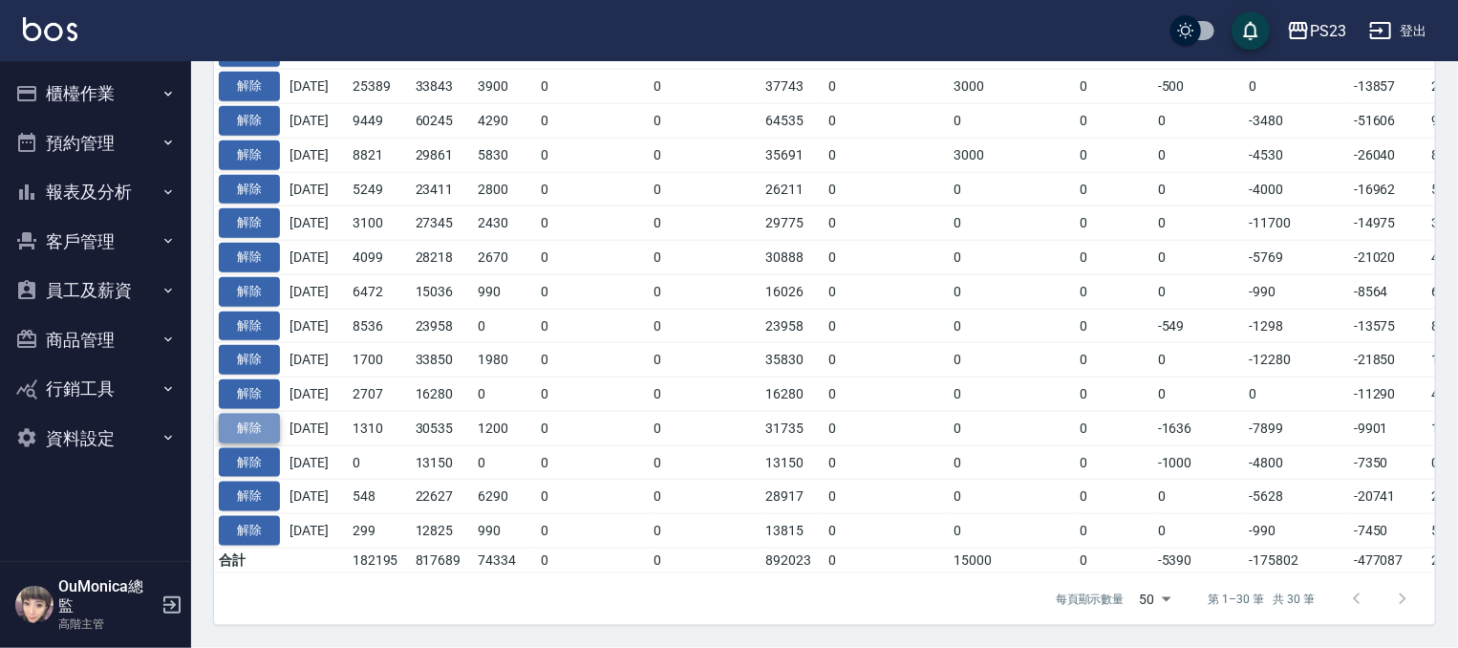
click at [247, 414] on button "解除" at bounding box center [249, 429] width 61 height 30
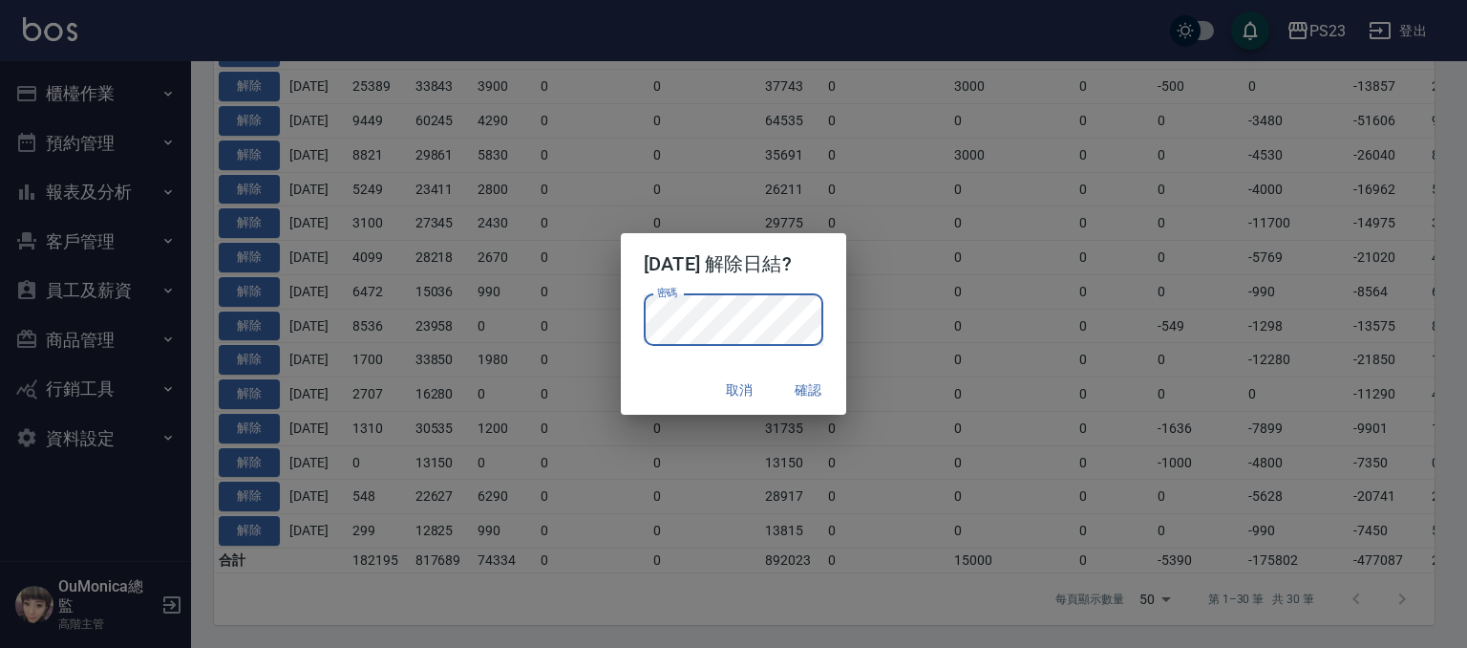
click at [822, 387] on button "確認" at bounding box center [808, 390] width 61 height 35
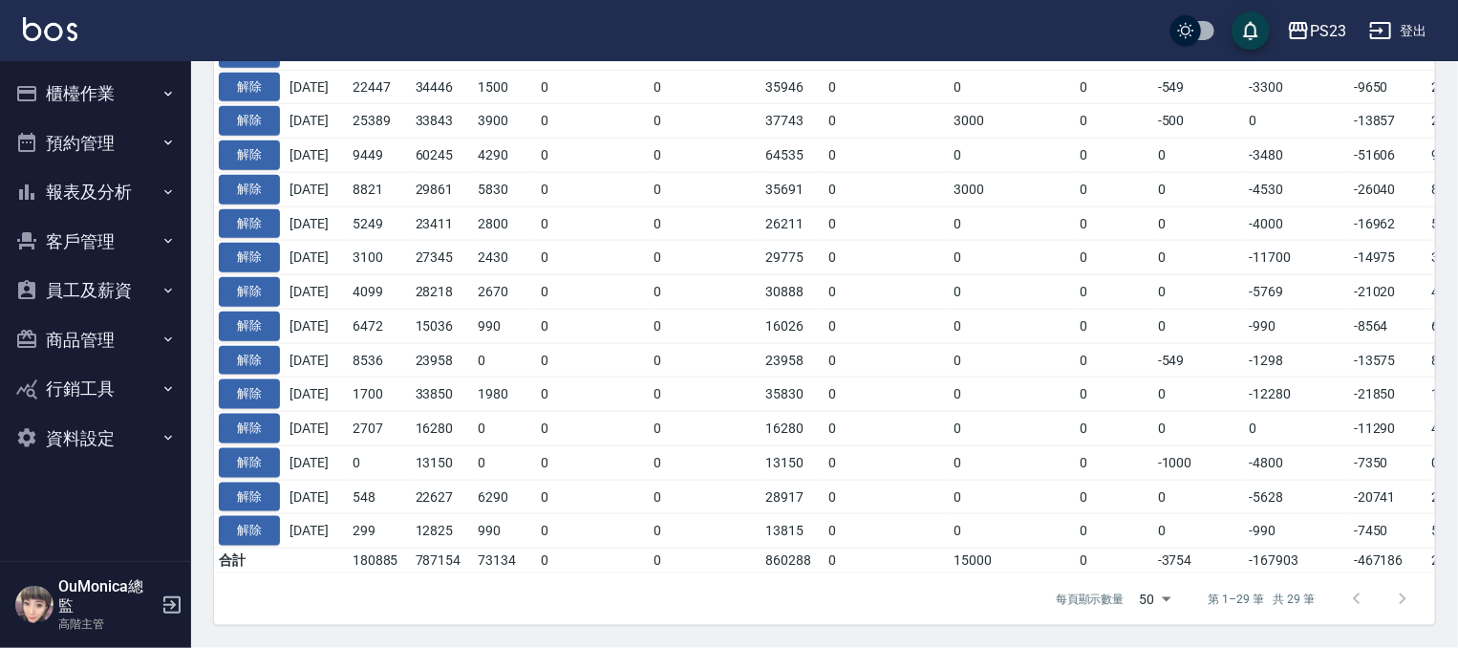
scroll to position [1005, 0]
click at [73, 190] on button "報表及分析" at bounding box center [96, 192] width 176 height 50
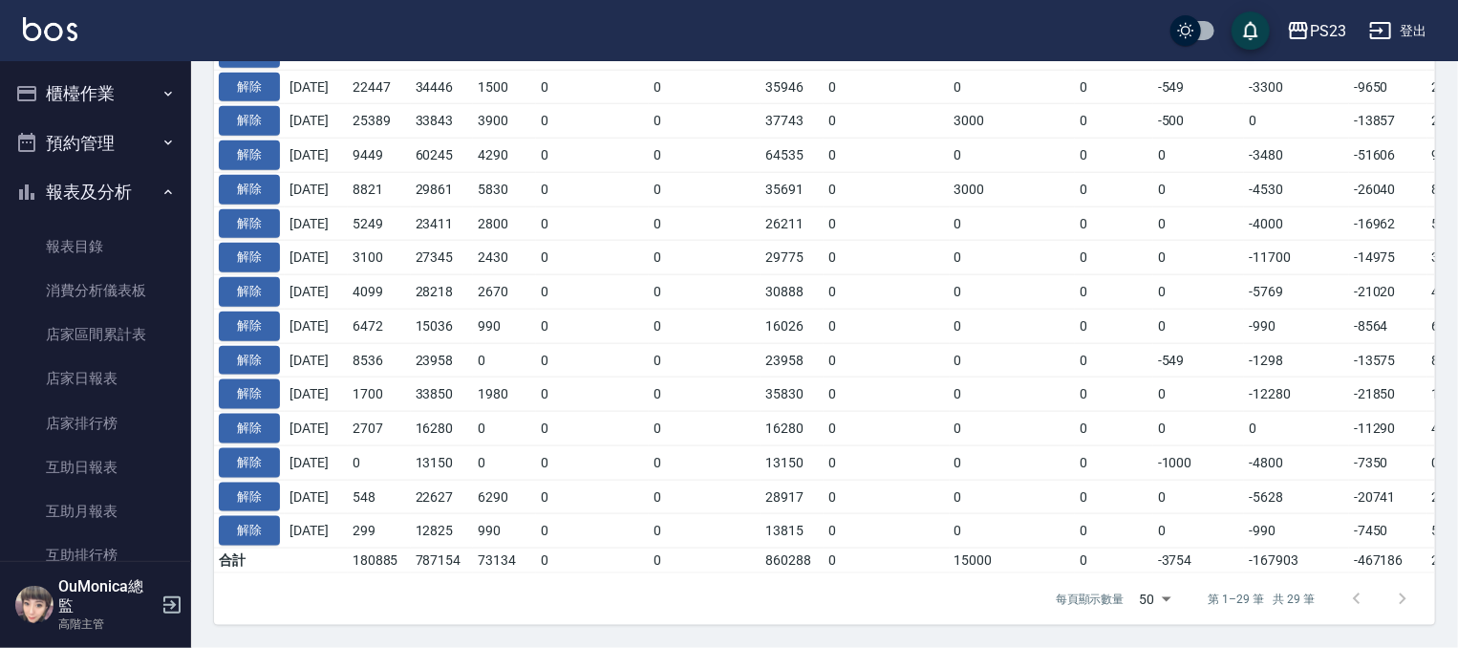
click at [116, 77] on button "櫃檯作業" at bounding box center [96, 94] width 176 height 50
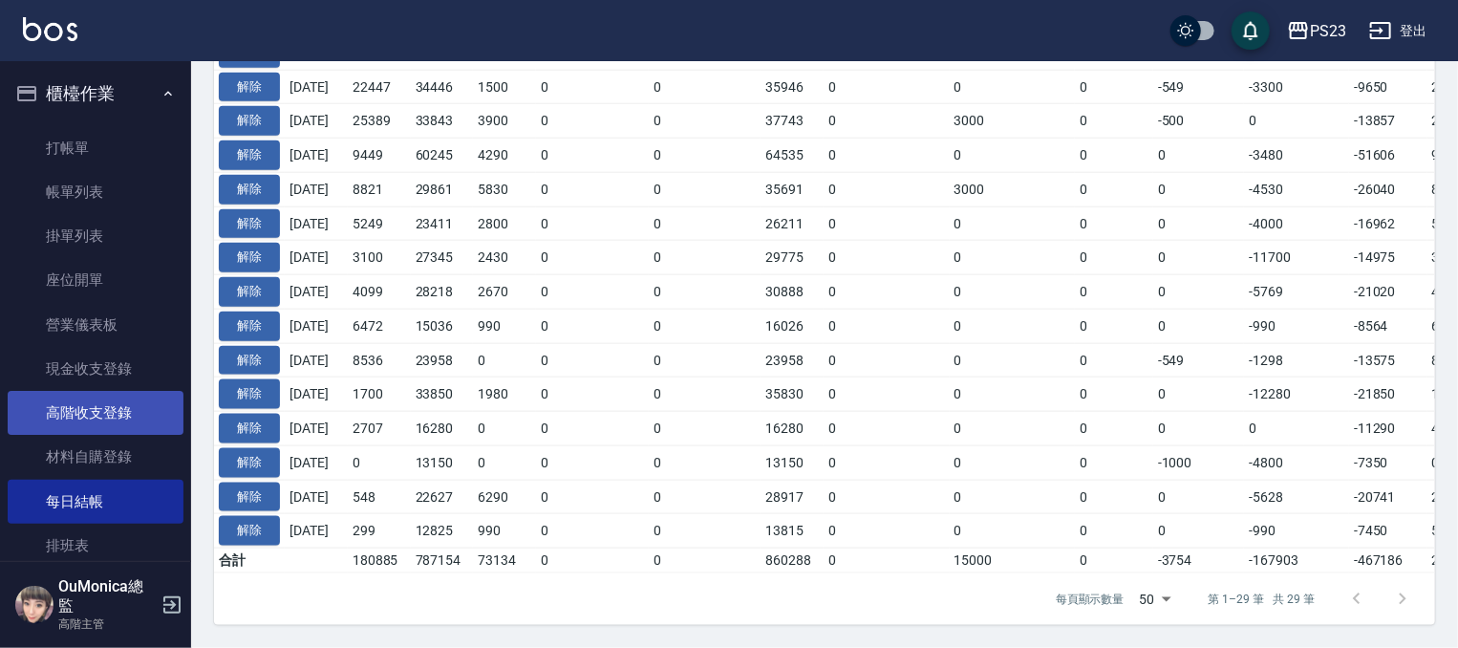
click at [110, 414] on link "高階收支登錄" at bounding box center [96, 413] width 176 height 44
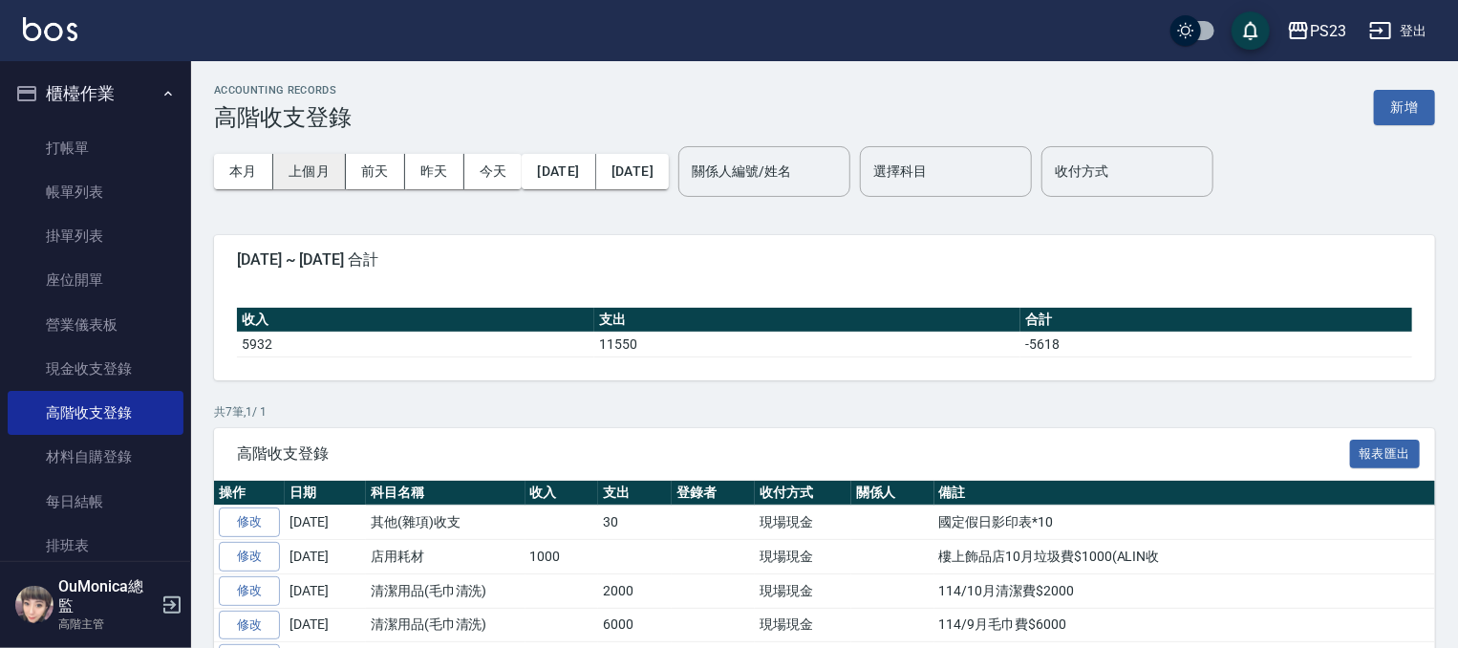
click at [292, 173] on button "上個月" at bounding box center [309, 171] width 73 height 35
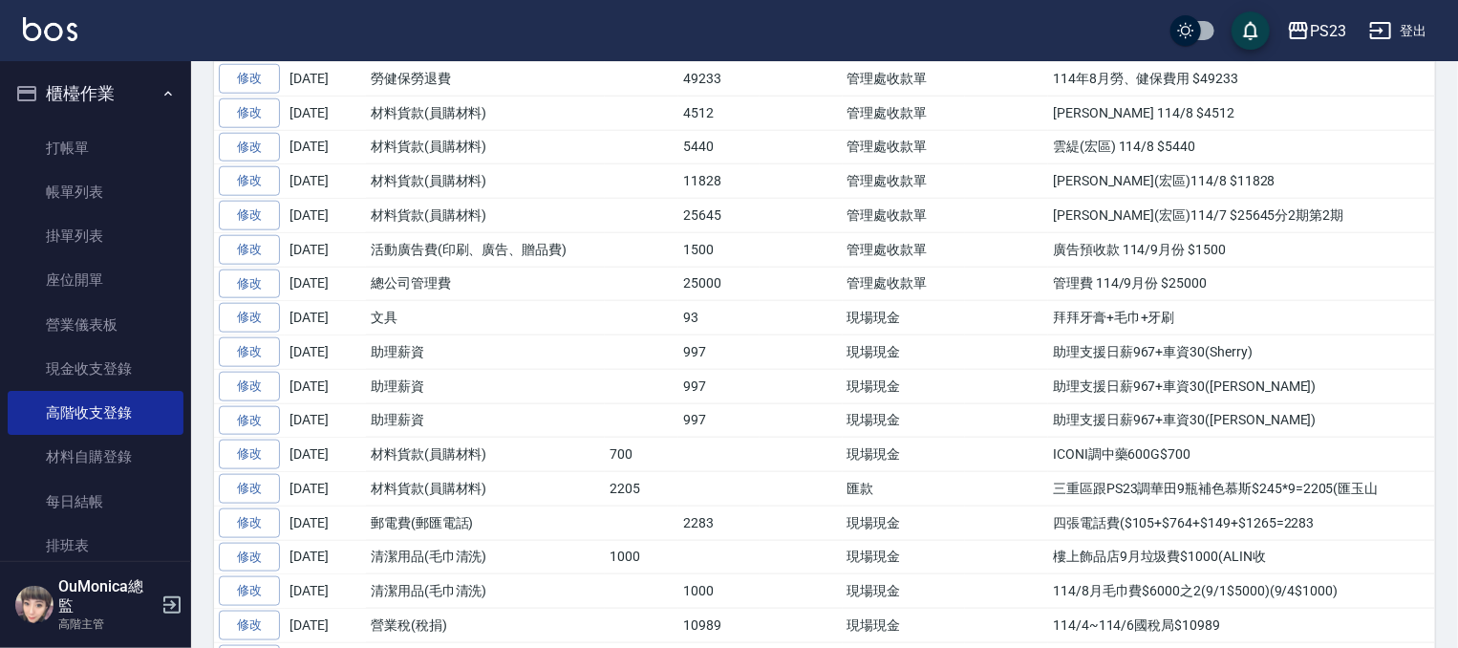
scroll to position [1084, 0]
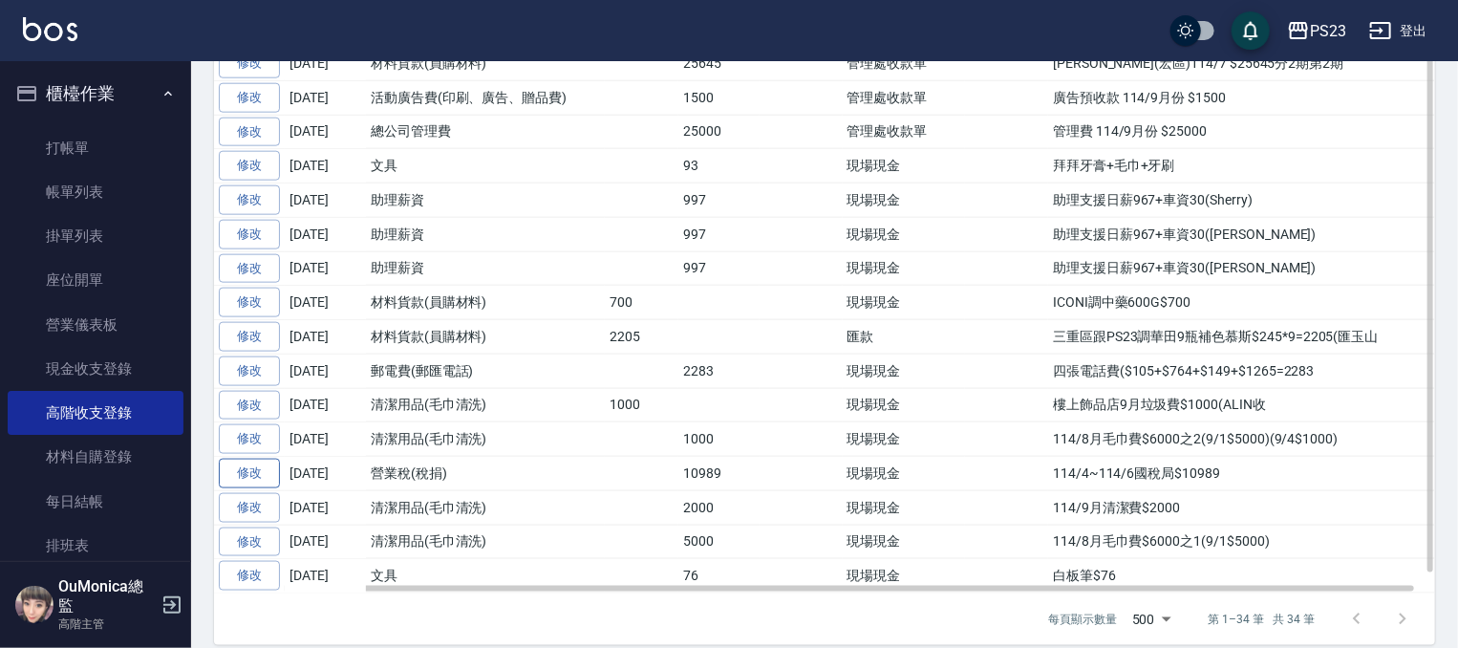
click at [229, 459] on link "修改" at bounding box center [249, 474] width 61 height 30
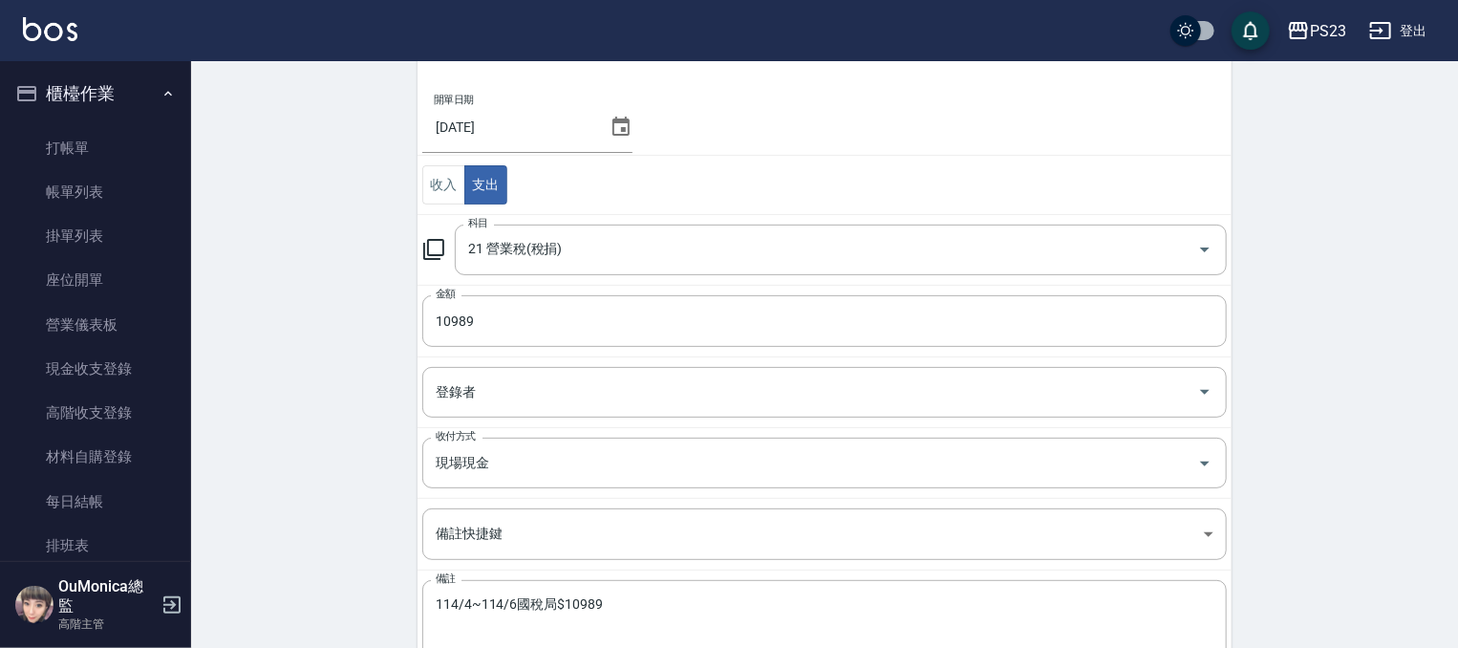
scroll to position [283, 0]
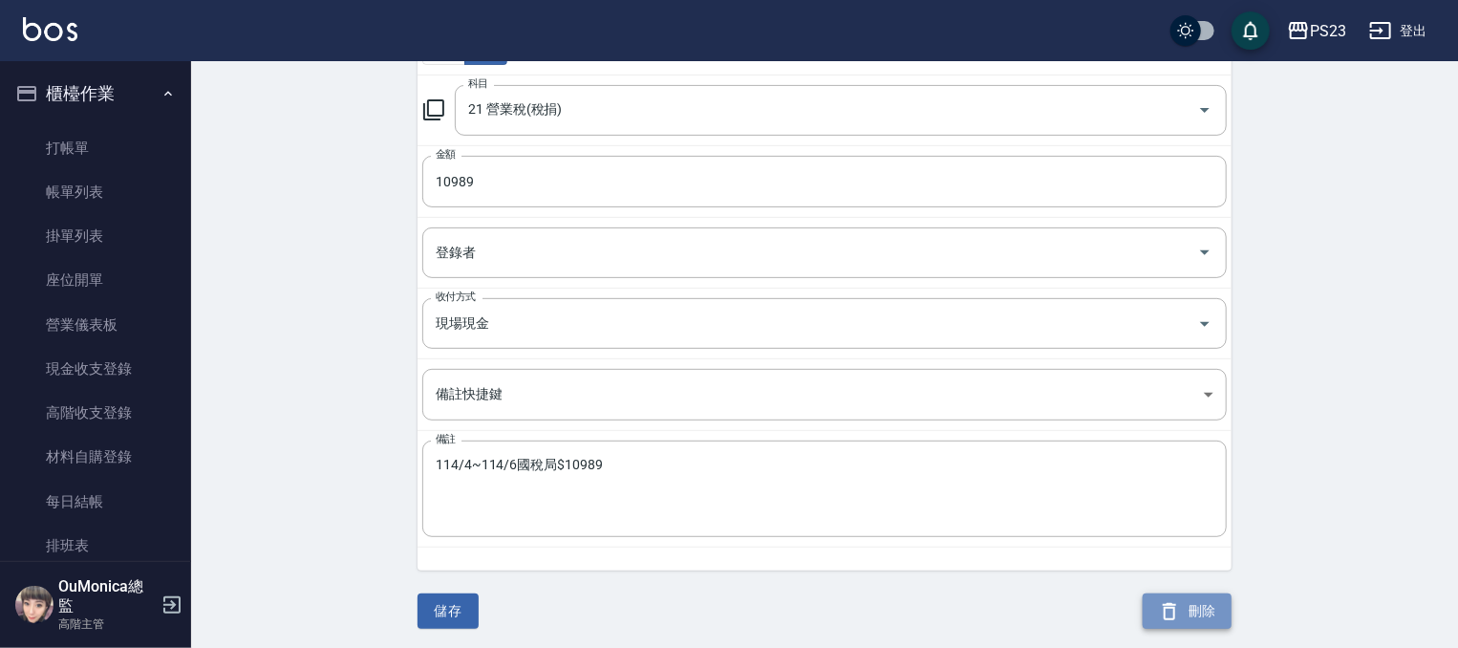
click at [1192, 602] on button "刪除" at bounding box center [1187, 610] width 89 height 35
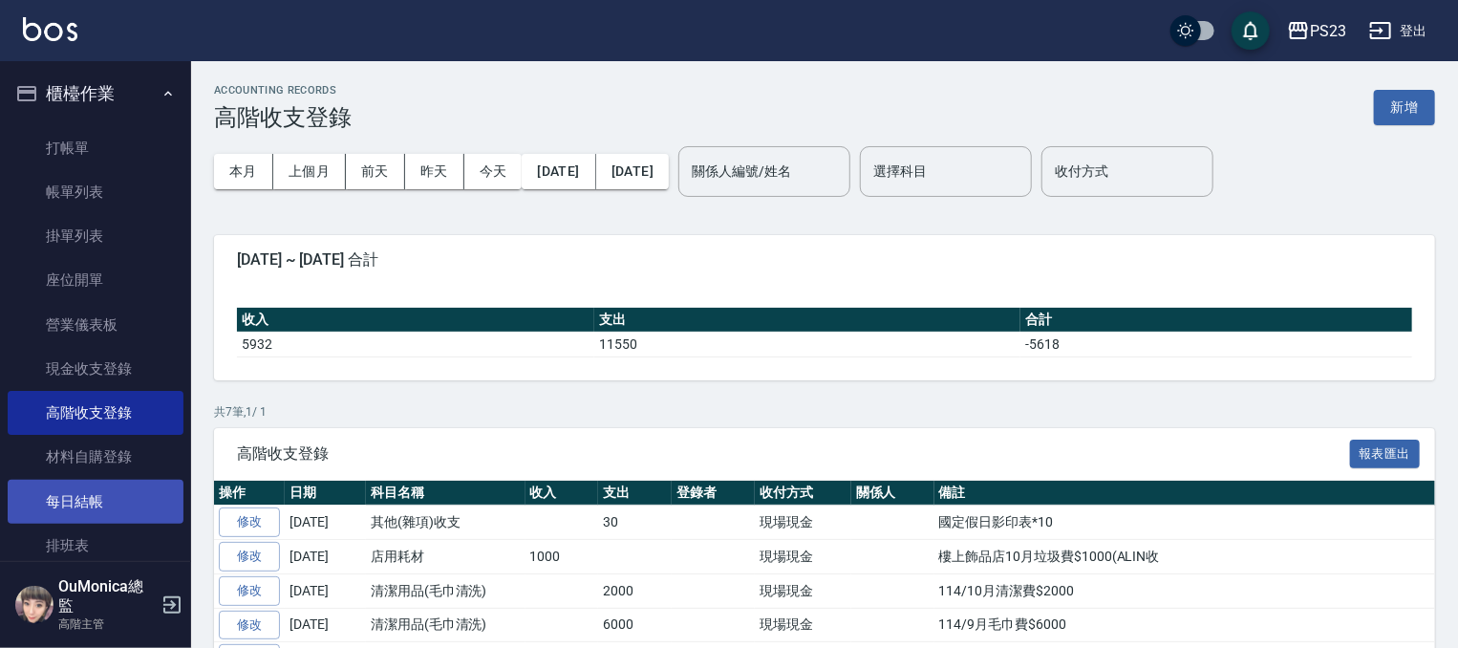
click at [127, 494] on link "每日結帳" at bounding box center [96, 502] width 176 height 44
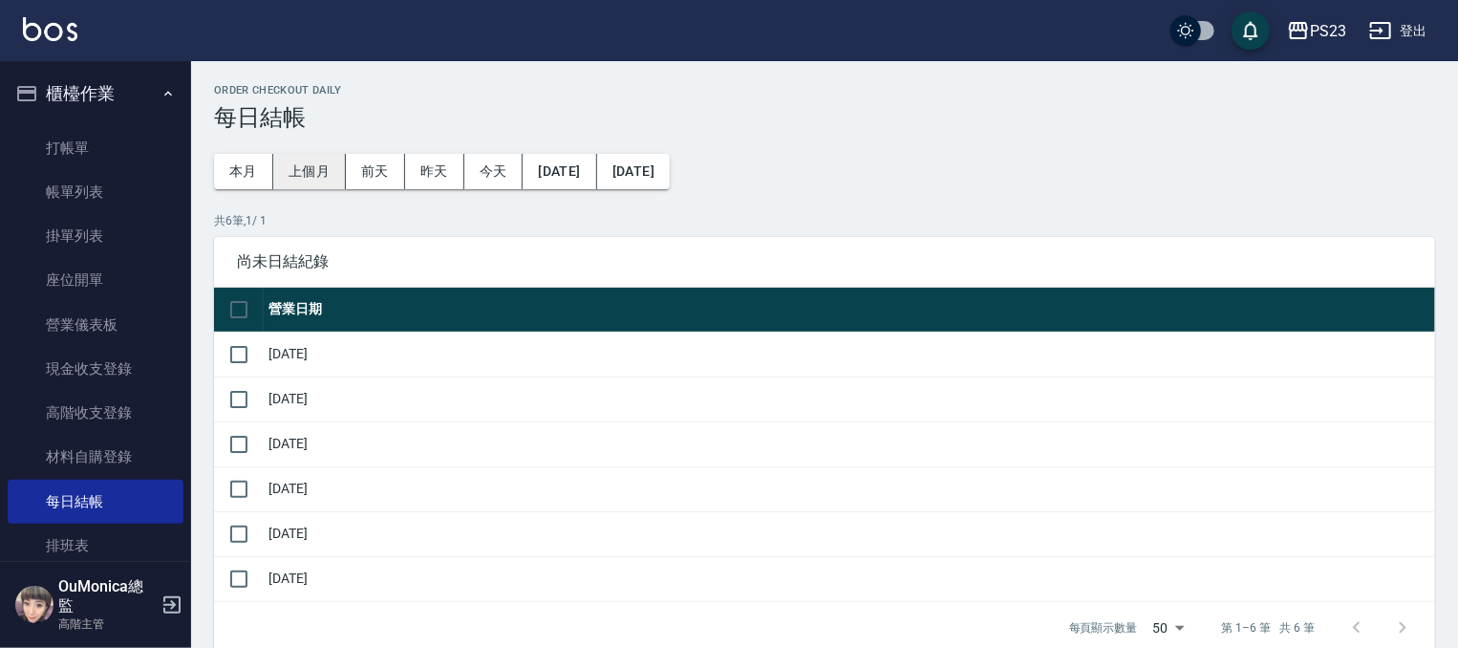
click at [317, 165] on button "上個月" at bounding box center [309, 171] width 73 height 35
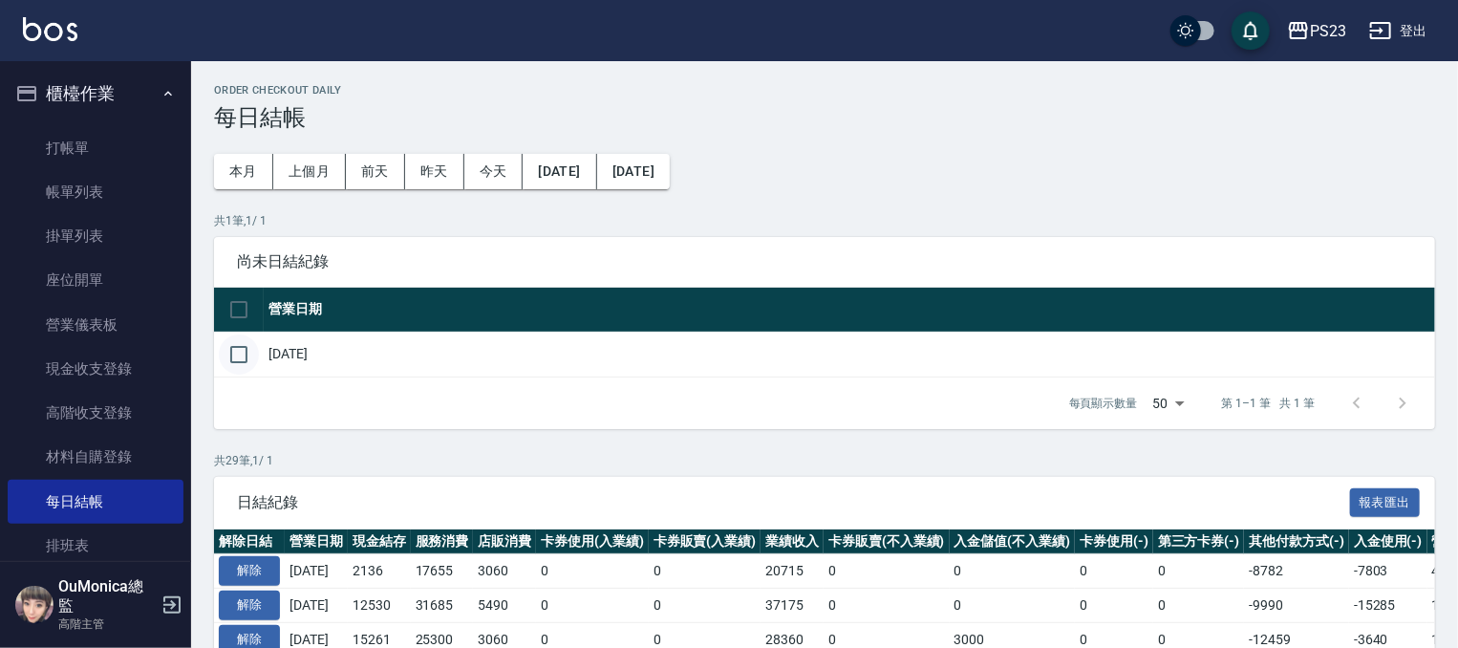
click at [241, 360] on input "checkbox" at bounding box center [239, 354] width 40 height 40
checkbox input "true"
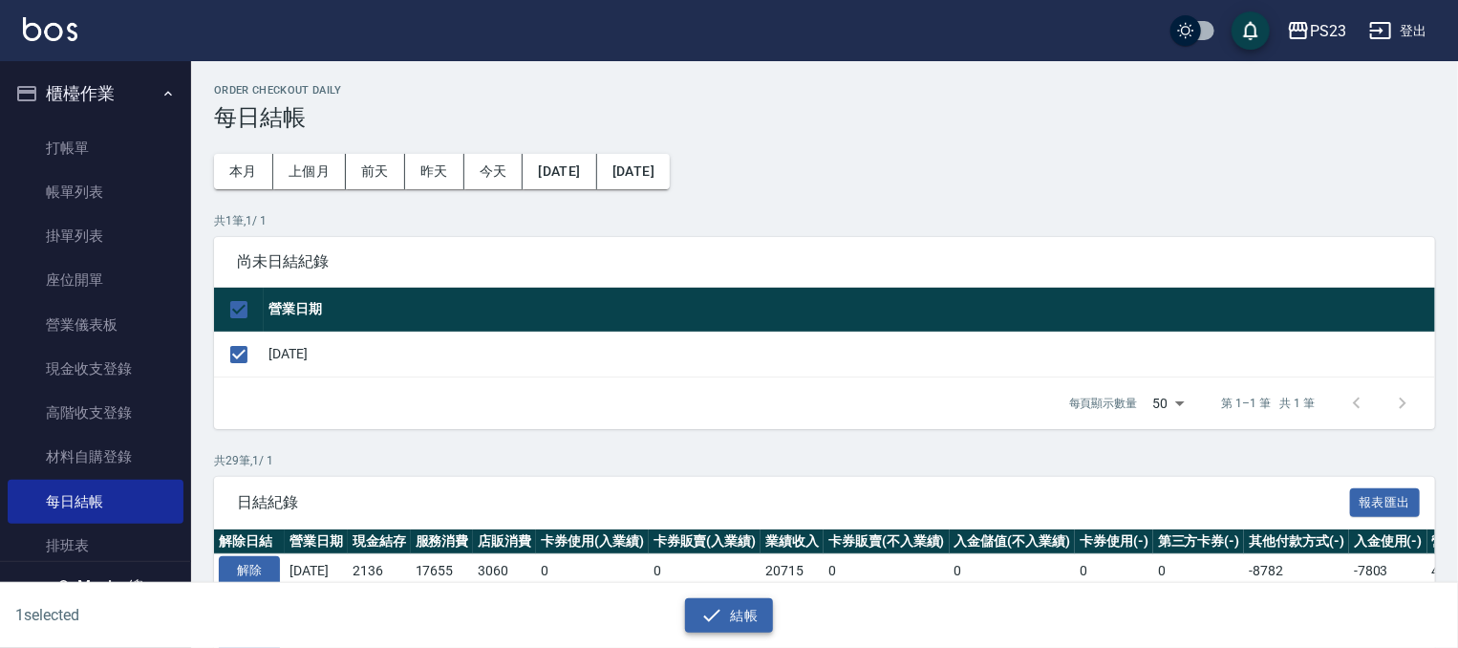
click at [695, 610] on button "結帳" at bounding box center [729, 615] width 89 height 35
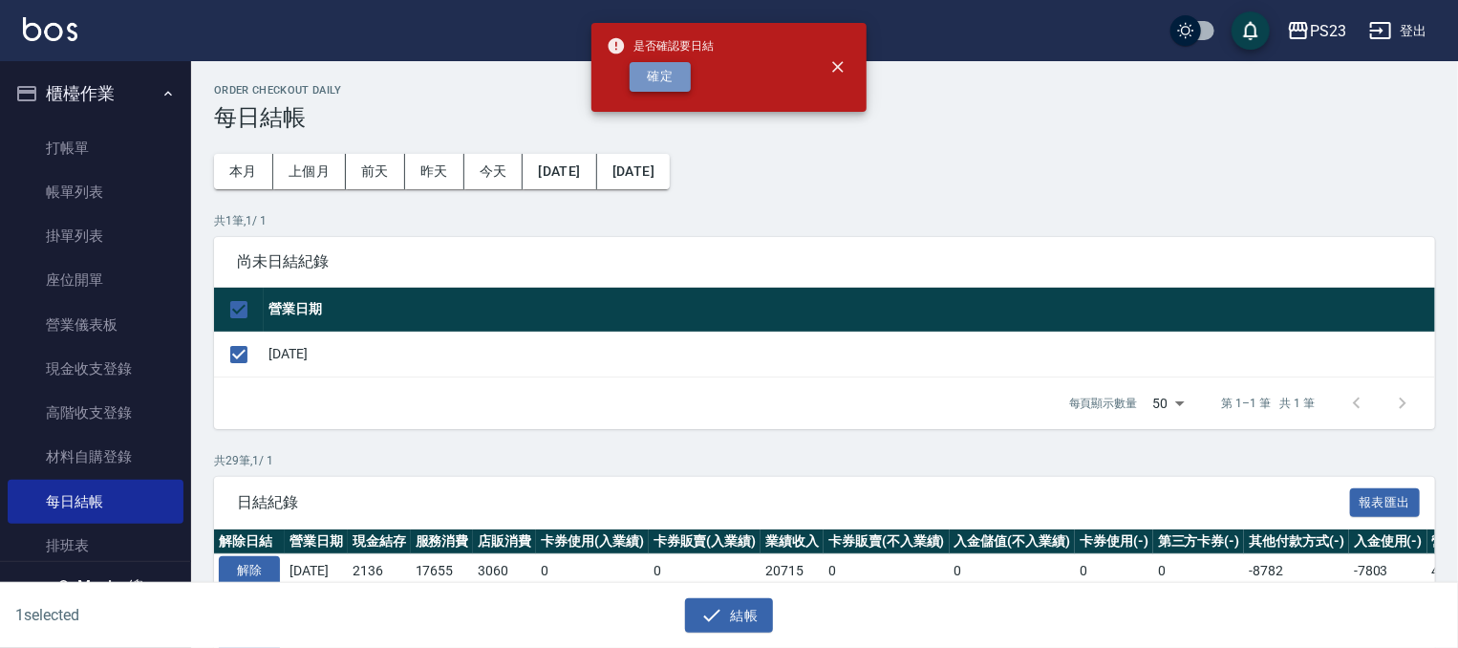
click at [661, 67] on button "確定" at bounding box center [660, 77] width 61 height 30
checkbox input "false"
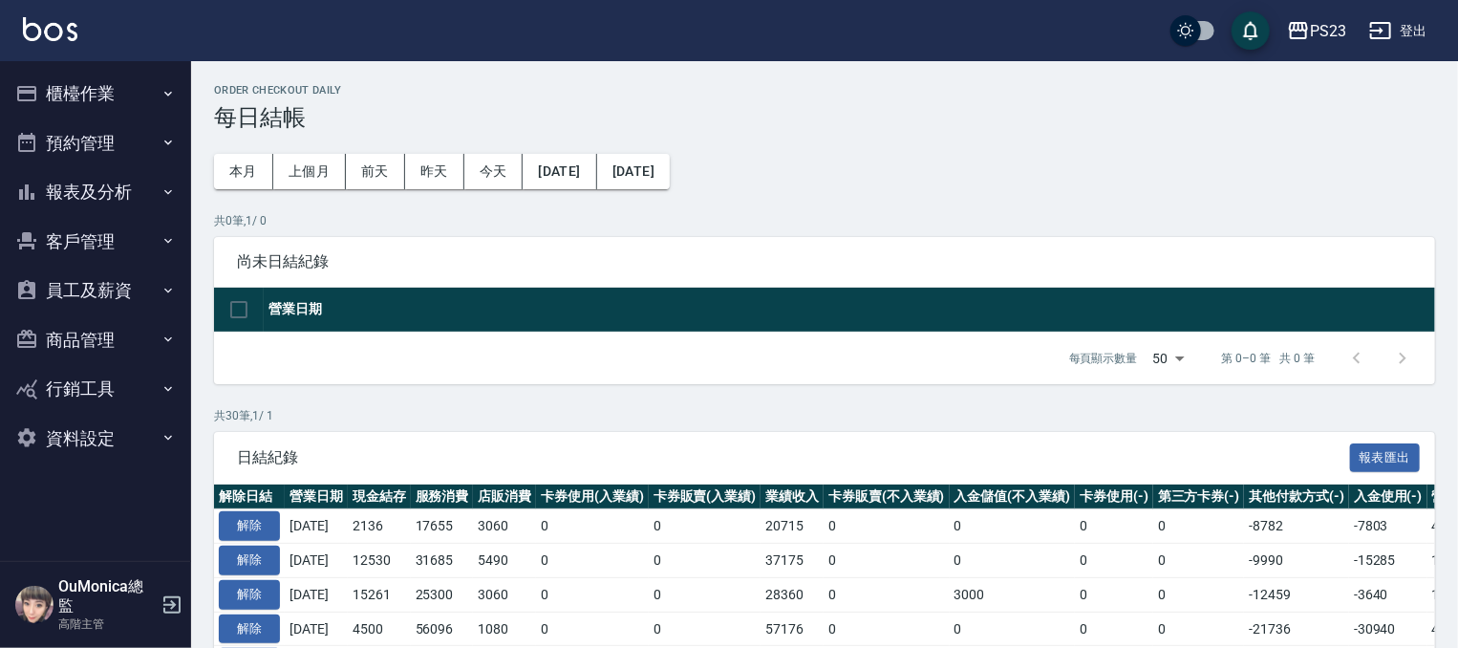
click at [139, 189] on button "報表及分析" at bounding box center [96, 192] width 176 height 50
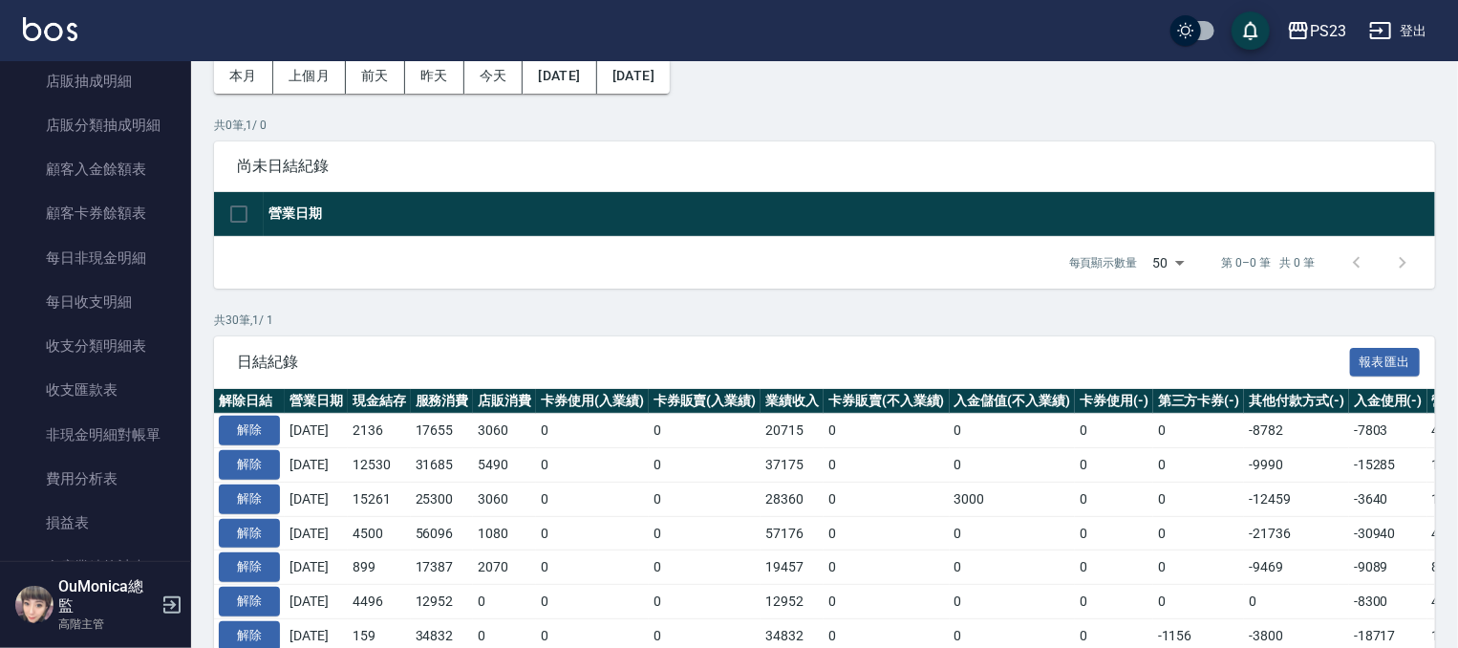
scroll to position [1414, 0]
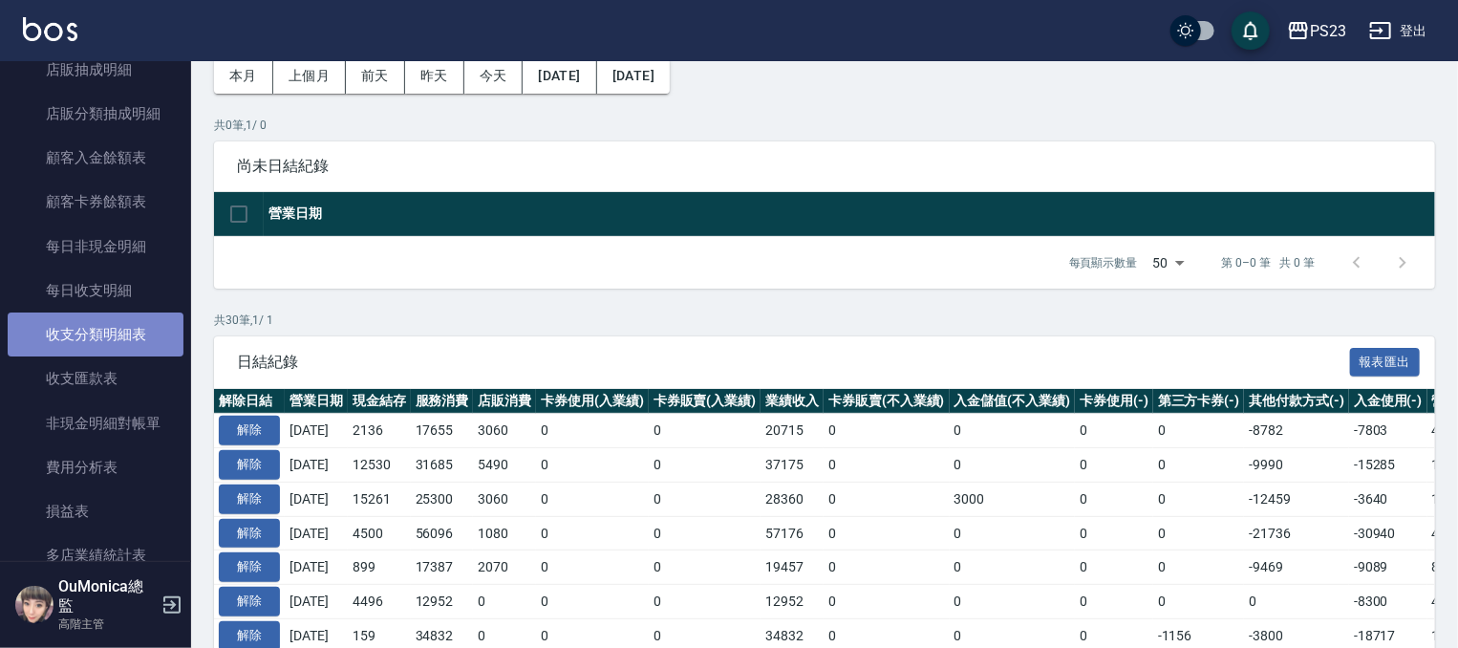
click at [108, 327] on link "收支分類明細表" at bounding box center [96, 334] width 176 height 44
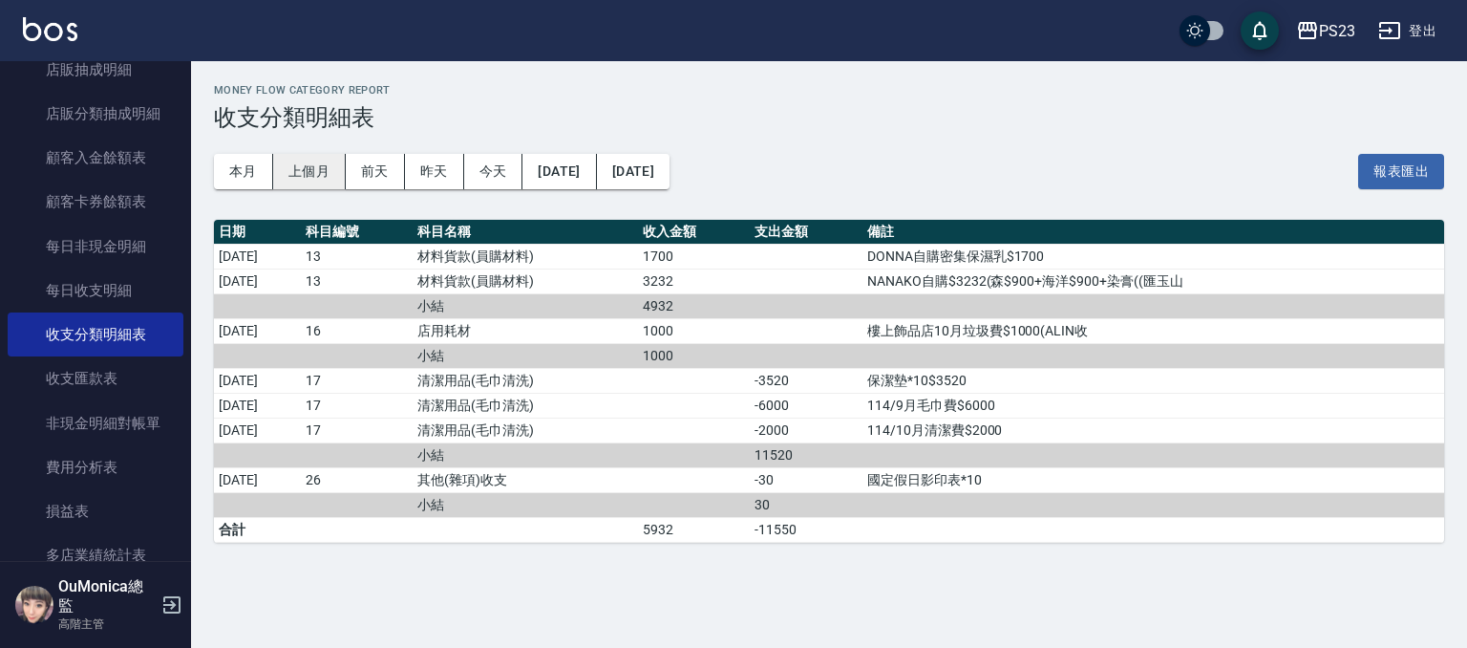
click at [294, 165] on button "上個月" at bounding box center [309, 171] width 73 height 35
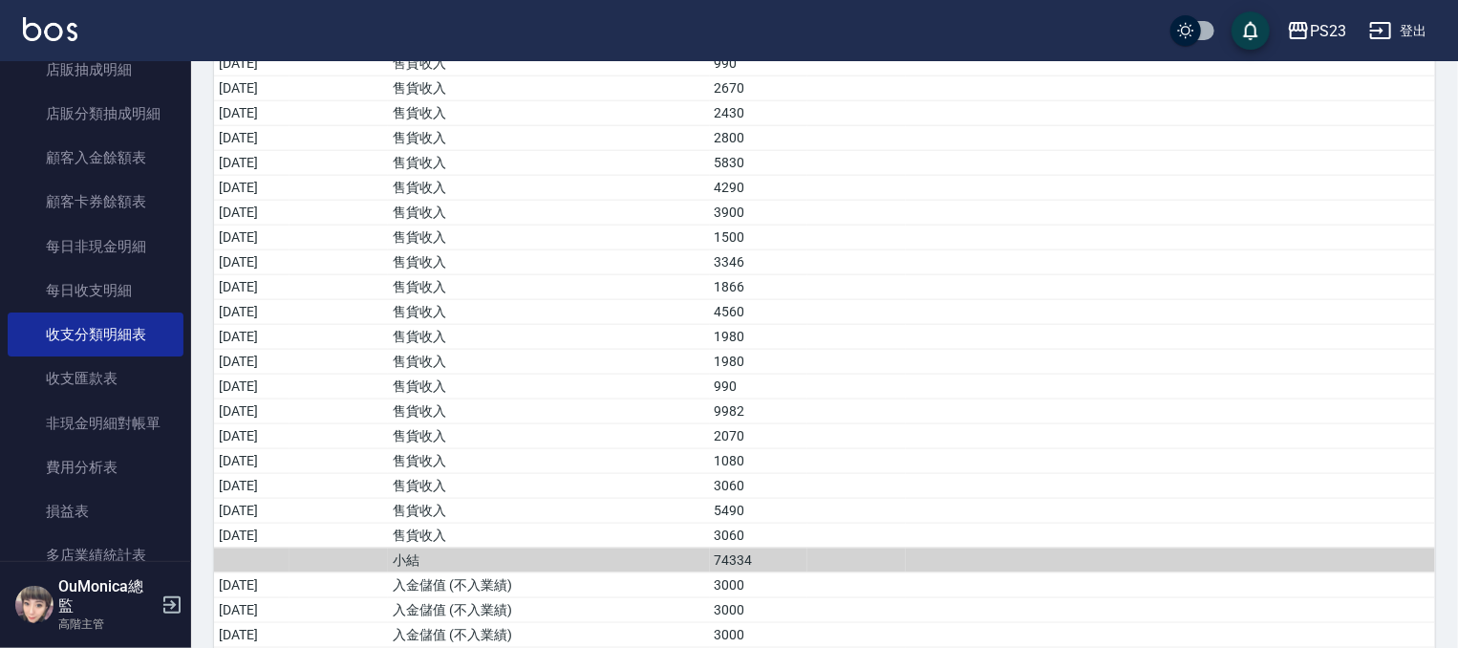
scroll to position [1230, 0]
